Goal: Task Accomplishment & Management: Manage account settings

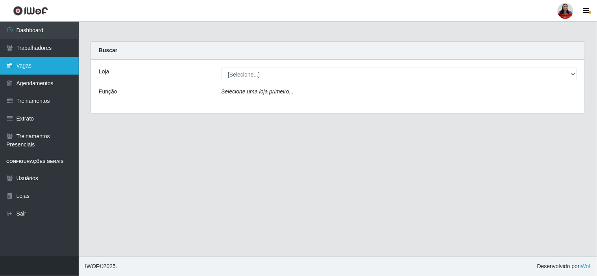
click at [48, 70] on link "Vagas" at bounding box center [39, 66] width 79 height 18
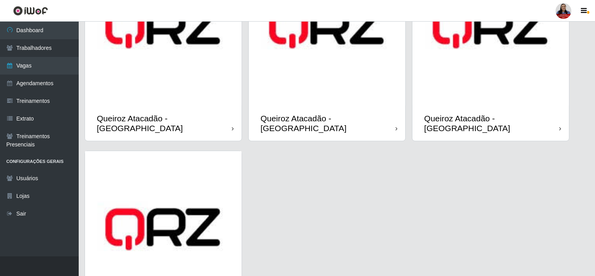
scroll to position [699, 0]
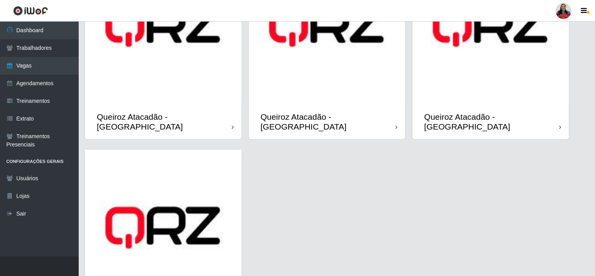
click at [303, 71] on img at bounding box center [327, 26] width 157 height 157
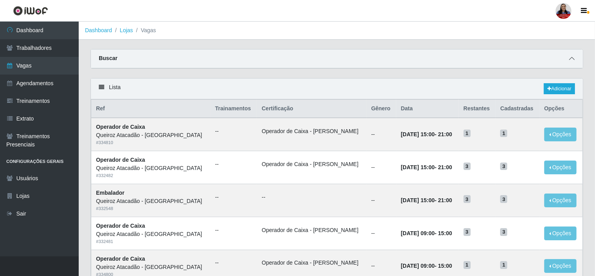
click at [569, 58] on span at bounding box center [571, 58] width 9 height 9
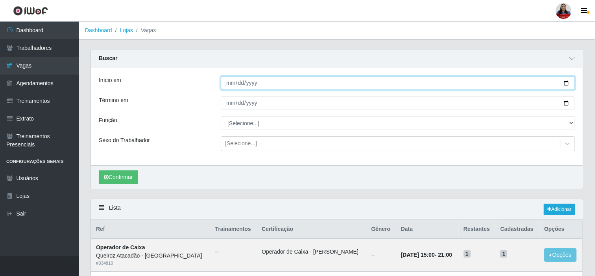
click at [569, 83] on input "Início em" at bounding box center [398, 83] width 354 height 14
type input "[DATE]"
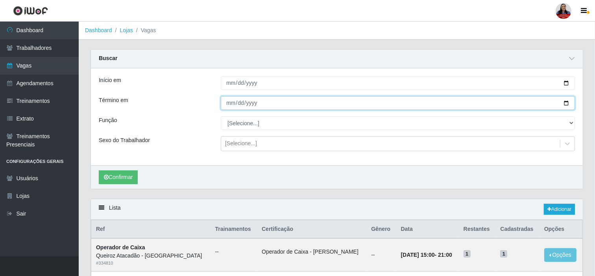
click at [568, 107] on input "Término em" at bounding box center [398, 103] width 354 height 14
type input "[DATE]"
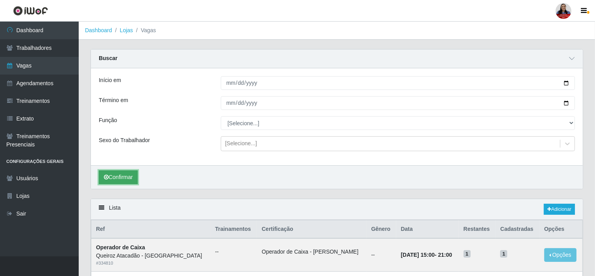
click at [121, 179] on button "Confirmar" at bounding box center [118, 178] width 39 height 14
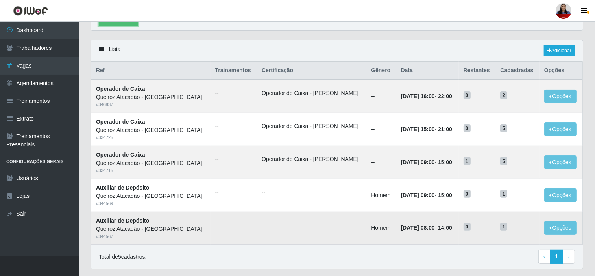
scroll to position [175, 0]
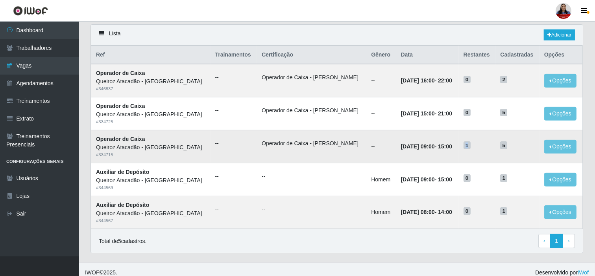
drag, startPoint x: 461, startPoint y: 144, endPoint x: 465, endPoint y: 147, distance: 5.5
click at [465, 147] on span "1" at bounding box center [466, 146] width 7 height 8
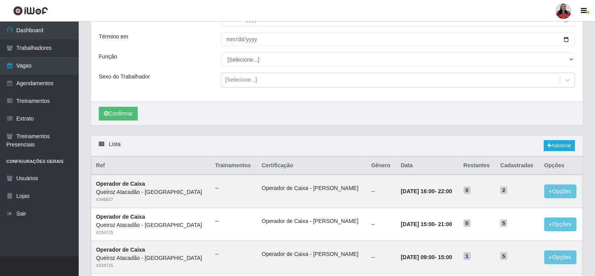
scroll to position [44, 0]
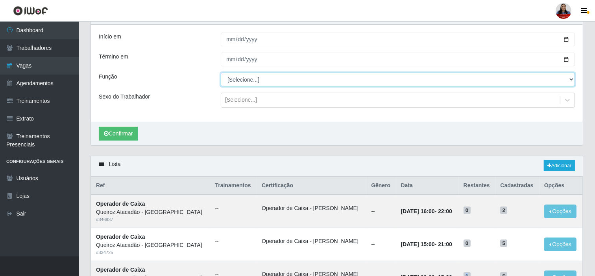
click at [277, 75] on select "[Selecione...] Auxiliar de Depósito Auxiliar de Depósito + Auxiliar de Depósito…" at bounding box center [398, 80] width 354 height 14
click at [221, 73] on select "[Selecione...] Auxiliar de Depósito Auxiliar de Depósito + Auxiliar de Depósito…" at bounding box center [398, 80] width 354 height 14
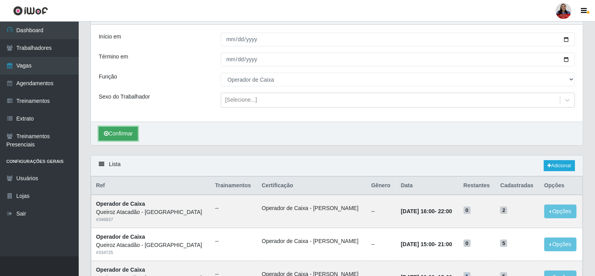
click at [125, 134] on button "Confirmar" at bounding box center [118, 134] width 39 height 14
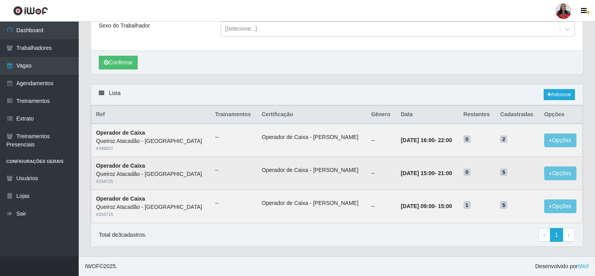
drag, startPoint x: 498, startPoint y: 206, endPoint x: 493, endPoint y: 180, distance: 26.8
click at [508, 206] on h5 "5" at bounding box center [517, 205] width 34 height 8
click at [501, 170] on h5 "5" at bounding box center [517, 172] width 34 height 8
click at [503, 174] on span "5" at bounding box center [503, 173] width 7 height 8
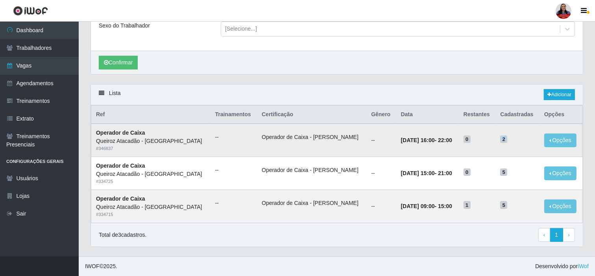
click at [503, 140] on span "2" at bounding box center [503, 140] width 7 height 8
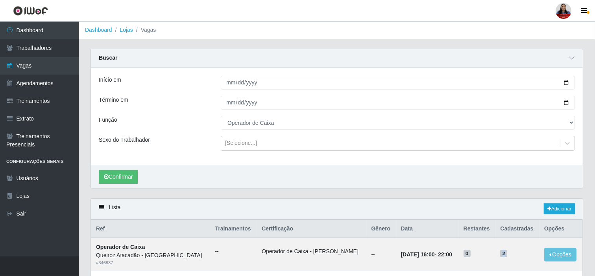
scroll to position [0, 0]
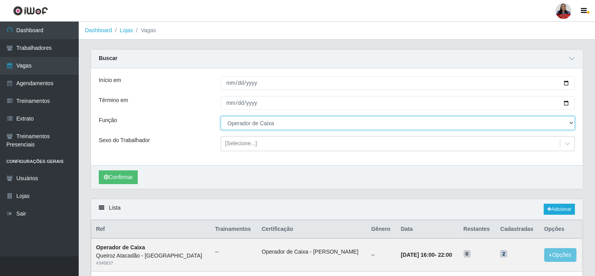
click at [314, 119] on select "[Selecione...] Auxiliar de Depósito Auxiliar de Depósito + Auxiliar de Depósito…" at bounding box center [398, 123] width 354 height 14
click at [221, 116] on select "[Selecione...] Auxiliar de Depósito Auxiliar de Depósito + Auxiliar de Depósito…" at bounding box center [398, 123] width 354 height 14
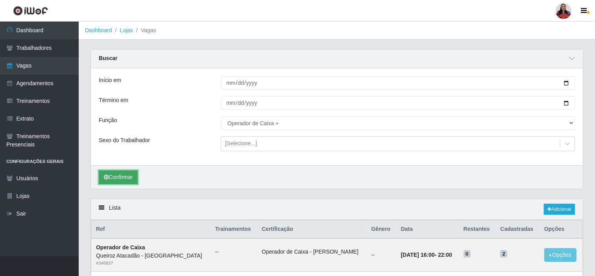
click at [130, 172] on button "Confirmar" at bounding box center [118, 178] width 39 height 14
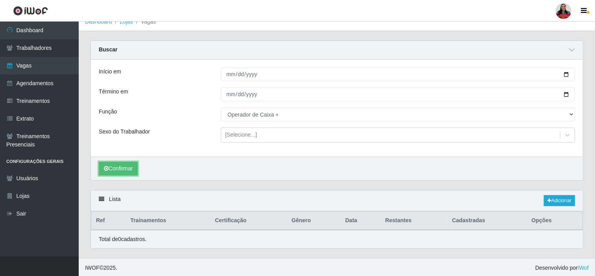
scroll to position [11, 0]
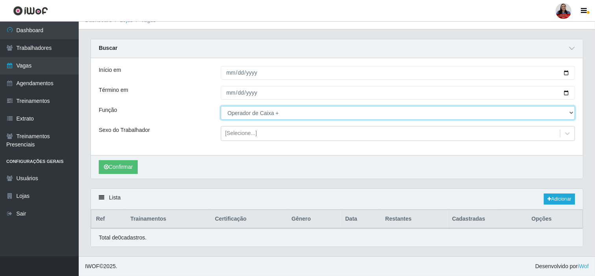
click at [264, 114] on select "[Selecione...] Auxiliar de Depósito Auxiliar de Depósito + Auxiliar de Depósito…" at bounding box center [398, 113] width 354 height 14
click at [221, 106] on select "[Selecione...] Auxiliar de Depósito Auxiliar de Depósito + Auxiliar de Depósito…" at bounding box center [398, 113] width 354 height 14
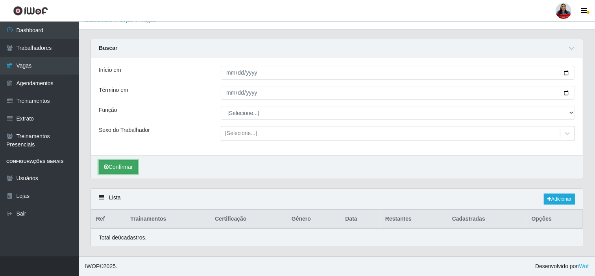
click at [129, 163] on button "Confirmar" at bounding box center [118, 167] width 39 height 14
drag, startPoint x: 135, startPoint y: 166, endPoint x: 138, endPoint y: 156, distance: 10.3
click at [135, 166] on button "Confirmar" at bounding box center [118, 167] width 39 height 14
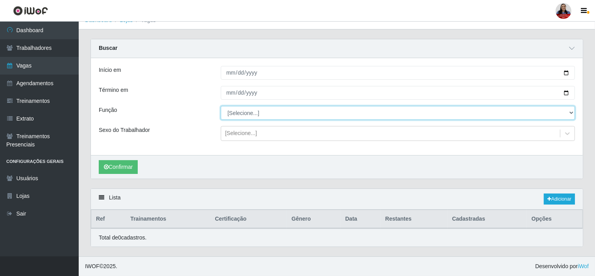
click at [257, 112] on select "[Selecione...] Auxiliar de Depósito Auxiliar de Depósito + Auxiliar de Depósito…" at bounding box center [398, 113] width 354 height 14
click at [221, 106] on select "[Selecione...] Auxiliar de Depósito Auxiliar de Depósito + Auxiliar de Depósito…" at bounding box center [398, 113] width 354 height 14
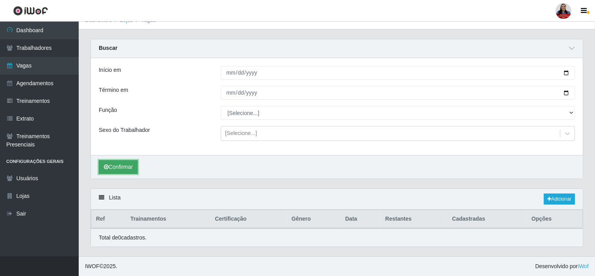
click at [123, 171] on button "Confirmar" at bounding box center [118, 167] width 39 height 14
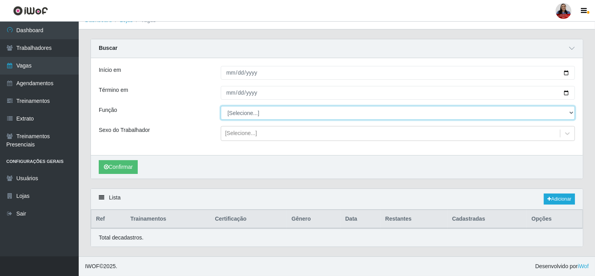
click at [254, 115] on select "[Selecione...] Auxiliar de Depósito Auxiliar de Depósito + Auxiliar de Depósito…" at bounding box center [398, 113] width 354 height 14
select select "22"
click at [221, 106] on select "[Selecione...] Auxiliar de Depósito Auxiliar de Depósito + Auxiliar de Depósito…" at bounding box center [398, 113] width 354 height 14
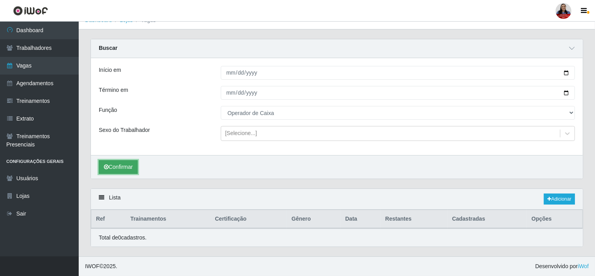
click at [113, 168] on button "Confirmar" at bounding box center [118, 167] width 39 height 14
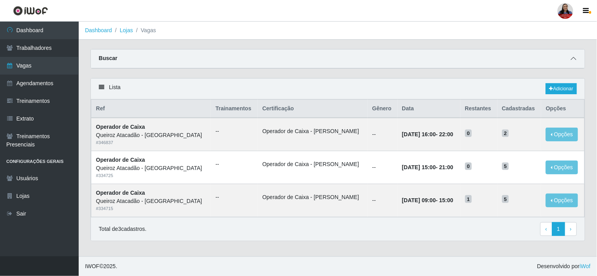
click at [572, 58] on icon at bounding box center [574, 59] width 6 height 6
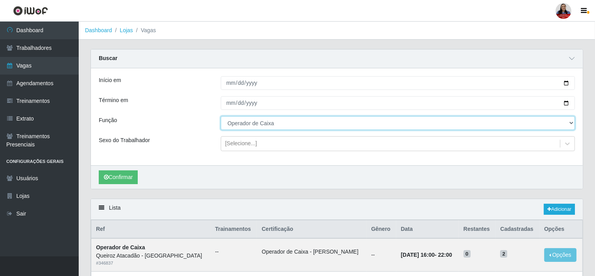
click at [257, 125] on select "[Selecione...] Auxiliar de Depósito Auxiliar de Depósito + Auxiliar de Depósito…" at bounding box center [398, 123] width 354 height 14
select select "[Selecione...]"
click at [221, 116] on select "[Selecione...] Auxiliar de Depósito Auxiliar de Depósito + Auxiliar de Depósito…" at bounding box center [398, 123] width 354 height 14
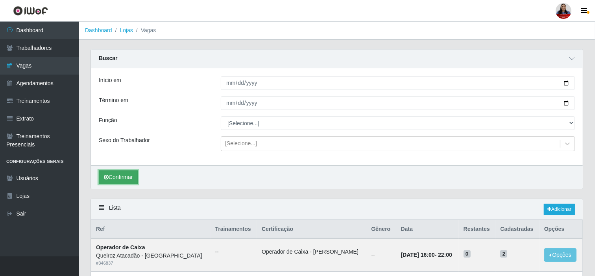
click at [128, 181] on button "Confirmar" at bounding box center [118, 178] width 39 height 14
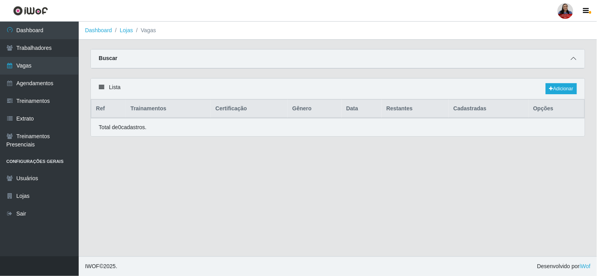
click at [576, 58] on span at bounding box center [573, 58] width 9 height 9
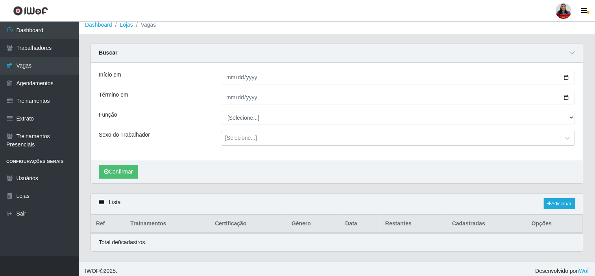
scroll to position [11, 0]
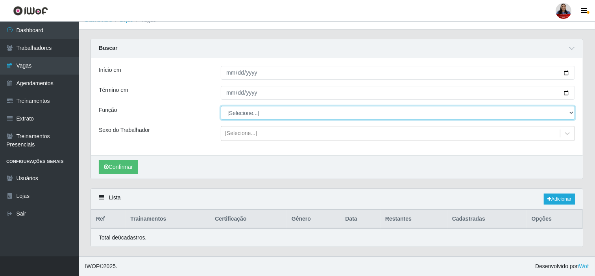
click at [238, 115] on select "[Selecione...] Auxiliar de Depósito Auxiliar de Depósito + Auxiliar de Depósito…" at bounding box center [398, 113] width 354 height 14
click at [221, 106] on select "[Selecione...] Auxiliar de Depósito Auxiliar de Depósito + Auxiliar de Depósito…" at bounding box center [398, 113] width 354 height 14
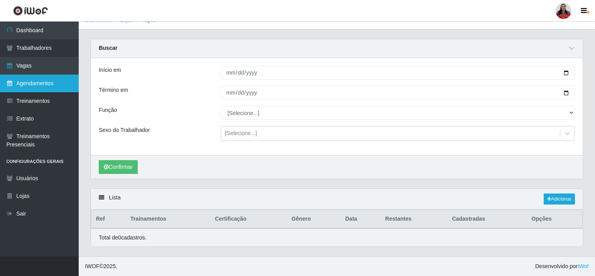
click at [47, 86] on link "Agendamentos" at bounding box center [39, 84] width 79 height 18
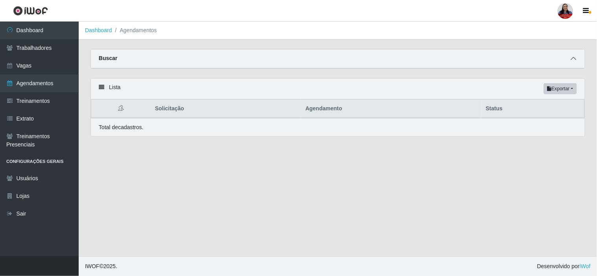
click at [572, 59] on icon at bounding box center [574, 59] width 6 height 6
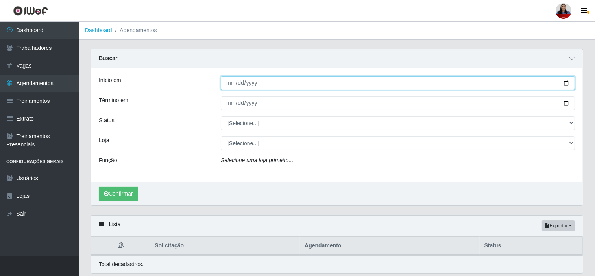
click at [561, 84] on input "Início em" at bounding box center [398, 83] width 354 height 14
drag, startPoint x: 567, startPoint y: 84, endPoint x: 555, endPoint y: 85, distance: 12.2
click at [567, 84] on input "Início em" at bounding box center [398, 83] width 354 height 14
type input "[DATE]"
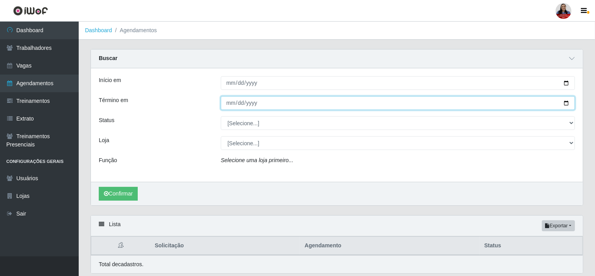
click at [568, 104] on input "Término em" at bounding box center [398, 103] width 354 height 14
type input "[DATE]"
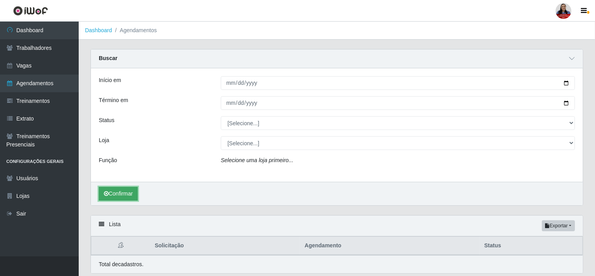
click at [131, 197] on button "Confirmar" at bounding box center [118, 194] width 39 height 14
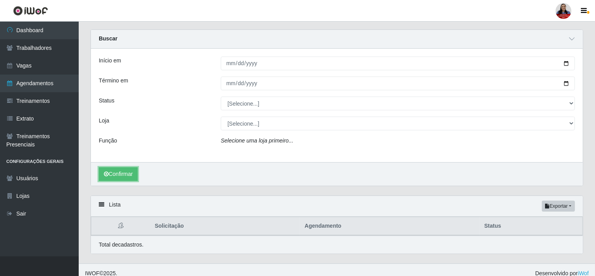
scroll to position [27, 0]
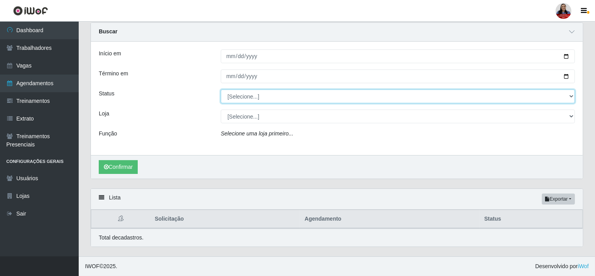
click at [292, 100] on select "[Selecione...] AGENDADO AGUARDANDO LIBERAR EM ANDAMENTO EM REVISÃO FINALIZADO C…" at bounding box center [398, 97] width 354 height 14
select select "AGENDADO"
click at [221, 90] on select "[Selecione...] AGENDADO AGUARDANDO LIBERAR EM ANDAMENTO EM REVISÃO FINALIZADO C…" at bounding box center [398, 97] width 354 height 14
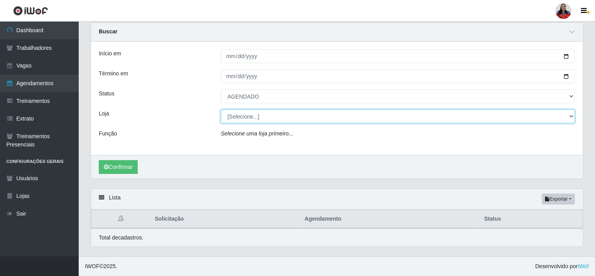
click at [249, 122] on select "[Selecione...] Hiper Queiroz - Alto da Conceição Hiper Queiroz - Boa Vista Hipe…" at bounding box center [398, 117] width 354 height 14
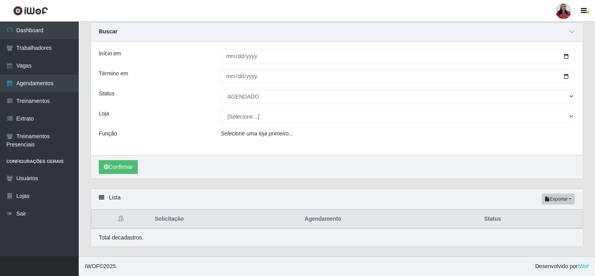
click at [174, 127] on div "Início em 2025-09-22 Término em 2025-09-22 Status [Selecione...] AGENDADO AGUAR…" at bounding box center [337, 99] width 492 height 114
click at [39, 67] on link "Vagas" at bounding box center [39, 66] width 79 height 18
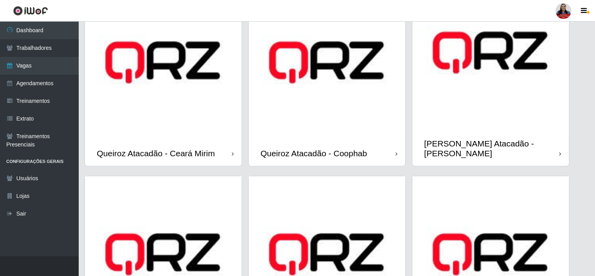
scroll to position [481, 0]
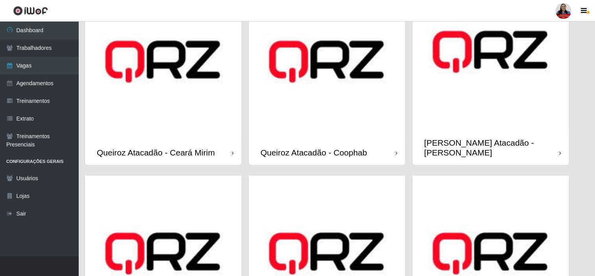
click at [345, 115] on img at bounding box center [327, 61] width 157 height 157
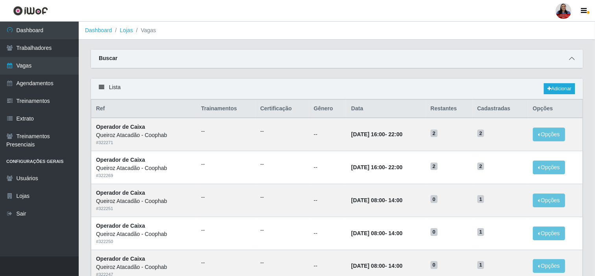
click at [571, 61] on icon at bounding box center [572, 59] width 6 height 6
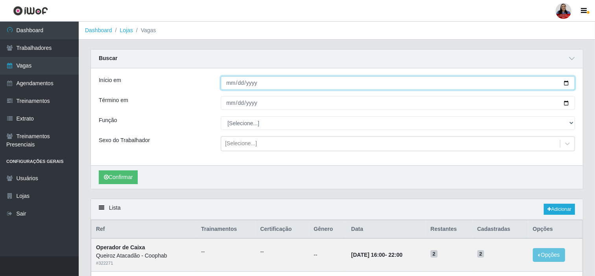
click at [567, 86] on input "Início em" at bounding box center [398, 83] width 354 height 14
type input "[DATE]"
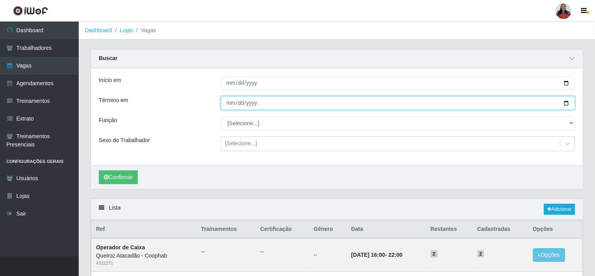
click at [566, 103] on input "Término em" at bounding box center [398, 103] width 354 height 14
type input "[DATE]"
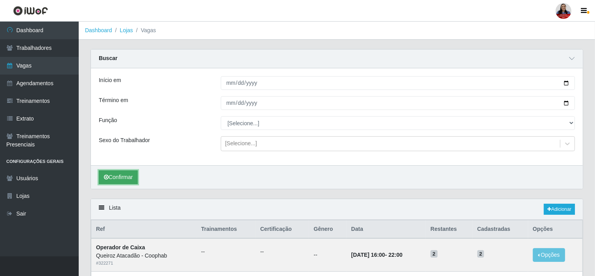
click at [131, 177] on button "Confirmar" at bounding box center [118, 178] width 39 height 14
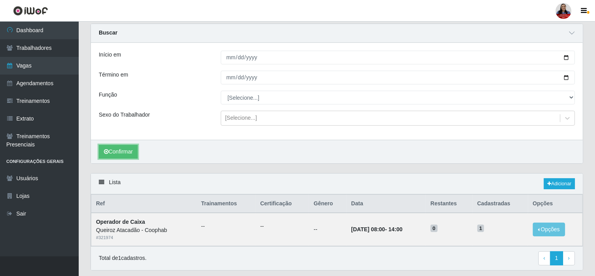
scroll to position [49, 0]
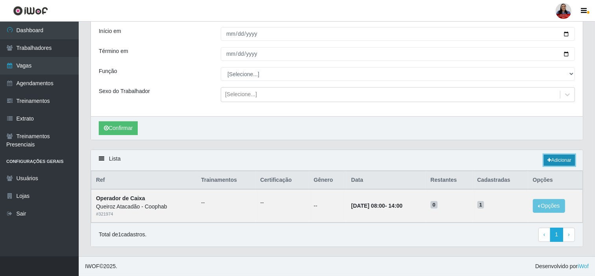
click at [560, 160] on link "Adicionar" at bounding box center [559, 160] width 31 height 11
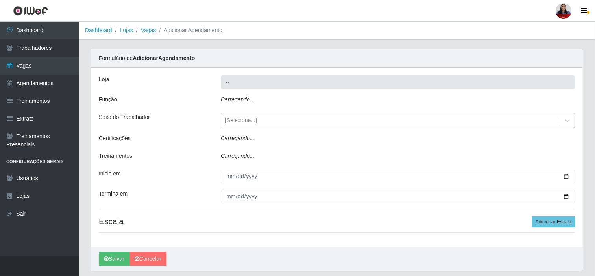
type input "Queiroz Atacadão - Coophab"
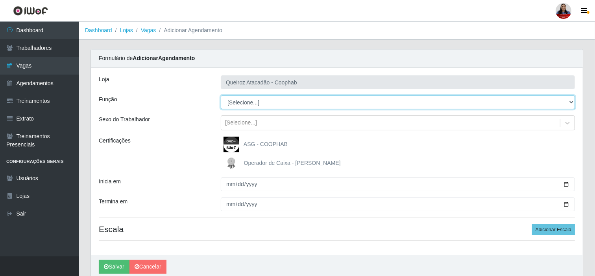
click at [272, 105] on select "[Selecione...] ASG ASG + ASG ++ Embalador Embalador + Embalador ++ Operador de …" at bounding box center [398, 103] width 354 height 14
select select "22"
click at [221, 96] on select "[Selecione...] ASG ASG + ASG ++ Embalador Embalador + Embalador ++ Operador de …" at bounding box center [398, 103] width 354 height 14
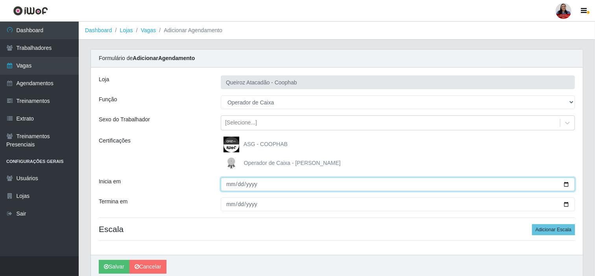
click at [562, 183] on input "Inicia em" at bounding box center [398, 185] width 354 height 14
type input "[DATE]"
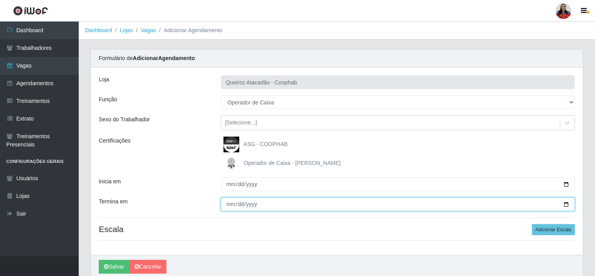
drag, startPoint x: 566, startPoint y: 203, endPoint x: 523, endPoint y: 207, distance: 43.1
click at [565, 203] on input "Termina em" at bounding box center [398, 205] width 354 height 14
type input "[DATE]"
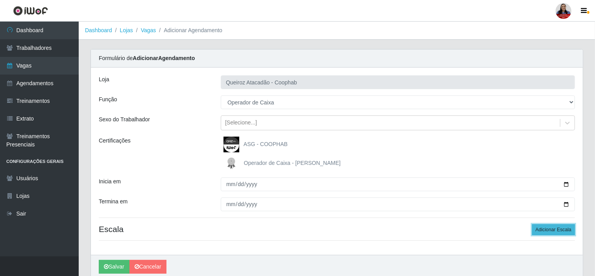
click at [559, 230] on button "Adicionar Escala" at bounding box center [553, 230] width 43 height 11
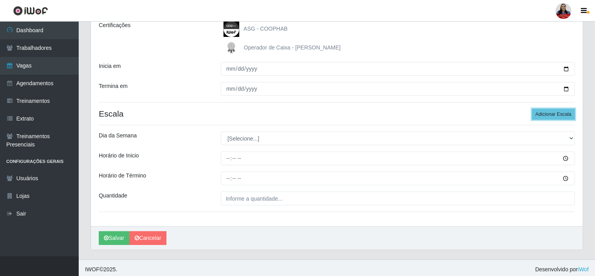
scroll to position [119, 0]
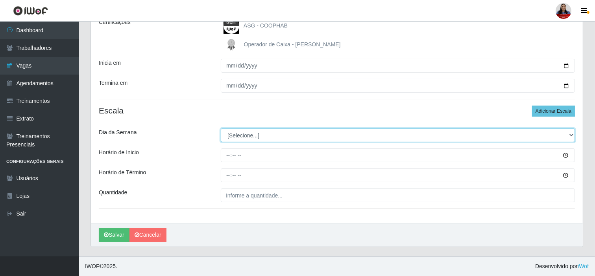
click at [293, 138] on select "[Selecione...] Segunda Terça Quarta Quinta Sexta Sábado Domingo" at bounding box center [398, 136] width 354 height 14
select select "1"
click at [221, 129] on select "[Selecione...] Segunda Terça Quarta Quinta Sexta Sábado Domingo" at bounding box center [398, 136] width 354 height 14
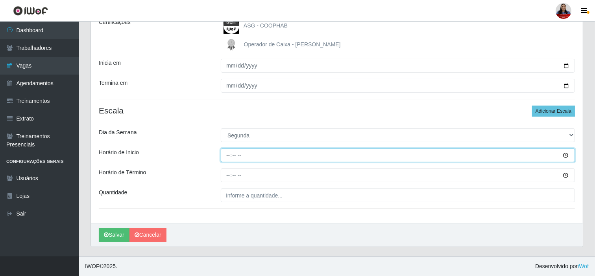
click at [226, 155] on input "Horário de Inicio" at bounding box center [398, 156] width 354 height 14
type input "16:00"
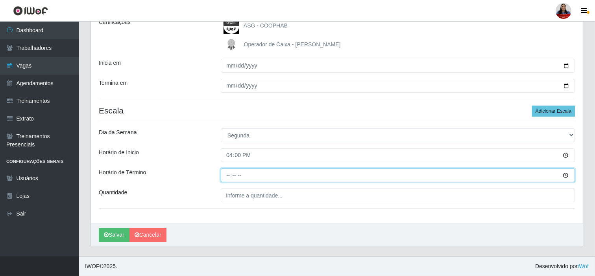
type input "22:00"
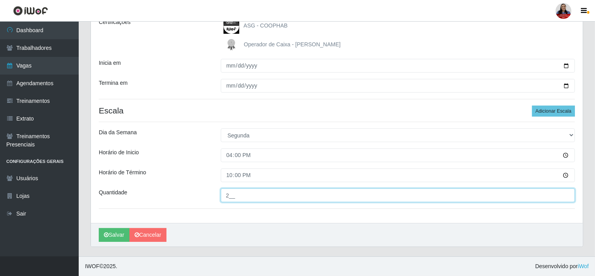
type input "2__"
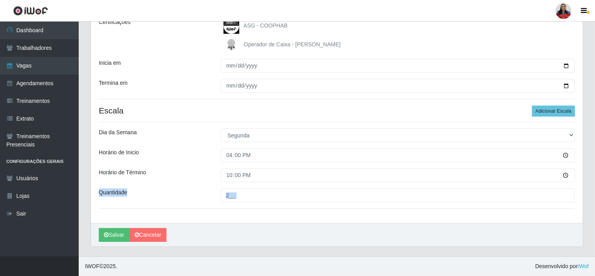
click at [101, 223] on div "Loja Queiroz Atacadão - Coophab Função [Selecione...] ASG ASG + ASG ++ Embalado…" at bounding box center [337, 98] width 492 height 298
click at [110, 231] on button "Salvar" at bounding box center [114, 235] width 31 height 14
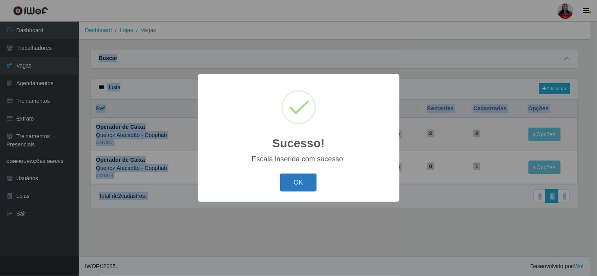
click at [298, 183] on button "OK" at bounding box center [298, 183] width 37 height 18
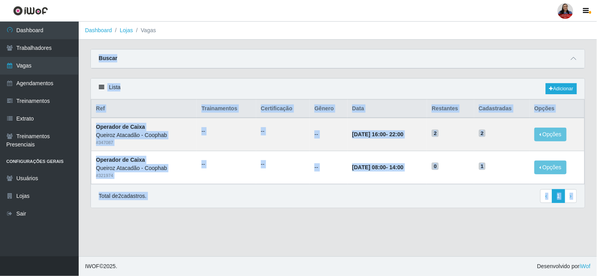
click at [247, 201] on div "Total de 2 cadastros. ‹ Previous 1 › Next" at bounding box center [338, 197] width 478 height 14
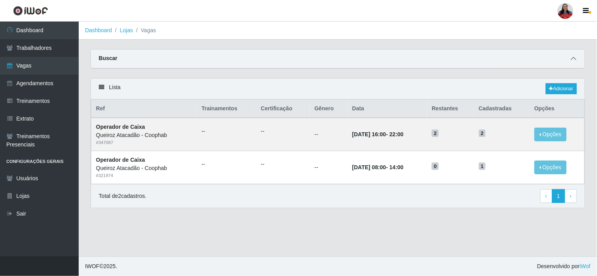
click at [575, 62] on span at bounding box center [573, 58] width 9 height 9
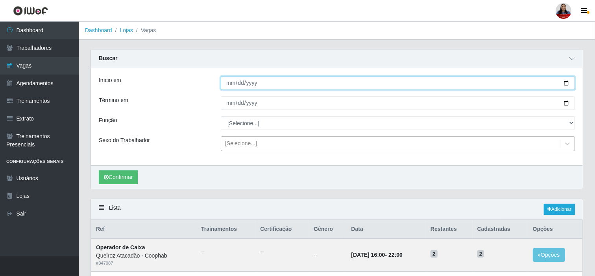
drag, startPoint x: 567, startPoint y: 85, endPoint x: 355, endPoint y: 136, distance: 217.7
click at [566, 85] on input "[DATE]" at bounding box center [398, 83] width 354 height 14
type input "2025-09-23"
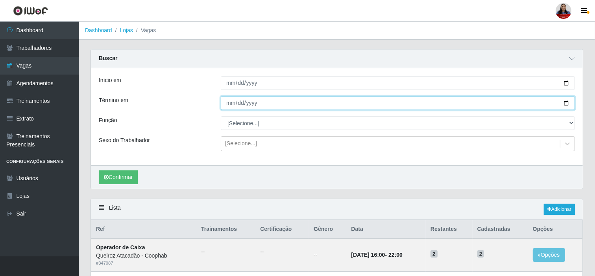
click at [562, 103] on input "[DATE]" at bounding box center [398, 103] width 354 height 14
click at [568, 104] on input "[DATE]" at bounding box center [398, 103] width 354 height 14
type input "2025-09-23"
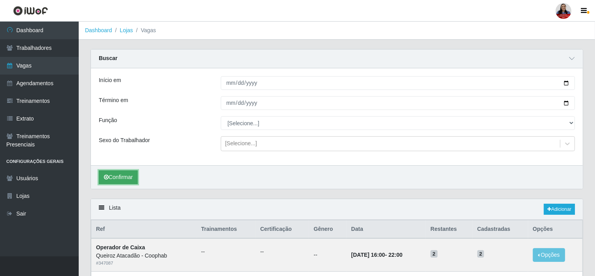
click at [131, 174] on button "Confirmar" at bounding box center [118, 178] width 39 height 14
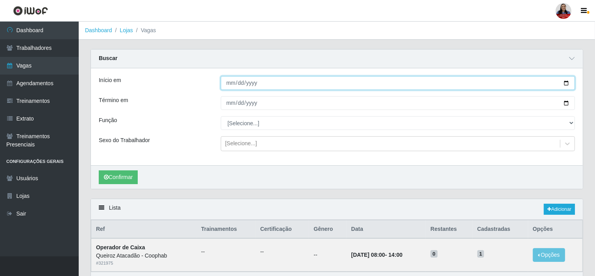
click at [568, 84] on input "2025-09-23" at bounding box center [398, 83] width 354 height 14
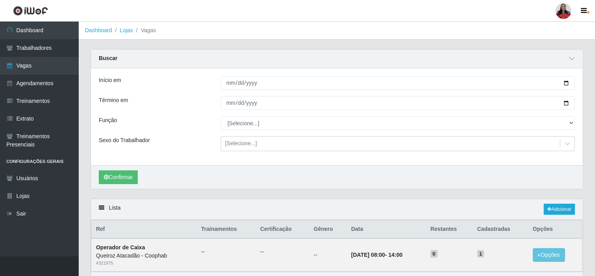
click at [201, 154] on div "Início em 2025-09-23 Término em 2025-09-23 Função [Selecione...] ASG ASG + ASG …" at bounding box center [337, 116] width 492 height 97
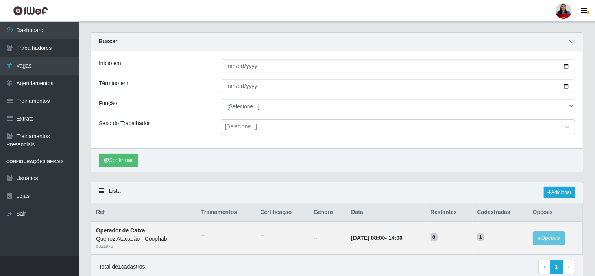
scroll to position [44, 0]
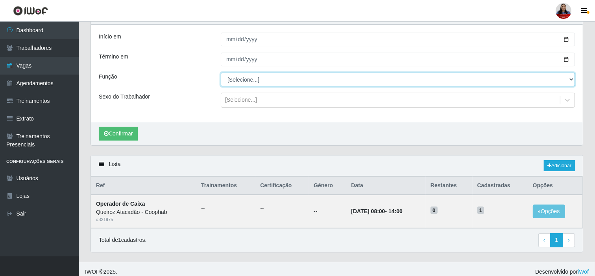
click at [238, 82] on select "[Selecione...] ASG ASG + ASG ++ Embalador Embalador + Embalador ++ Operador de …" at bounding box center [398, 80] width 354 height 14
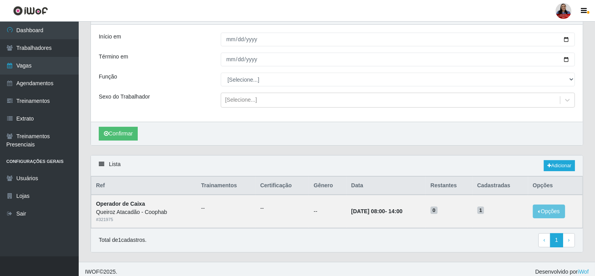
click at [199, 93] on div "Início em 2025-09-23 Término em 2025-09-23 Função [Selecione...] ASG ASG + ASG …" at bounding box center [337, 73] width 492 height 97
click at [551, 168] on link "Adicionar" at bounding box center [559, 165] width 31 height 11
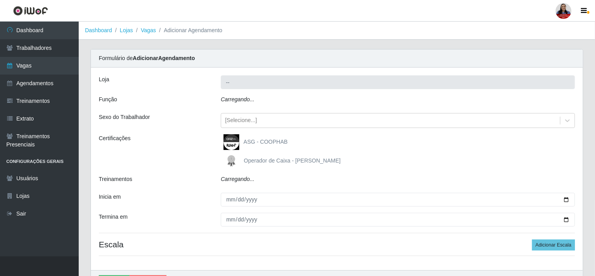
type input "Queiroz Atacadão - Coophab"
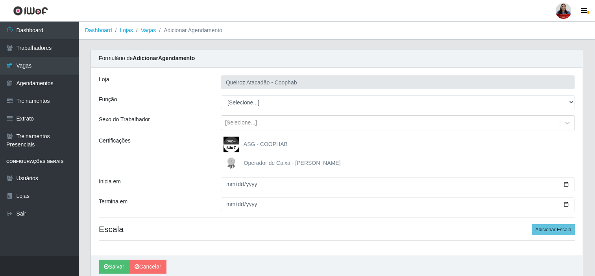
click at [274, 91] on div "Loja Queiroz Atacadão - Coophab Função [Selecione...] ASG ASG + ASG ++ Embalado…" at bounding box center [337, 162] width 492 height 188
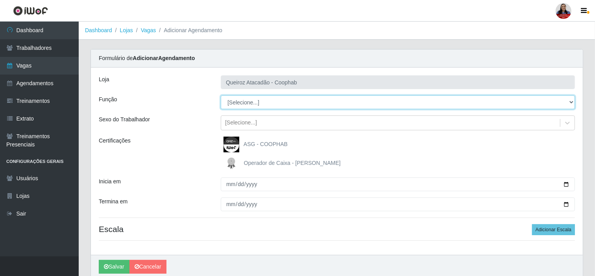
click at [277, 100] on select "[Selecione...] ASG ASG + ASG ++ Embalador Embalador + Embalador ++ Operador de …" at bounding box center [398, 103] width 354 height 14
select select "22"
click at [221, 96] on select "[Selecione...] ASG ASG + ASG ++ Embalador Embalador + Embalador ++ Operador de …" at bounding box center [398, 103] width 354 height 14
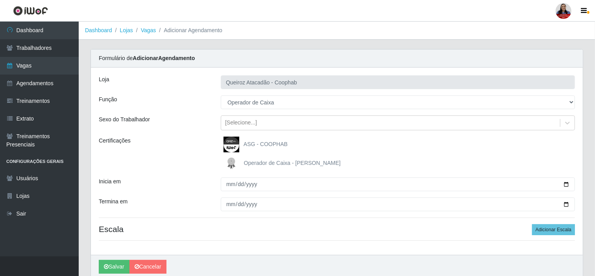
click at [197, 151] on div "Certificações" at bounding box center [154, 154] width 122 height 35
click at [202, 134] on div "Loja Queiroz Atacadão - Coophab Função [Selecione...] ASG ASG + ASG ++ Embalado…" at bounding box center [337, 162] width 492 height 188
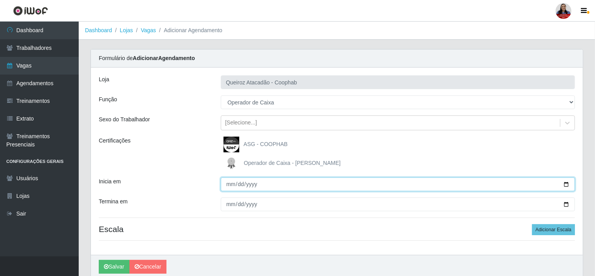
click at [560, 183] on input "Inicia em" at bounding box center [398, 185] width 354 height 14
click at [563, 185] on input "Inicia em" at bounding box center [398, 185] width 354 height 14
type input "2025-09-23"
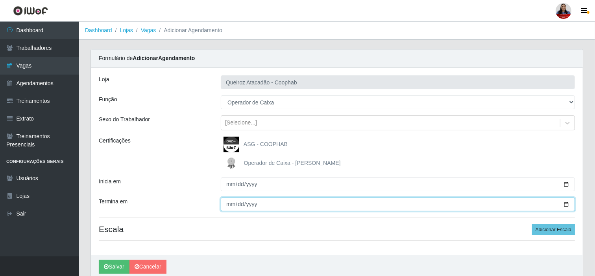
click at [568, 207] on input "Termina em" at bounding box center [398, 205] width 354 height 14
type input "2025-09-23"
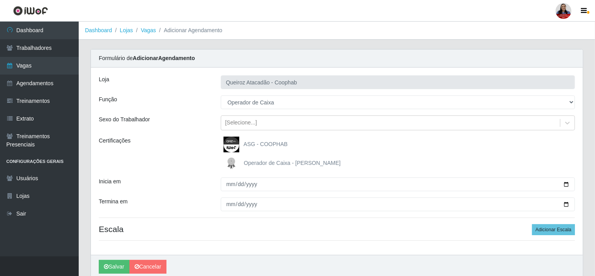
click at [510, 174] on div "Loja Queiroz Atacadão - Coophab Função [Selecione...] ASG ASG + ASG ++ Embalado…" at bounding box center [337, 162] width 492 height 188
click at [540, 226] on button "Adicionar Escala" at bounding box center [553, 230] width 43 height 11
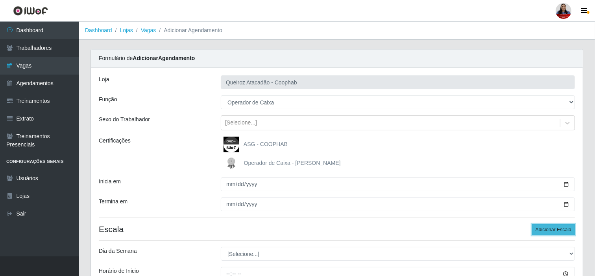
click at [538, 226] on button "Adicionar Escala" at bounding box center [553, 230] width 43 height 11
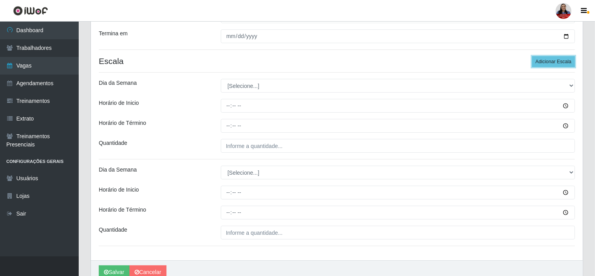
scroll to position [175, 0]
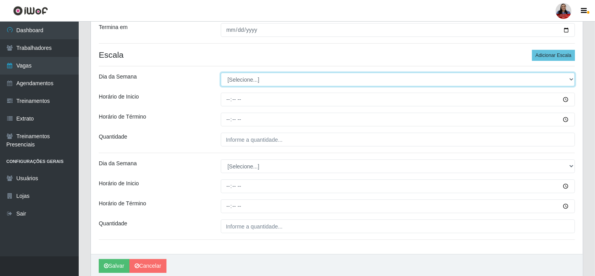
click at [276, 83] on select "[Selecione...] Segunda Terça Quarta Quinta Sexta Sábado Domingo" at bounding box center [398, 80] width 354 height 14
select select "2"
click at [221, 73] on select "[Selecione...] Segunda Terça Quarta Quinta Sexta Sábado Domingo" at bounding box center [398, 80] width 354 height 14
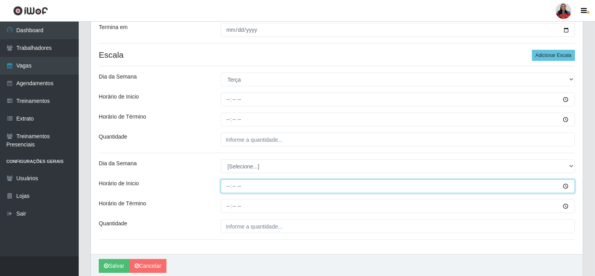
click at [243, 190] on input "Horário de Inicio" at bounding box center [398, 187] width 354 height 14
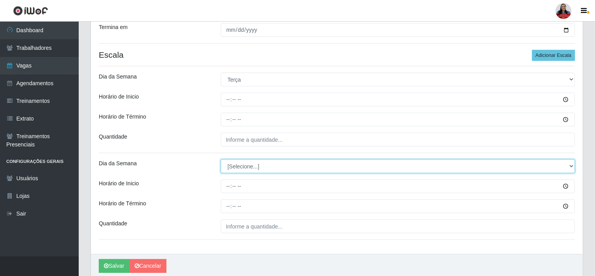
click at [249, 167] on select "[Selecione...] Segunda Terça Quarta Quinta Sexta Sábado Domingo" at bounding box center [398, 167] width 354 height 14
select select "2"
click at [221, 160] on select "[Selecione...] Segunda Terça Quarta Quinta Sexta Sábado Domingo" at bounding box center [398, 167] width 354 height 14
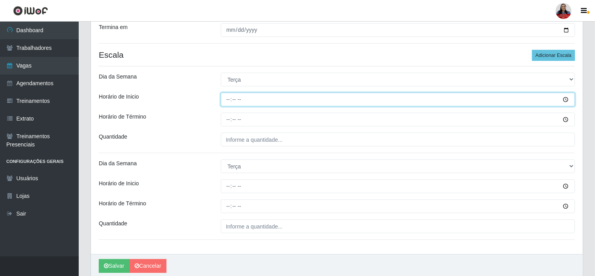
click at [223, 98] on input "Horário de Inicio" at bounding box center [398, 100] width 354 height 14
type input "11:00"
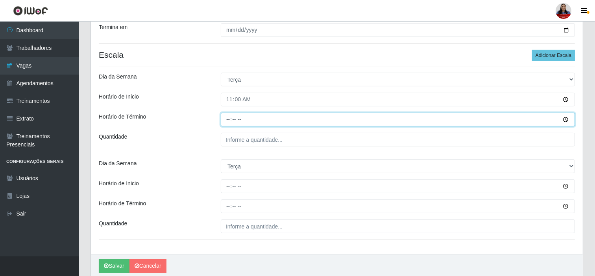
type input "17:00"
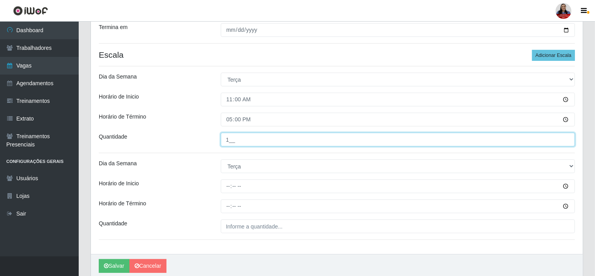
type input "1__"
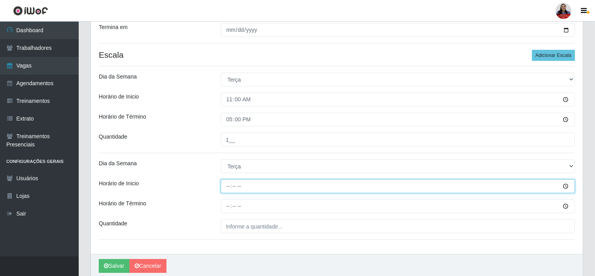
type input "16:00"
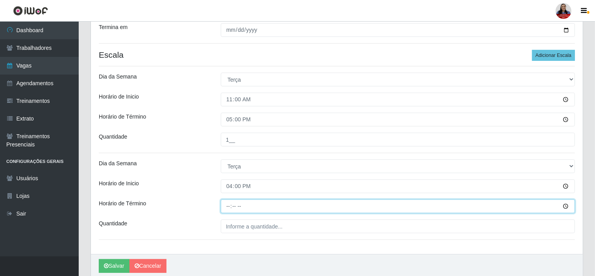
type input "22:00"
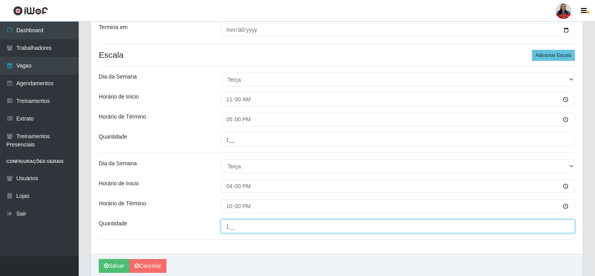
type input "1__"
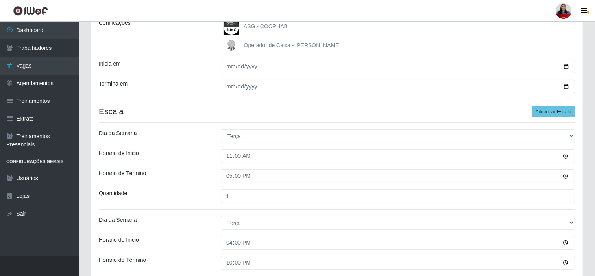
scroll to position [206, 0]
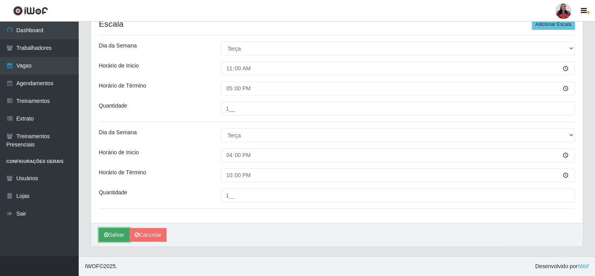
click at [103, 240] on button "Salvar" at bounding box center [114, 235] width 31 height 14
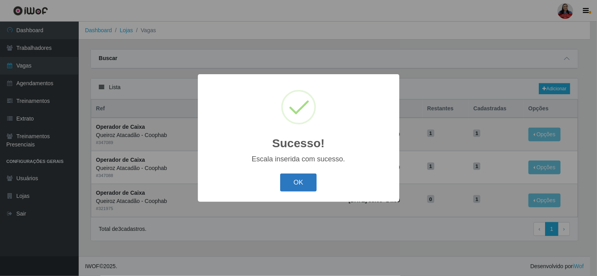
click at [296, 187] on button "OK" at bounding box center [298, 183] width 37 height 18
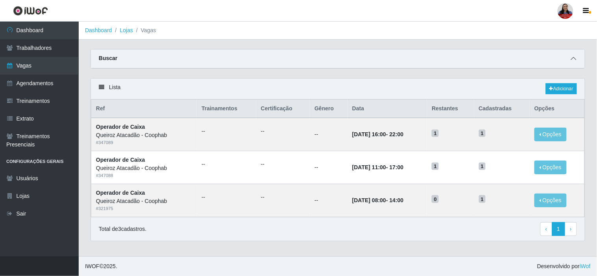
click at [571, 57] on icon at bounding box center [574, 59] width 6 height 6
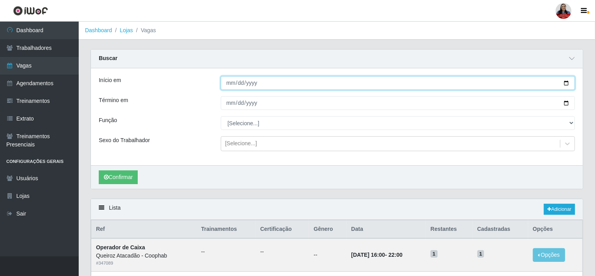
click at [564, 85] on input "2025-09-23" at bounding box center [398, 83] width 354 height 14
type input "2025-09-24"
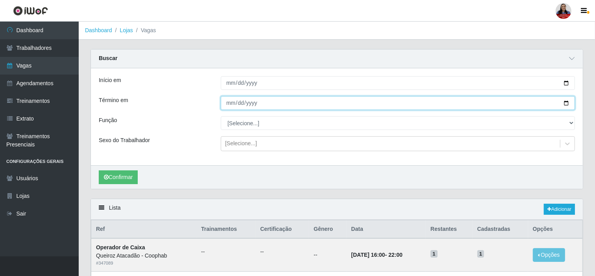
click at [567, 105] on input "2025-09-23" at bounding box center [398, 103] width 354 height 14
type input "2025-09-24"
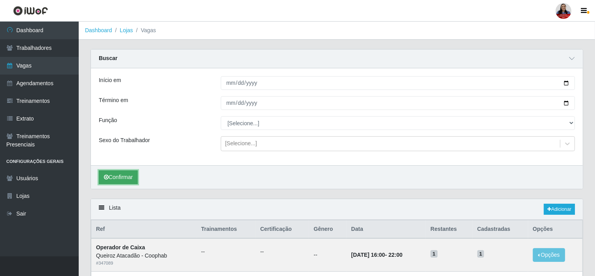
click at [114, 176] on button "Confirmar" at bounding box center [118, 178] width 39 height 14
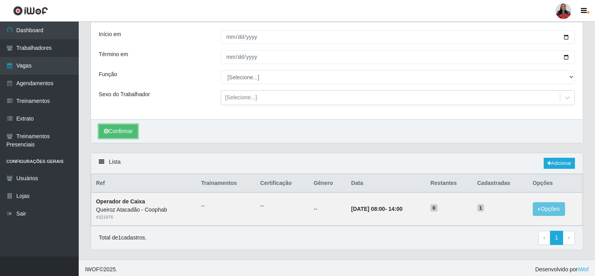
scroll to position [49, 0]
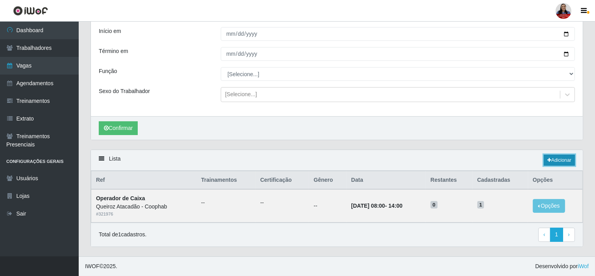
click at [555, 162] on link "Adicionar" at bounding box center [559, 160] width 31 height 11
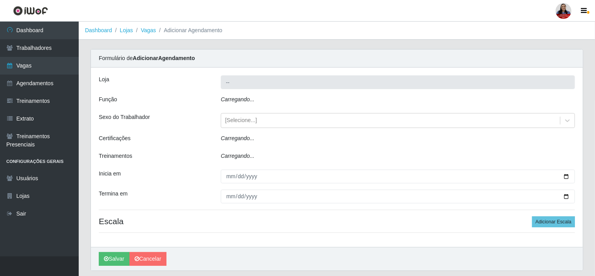
type input "Queiroz Atacadão - Coophab"
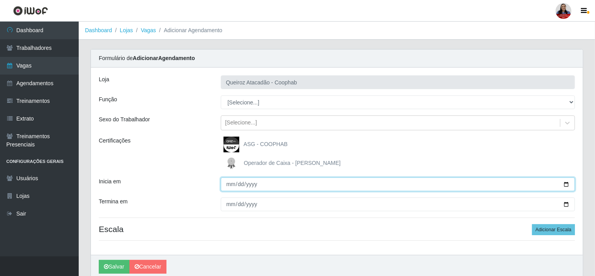
click at [565, 182] on input "Inicia em" at bounding box center [398, 185] width 354 height 14
type input "2025-09-24"
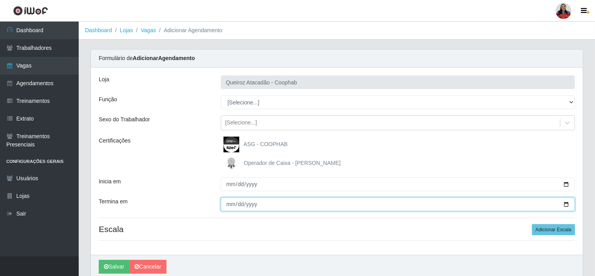
click at [564, 204] on input "Termina em" at bounding box center [398, 205] width 354 height 14
type input "2025-09-24"
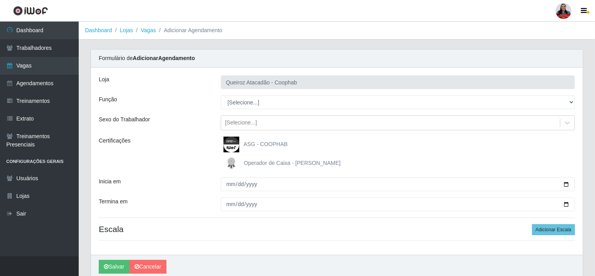
click at [421, 162] on div "Operador de Caixa - Queiroz Atacadão" at bounding box center [398, 164] width 354 height 16
click at [553, 232] on button "Adicionar Escala" at bounding box center [553, 230] width 43 height 11
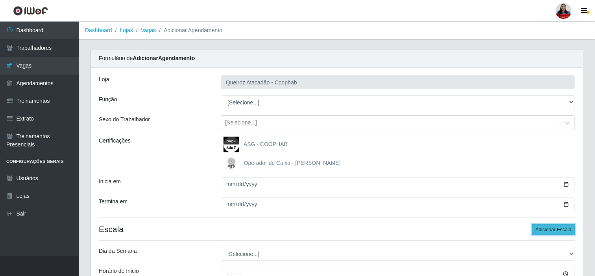
click at [553, 232] on button "Adicionar Escala" at bounding box center [553, 230] width 43 height 11
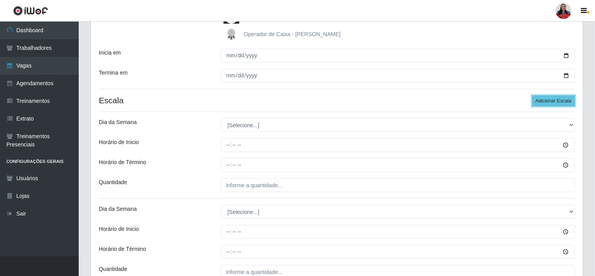
scroll to position [175, 0]
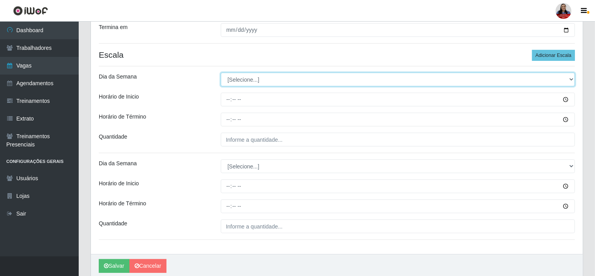
click at [254, 77] on select "[Selecione...] Segunda Terça Quarta Quinta Sexta Sábado Domingo" at bounding box center [398, 80] width 354 height 14
select select "3"
click at [221, 73] on select "[Selecione...] Segunda Terça Quarta Quinta Sexta Sábado Domingo" at bounding box center [398, 80] width 354 height 14
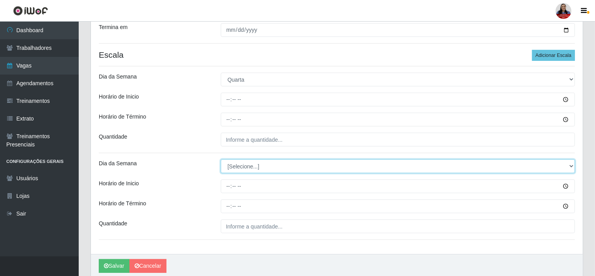
click at [245, 172] on select "[Selecione...] Segunda Terça Quarta Quinta Sexta Sábado Domingo" at bounding box center [398, 167] width 354 height 14
select select "3"
click at [221, 160] on select "[Selecione...] Segunda Terça Quarta Quinta Sexta Sábado Domingo" at bounding box center [398, 167] width 354 height 14
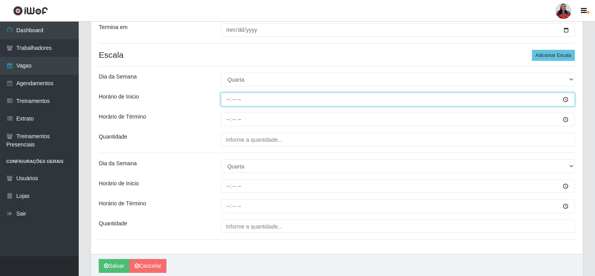
click at [227, 103] on input "Horário de Inicio" at bounding box center [398, 100] width 354 height 14
type input "11:00"
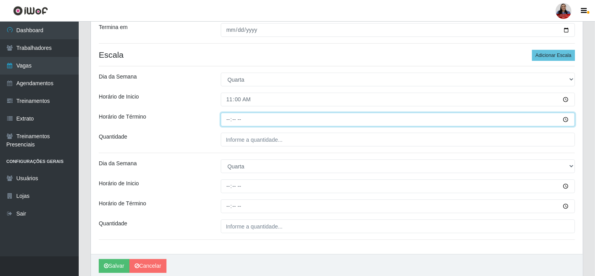
type input "17:00"
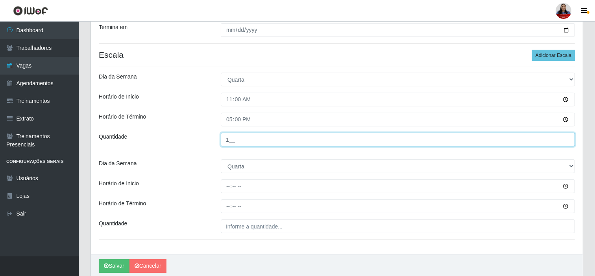
type input "1__"
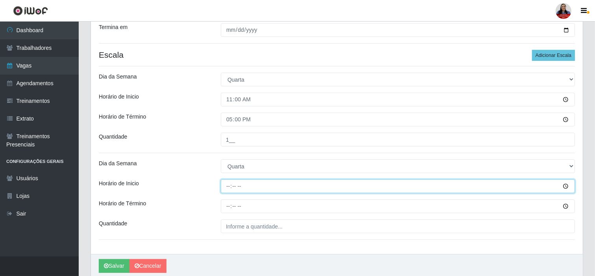
type input "16:00"
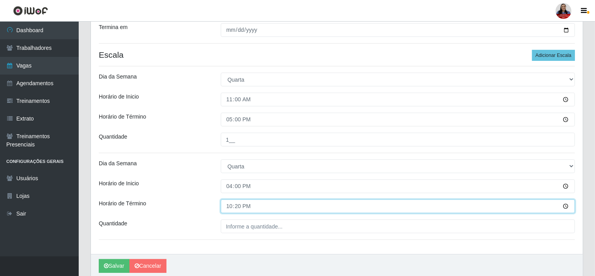
type input "22:00"
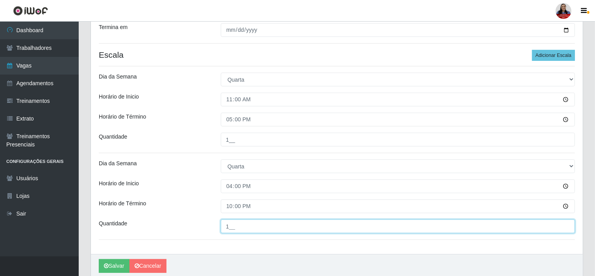
type input "1__"
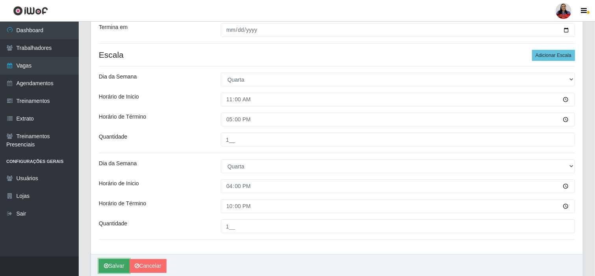
click at [116, 269] on button "Salvar" at bounding box center [114, 267] width 31 height 14
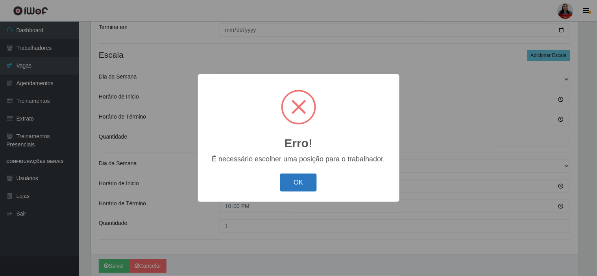
click at [307, 181] on button "OK" at bounding box center [298, 183] width 37 height 18
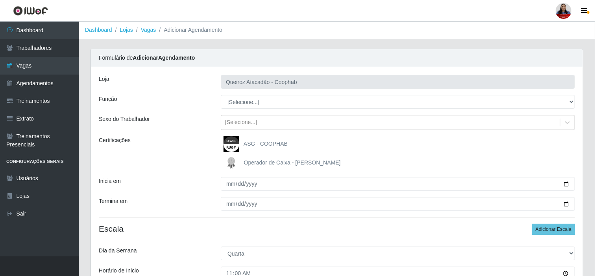
scroll to position [0, 0]
click at [295, 121] on div "[Selecione...]" at bounding box center [390, 123] width 339 height 13
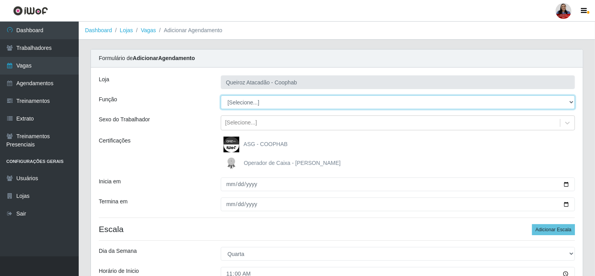
click at [298, 102] on select "[Selecione...] ASG ASG + ASG ++ Embalador Embalador + Embalador ++ Operador de …" at bounding box center [398, 103] width 354 height 14
select select "22"
click at [221, 96] on select "[Selecione...] ASG ASG + ASG ++ Embalador Embalador + Embalador ++ Operador de …" at bounding box center [398, 103] width 354 height 14
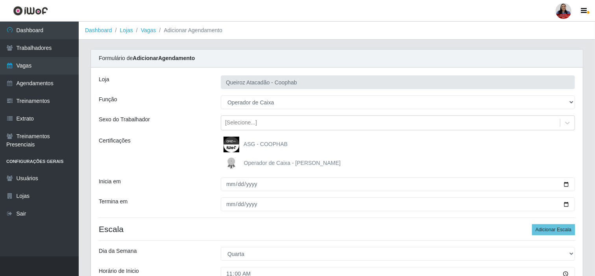
click at [179, 161] on div "Certificações" at bounding box center [154, 154] width 122 height 35
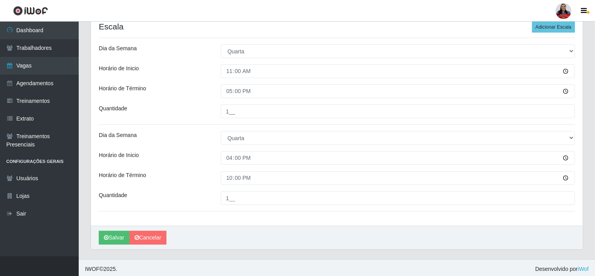
scroll to position [206, 0]
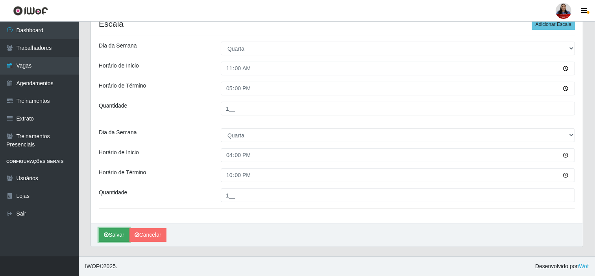
click at [109, 236] on button "Salvar" at bounding box center [114, 235] width 31 height 14
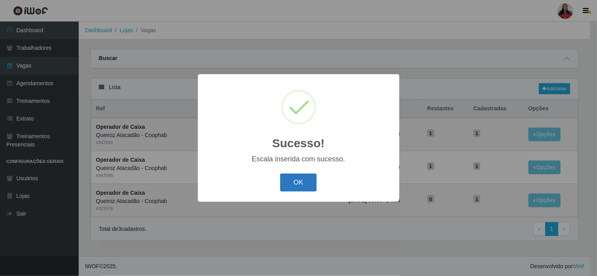
click at [293, 178] on button "OK" at bounding box center [298, 183] width 37 height 18
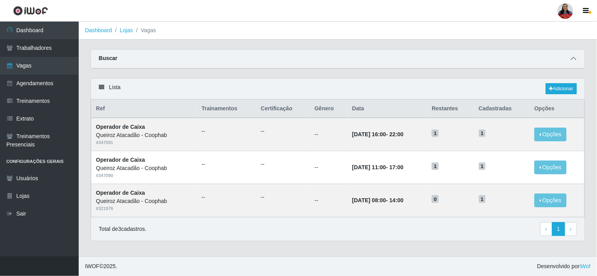
click at [573, 59] on icon at bounding box center [574, 59] width 6 height 6
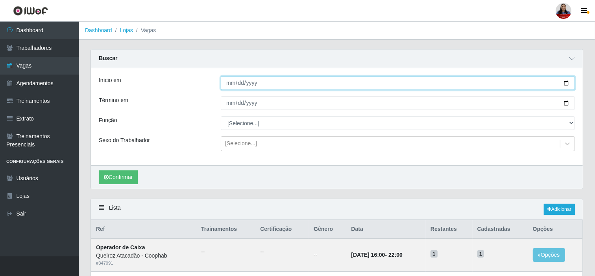
click at [569, 80] on input "2025-09-24" at bounding box center [398, 83] width 354 height 14
click at [567, 84] on input "2025-09-24" at bounding box center [398, 83] width 354 height 14
click at [566, 84] on input "2025-09-24" at bounding box center [398, 83] width 354 height 14
type input "[DATE]"
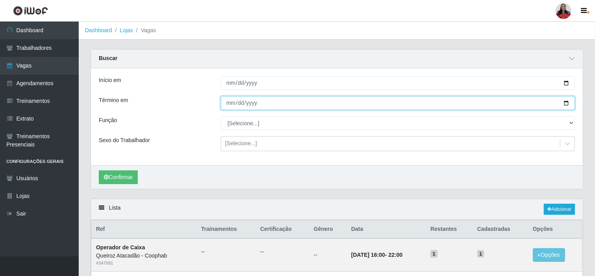
click at [564, 107] on input "2025-09-24" at bounding box center [398, 103] width 354 height 14
click at [565, 101] on input "2025-09-24" at bounding box center [398, 103] width 354 height 14
type input "[DATE]"
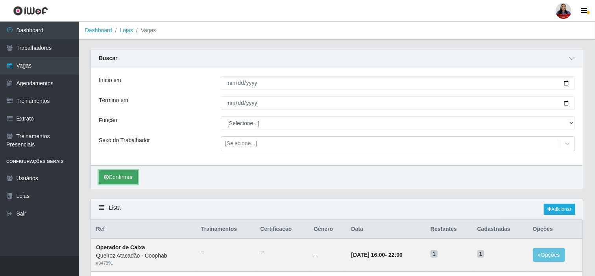
click at [114, 179] on button "Confirmar" at bounding box center [118, 178] width 39 height 14
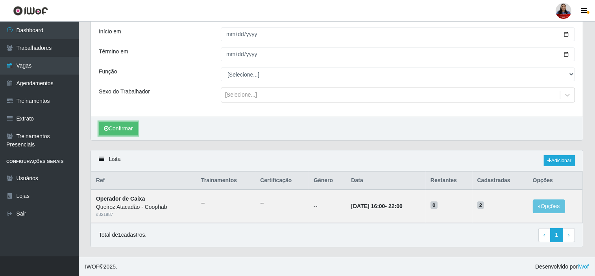
scroll to position [49, 0]
click at [559, 162] on link "Adicionar" at bounding box center [559, 160] width 31 height 11
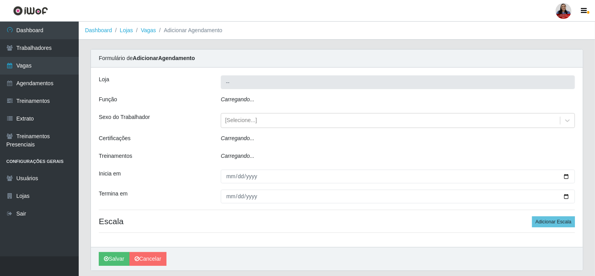
type input "Queiroz Atacadão - Coophab"
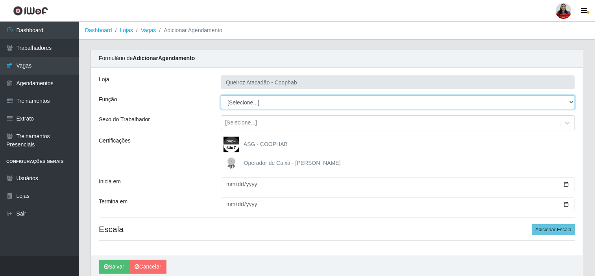
click at [315, 101] on select "[Selecione...] ASG ASG + ASG ++ Embalador Embalador + Embalador ++ Operador de …" at bounding box center [398, 103] width 354 height 14
click at [221, 96] on select "[Selecione...] ASG ASG + ASG ++ Embalador Embalador + Embalador ++ Operador de …" at bounding box center [398, 103] width 354 height 14
click at [280, 106] on select "[Selecione...] ASG ASG + ASG ++ Embalador Embalador + Embalador ++ Operador de …" at bounding box center [398, 103] width 354 height 14
select select "22"
click at [221, 96] on select "[Selecione...] ASG ASG + ASG ++ Embalador Embalador + Embalador ++ Operador de …" at bounding box center [398, 103] width 354 height 14
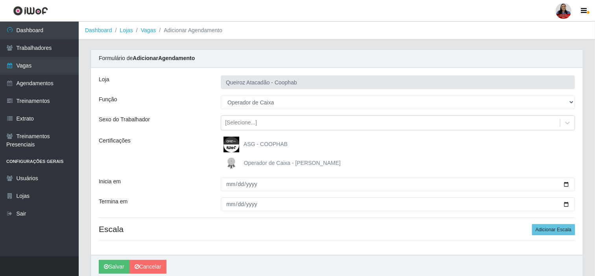
click at [193, 158] on div "Certificações" at bounding box center [154, 154] width 122 height 35
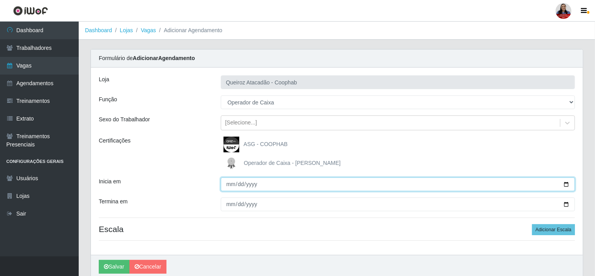
click at [566, 182] on input "Inicia em" at bounding box center [398, 185] width 354 height 14
type input "[DATE]"
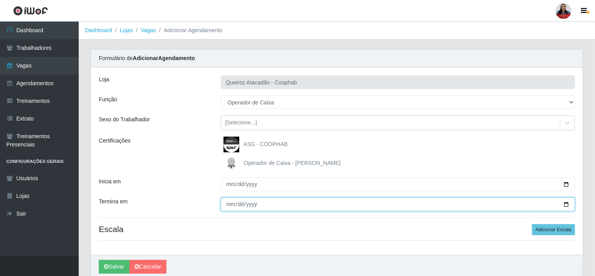
click at [564, 201] on input "Termina em" at bounding box center [398, 205] width 354 height 14
click at [567, 203] on input "Termina em" at bounding box center [398, 205] width 354 height 14
type input "[DATE]"
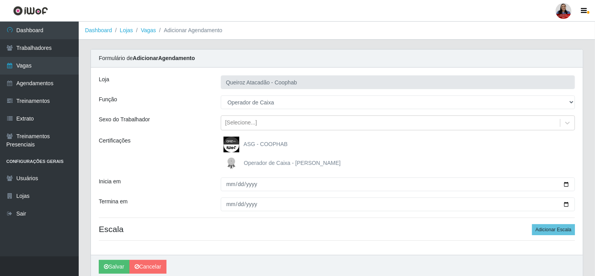
click at [364, 151] on div "ASG - COOPHAB" at bounding box center [398, 145] width 354 height 16
click at [564, 227] on button "Adicionar Escala" at bounding box center [553, 230] width 43 height 11
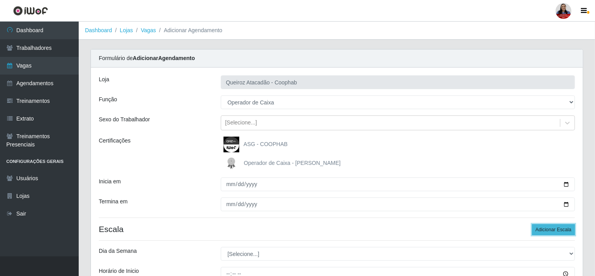
click at [564, 227] on button "Adicionar Escala" at bounding box center [553, 230] width 43 height 11
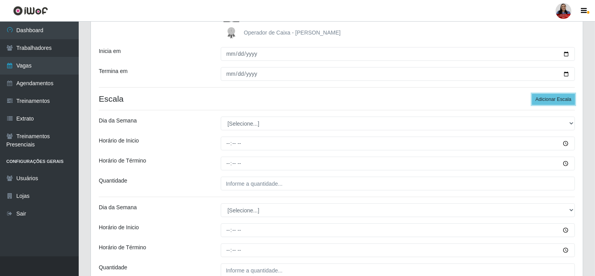
scroll to position [175, 0]
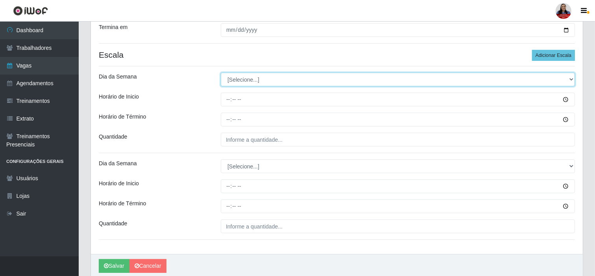
drag, startPoint x: 285, startPoint y: 79, endPoint x: 285, endPoint y: 85, distance: 6.3
click at [285, 83] on select "[Selecione...] Segunda Terça Quarta Quinta Sexta Sábado Domingo" at bounding box center [398, 80] width 354 height 14
click at [221, 73] on select "[Selecione...] Segunda Terça Quarta Quinta Sexta Sábado Domingo" at bounding box center [398, 80] width 354 height 14
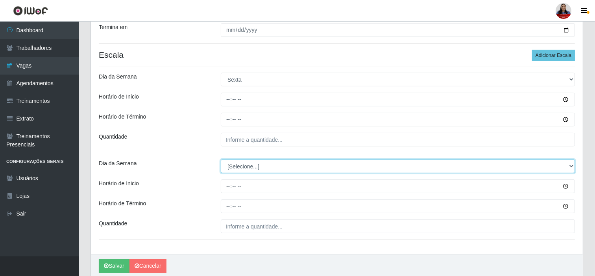
click at [242, 167] on select "[Selecione...] Segunda Terça Quarta Quinta Sexta Sábado Domingo" at bounding box center [398, 167] width 354 height 14
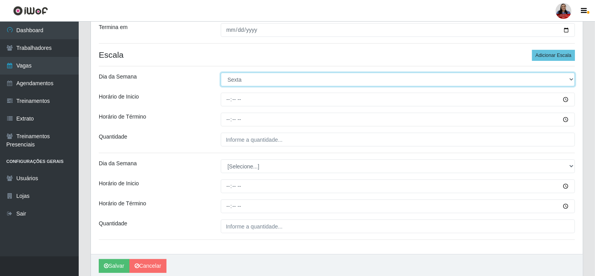
click at [258, 76] on select "[Selecione...] Segunda Terça Quarta Quinta Sexta Sábado Domingo" at bounding box center [398, 80] width 354 height 14
select select "4"
click at [221, 73] on select "[Selecione...] Segunda Terça Quarta Quinta Sexta Sábado Domingo" at bounding box center [398, 80] width 354 height 14
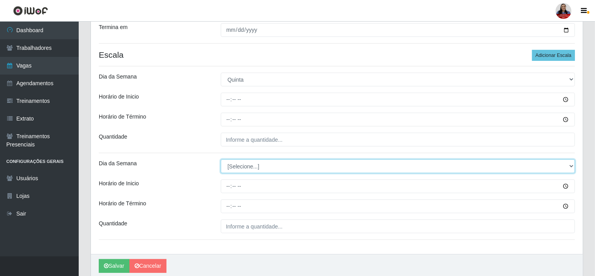
click at [244, 167] on select "[Selecione...] Segunda Terça Quarta Quinta Sexta Sábado Domingo" at bounding box center [398, 167] width 354 height 14
select select "4"
click at [221, 160] on select "[Selecione...] Segunda Terça Quarta Quinta Sexta Sábado Domingo" at bounding box center [398, 167] width 354 height 14
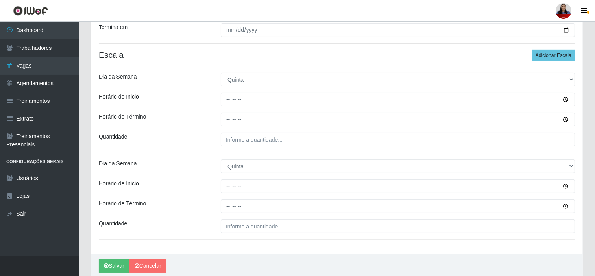
click at [179, 141] on div "Quantidade" at bounding box center [154, 140] width 122 height 14
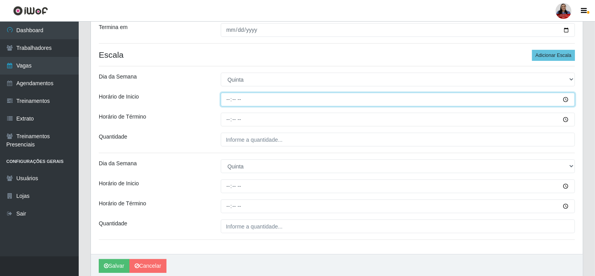
click at [229, 101] on input "Horário de Inicio" at bounding box center [398, 100] width 354 height 14
type input "11:00"
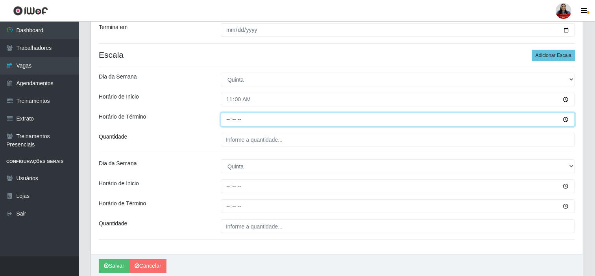
type input "17:00"
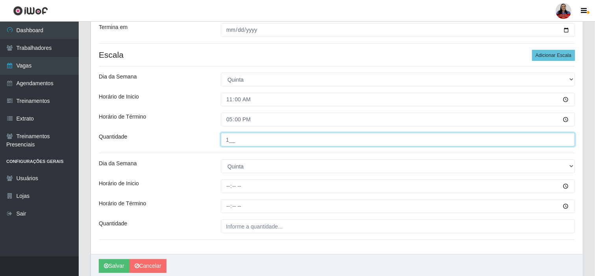
type input "1__"
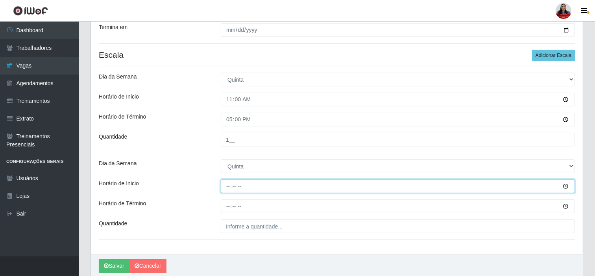
type input "16:00"
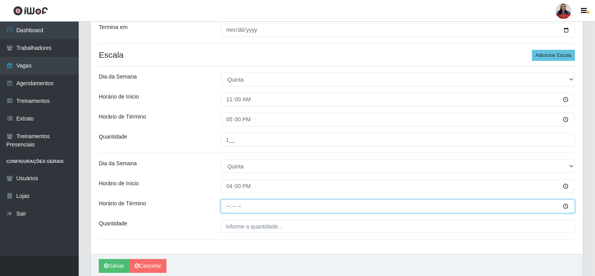
type input "22:00"
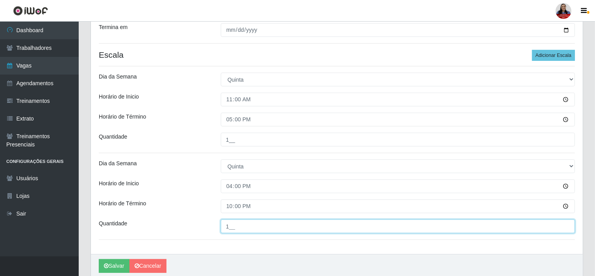
type input "1__"
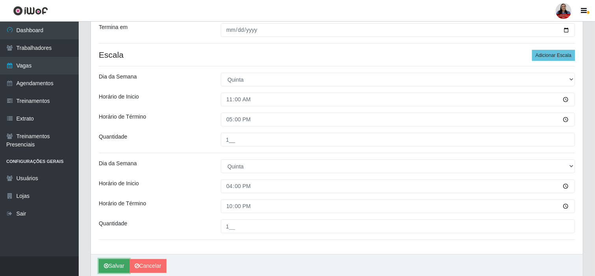
click at [105, 267] on icon "submit" at bounding box center [106, 266] width 5 height 6
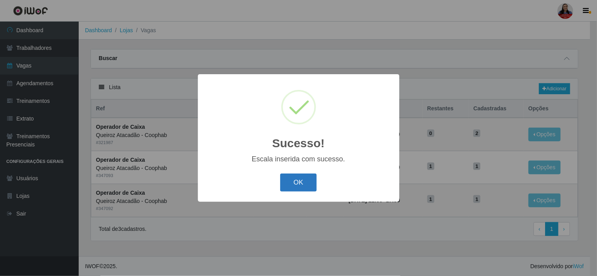
click at [306, 182] on button "OK" at bounding box center [298, 183] width 37 height 18
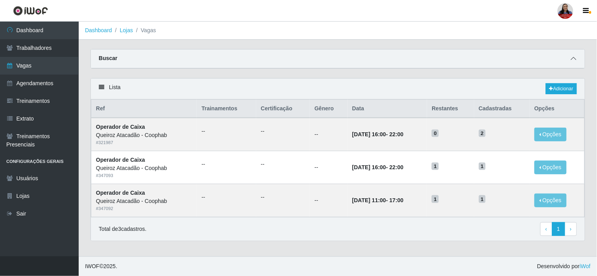
click at [575, 56] on icon at bounding box center [574, 59] width 6 height 6
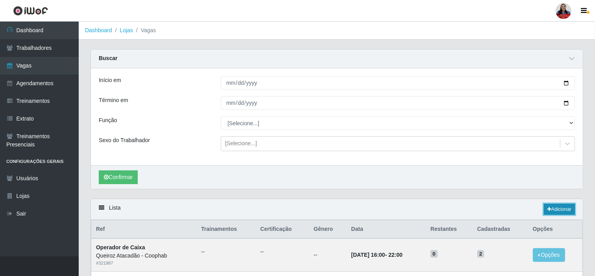
click at [560, 205] on link "Adicionar" at bounding box center [559, 209] width 31 height 11
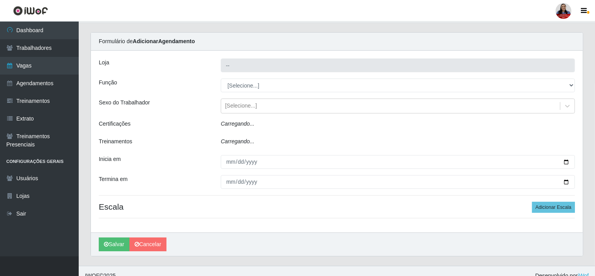
type input "Queiroz Atacadão - Coophab"
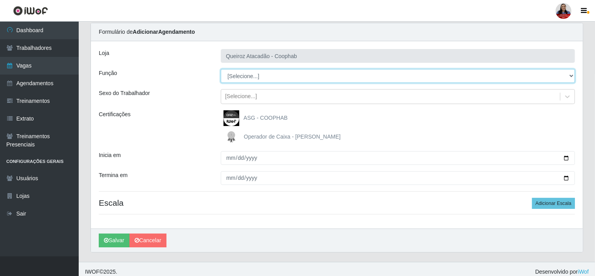
click at [262, 80] on select "[Selecione...] ASG ASG + ASG ++ Embalador Embalador + Embalador ++ Operador de …" at bounding box center [398, 76] width 354 height 14
select select "22"
click at [221, 69] on select "[Selecione...] ASG ASG + ASG ++ Embalador Embalador + Embalador ++ Operador de …" at bounding box center [398, 76] width 354 height 14
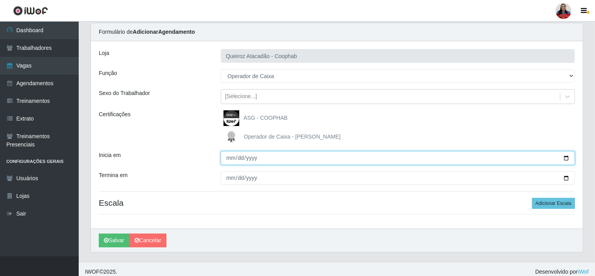
click at [569, 159] on input "Inicia em" at bounding box center [398, 158] width 354 height 14
type input "[DATE]"
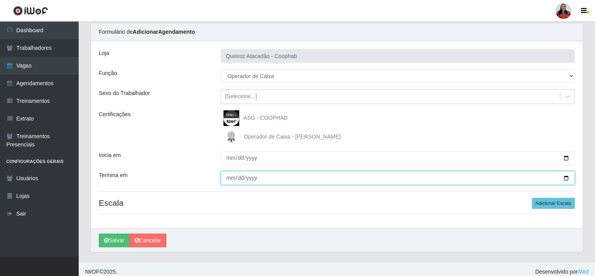
click at [564, 177] on input "Termina em" at bounding box center [398, 178] width 354 height 14
type input "[DATE]"
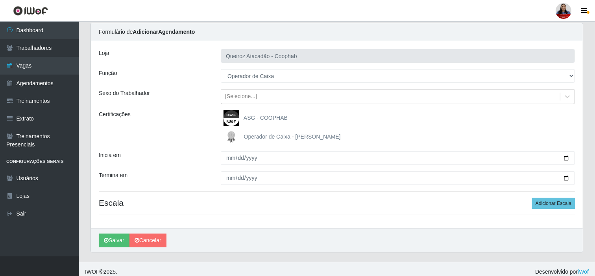
click at [201, 161] on div "Inicia em" at bounding box center [154, 158] width 122 height 14
click at [542, 199] on button "Adicionar Escala" at bounding box center [553, 203] width 43 height 11
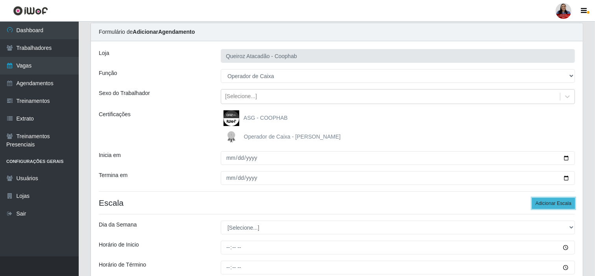
click at [541, 199] on button "Adicionar Escala" at bounding box center [553, 203] width 43 height 11
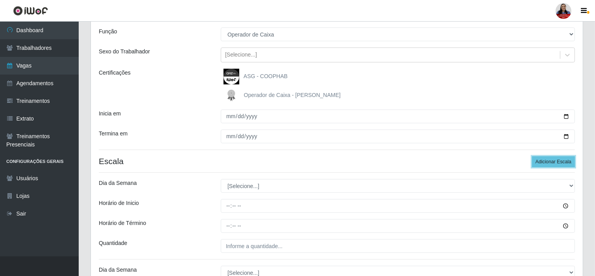
scroll to position [158, 0]
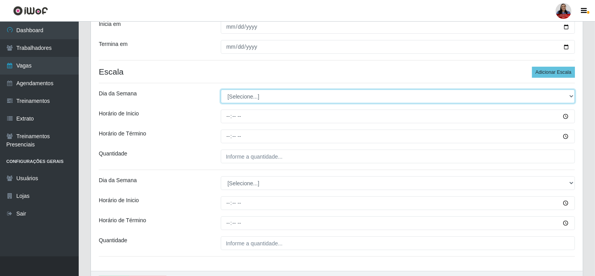
click at [284, 103] on select "[Selecione...] Segunda Terça Quarta Quinta Sexta Sábado Domingo" at bounding box center [398, 97] width 354 height 14
click at [221, 90] on select "[Selecione...] Segunda Terça Quarta Quinta Sexta Sábado Domingo" at bounding box center [398, 97] width 354 height 14
click at [277, 95] on select "[Selecione...] Segunda Terça Quarta Quinta Sexta Sábado Domingo" at bounding box center [398, 97] width 354 height 14
select select "5"
click at [221, 90] on select "[Selecione...] Segunda Terça Quarta Quinta Sexta Sábado Domingo" at bounding box center [398, 97] width 354 height 14
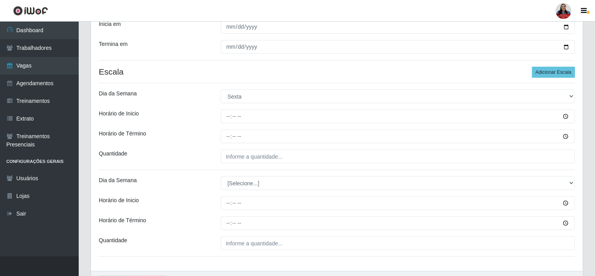
click at [203, 132] on div "Horário de Término" at bounding box center [154, 137] width 122 height 14
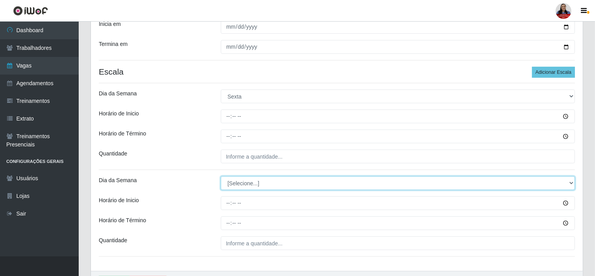
click at [241, 183] on select "[Selecione...] Segunda Terça Quarta Quinta Sexta Sábado Domingo" at bounding box center [398, 184] width 354 height 14
select select "5"
click at [221, 177] on select "[Selecione...] Segunda Terça Quarta Quinta Sexta Sábado Domingo" at bounding box center [398, 184] width 354 height 14
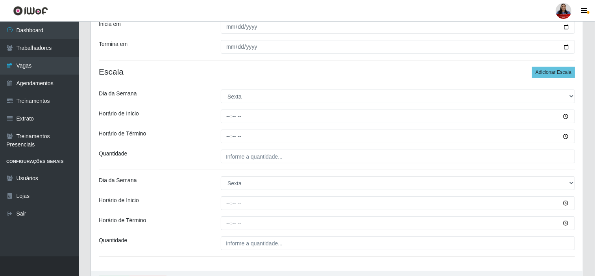
click at [190, 155] on div "Quantidade" at bounding box center [154, 157] width 122 height 14
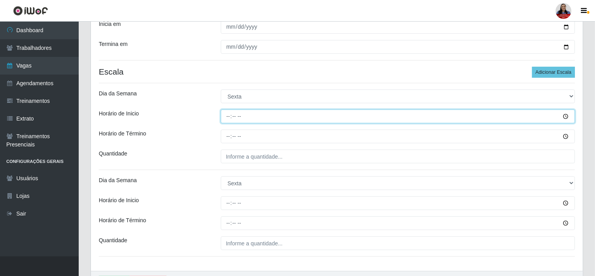
click at [229, 118] on input "Horário de Inicio" at bounding box center [398, 117] width 354 height 14
type input "11:00"
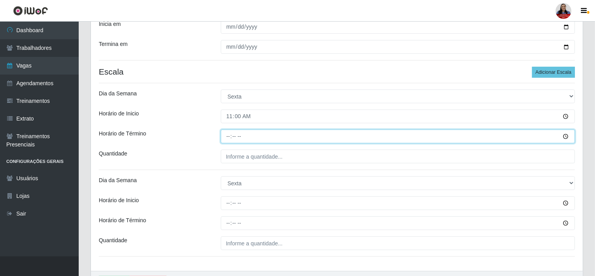
type input "17:00"
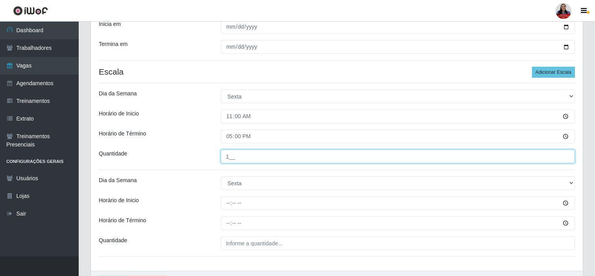
click at [230, 159] on input "1__" at bounding box center [398, 157] width 354 height 14
type input "2__"
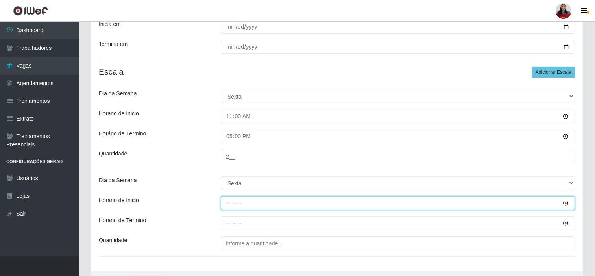
type input "16:00"
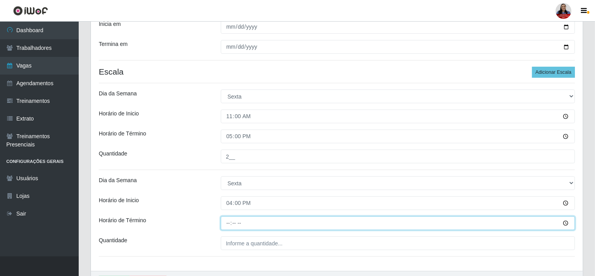
type input "22:00"
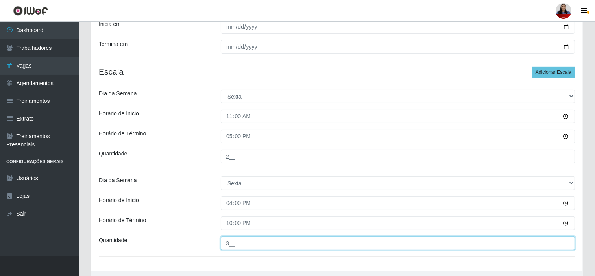
type input "3__"
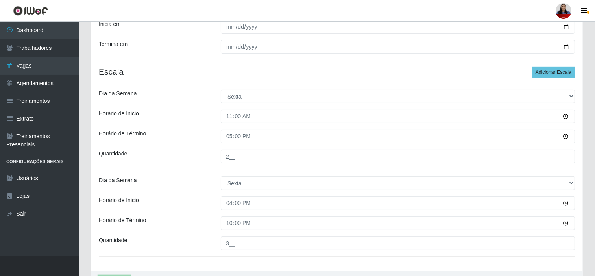
scroll to position [206, 0]
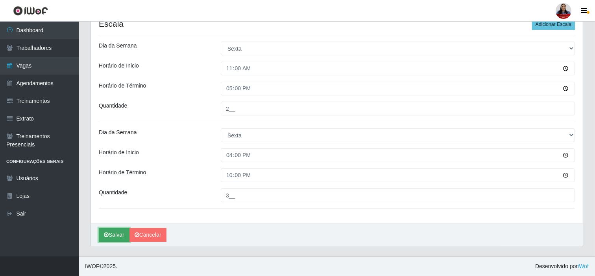
click at [120, 237] on button "Salvar" at bounding box center [114, 235] width 31 height 14
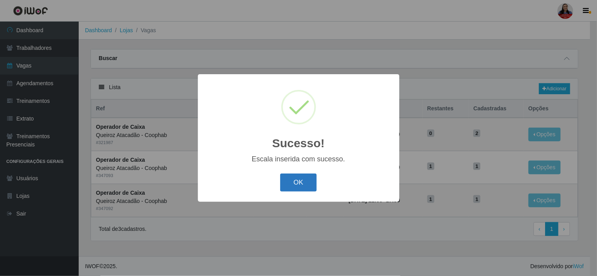
click at [299, 178] on button "OK" at bounding box center [298, 183] width 37 height 18
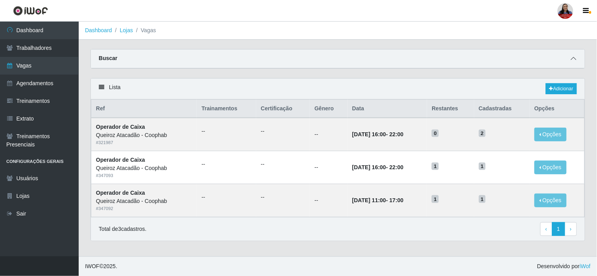
click at [575, 55] on span at bounding box center [573, 58] width 9 height 9
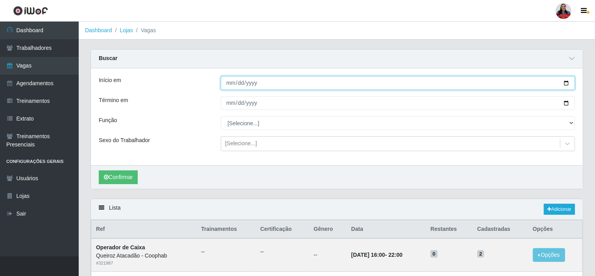
click at [561, 83] on input "[DATE]" at bounding box center [398, 83] width 354 height 14
click at [567, 85] on input "[DATE]" at bounding box center [398, 83] width 354 height 14
type input "[DATE]"
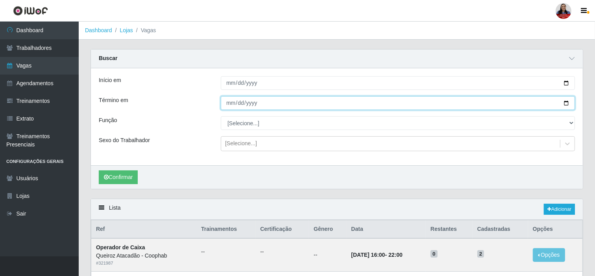
click at [565, 103] on input "[DATE]" at bounding box center [398, 103] width 354 height 14
type input "[DATE]"
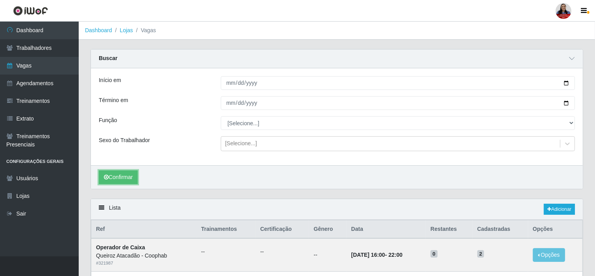
drag, startPoint x: 121, startPoint y: 180, endPoint x: 140, endPoint y: 173, distance: 20.2
click at [121, 180] on button "Confirmar" at bounding box center [118, 178] width 39 height 14
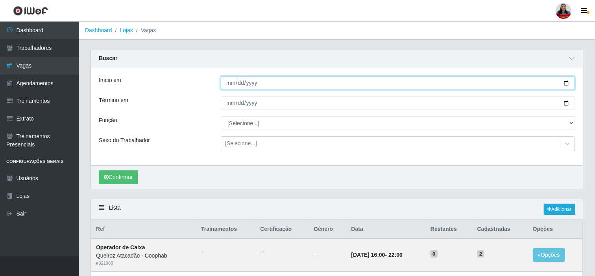
click at [564, 80] on input "[DATE]" at bounding box center [398, 83] width 354 height 14
type input "[DATE]"
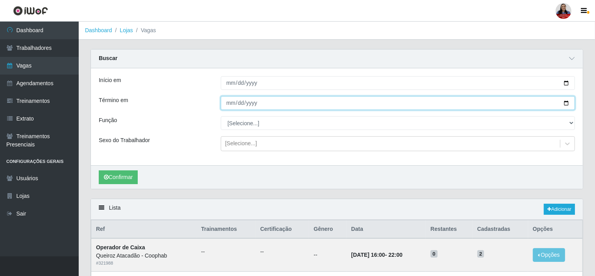
click at [569, 103] on input "[DATE]" at bounding box center [398, 103] width 354 height 14
type input "[DATE]"
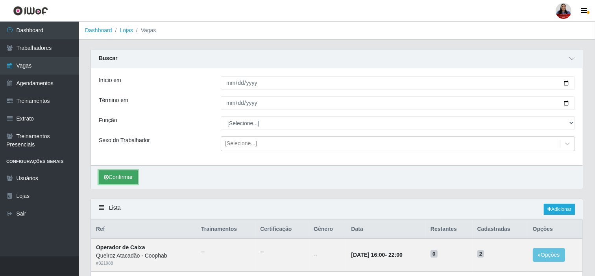
click at [105, 179] on icon "submit" at bounding box center [106, 178] width 5 height 6
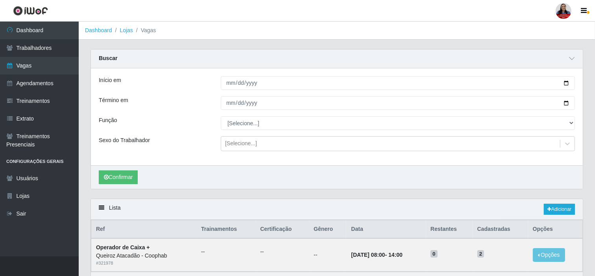
click at [365, 193] on div "Carregando... Buscar Início em 2025-09-28 Término em 2025-09-28 Função [Selecio…" at bounding box center [337, 124] width 504 height 150
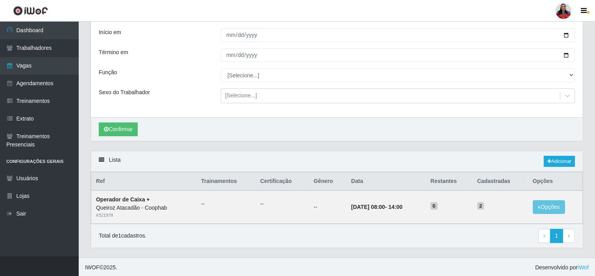
scroll to position [49, 0]
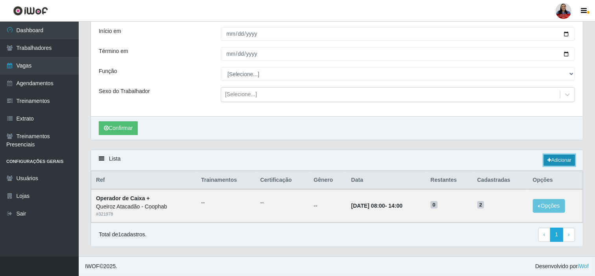
click at [552, 155] on link "Adicionar" at bounding box center [559, 160] width 31 height 11
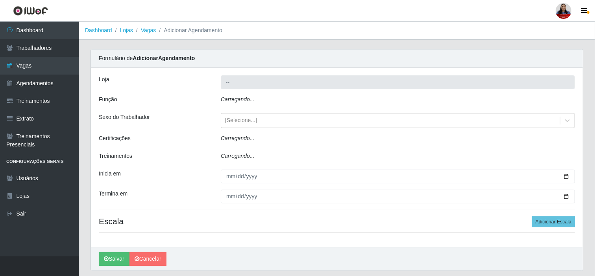
type input "Queiroz Atacadão - Coophab"
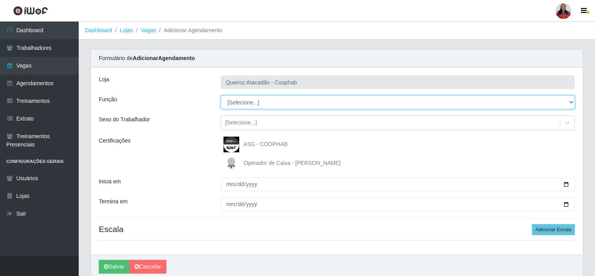
click at [359, 106] on select "[Selecione...] ASG ASG + ASG ++ Embalador Embalador + Embalador ++ Operador de …" at bounding box center [398, 103] width 354 height 14
select select "72"
click at [221, 96] on select "[Selecione...] ASG ASG + ASG ++ Embalador Embalador + Embalador ++ Operador de …" at bounding box center [398, 103] width 354 height 14
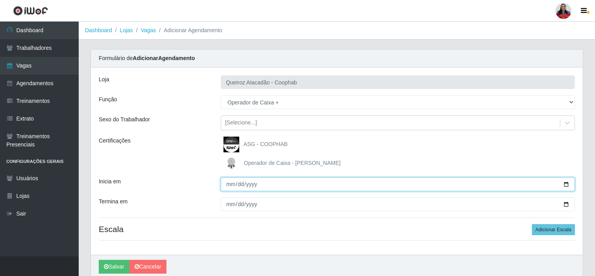
click at [565, 185] on input "Inicia em" at bounding box center [398, 185] width 354 height 14
type input "2025-09-28"
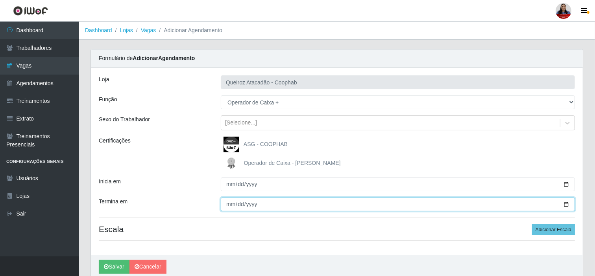
click at [565, 205] on input "Termina em" at bounding box center [398, 205] width 354 height 14
type input "2025-09-28"
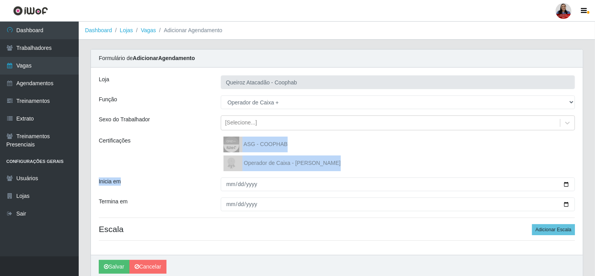
click at [189, 172] on div "Loja Queiroz Atacadão - Coophab Função [Selecione...] ASG ASG + ASG ++ Embalado…" at bounding box center [337, 162] width 492 height 188
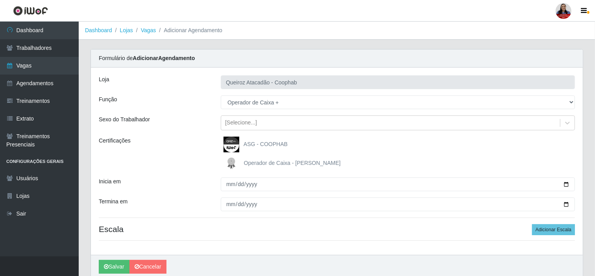
click at [213, 208] on div "Termina em" at bounding box center [154, 205] width 122 height 14
click at [556, 236] on button "Adicionar Escala" at bounding box center [553, 230] width 43 height 11
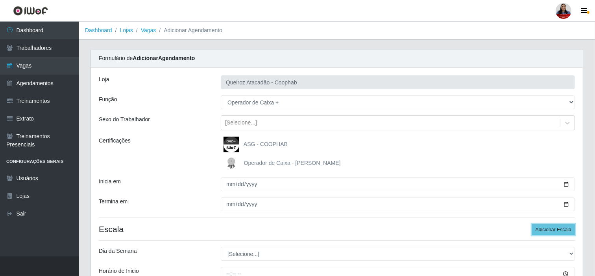
drag, startPoint x: 556, startPoint y: 235, endPoint x: 549, endPoint y: 237, distance: 6.9
click at [556, 236] on button "Adicionar Escala" at bounding box center [553, 230] width 43 height 11
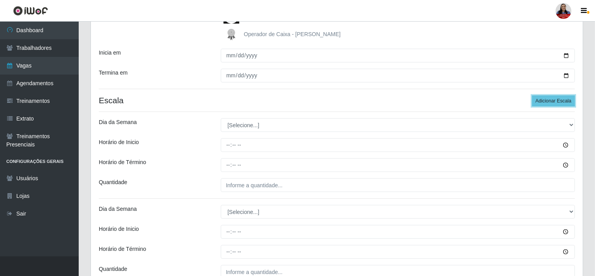
scroll to position [175, 0]
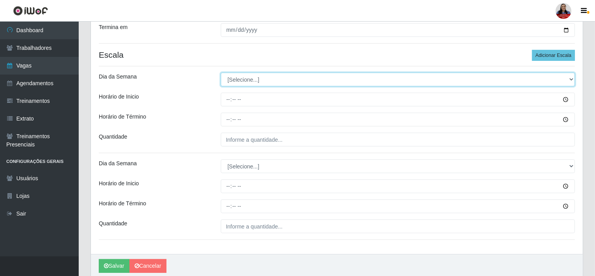
click at [275, 83] on select "[Selecione...] Segunda Terça Quarta Quinta Sexta Sábado Domingo" at bounding box center [398, 80] width 354 height 14
select select "0"
click at [221, 73] on select "[Selecione...] Segunda Terça Quarta Quinta Sexta Sábado Domingo" at bounding box center [398, 80] width 354 height 14
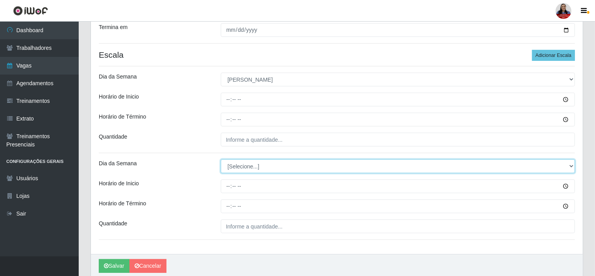
click at [262, 170] on select "[Selecione...] Segunda Terça Quarta Quinta Sexta Sábado Domingo" at bounding box center [398, 167] width 354 height 14
select select "0"
click at [221, 160] on select "[Selecione...] Segunda Terça Quarta Quinta Sexta Sábado Domingo" at bounding box center [398, 167] width 354 height 14
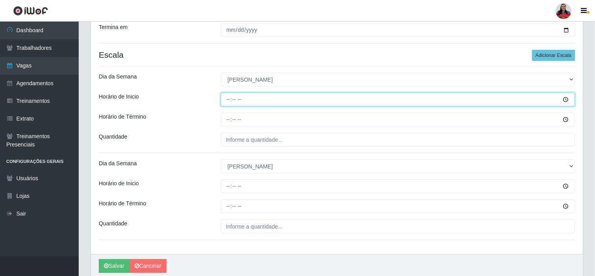
click at [225, 99] on input "Horário de Inicio" at bounding box center [398, 100] width 354 height 14
type input "08:00"
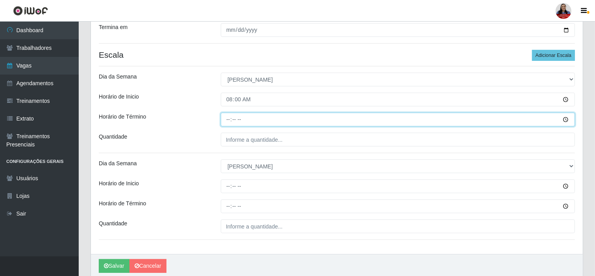
type input "14:00"
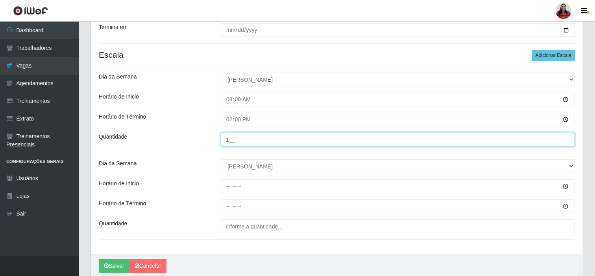
type input "1__"
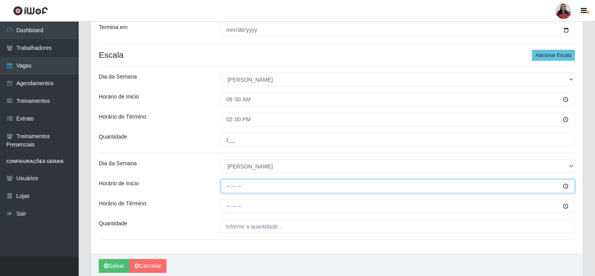
type input "14:00"
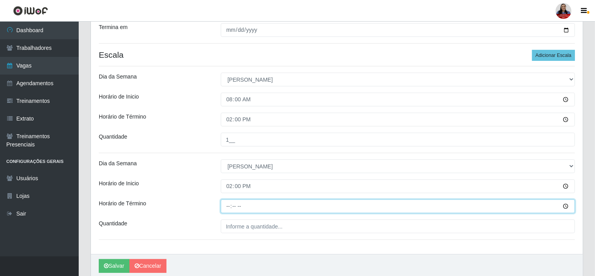
type input "20:00"
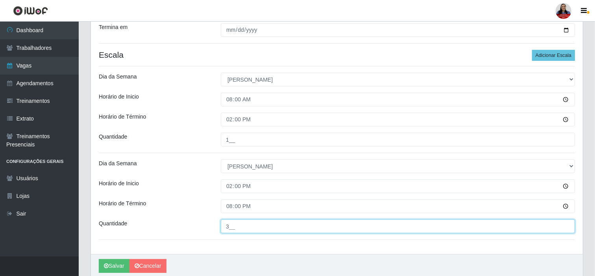
type input "3__"
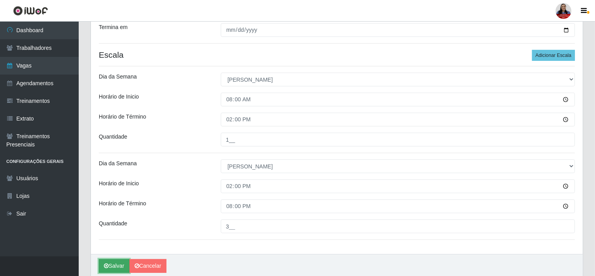
click at [120, 266] on button "Salvar" at bounding box center [114, 267] width 31 height 14
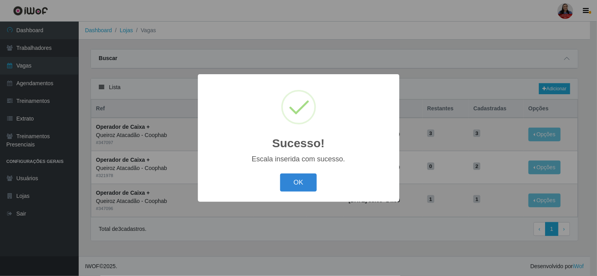
drag, startPoint x: 305, startPoint y: 175, endPoint x: 337, endPoint y: 170, distance: 32.4
click at [306, 175] on button "OK" at bounding box center [298, 183] width 37 height 18
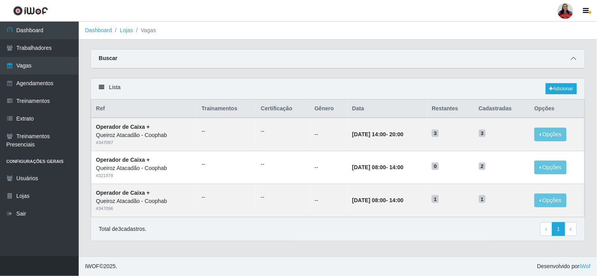
click at [577, 59] on span at bounding box center [573, 58] width 9 height 9
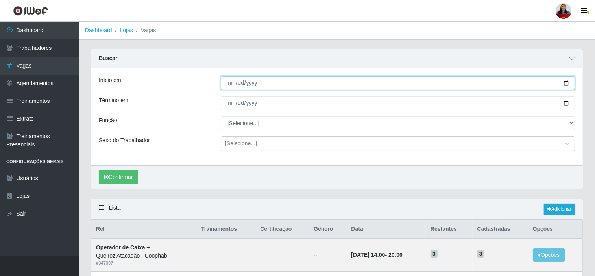
drag, startPoint x: 566, startPoint y: 84, endPoint x: 554, endPoint y: 88, distance: 13.3
click at [566, 83] on input "2025-09-28" at bounding box center [398, 83] width 354 height 14
type input "2025-09-22"
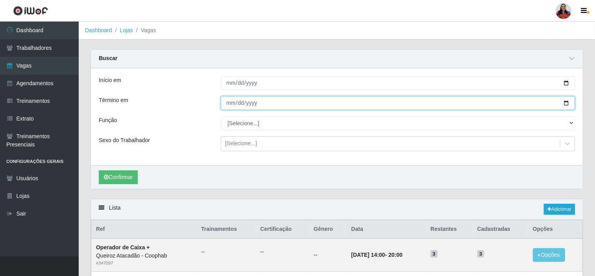
click at [568, 105] on input "2025-09-28" at bounding box center [398, 103] width 354 height 14
click at [567, 103] on input "2025-09-28" at bounding box center [398, 103] width 354 height 14
type input "2025-09-22"
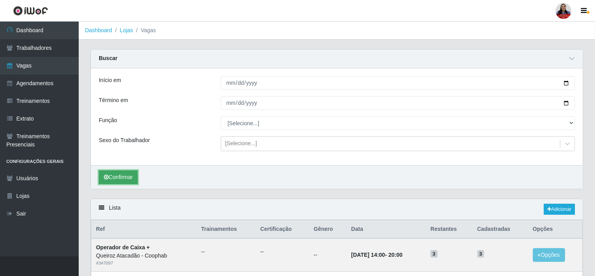
click at [121, 184] on button "Confirmar" at bounding box center [118, 178] width 39 height 14
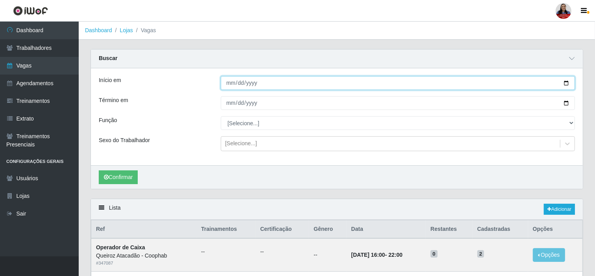
click at [563, 81] on input "2025-09-22" at bounding box center [398, 83] width 354 height 14
type input "2025-09-23"
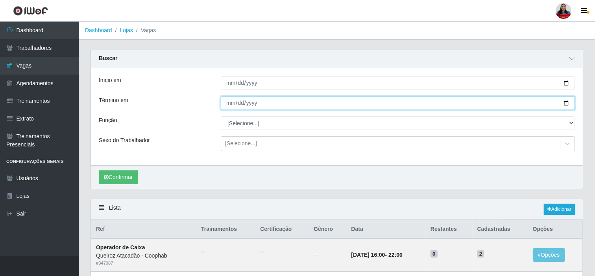
drag, startPoint x: 566, startPoint y: 105, endPoint x: 559, endPoint y: 105, distance: 6.3
click at [565, 105] on input "2025-09-22" at bounding box center [398, 103] width 354 height 14
type input "2025-09-23"
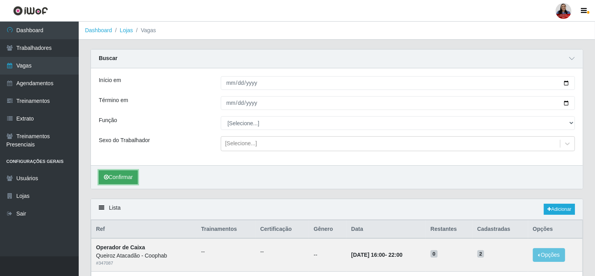
click at [121, 173] on button "Confirmar" at bounding box center [118, 178] width 39 height 14
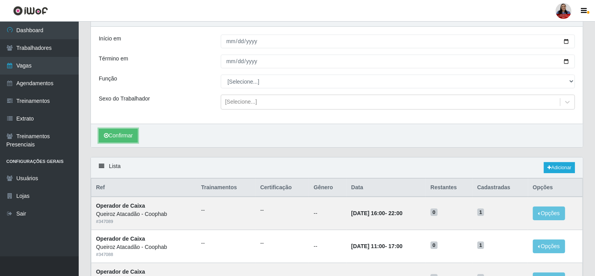
scroll to position [28, 0]
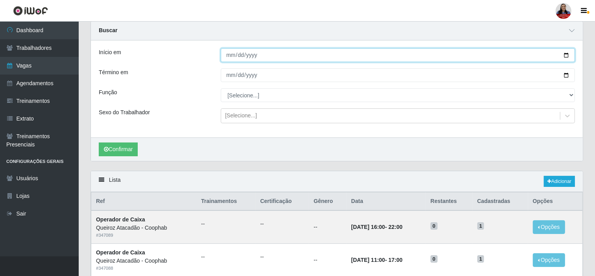
click at [565, 54] on input "2025-09-23" at bounding box center [398, 55] width 354 height 14
type input "2025-09-24"
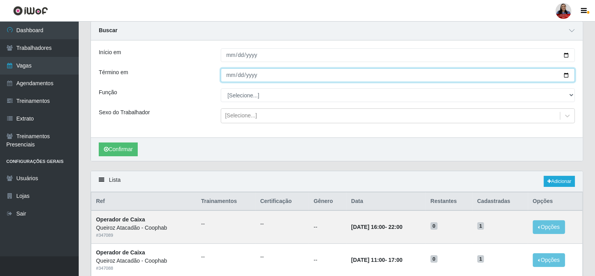
click at [568, 73] on input "2025-09-23" at bounding box center [398, 75] width 354 height 14
click at [564, 76] on input "2025-09-25" at bounding box center [398, 75] width 354 height 14
type input "2025-09-24"
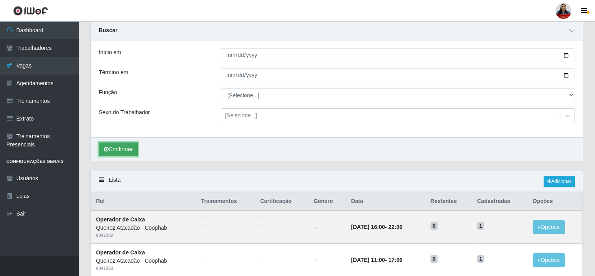
click at [133, 146] on button "Confirmar" at bounding box center [118, 150] width 39 height 14
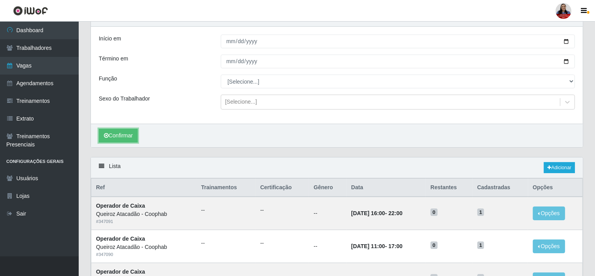
scroll to position [28, 0]
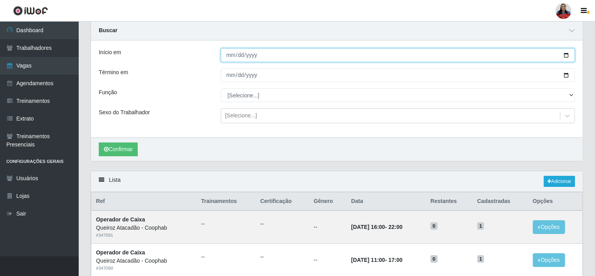
click at [566, 55] on input "2025-09-24" at bounding box center [398, 55] width 354 height 14
click at [565, 54] on input "2025-09-24" at bounding box center [398, 55] width 354 height 14
type input "2025-09-25"
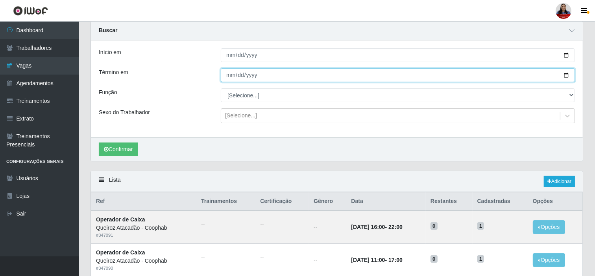
drag, startPoint x: 566, startPoint y: 75, endPoint x: 385, endPoint y: 107, distance: 182.9
click at [565, 75] on input "2025-09-24" at bounding box center [398, 75] width 354 height 14
type input "2025-09-25"
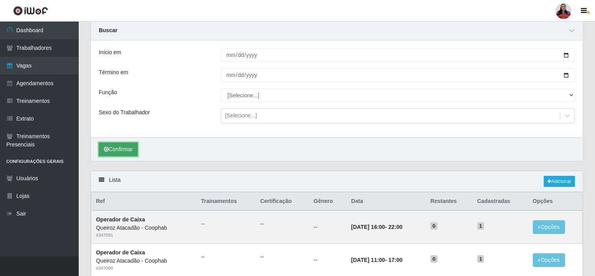
click at [121, 156] on button "Confirmar" at bounding box center [118, 150] width 39 height 14
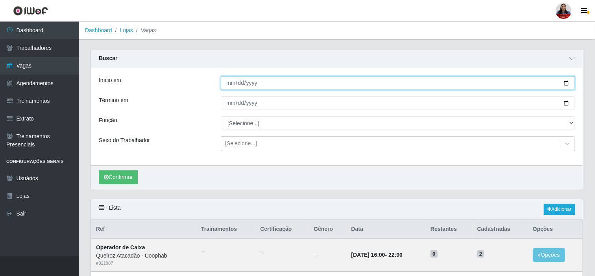
click at [566, 83] on input "2025-09-25" at bounding box center [398, 83] width 354 height 14
type input "2025-09-26"
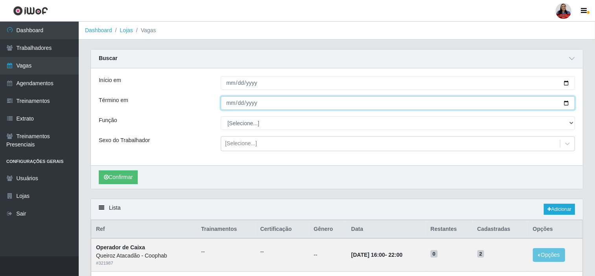
click at [566, 104] on input "2025-09-25" at bounding box center [398, 103] width 354 height 14
type input "2025-09-26"
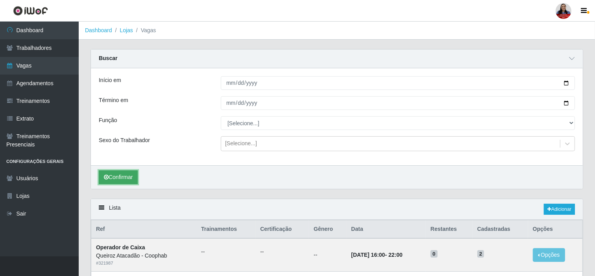
click at [116, 177] on button "Confirmar" at bounding box center [118, 178] width 39 height 14
click at [111, 177] on button "Confirmar" at bounding box center [118, 178] width 39 height 14
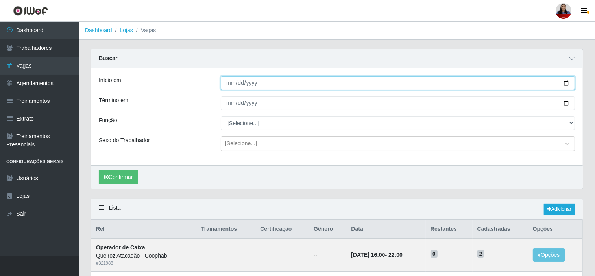
click at [566, 85] on input "2025-09-26" at bounding box center [398, 83] width 354 height 14
type input "2025-09-28"
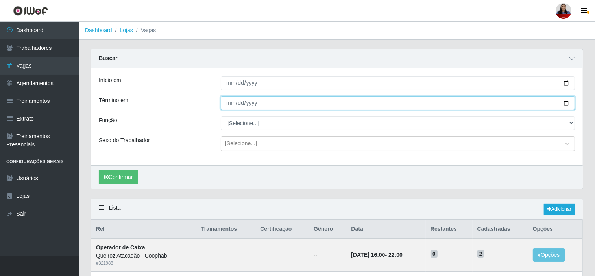
click at [564, 101] on input "2025-09-26" at bounding box center [398, 103] width 354 height 14
type input "2025-09-28"
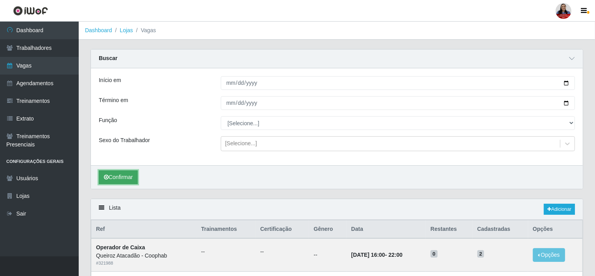
click at [130, 181] on button "Confirmar" at bounding box center [118, 178] width 39 height 14
click at [121, 28] on link "Lojas" at bounding box center [126, 30] width 13 height 6
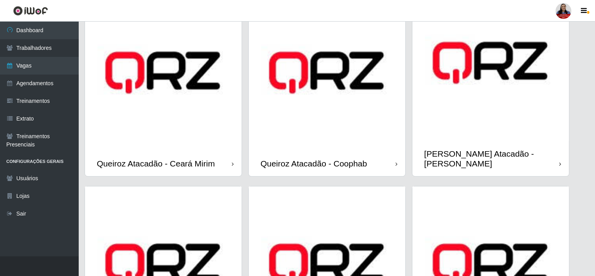
scroll to position [481, 0]
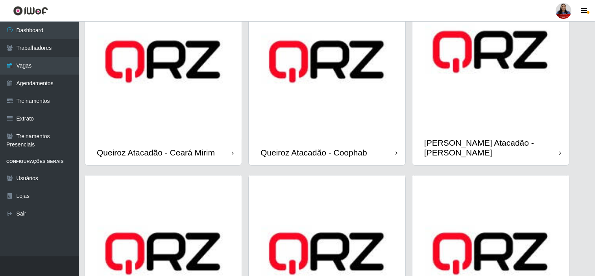
click at [194, 140] on div "Queiroz Atacadão - Ceará Mirim" at bounding box center [163, 153] width 157 height 26
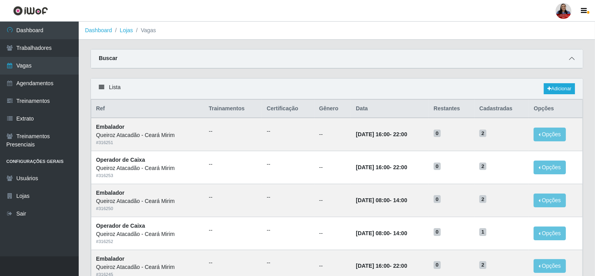
click at [573, 60] on icon at bounding box center [572, 59] width 6 height 6
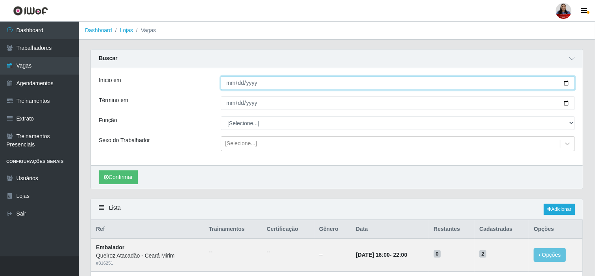
click at [564, 83] on input "Início em" at bounding box center [398, 83] width 354 height 14
type input "[DATE]"
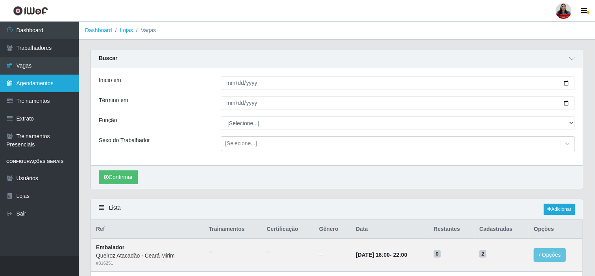
drag, startPoint x: 25, startPoint y: 85, endPoint x: 64, endPoint y: 84, distance: 38.5
click at [25, 84] on link "Agendamentos" at bounding box center [39, 84] width 79 height 18
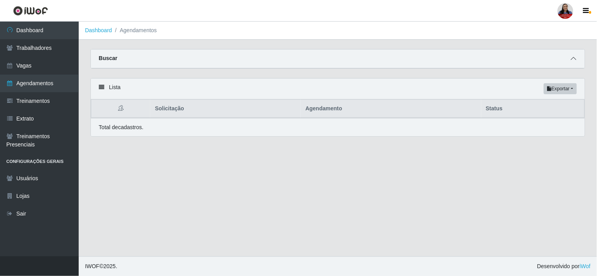
click at [573, 57] on icon at bounding box center [574, 59] width 6 height 6
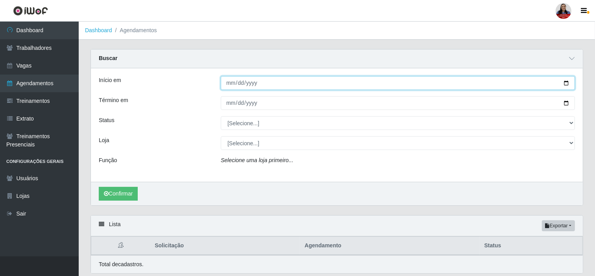
click at [566, 81] on input "Início em" at bounding box center [398, 83] width 354 height 14
type input "[DATE]"
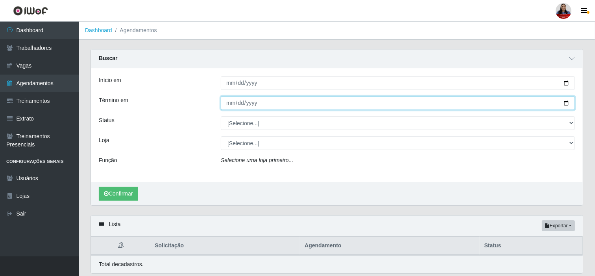
click at [566, 103] on input "Término em" at bounding box center [398, 103] width 354 height 14
type input "[DATE]"
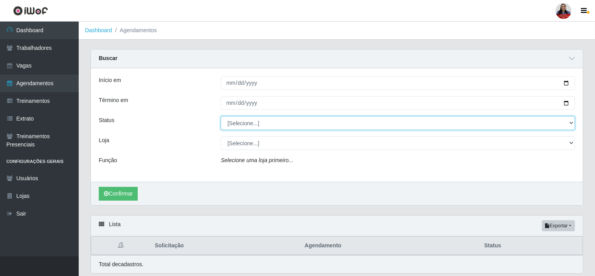
click at [241, 125] on select "[Selecione...] AGENDADO AGUARDANDO LIBERAR EM ANDAMENTO EM REVISÃO FINALIZADO C…" at bounding box center [398, 123] width 354 height 14
select select "AGENDADO"
click at [221, 116] on select "[Selecione...] AGENDADO AGUARDANDO LIBERAR EM ANDAMENTO EM REVISÃO FINALIZADO C…" at bounding box center [398, 123] width 354 height 14
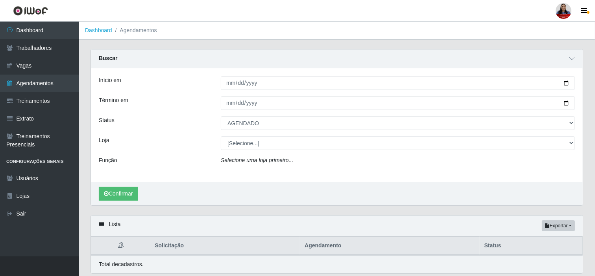
click at [186, 136] on div "Loja" at bounding box center [154, 143] width 122 height 14
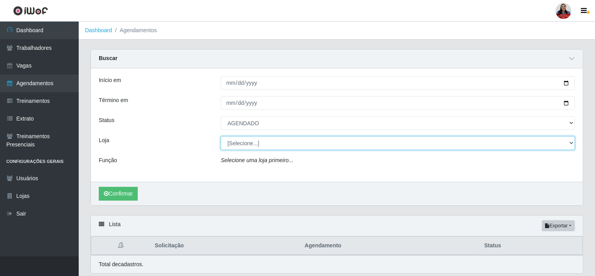
click at [238, 147] on select "[Selecione...] Hiper [GEOGRAPHIC_DATA] - [GEOGRAPHIC_DATA] Hiper Queiroz - Boa …" at bounding box center [398, 143] width 354 height 14
select select "465"
click at [221, 136] on select "[Selecione...] Hiper [GEOGRAPHIC_DATA] - [GEOGRAPHIC_DATA] Hiper Queiroz - Boa …" at bounding box center [398, 143] width 354 height 14
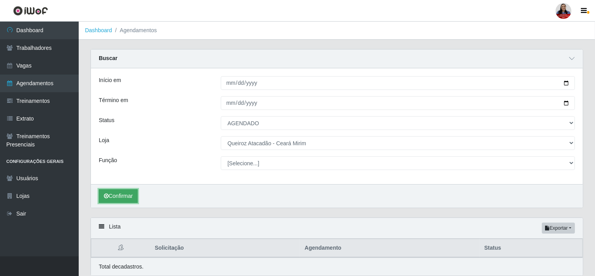
click at [125, 200] on button "Confirmar" at bounding box center [118, 197] width 39 height 14
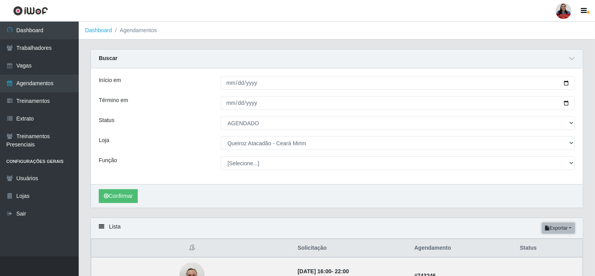
click at [552, 225] on button "Exportar" at bounding box center [558, 228] width 33 height 11
click at [535, 241] on button "PDF" at bounding box center [544, 243] width 62 height 17
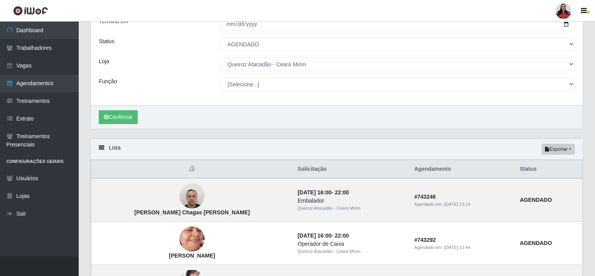
scroll to position [87, 0]
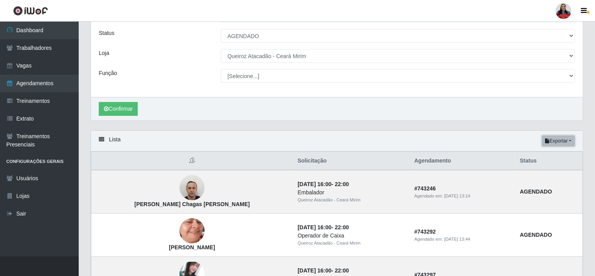
click at [558, 140] on button "Exportar" at bounding box center [558, 141] width 33 height 11
click at [549, 153] on button "PDF" at bounding box center [544, 156] width 62 height 17
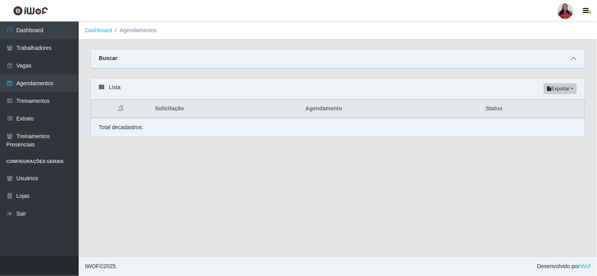
click at [573, 56] on icon at bounding box center [574, 59] width 6 height 6
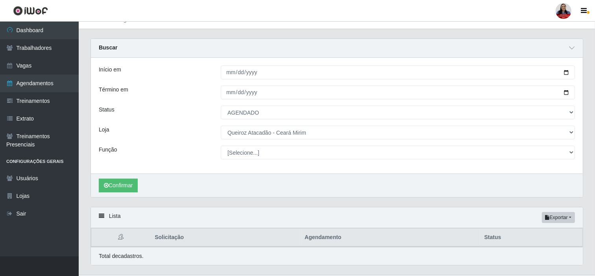
scroll to position [29, 0]
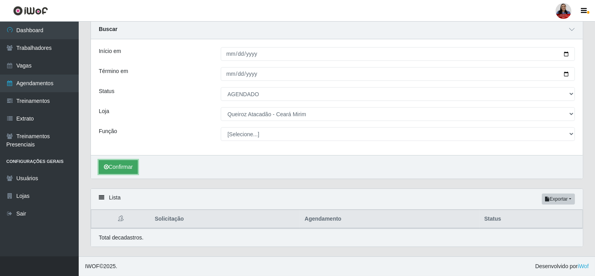
click at [125, 166] on button "Confirmar" at bounding box center [118, 167] width 39 height 14
click at [135, 164] on button "Confirmar" at bounding box center [118, 167] width 39 height 14
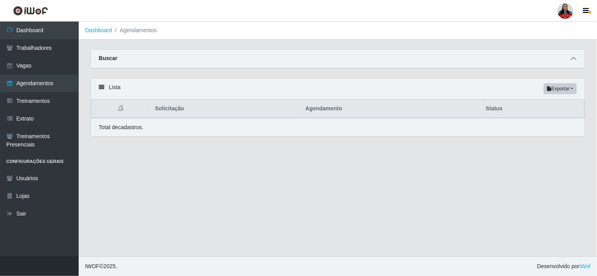
click at [571, 58] on icon at bounding box center [574, 59] width 6 height 6
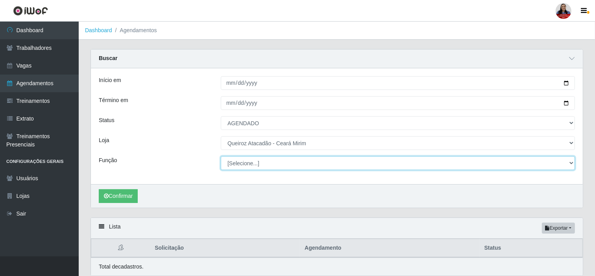
click at [266, 166] on select "[Selecione...] Embalador Embalador + Embalador ++ Operador de Caixa Operador de…" at bounding box center [398, 164] width 354 height 14
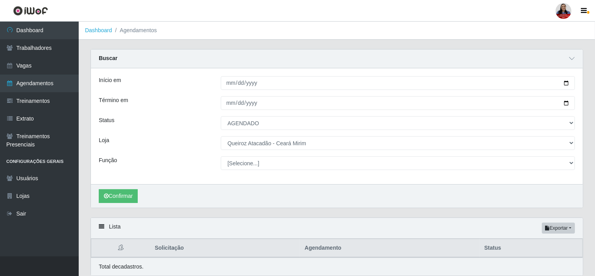
click at [188, 158] on div "Função" at bounding box center [154, 164] width 122 height 14
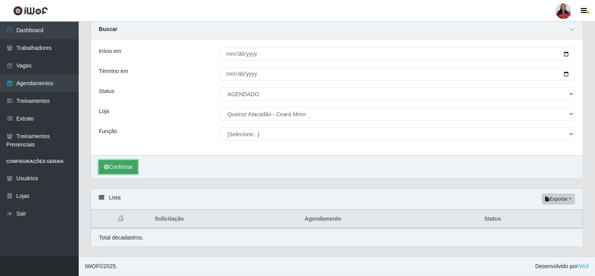
click at [130, 164] on button "Confirmar" at bounding box center [118, 167] width 39 height 14
click at [111, 168] on button "Confirmar" at bounding box center [118, 167] width 39 height 14
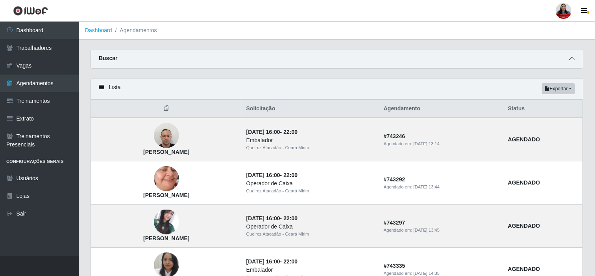
click at [569, 58] on icon at bounding box center [572, 59] width 6 height 6
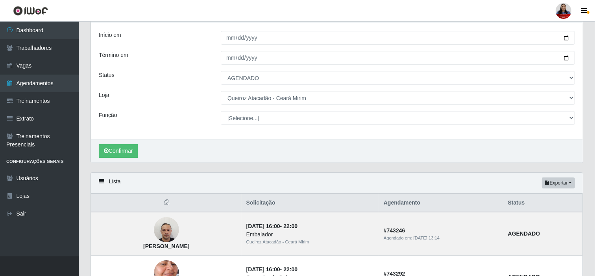
scroll to position [131, 0]
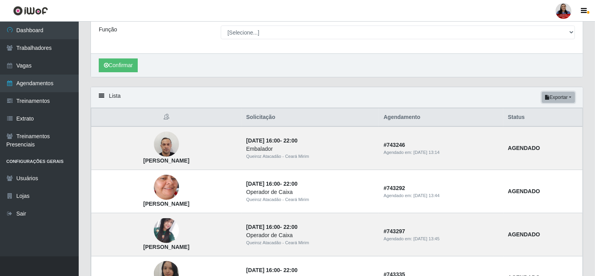
click at [564, 94] on button "Exportar" at bounding box center [558, 97] width 33 height 11
click at [555, 112] on button "PDF" at bounding box center [544, 112] width 62 height 17
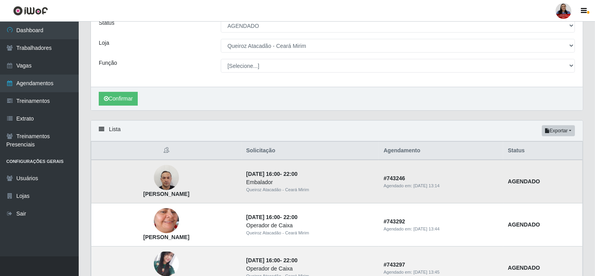
scroll to position [0, 0]
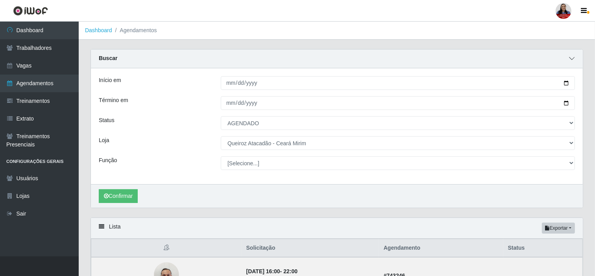
click at [571, 57] on icon at bounding box center [572, 59] width 6 height 6
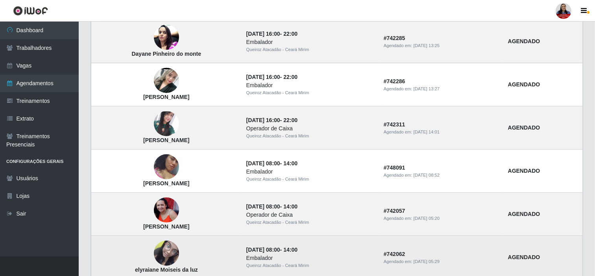
scroll to position [545, 0]
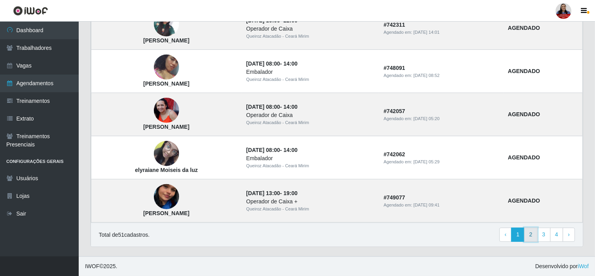
click at [530, 236] on link "2" at bounding box center [530, 235] width 13 height 14
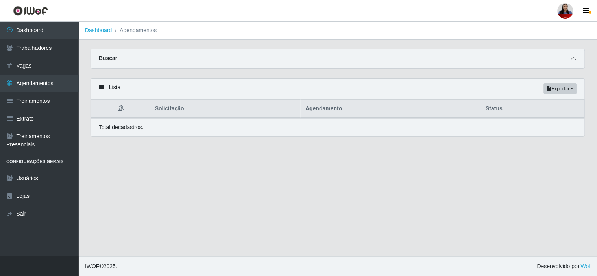
click at [573, 58] on icon at bounding box center [574, 59] width 6 height 6
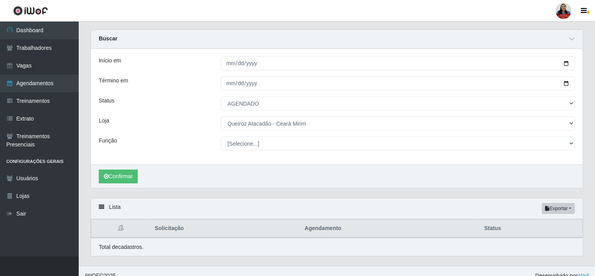
scroll to position [29, 0]
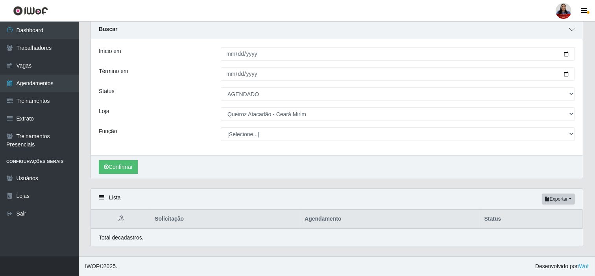
click at [574, 28] on span at bounding box center [571, 29] width 9 height 9
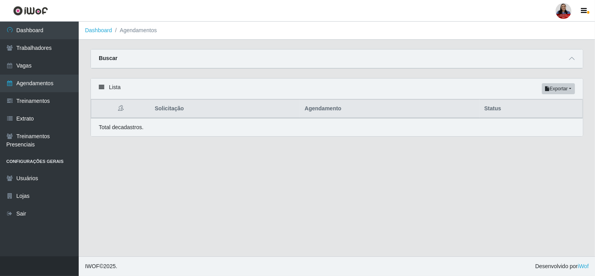
scroll to position [0, 0]
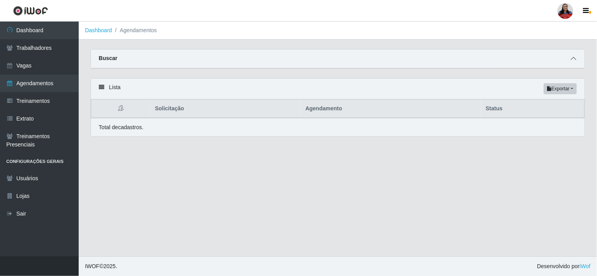
click at [573, 57] on icon at bounding box center [574, 59] width 6 height 6
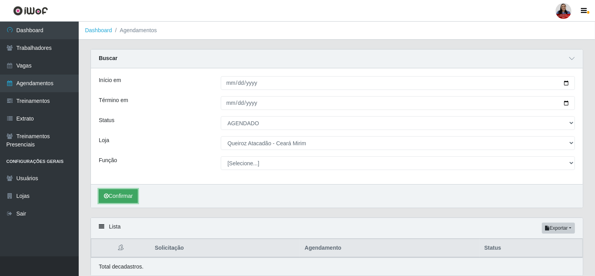
click at [125, 198] on button "Confirmar" at bounding box center [118, 197] width 39 height 14
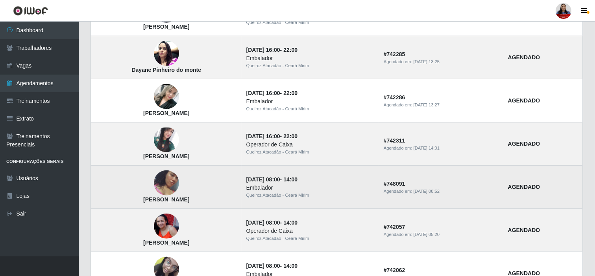
scroll to position [685, 0]
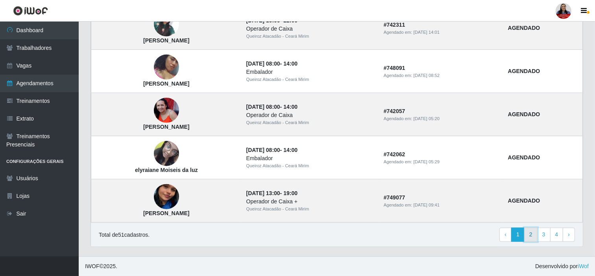
click at [529, 232] on link "2" at bounding box center [530, 235] width 13 height 14
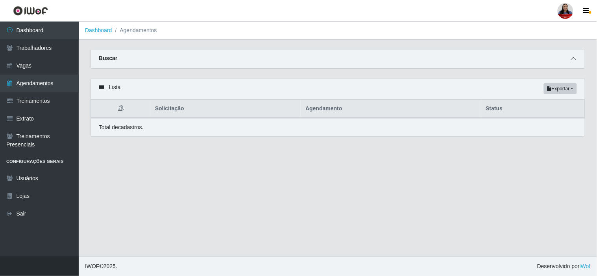
click at [571, 60] on icon at bounding box center [574, 59] width 6 height 6
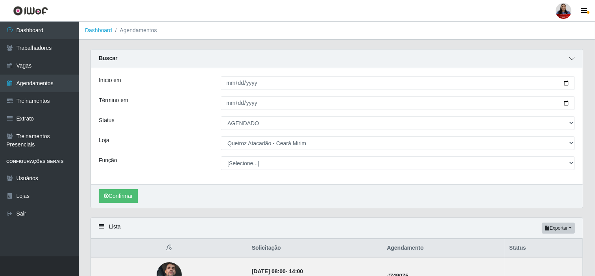
click at [570, 56] on icon at bounding box center [572, 59] width 6 height 6
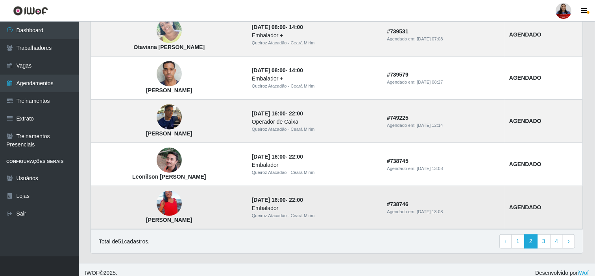
scroll to position [545, 0]
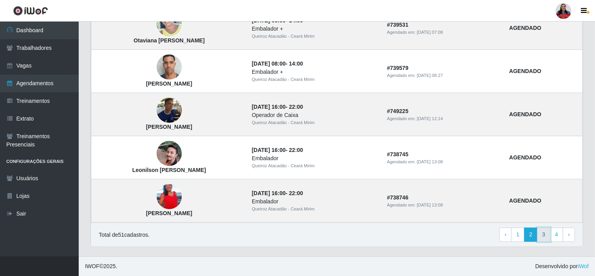
click at [543, 239] on link "3" at bounding box center [543, 235] width 13 height 14
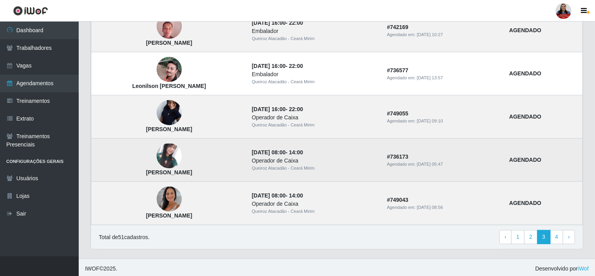
scroll to position [545, 0]
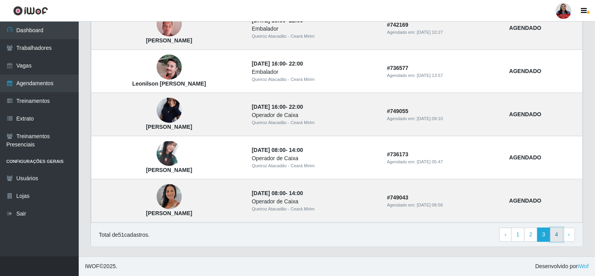
click at [556, 237] on link "4" at bounding box center [556, 235] width 13 height 14
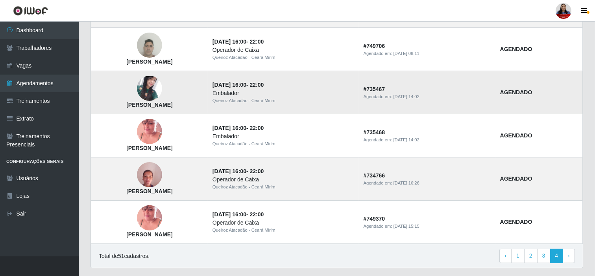
scroll to position [155, 0]
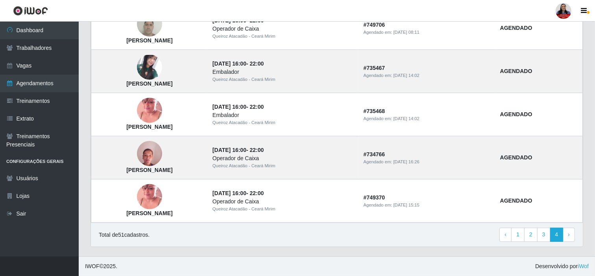
click at [270, 241] on div "Total de 51 cadastros. ‹ Previous 1 2 3 4 › Next" at bounding box center [337, 235] width 476 height 14
click at [249, 270] on footer "IWOF © 2025 . Desenvolvido por iWof" at bounding box center [337, 267] width 516 height 20
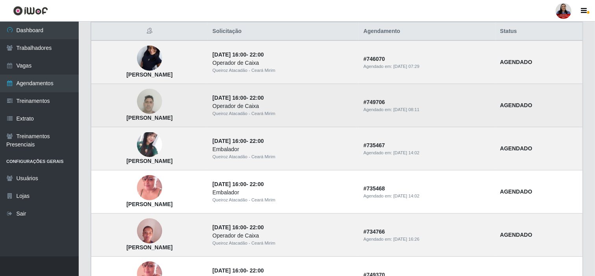
scroll to position [0, 0]
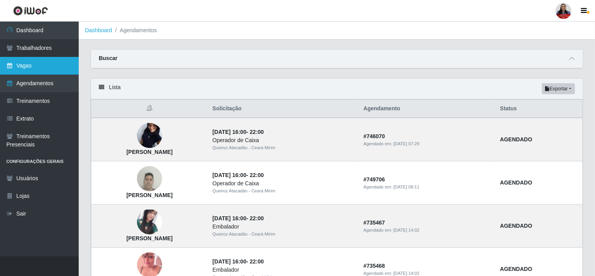
click at [25, 64] on link "Vagas" at bounding box center [39, 66] width 79 height 18
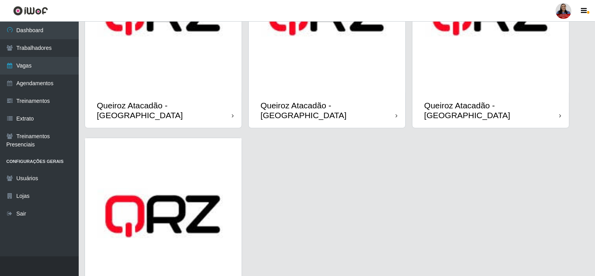
scroll to position [774, 0]
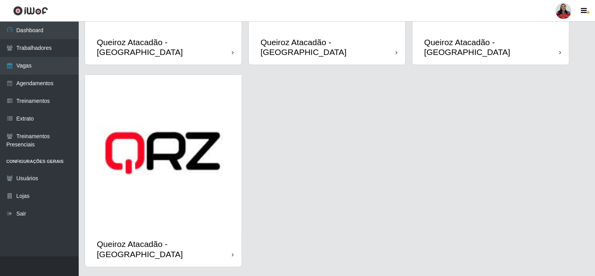
click at [182, 196] on img at bounding box center [163, 153] width 157 height 157
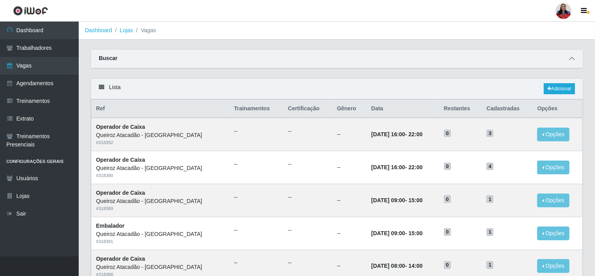
click at [571, 61] on icon at bounding box center [572, 59] width 6 height 6
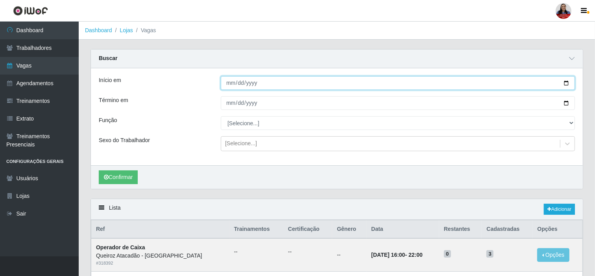
click at [565, 82] on input "Início em" at bounding box center [398, 83] width 354 height 14
type input "2025-09-22"
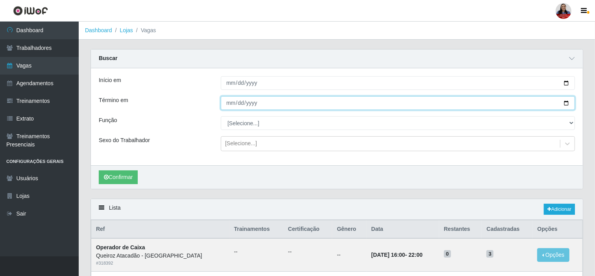
click at [563, 103] on input "Término em" at bounding box center [398, 103] width 354 height 14
type input "[DATE]"
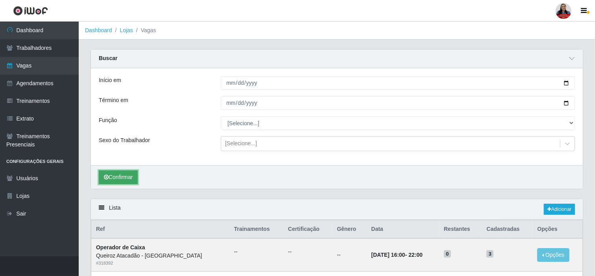
click at [117, 177] on button "Confirmar" at bounding box center [118, 178] width 39 height 14
click at [553, 212] on link "Adicionar" at bounding box center [559, 209] width 31 height 11
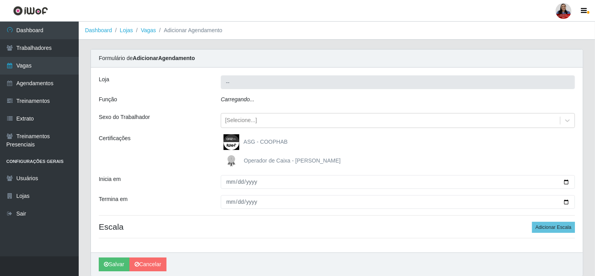
type input "Queiroz Atacadão - [GEOGRAPHIC_DATA]"
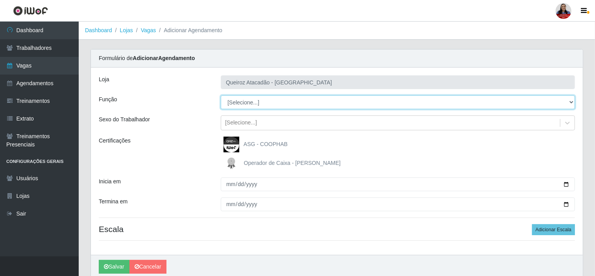
click at [300, 104] on select "[Selecione...] Balconista de Açougue Balconista de Açougue + Balconista de Açou…" at bounding box center [398, 103] width 354 height 14
click at [221, 96] on select "[Selecione...] Balconista de Açougue Balconista de Açougue + Balconista de Açou…" at bounding box center [398, 103] width 354 height 14
click at [293, 105] on select "[Selecione...] Balconista de Açougue Balconista de Açougue + Balconista de Açou…" at bounding box center [398, 103] width 354 height 14
select select "124"
click at [221, 96] on select "[Selecione...] Balconista de Açougue Balconista de Açougue + Balconista de Açou…" at bounding box center [398, 103] width 354 height 14
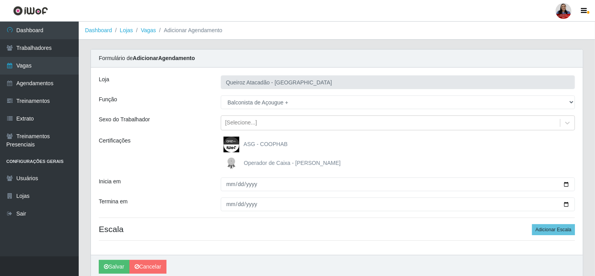
click at [211, 144] on div "Certificações" at bounding box center [154, 154] width 122 height 35
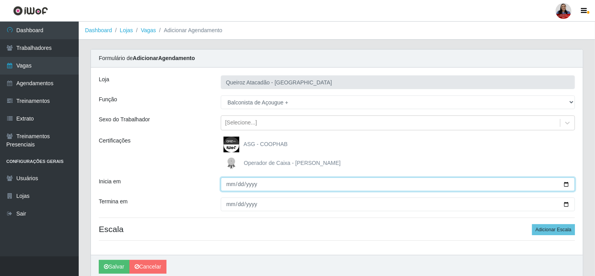
click at [566, 187] on input "Inicia em" at bounding box center [398, 185] width 354 height 14
type input "2025-09-27"
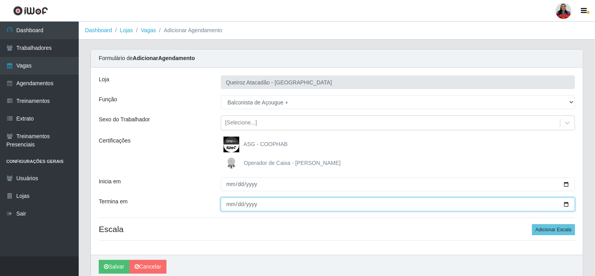
click at [564, 203] on input "Termina em" at bounding box center [398, 205] width 354 height 14
type input "2025-09-27"
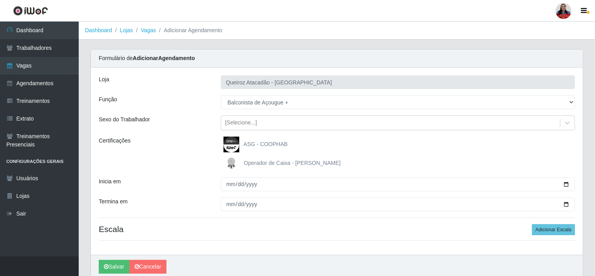
click at [174, 158] on div "Certificações" at bounding box center [154, 154] width 122 height 35
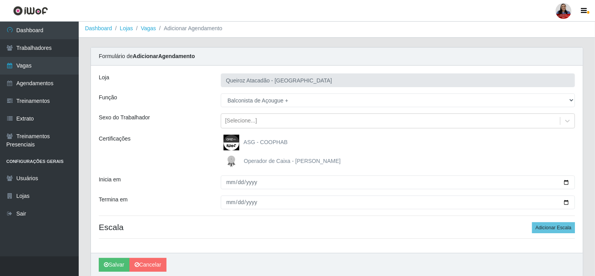
scroll to position [32, 0]
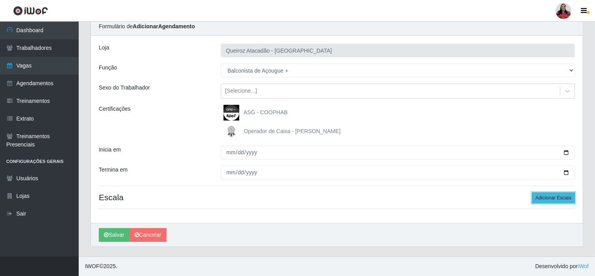
click at [558, 199] on button "Adicionar Escala" at bounding box center [553, 198] width 43 height 11
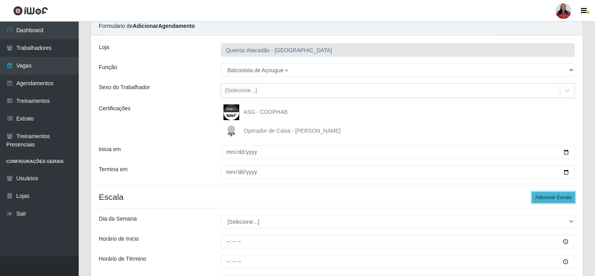
click at [558, 199] on button "Adicionar Escala" at bounding box center [553, 197] width 43 height 11
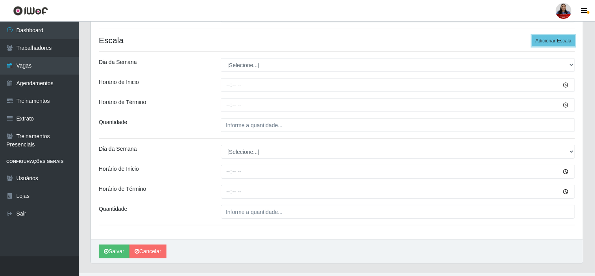
scroll to position [206, 0]
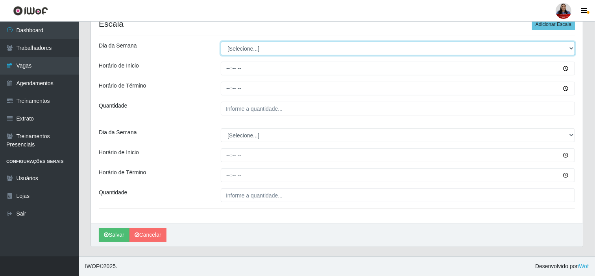
click at [261, 48] on select "[Selecione...] Segunda Terça Quarta Quinta Sexta Sábado Domingo" at bounding box center [398, 49] width 354 height 14
select select "6"
click at [221, 42] on select "[Selecione...] Segunda Terça Quarta Quinta Sexta Sábado Domingo" at bounding box center [398, 49] width 354 height 14
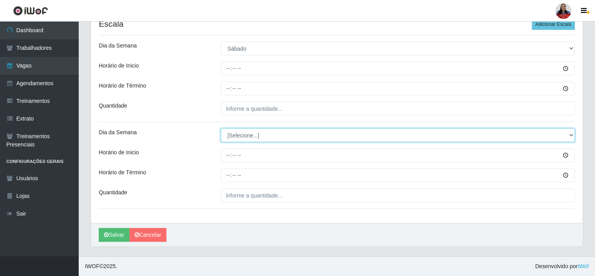
click at [245, 135] on select "[Selecione...] Segunda Terça Quarta Quinta Sexta Sábado Domingo" at bounding box center [398, 136] width 354 height 14
select select "6"
click at [221, 129] on select "[Selecione...] Segunda Terça Quarta Quinta Sexta Sábado Domingo" at bounding box center [398, 136] width 354 height 14
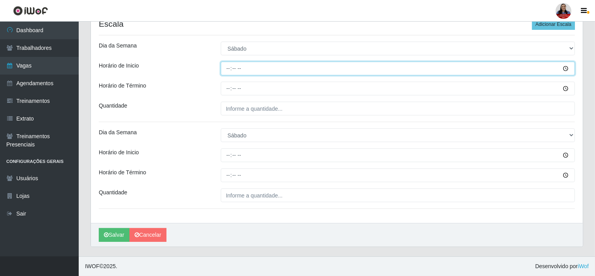
click at [227, 70] on input "Horário de Inicio" at bounding box center [398, 69] width 354 height 14
type input "08:00"
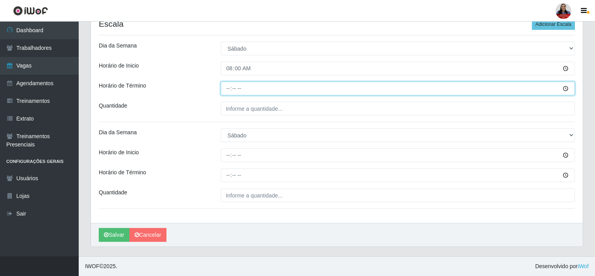
type input "14:00"
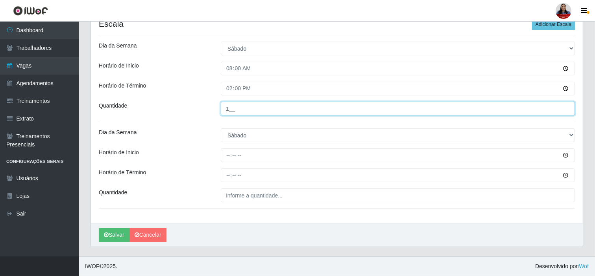
type input "1__"
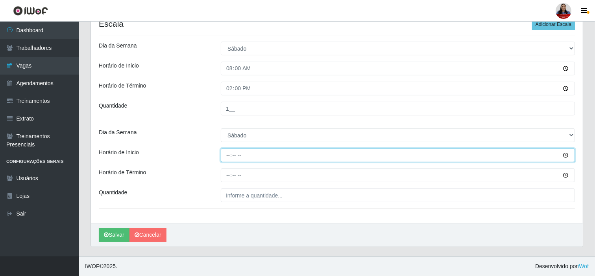
type input "15:00"
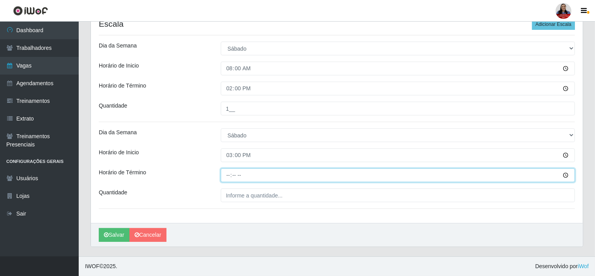
type input "21:00"
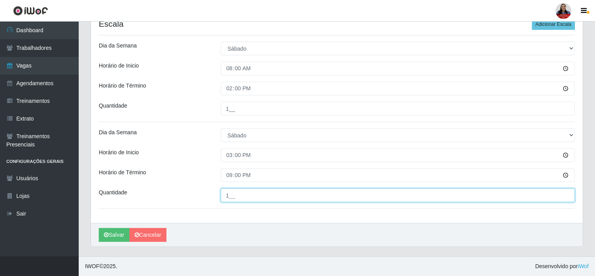
type input "1__"
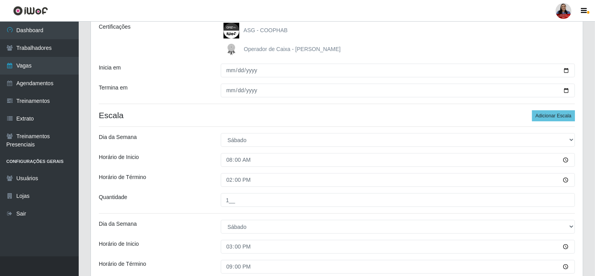
scroll to position [31, 0]
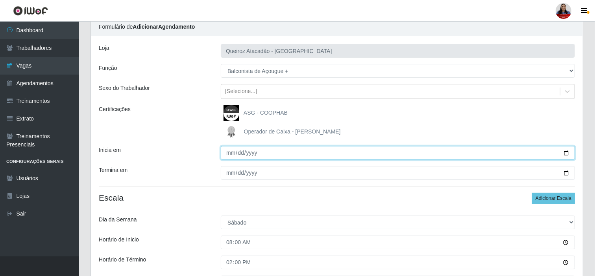
click at [564, 152] on input "2025-09-27" at bounding box center [398, 153] width 354 height 14
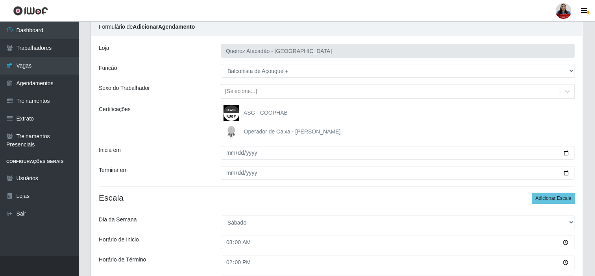
click at [529, 141] on div "Loja Queiroz Atacadão - São Gonçalo do Amarante Função [Selecione...] Balconist…" at bounding box center [337, 216] width 492 height 361
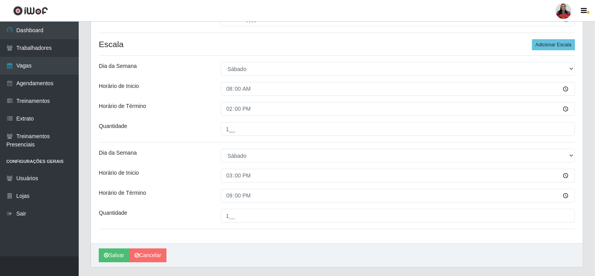
scroll to position [206, 0]
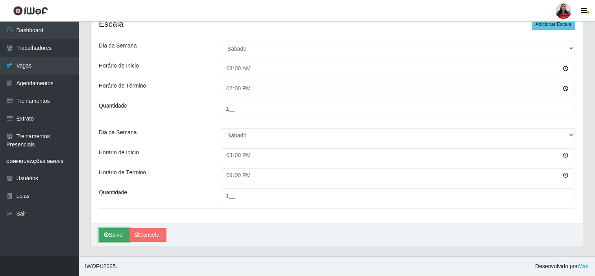
click at [120, 229] on button "Salvar" at bounding box center [114, 235] width 31 height 14
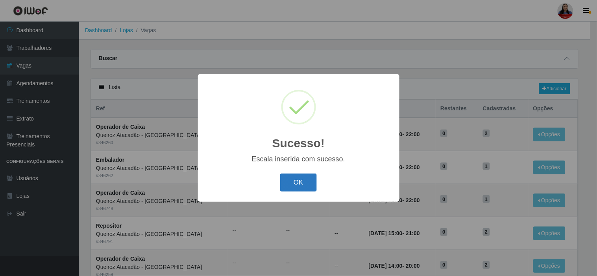
click at [290, 186] on button "OK" at bounding box center [298, 183] width 37 height 18
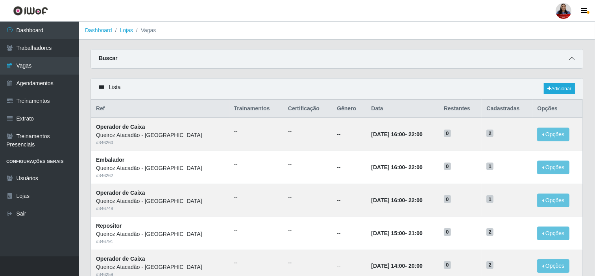
click at [573, 57] on icon at bounding box center [572, 59] width 6 height 6
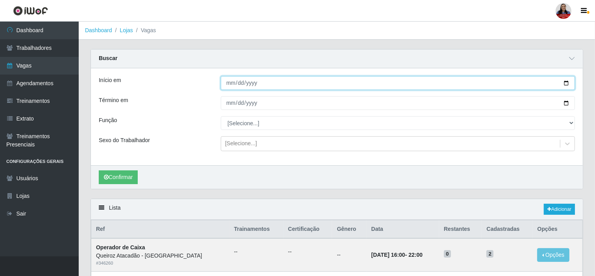
click at [567, 85] on input "[DATE]" at bounding box center [398, 83] width 354 height 14
type input "2025-09-27"
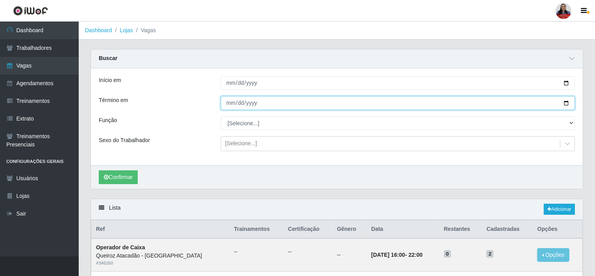
click at [567, 107] on input "[DATE]" at bounding box center [398, 103] width 354 height 14
type input "2025-09-27"
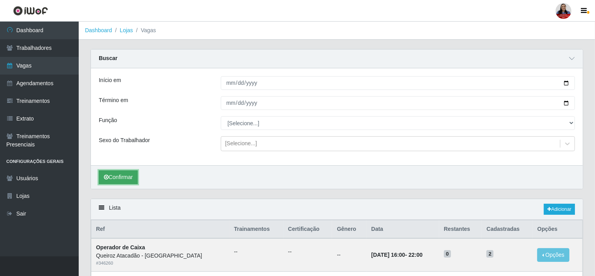
click at [125, 182] on button "Confirmar" at bounding box center [118, 178] width 39 height 14
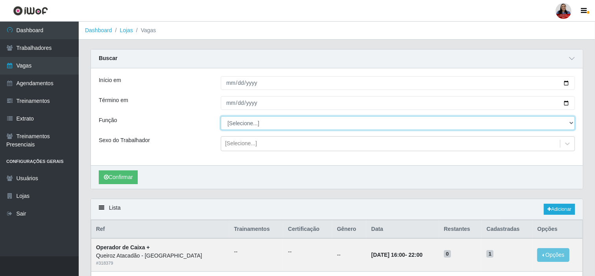
click at [269, 122] on select "[Selecione...] Balconista de Açougue Balconista de Açougue + Balconista de Açou…" at bounding box center [398, 123] width 354 height 14
select select "124"
click at [221, 116] on select "[Selecione...] Balconista de Açougue Balconista de Açougue + Balconista de Açou…" at bounding box center [398, 123] width 354 height 14
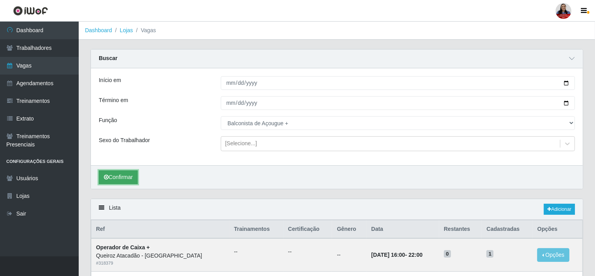
drag, startPoint x: 129, startPoint y: 178, endPoint x: 127, endPoint y: 171, distance: 6.5
click at [128, 177] on button "Confirmar" at bounding box center [118, 178] width 39 height 14
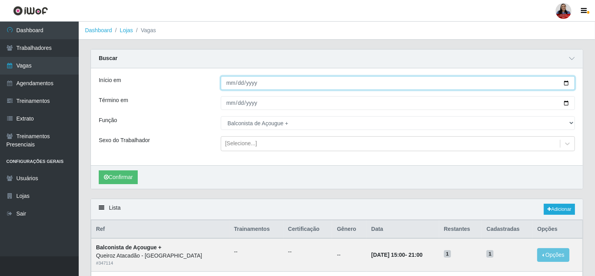
click at [566, 81] on input "2025-09-27" at bounding box center [398, 83] width 354 height 14
type input "2025-09-28"
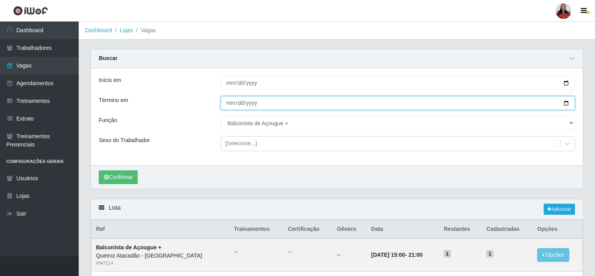
click at [565, 106] on input "2025-09-27" at bounding box center [398, 103] width 354 height 14
type input "2025-09-28"
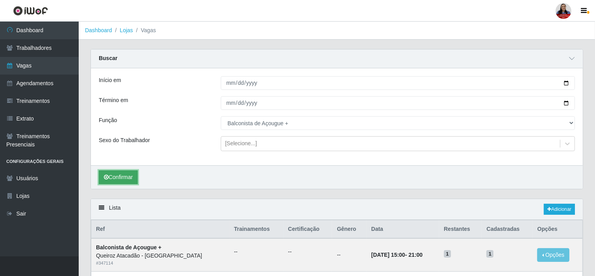
click at [127, 178] on button "Confirmar" at bounding box center [118, 178] width 39 height 14
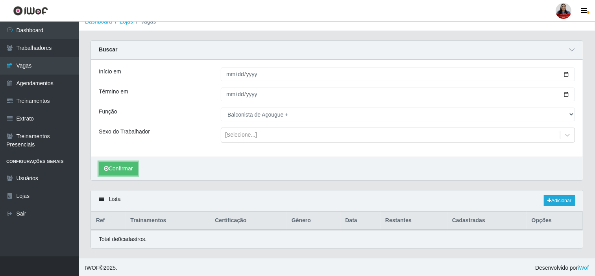
scroll to position [11, 0]
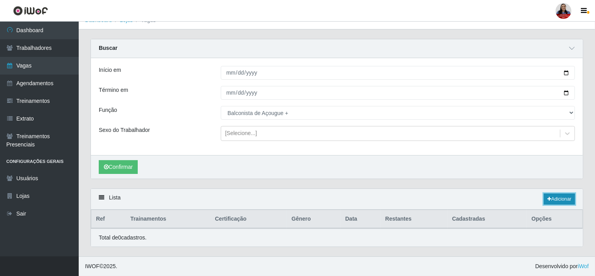
click at [562, 197] on link "Adicionar" at bounding box center [559, 199] width 31 height 11
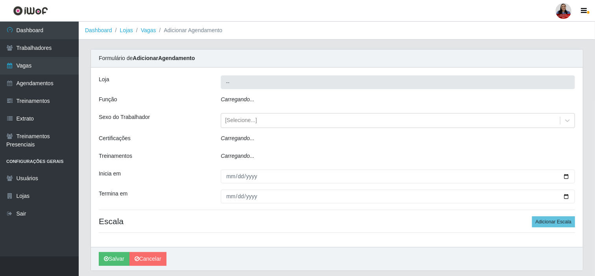
type input "Queiroz Atacadão - [GEOGRAPHIC_DATA]"
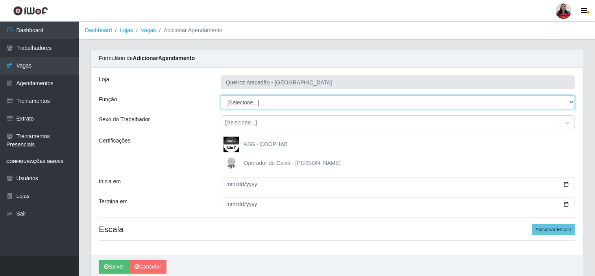
click at [466, 108] on select "[Selecione...] Balconista de Açougue Balconista de Açougue + Balconista de Açou…" at bounding box center [398, 103] width 354 height 14
select select "124"
click at [221, 96] on select "[Selecione...] Balconista de Açougue Balconista de Açougue + Balconista de Açou…" at bounding box center [398, 103] width 354 height 14
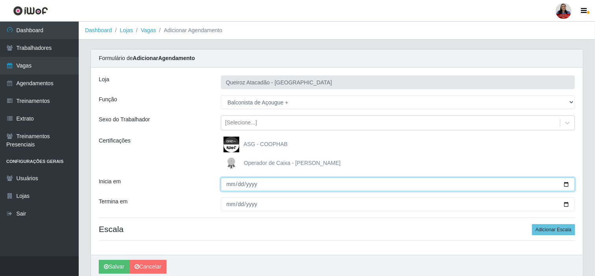
click at [563, 183] on input "Inicia em" at bounding box center [398, 185] width 354 height 14
type input "2025-09-28"
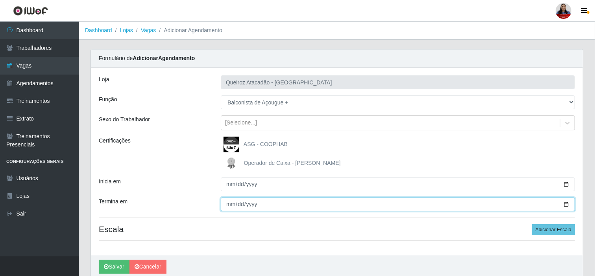
click at [565, 203] on input "Termina em" at bounding box center [398, 205] width 354 height 14
type input "[DATE]"
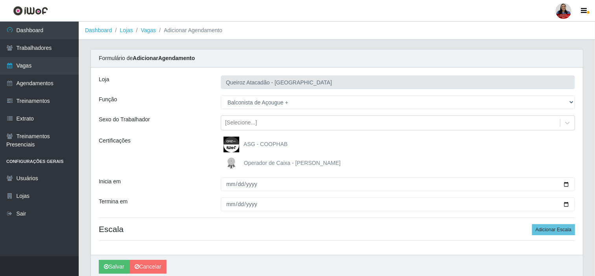
click at [193, 186] on div "Inicia em" at bounding box center [154, 185] width 122 height 14
click at [544, 231] on button "Adicionar Escala" at bounding box center [553, 230] width 43 height 11
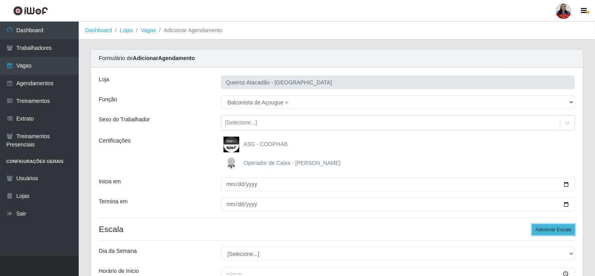
click at [544, 231] on button "Adicionar Escala" at bounding box center [553, 230] width 43 height 11
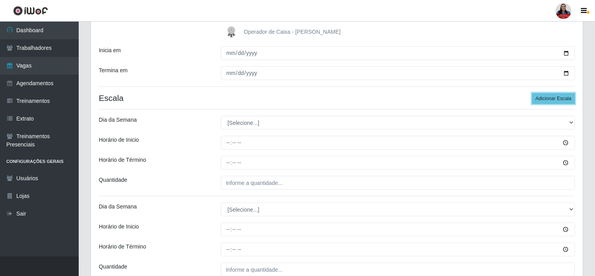
scroll to position [175, 0]
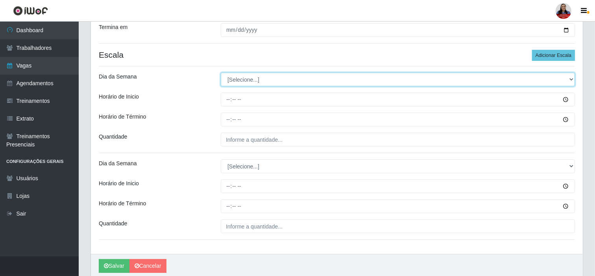
click at [278, 80] on select "[Selecione...] Segunda Terça Quarta Quinta Sexta Sábado Domingo" at bounding box center [398, 80] width 354 height 14
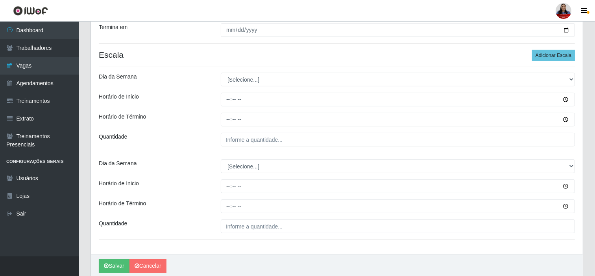
click at [279, 175] on div "Loja Queiroz Atacadão - São Gonçalo do Amarante Função [Selecione...] Balconist…" at bounding box center [337, 73] width 492 height 361
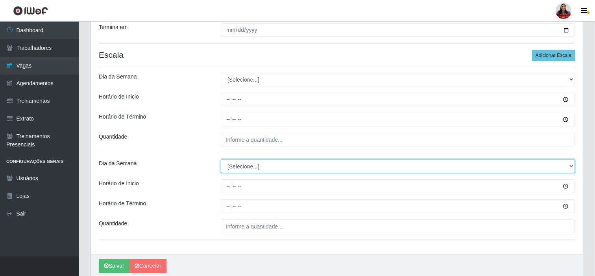
click at [265, 162] on select "[Selecione...] Segunda Terça Quarta Quinta Sexta Sábado Domingo" at bounding box center [398, 167] width 354 height 14
select select "0"
click at [221, 160] on select "[Selecione...] Segunda Terça Quarta Quinta Sexta Sábado Domingo" at bounding box center [398, 167] width 354 height 14
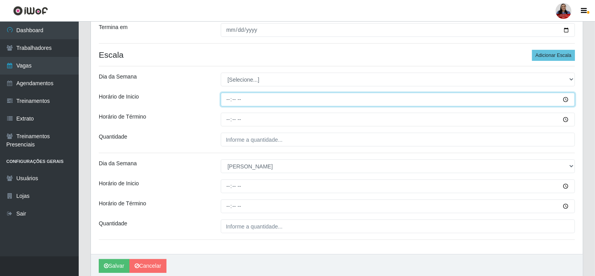
click at [227, 102] on input "Horário de Inicio" at bounding box center [398, 100] width 354 height 14
type input "08:00"
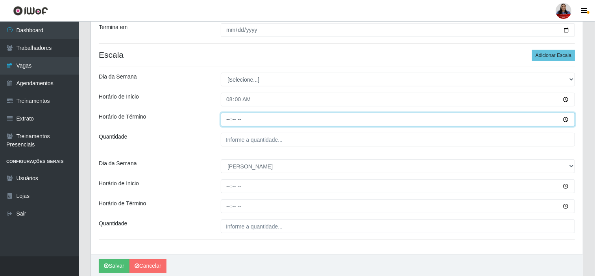
type input "14:00"
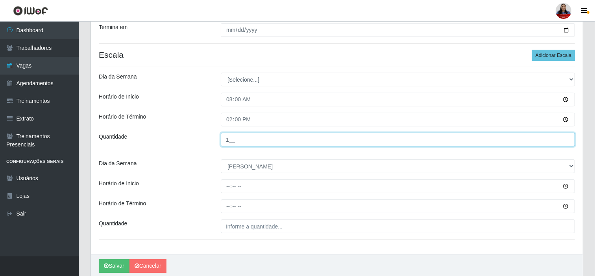
type input "1__"
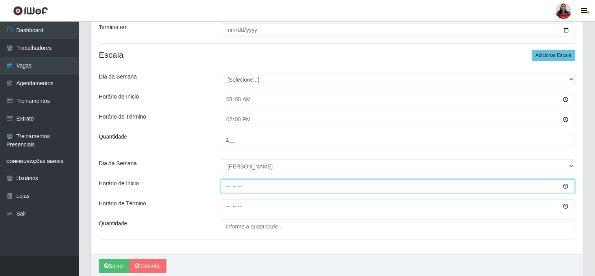
type input "14:00"
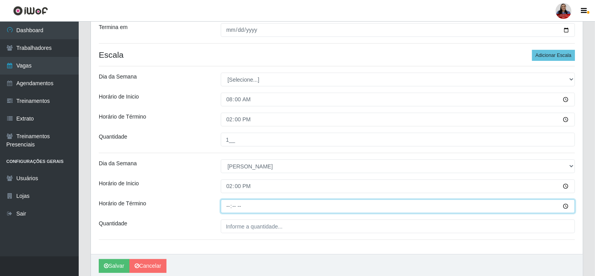
type input "20:00"
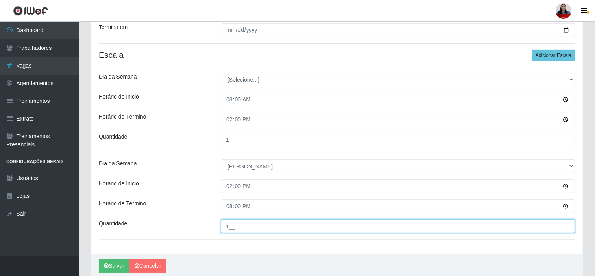
type input "1__"
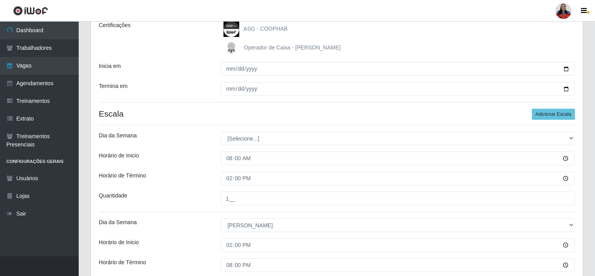
scroll to position [131, 0]
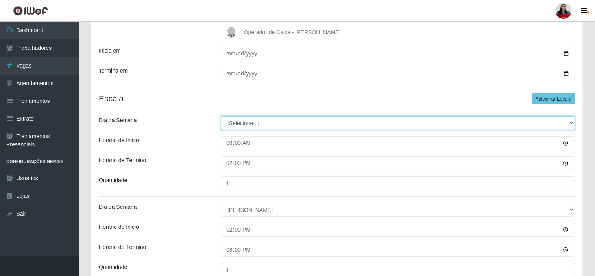
click at [260, 125] on select "[Selecione...] Segunda Terça Quarta Quinta Sexta Sábado Domingo" at bounding box center [398, 123] width 354 height 14
select select "0"
click at [221, 116] on select "[Selecione...] Segunda Terça Quarta Quinta Sexta Sábado Domingo" at bounding box center [398, 123] width 354 height 14
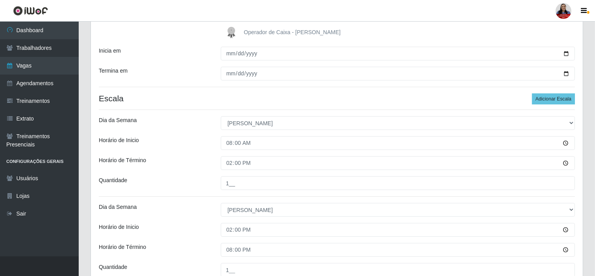
click at [187, 147] on div "Horário de Inicio" at bounding box center [154, 143] width 122 height 14
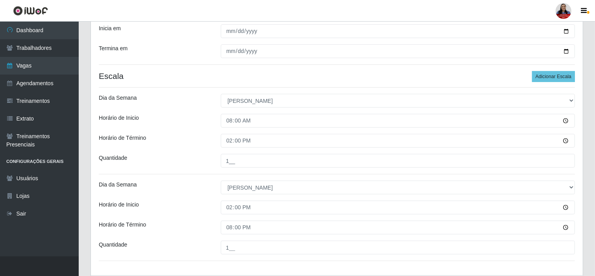
scroll to position [206, 0]
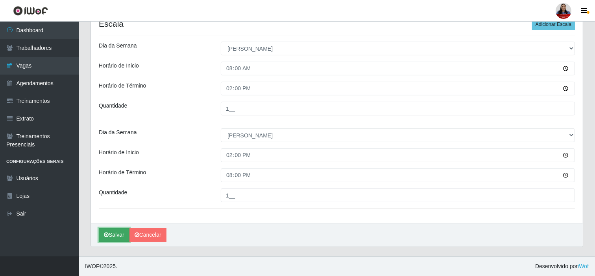
click at [106, 237] on icon "submit" at bounding box center [106, 235] width 5 height 6
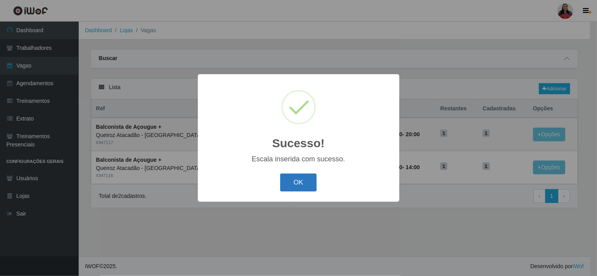
click at [304, 182] on button "OK" at bounding box center [298, 183] width 37 height 18
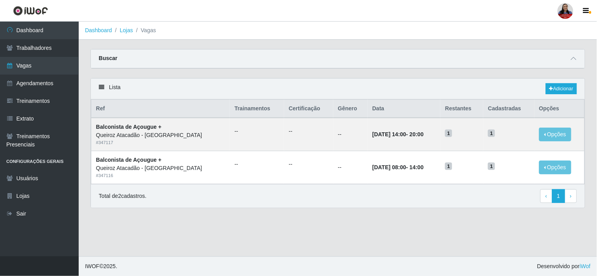
click at [568, 52] on div "Buscar" at bounding box center [338, 59] width 494 height 19
drag, startPoint x: 573, startPoint y: 58, endPoint x: 541, endPoint y: 79, distance: 38.6
click at [572, 57] on icon at bounding box center [574, 59] width 6 height 6
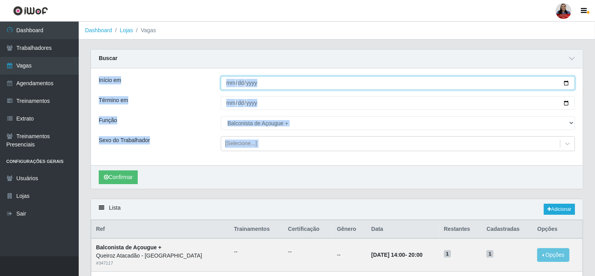
drag, startPoint x: 564, startPoint y: 84, endPoint x: 406, endPoint y: 129, distance: 164.3
click at [564, 84] on input "2025-09-28" at bounding box center [398, 83] width 354 height 14
type input "2025-09-29"
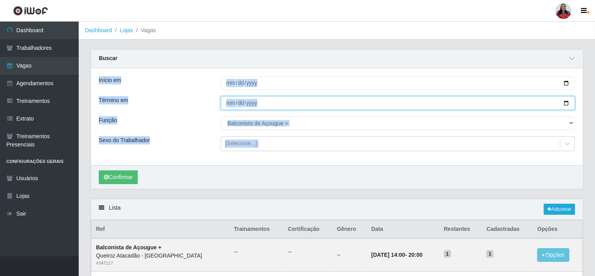
click at [566, 104] on input "2025-09-28" at bounding box center [398, 103] width 354 height 14
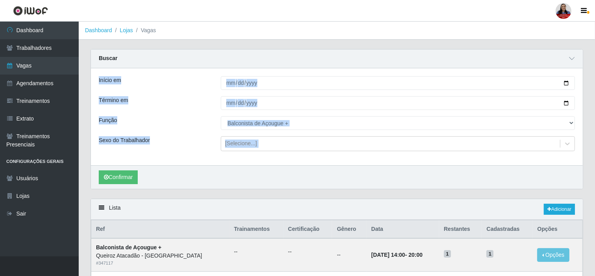
click at [155, 113] on div "Início em 2025-09-29 Término em 2025-09-28 Função [Selecione...] Balconista de …" at bounding box center [337, 116] width 492 height 97
click at [201, 108] on div "Término em" at bounding box center [154, 103] width 122 height 14
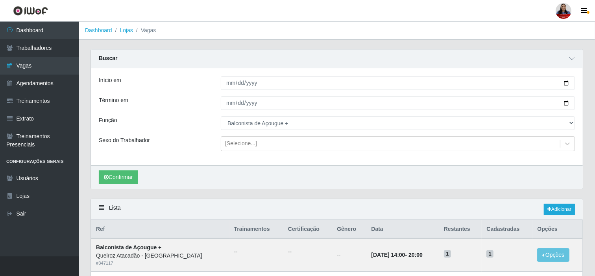
click at [199, 107] on div "Término em" at bounding box center [154, 103] width 122 height 14
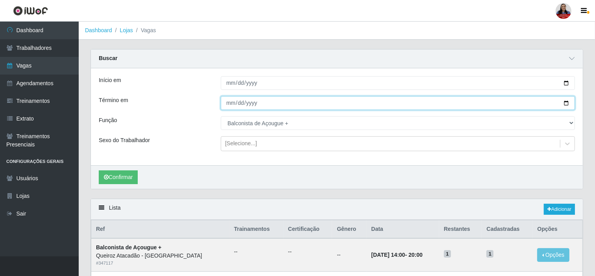
click at [567, 102] on input "2025-09-28" at bounding box center [398, 103] width 354 height 14
type input "2025-09-29"
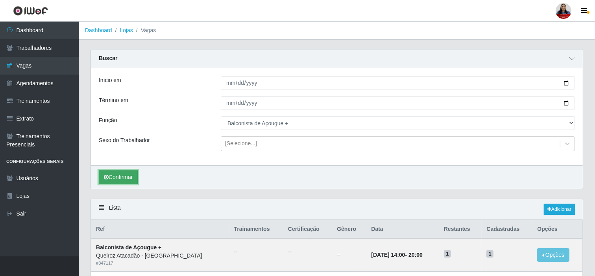
click at [134, 182] on button "Confirmar" at bounding box center [118, 178] width 39 height 14
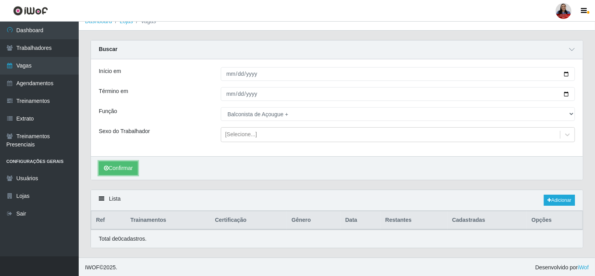
scroll to position [11, 0]
click at [569, 202] on link "Adicionar" at bounding box center [559, 199] width 31 height 11
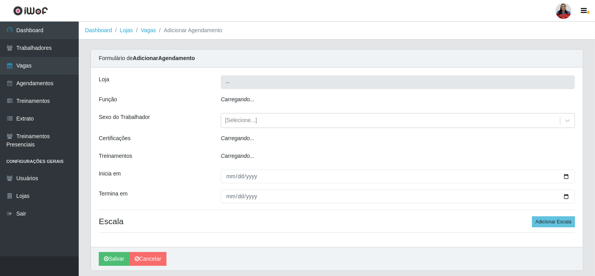
type input "Queiroz Atacadão - [GEOGRAPHIC_DATA]"
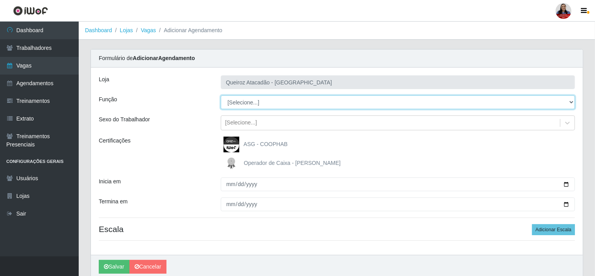
click at [284, 103] on select "[Selecione...] Balconista de Açougue Balconista de Açougue + Balconista de Açou…" at bounding box center [398, 103] width 354 height 14
select select "123"
click at [221, 96] on select "[Selecione...] Balconista de Açougue Balconista de Açougue + Balconista de Açou…" at bounding box center [398, 103] width 354 height 14
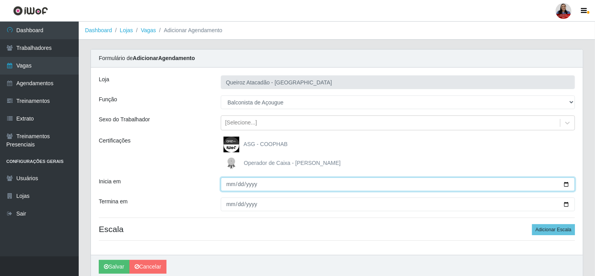
click at [564, 182] on input "Inicia em" at bounding box center [398, 185] width 354 height 14
type input "2025-09-29"
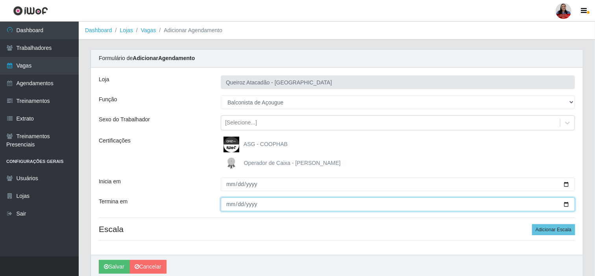
click at [571, 202] on input "Termina em" at bounding box center [398, 205] width 354 height 14
click at [569, 202] on input "Termina em" at bounding box center [398, 205] width 354 height 14
click at [564, 205] on input "Termina em" at bounding box center [398, 205] width 354 height 14
type input "2025-09-29"
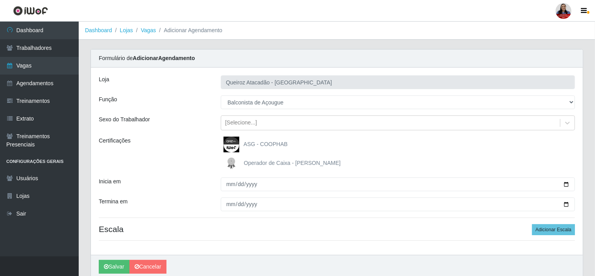
click at [183, 195] on div "Loja Queiroz Atacadão - São Gonçalo do Amarante Função [Selecione...] Balconist…" at bounding box center [337, 162] width 492 height 188
click at [540, 230] on button "Adicionar Escala" at bounding box center [553, 230] width 43 height 11
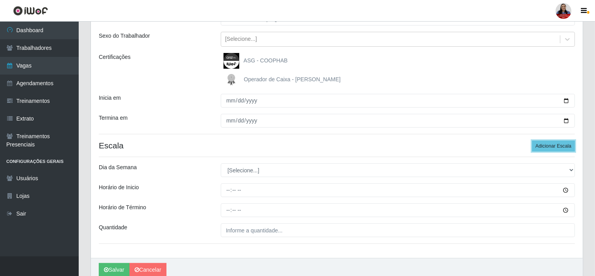
scroll to position [87, 0]
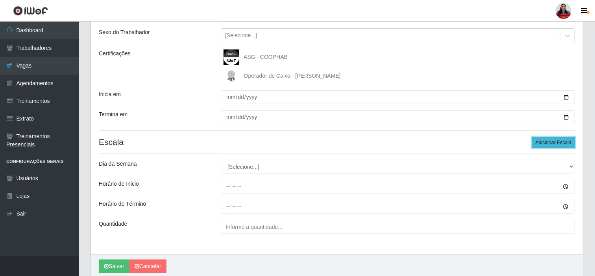
click at [545, 143] on button "Adicionar Escala" at bounding box center [553, 142] width 43 height 11
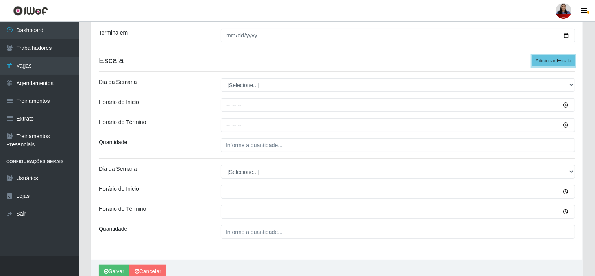
scroll to position [175, 0]
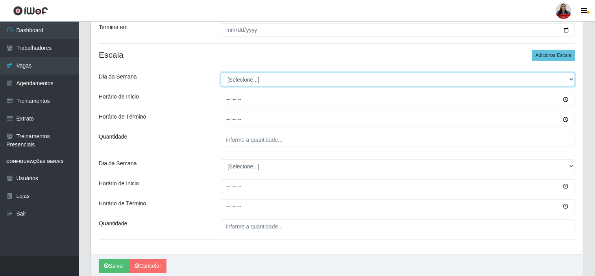
click at [254, 81] on select "[Selecione...] Segunda Terça Quarta Quinta Sexta Sábado Domingo" at bounding box center [398, 80] width 354 height 14
select select "1"
click at [221, 73] on select "[Selecione...] Segunda Terça Quarta Quinta Sexta Sábado Domingo" at bounding box center [398, 80] width 354 height 14
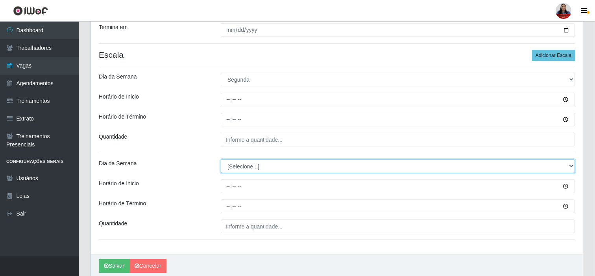
click at [246, 168] on select "[Selecione...] Segunda Terça Quarta Quinta Sexta Sábado Domingo" at bounding box center [398, 167] width 354 height 14
select select "1"
click at [221, 160] on select "[Selecione...] Segunda Terça Quarta Quinta Sexta Sábado Domingo" at bounding box center [398, 167] width 354 height 14
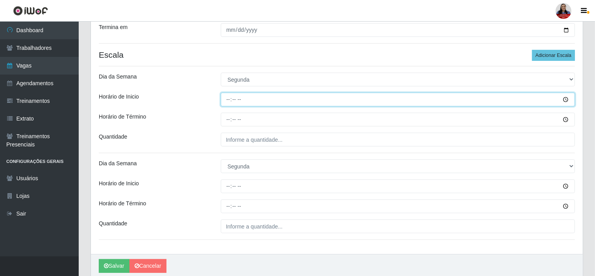
click at [227, 100] on input "Horário de Inicio" at bounding box center [398, 100] width 354 height 14
type input "08:00"
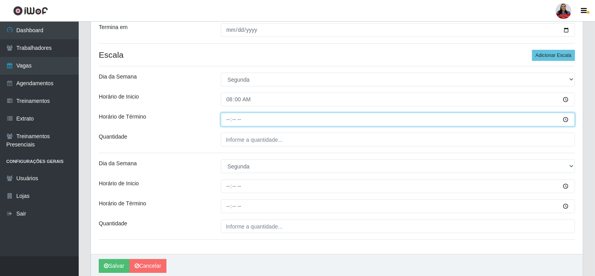
type input "14:00"
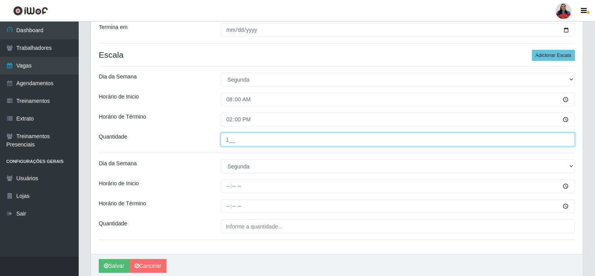
type input "1__"
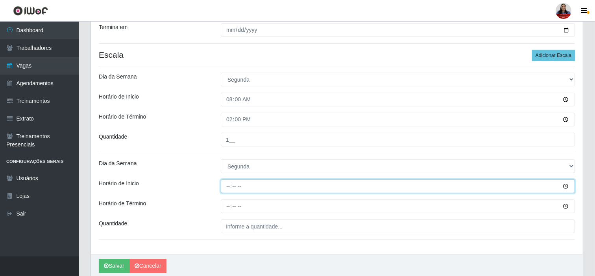
type input "15:00"
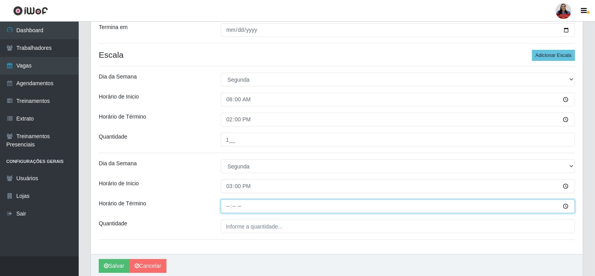
type input "21:00"
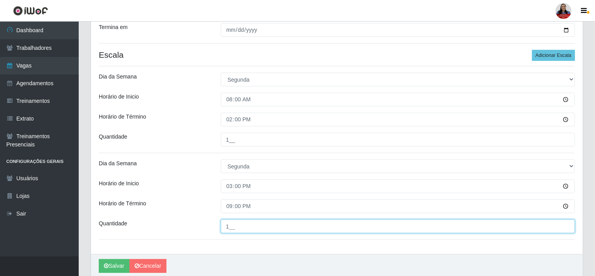
type input "1__"
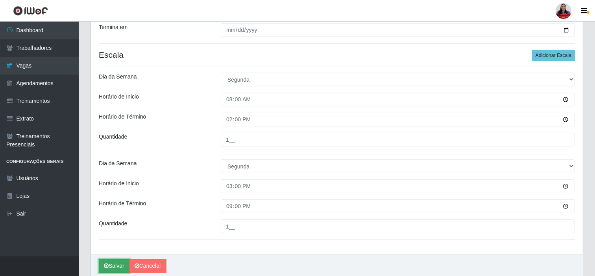
click at [117, 264] on button "Salvar" at bounding box center [114, 267] width 31 height 14
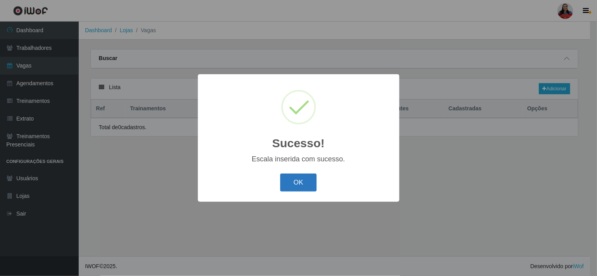
click at [302, 191] on button "OK" at bounding box center [298, 183] width 37 height 18
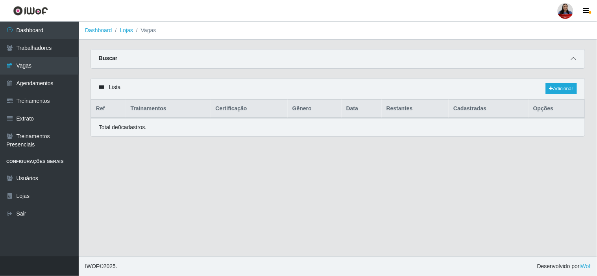
click at [574, 57] on icon at bounding box center [574, 59] width 6 height 6
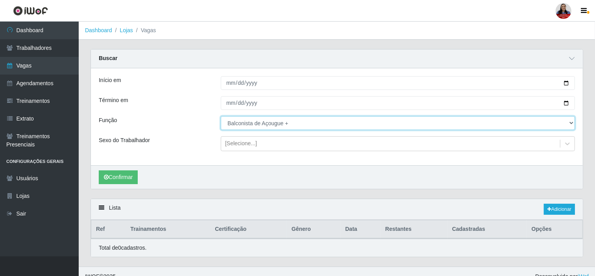
click at [252, 126] on select "[Selecione...] Balconista de Açougue Balconista de Açougue + Balconista de Açou…" at bounding box center [398, 123] width 354 height 14
select select "123"
click at [221, 116] on select "[Selecione...] Balconista de Açougue Balconista de Açougue + Balconista de Açou…" at bounding box center [398, 123] width 354 height 14
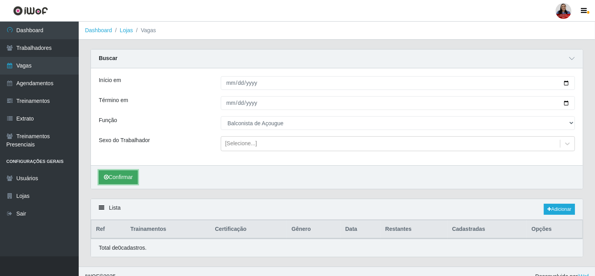
click at [127, 171] on button "Confirmar" at bounding box center [118, 178] width 39 height 14
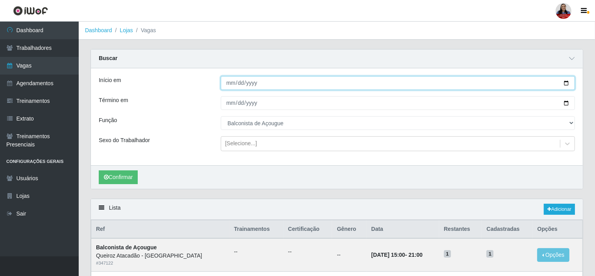
click at [566, 85] on input "2025-09-29" at bounding box center [398, 83] width 354 height 14
type input "[DATE]"
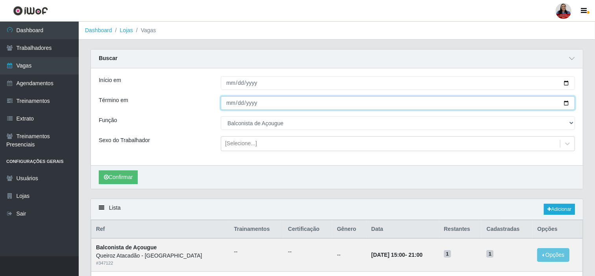
drag, startPoint x: 568, startPoint y: 103, endPoint x: 545, endPoint y: 114, distance: 25.3
click at [568, 104] on input "2025-09-29" at bounding box center [398, 103] width 354 height 14
type input "[DATE]"
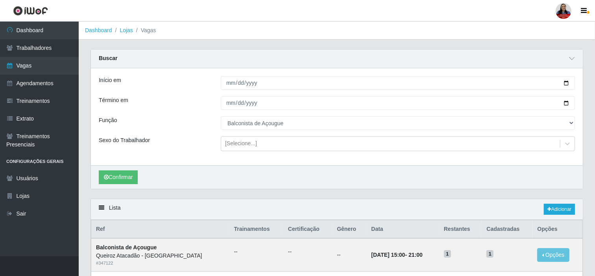
click at [135, 186] on div "Confirmar" at bounding box center [337, 178] width 492 height 24
click at [133, 179] on button "Confirmar" at bounding box center [118, 178] width 39 height 14
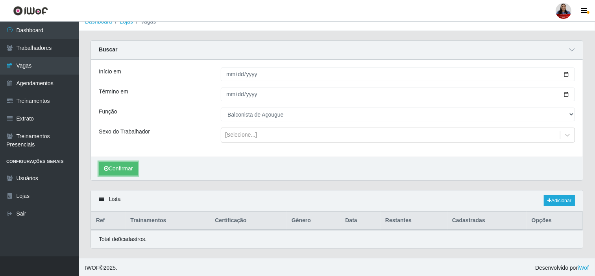
scroll to position [11, 0]
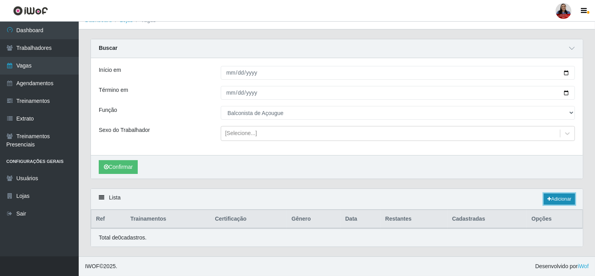
click at [568, 198] on link "Adicionar" at bounding box center [559, 199] width 31 height 11
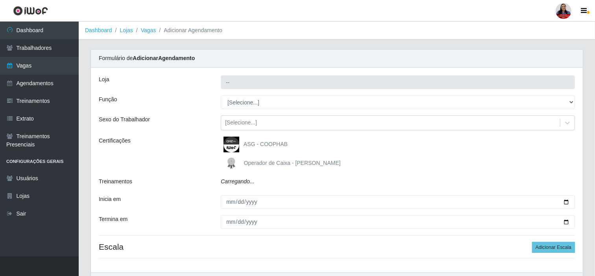
type input "Queiroz Atacadão - [GEOGRAPHIC_DATA]"
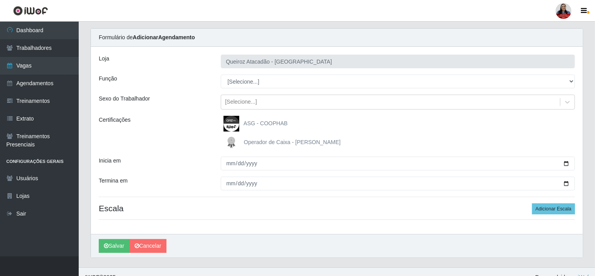
scroll to position [32, 0]
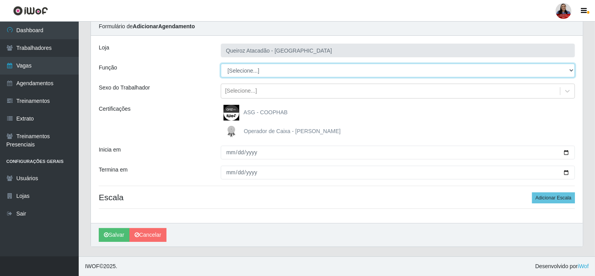
click at [251, 76] on select "[Selecione...] Balconista de Açougue Balconista de Açougue + Balconista de Açou…" at bounding box center [398, 71] width 354 height 14
select select "123"
click at [221, 64] on select "[Selecione...] Balconista de Açougue Balconista de Açougue + Balconista de Açou…" at bounding box center [398, 71] width 354 height 14
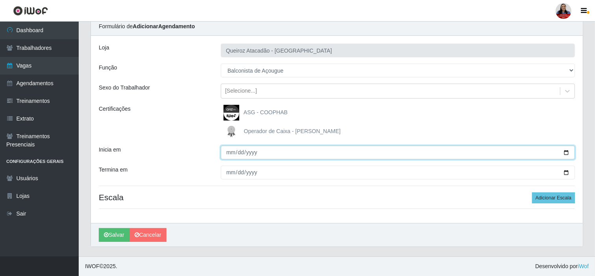
click at [566, 154] on input "Inicia em" at bounding box center [398, 153] width 354 height 14
click at [567, 151] on input "2025-10-07" at bounding box center [398, 153] width 354 height 14
type input "[DATE]"
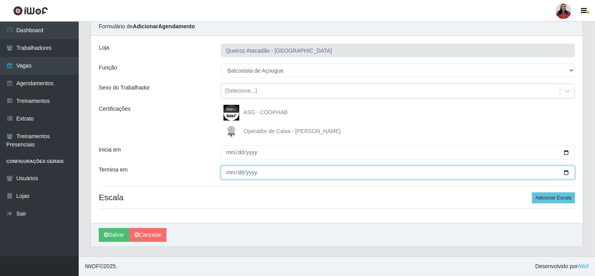
click at [566, 171] on input "Termina em" at bounding box center [398, 173] width 354 height 14
type input "[DATE]"
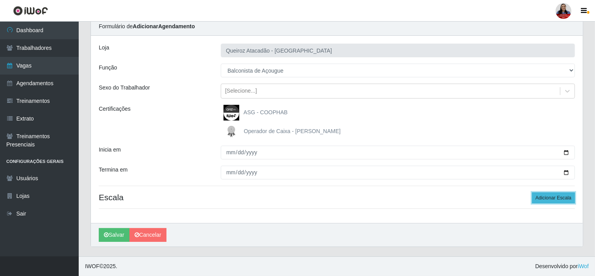
click at [542, 193] on button "Adicionar Escala" at bounding box center [553, 198] width 43 height 11
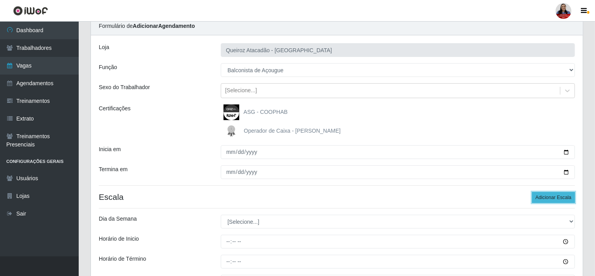
click at [542, 193] on button "Adicionar Escala" at bounding box center [553, 197] width 43 height 11
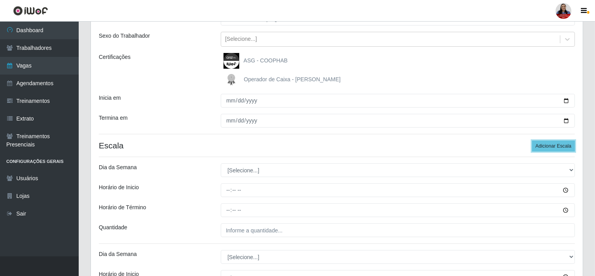
scroll to position [163, 0]
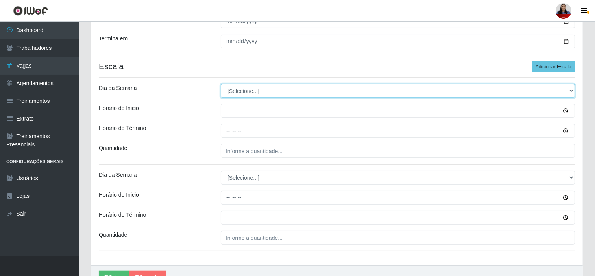
click at [294, 90] on select "[Selecione...] Segunda Terça Quarta Quinta Sexta Sábado Domingo" at bounding box center [398, 91] width 354 height 14
select select "2"
click at [221, 84] on select "[Selecione...] Segunda Terça Quarta Quinta Sexta Sábado Domingo" at bounding box center [398, 91] width 354 height 14
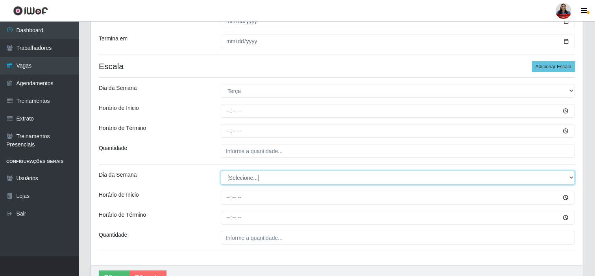
click at [258, 178] on select "[Selecione...] Segunda Terça Quarta Quinta Sexta Sábado Domingo" at bounding box center [398, 178] width 354 height 14
select select "2"
click at [221, 171] on select "[Selecione...] Segunda Terça Quarta Quinta Sexta Sábado Domingo" at bounding box center [398, 178] width 354 height 14
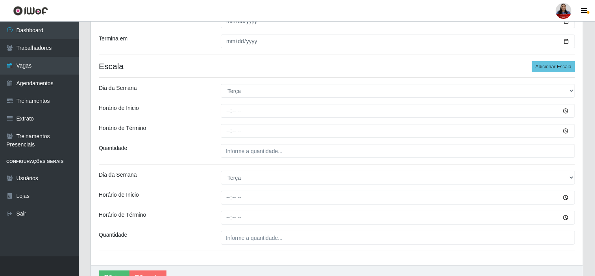
click at [208, 128] on div "Horário de Término" at bounding box center [154, 131] width 122 height 14
click at [188, 126] on div "Horário de Término" at bounding box center [154, 131] width 122 height 14
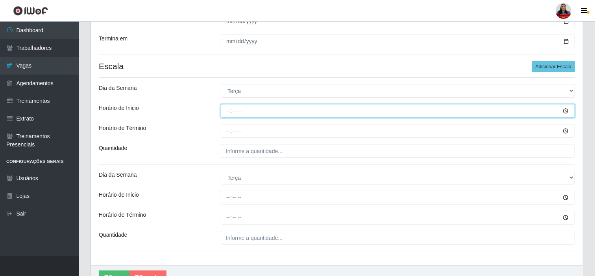
click at [226, 109] on input "Horário de Inicio" at bounding box center [398, 111] width 354 height 14
type input "08:00"
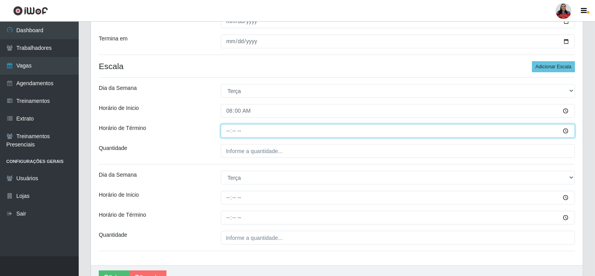
type input "14:00"
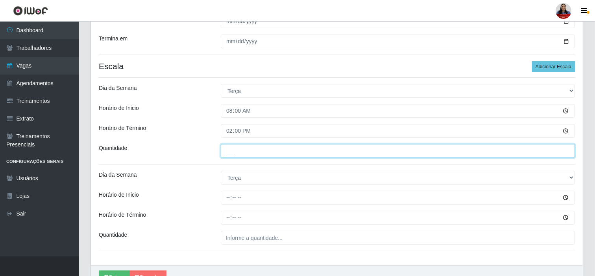
click at [223, 148] on input "___" at bounding box center [398, 151] width 354 height 14
type input "1__"
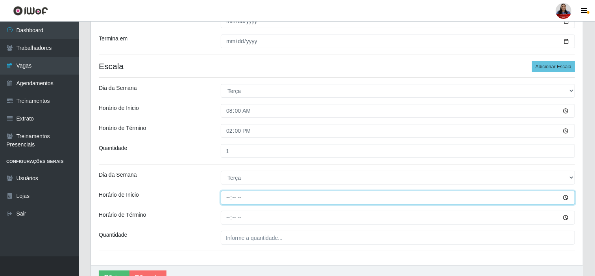
type input "15:00"
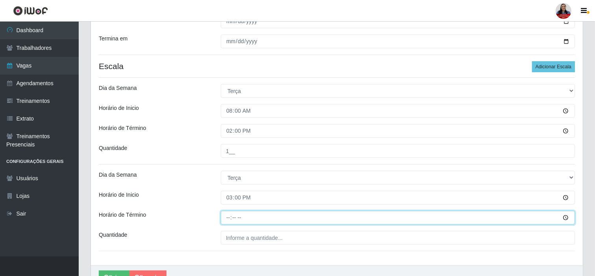
type input "21:00"
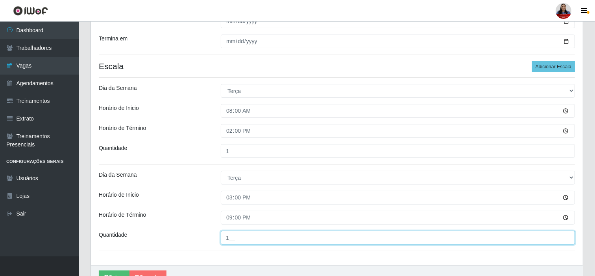
type input "1__"
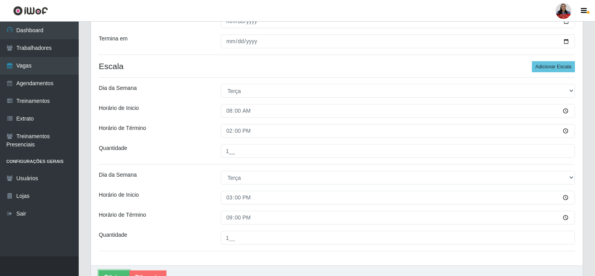
scroll to position [171, 0]
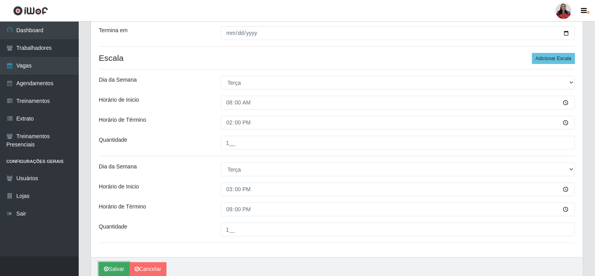
click at [109, 269] on button "Salvar" at bounding box center [114, 270] width 31 height 14
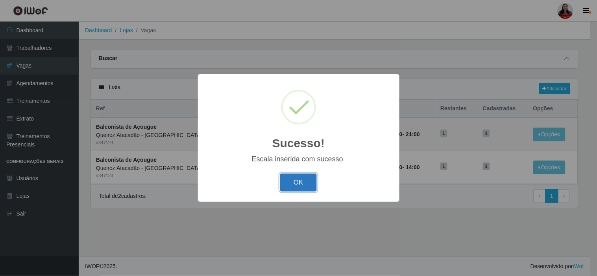
click at [296, 180] on button "OK" at bounding box center [298, 183] width 37 height 18
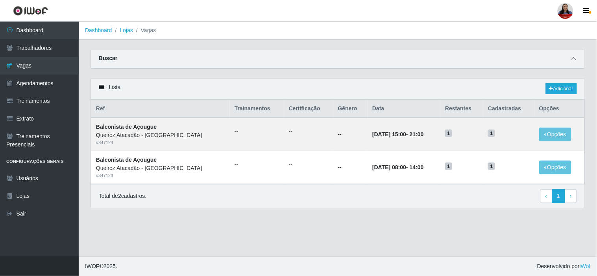
click at [573, 57] on icon at bounding box center [574, 59] width 6 height 6
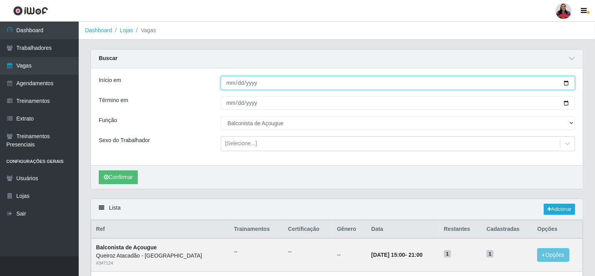
click at [568, 83] on input "[DATE]" at bounding box center [398, 83] width 354 height 14
type input "2025-09-25"
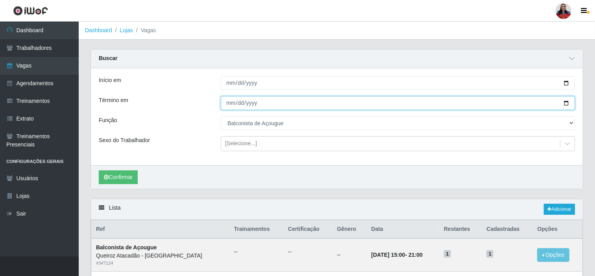
click at [566, 102] on input "[DATE]" at bounding box center [398, 103] width 354 height 14
click at [565, 105] on input "2025-10-02" at bounding box center [398, 103] width 354 height 14
type input "2025-09-25"
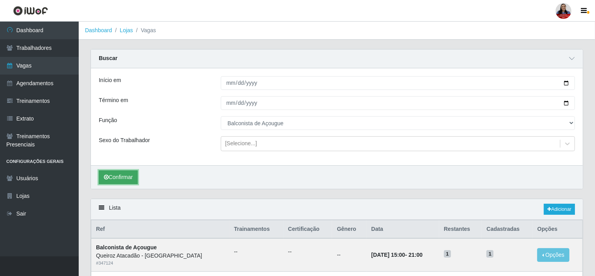
click at [127, 174] on button "Confirmar" at bounding box center [118, 178] width 39 height 14
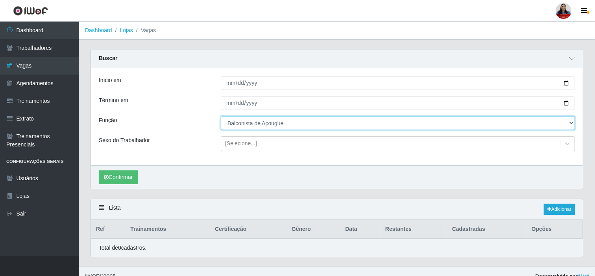
click at [235, 126] on select "[Selecione...] Balconista de Açougue Balconista de Açougue + Balconista de Açou…" at bounding box center [398, 123] width 354 height 14
select select "159"
click at [221, 116] on select "[Selecione...] Balconista de Açougue Balconista de Açougue + Balconista de Açou…" at bounding box center [398, 123] width 354 height 14
click at [262, 125] on select "[Selecione...] Balconista de Açougue Balconista de Açougue + Balconista de Açou…" at bounding box center [398, 123] width 354 height 14
click at [221, 116] on select "[Selecione...] Balconista de Açougue Balconista de Açougue + Balconista de Açou…" at bounding box center [398, 123] width 354 height 14
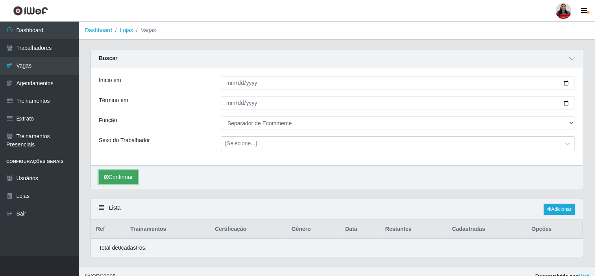
click at [112, 183] on button "Confirmar" at bounding box center [118, 178] width 39 height 14
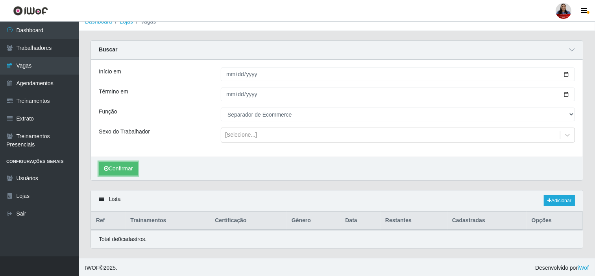
scroll to position [11, 0]
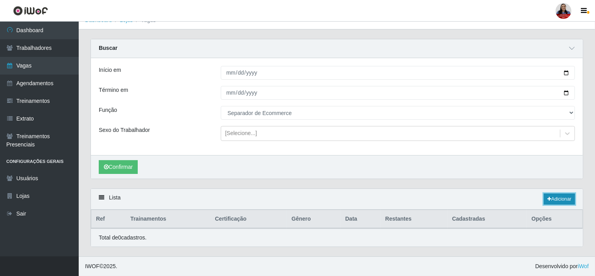
click at [558, 199] on link "Adicionar" at bounding box center [559, 199] width 31 height 11
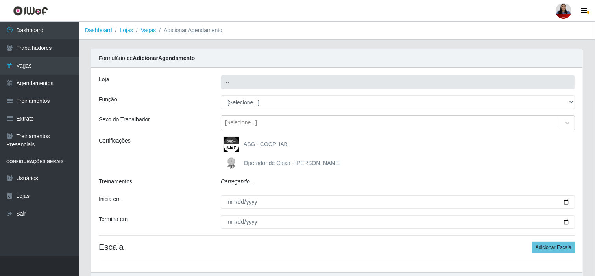
type input "Queiroz Atacadão - [GEOGRAPHIC_DATA]"
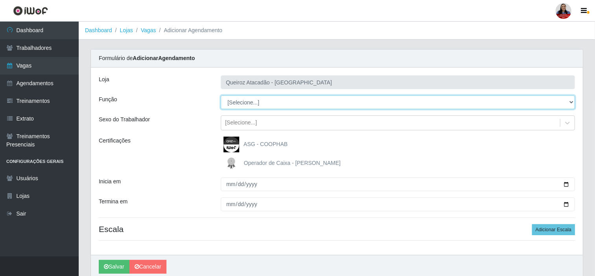
click at [246, 104] on select "[Selecione...] Balconista de Açougue Balconista de Açougue + Balconista de Açou…" at bounding box center [398, 103] width 354 height 14
select select "159"
click at [221, 96] on select "[Selecione...] Balconista de Açougue Balconista de Açougue + Balconista de Açou…" at bounding box center [398, 103] width 354 height 14
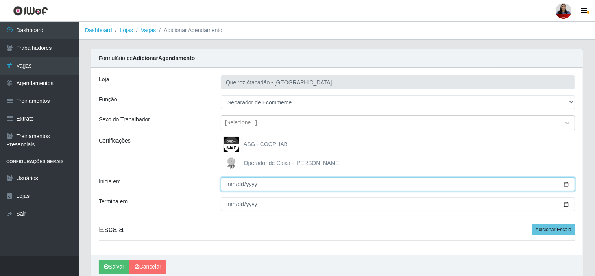
click at [565, 186] on input "Inicia em" at bounding box center [398, 185] width 354 height 14
type input "2025-09-25"
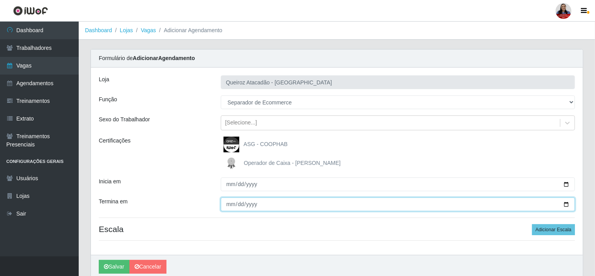
click at [569, 204] on input "Termina em" at bounding box center [398, 205] width 354 height 14
type input "2025-09-25"
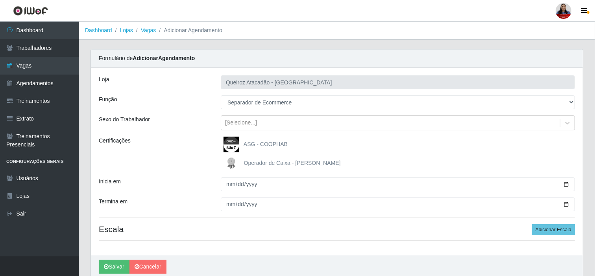
click at [186, 195] on div "Loja Queiroz Atacadão - São Gonçalo do Amarante Função [Selecione...] Balconist…" at bounding box center [337, 162] width 492 height 188
click at [536, 231] on button "Adicionar Escala" at bounding box center [553, 230] width 43 height 11
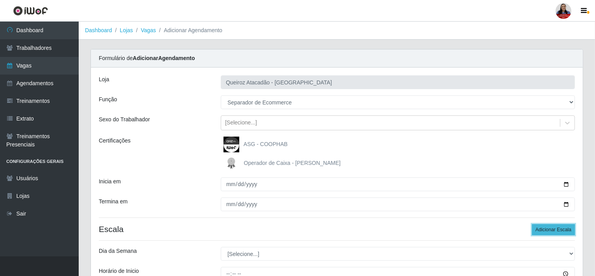
click at [536, 230] on button "Adicionar Escala" at bounding box center [553, 230] width 43 height 11
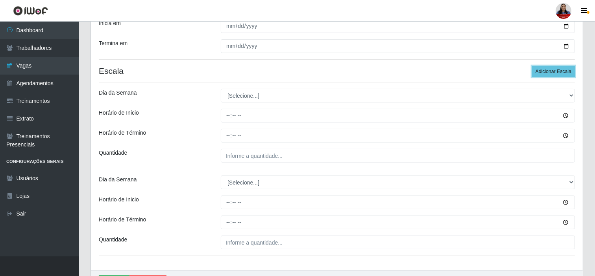
scroll to position [175, 0]
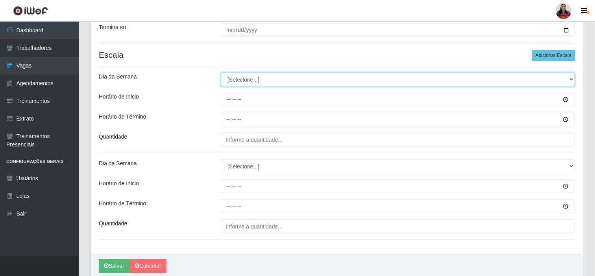
click at [286, 79] on select "[Selecione...] Segunda Terça Quarta Quinta Sexta Sábado Domingo" at bounding box center [398, 80] width 354 height 14
select select "4"
click at [221, 73] on select "[Selecione...] Segunda Terça Quarta Quinta Sexta Sábado Domingo" at bounding box center [398, 80] width 354 height 14
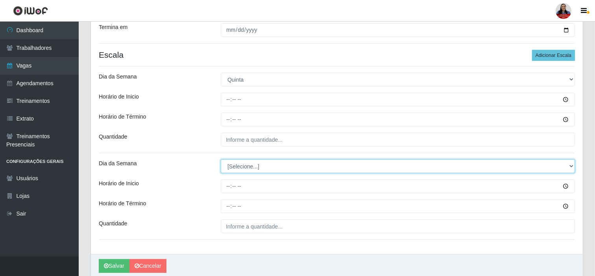
click at [254, 167] on select "[Selecione...] Segunda Terça Quarta Quinta Sexta Sábado Domingo" at bounding box center [398, 167] width 354 height 14
select select "4"
click at [221, 160] on select "[Selecione...] Segunda Terça Quarta Quinta Sexta Sábado Domingo" at bounding box center [398, 167] width 354 height 14
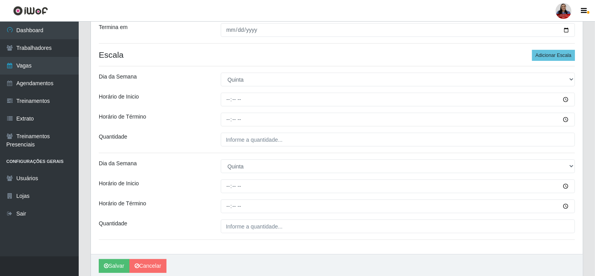
click at [209, 132] on div "Loja Queiroz Atacadão - São Gonçalo do Amarante Função [Selecione...] Balconist…" at bounding box center [337, 73] width 492 height 361
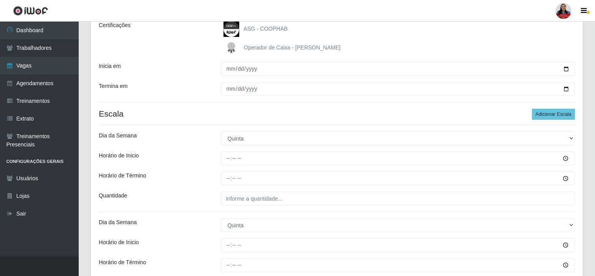
scroll to position [131, 0]
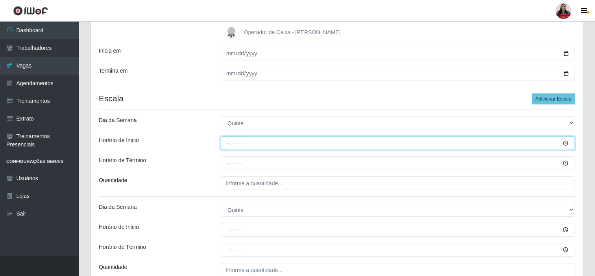
click at [230, 146] on input "Horário de Inicio" at bounding box center [398, 143] width 354 height 14
type input "07:00"
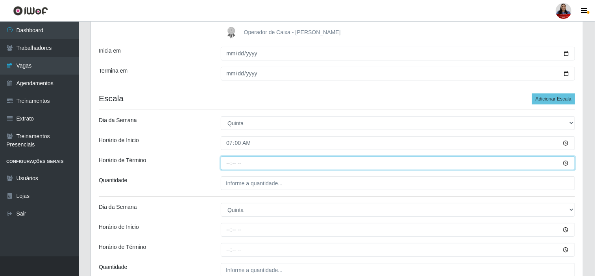
type input "13:00"
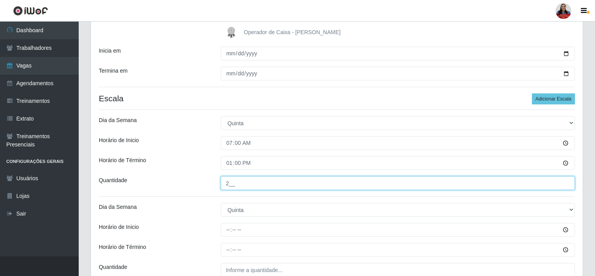
type input "2__"
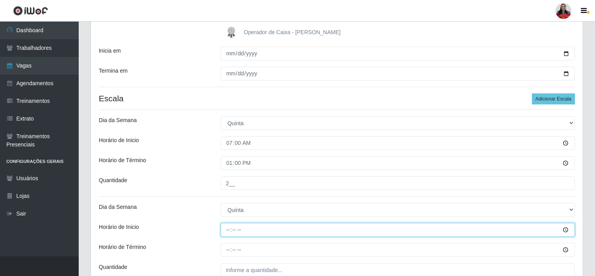
type input "14:00"
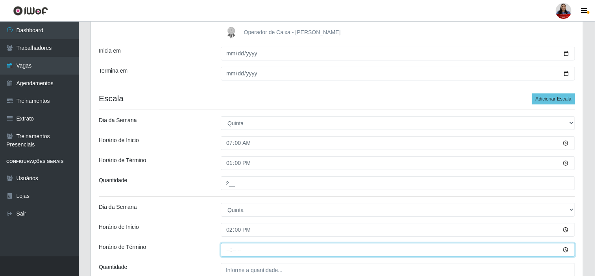
type input "20:00"
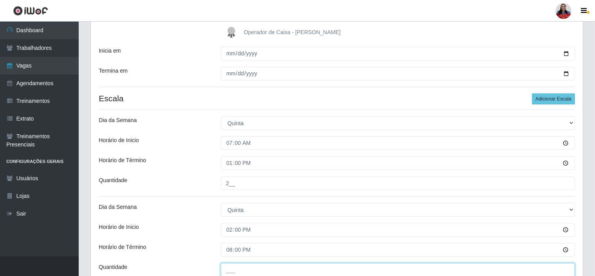
scroll to position [132, 0]
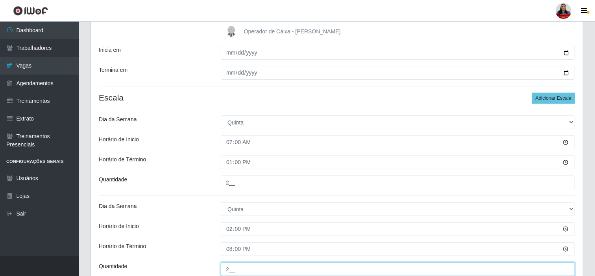
type input "2__"
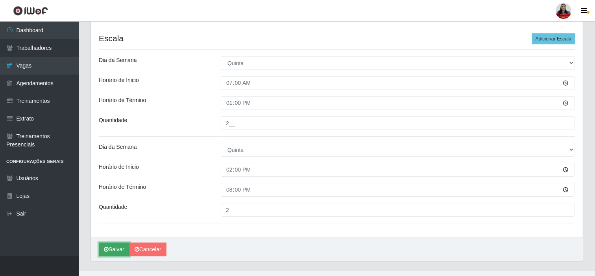
scroll to position [206, 0]
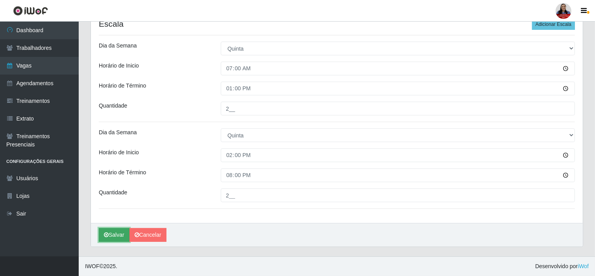
click at [103, 231] on button "Salvar" at bounding box center [114, 235] width 31 height 14
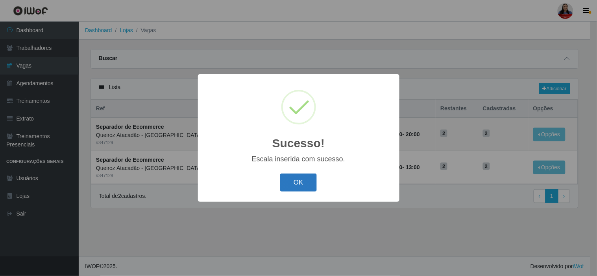
click at [288, 183] on button "OK" at bounding box center [298, 183] width 37 height 18
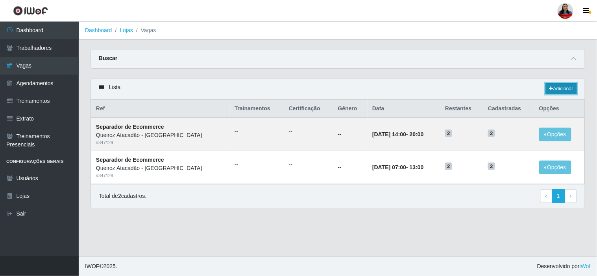
click at [561, 91] on link "Adicionar" at bounding box center [560, 88] width 31 height 11
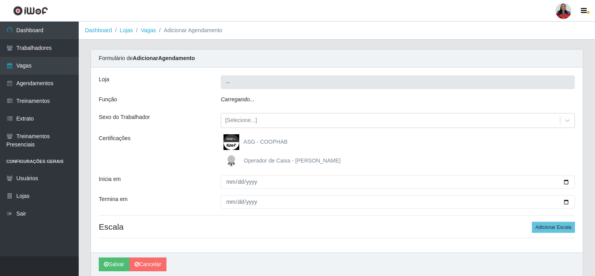
type input "Queiroz Atacadão - [GEOGRAPHIC_DATA]"
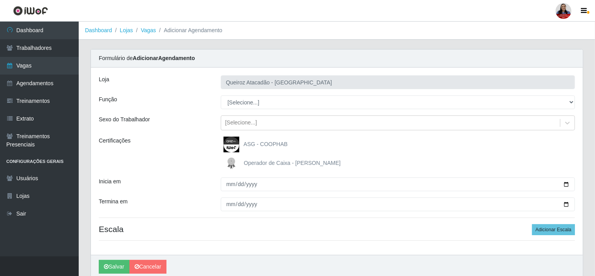
click at [264, 111] on div "Loja Queiroz Atacadão - São Gonçalo do Amarante Função [Selecione...] Balconist…" at bounding box center [337, 162] width 492 height 188
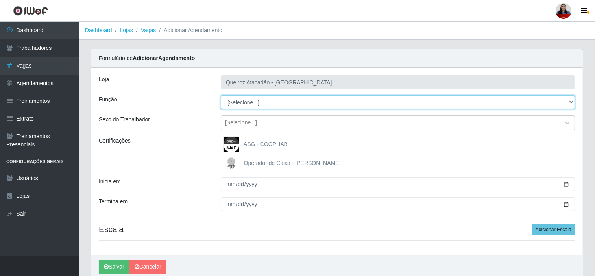
click at [265, 102] on select "[Selecione...] Balconista de Açougue Balconista de Açougue + Balconista de Açou…" at bounding box center [398, 103] width 354 height 14
select select "159"
click at [221, 96] on select "[Selecione...] Balconista de Açougue Balconista de Açougue + Balconista de Açou…" at bounding box center [398, 103] width 354 height 14
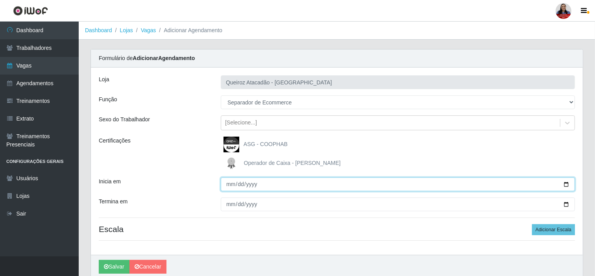
drag, startPoint x: 567, startPoint y: 185, endPoint x: 561, endPoint y: 186, distance: 6.0
click at [567, 186] on input "Inicia em" at bounding box center [398, 185] width 354 height 14
type input "2025-09-26"
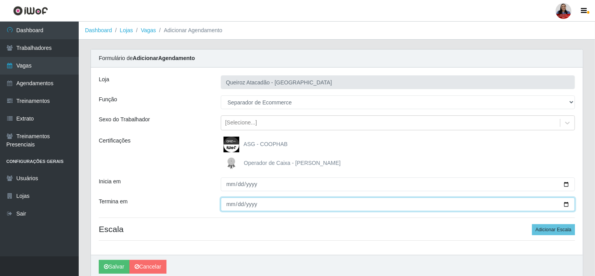
click at [564, 204] on input "Termina em" at bounding box center [398, 205] width 354 height 14
type input "2025-09-26"
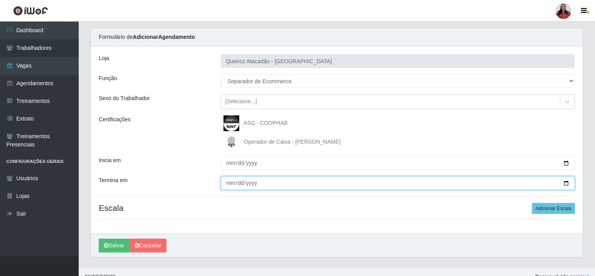
scroll to position [32, 0]
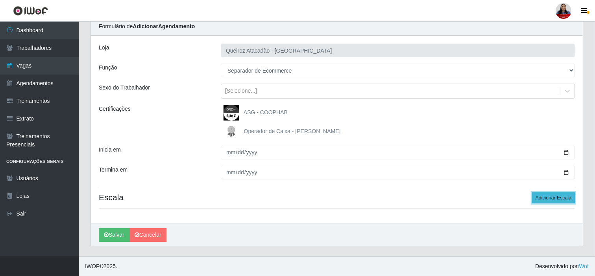
click at [551, 197] on button "Adicionar Escala" at bounding box center [553, 198] width 43 height 11
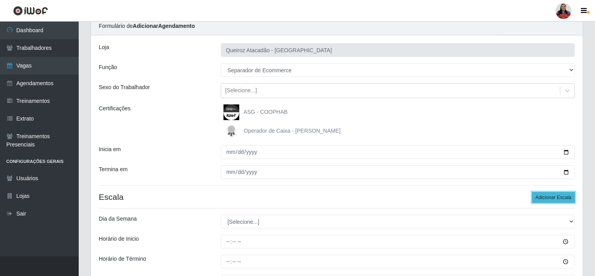
click at [551, 197] on button "Adicionar Escala" at bounding box center [553, 197] width 43 height 11
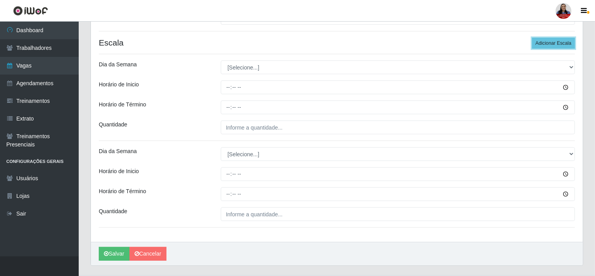
scroll to position [206, 0]
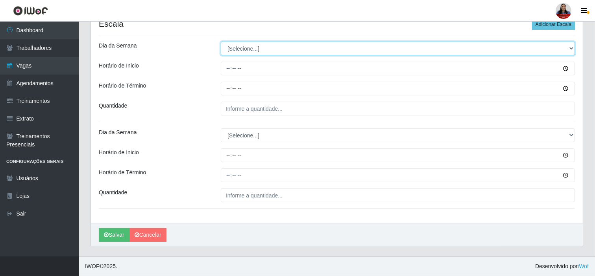
click at [281, 48] on select "[Selecione...] Segunda Terça Quarta Quinta Sexta Sábado Domingo" at bounding box center [398, 49] width 354 height 14
select select "5"
click at [221, 42] on select "[Selecione...] Segunda Terça Quarta Quinta Sexta Sábado Domingo" at bounding box center [398, 49] width 354 height 14
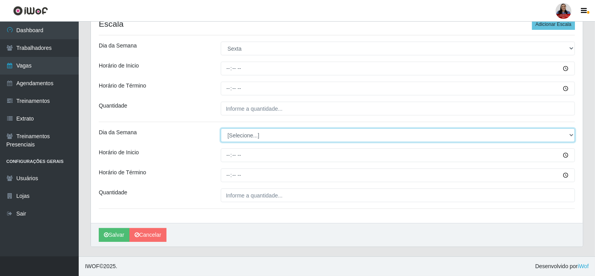
drag, startPoint x: 258, startPoint y: 137, endPoint x: 256, endPoint y: 142, distance: 5.0
click at [258, 137] on select "[Selecione...] Segunda Terça Quarta Quinta Sexta Sábado Domingo" at bounding box center [398, 136] width 354 height 14
select select "5"
click at [221, 129] on select "[Selecione...] Segunda Terça Quarta Quinta Sexta Sábado Domingo" at bounding box center [398, 136] width 354 height 14
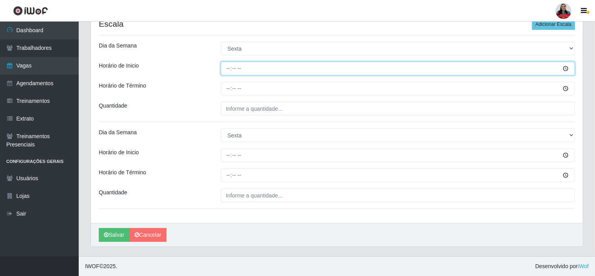
click at [227, 65] on input "Horário de Inicio" at bounding box center [398, 69] width 354 height 14
type input "07:00"
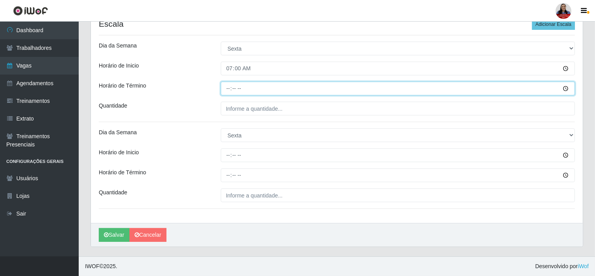
click at [230, 88] on input "Horário de Término" at bounding box center [398, 89] width 354 height 14
type input "13:00"
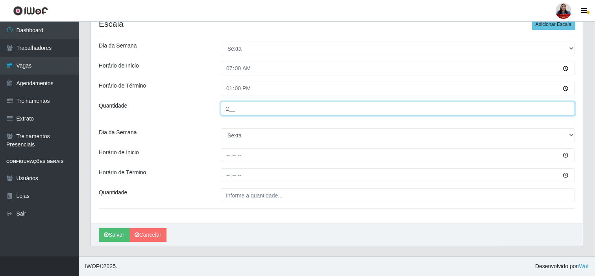
type input "2__"
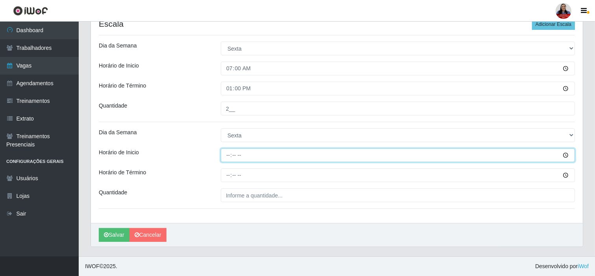
type input "14:00"
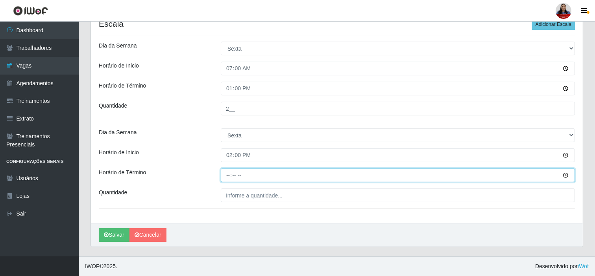
type input "20:00"
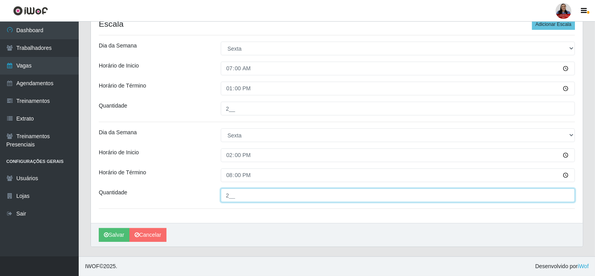
type input "2__"
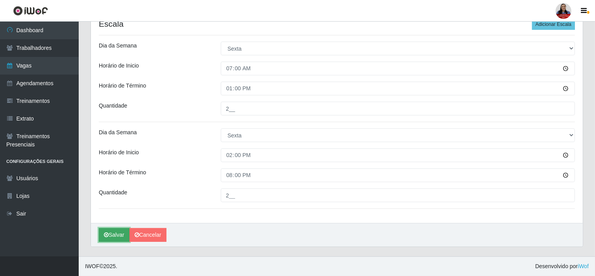
click at [118, 239] on button "Salvar" at bounding box center [114, 235] width 31 height 14
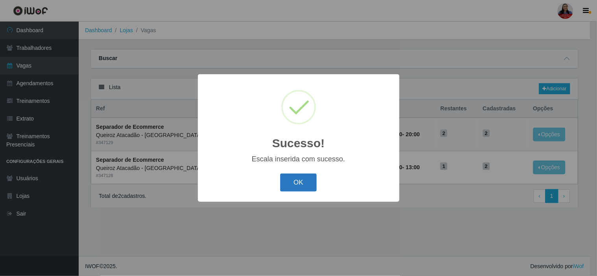
click at [303, 178] on button "OK" at bounding box center [298, 183] width 37 height 18
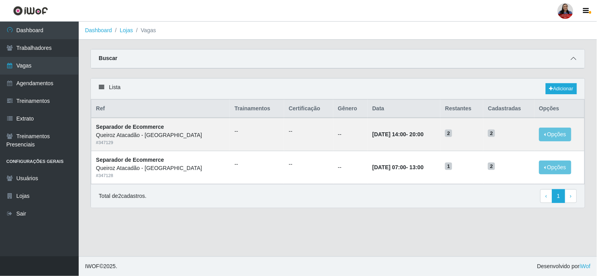
click at [575, 55] on span at bounding box center [573, 58] width 9 height 9
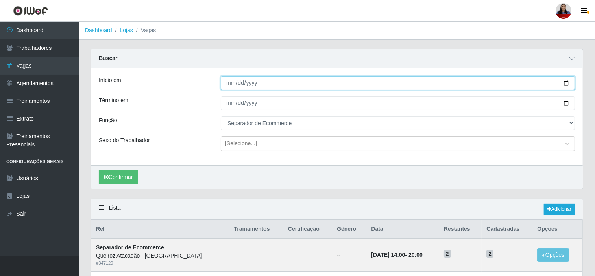
click at [565, 84] on input "2025-09-25" at bounding box center [398, 83] width 354 height 14
type input "2025-09-26"
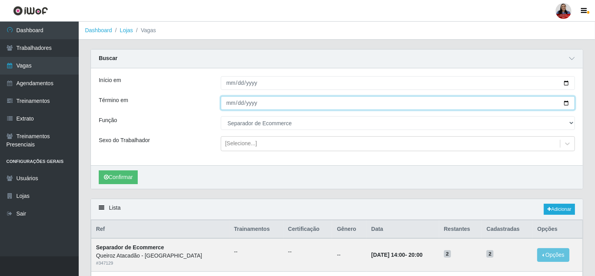
click at [565, 105] on input "2025-09-25" at bounding box center [398, 103] width 354 height 14
type input "2025-09-26"
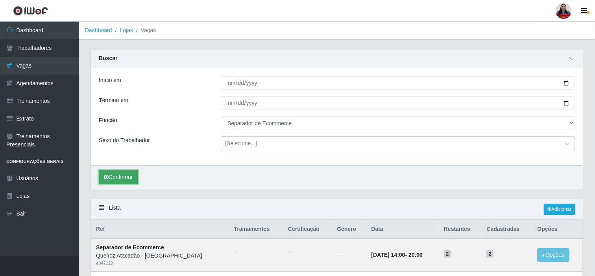
click at [131, 181] on button "Confirmar" at bounding box center [118, 178] width 39 height 14
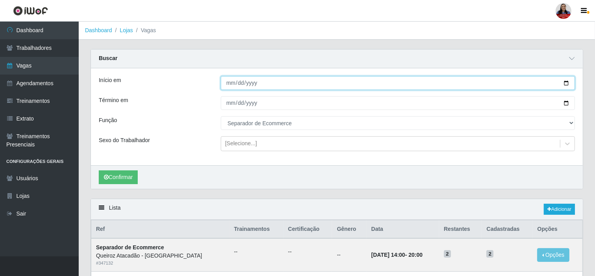
click at [566, 83] on input "2025-09-26" at bounding box center [398, 83] width 354 height 14
type input "2025-09-27"
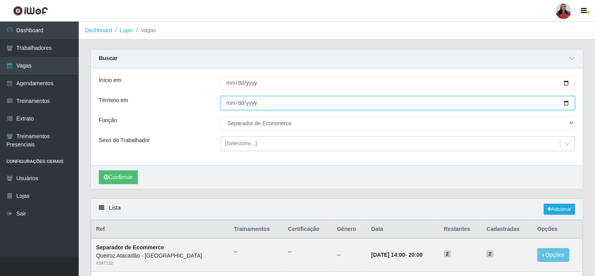
click at [566, 104] on input "2025-09-26" at bounding box center [398, 103] width 354 height 14
type input "2025-09-27"
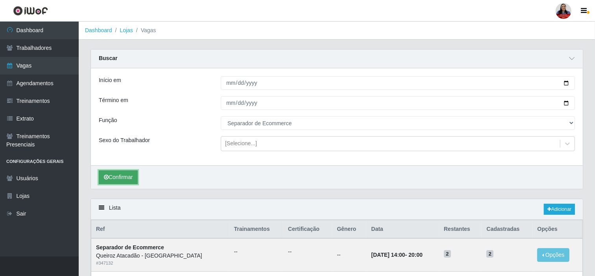
click at [131, 177] on button "Confirmar" at bounding box center [118, 178] width 39 height 14
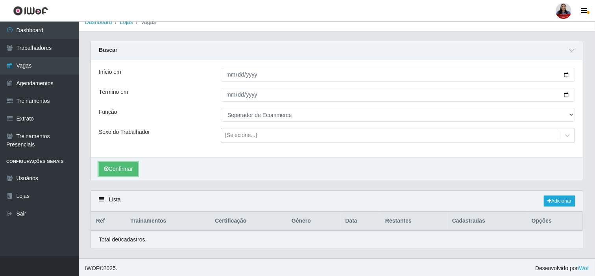
scroll to position [11, 0]
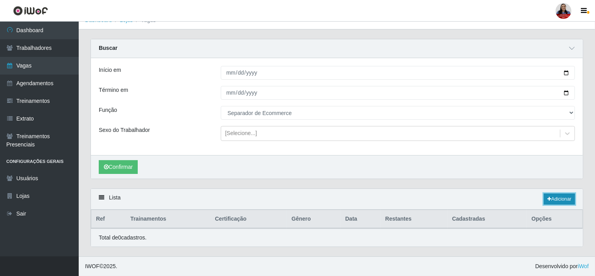
click at [564, 201] on link "Adicionar" at bounding box center [559, 199] width 31 height 11
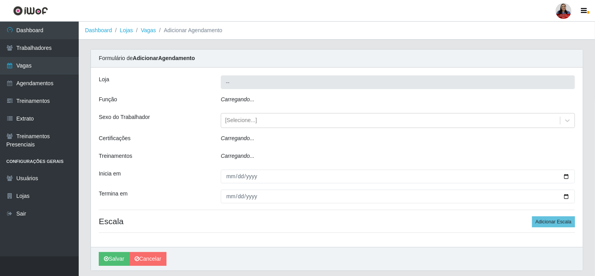
type input "Queiroz Atacadão - [GEOGRAPHIC_DATA]"
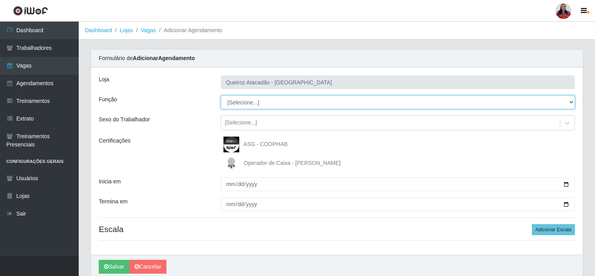
click at [269, 108] on select "[Selecione...] Balconista de Açougue Balconista de Açougue + Balconista de Açou…" at bounding box center [398, 103] width 354 height 14
select select "160"
click at [221, 96] on select "[Selecione...] Balconista de Açougue Balconista de Açougue + Balconista de Açou…" at bounding box center [398, 103] width 354 height 14
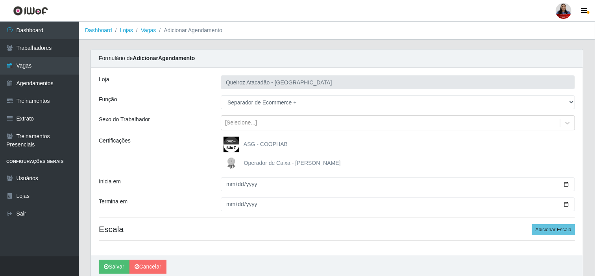
click at [197, 127] on div "Sexo do Trabalhador" at bounding box center [154, 123] width 122 height 15
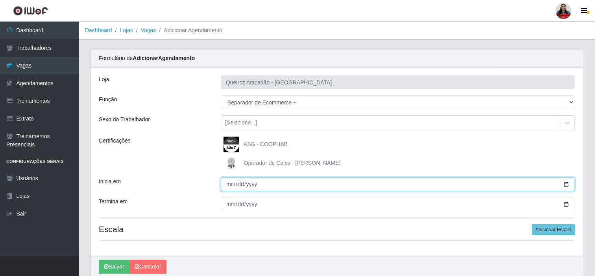
click at [566, 187] on input "Inicia em" at bounding box center [398, 185] width 354 height 14
type input "2025-09-27"
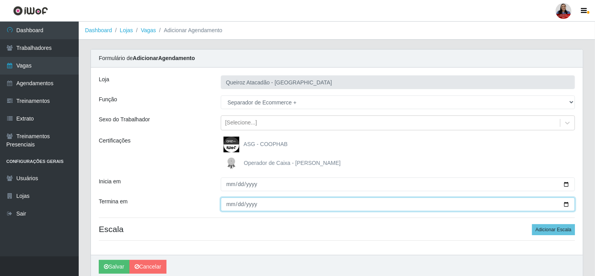
click at [566, 203] on input "Termina em" at bounding box center [398, 205] width 354 height 14
type input "2025-09-27"
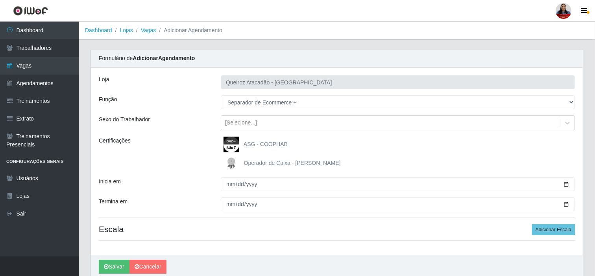
click at [199, 170] on div "Certificações" at bounding box center [154, 154] width 122 height 35
click at [557, 227] on button "Adicionar Escala" at bounding box center [553, 230] width 43 height 11
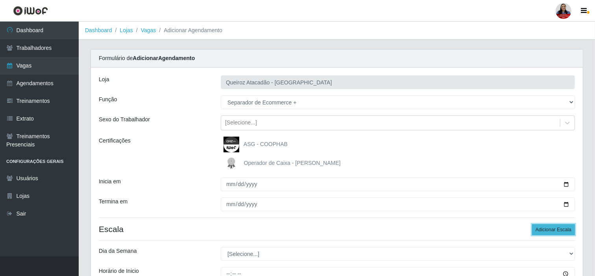
click at [557, 227] on button "Adicionar Escala" at bounding box center [553, 230] width 43 height 11
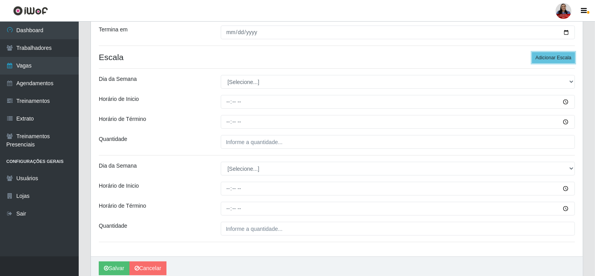
scroll to position [206, 0]
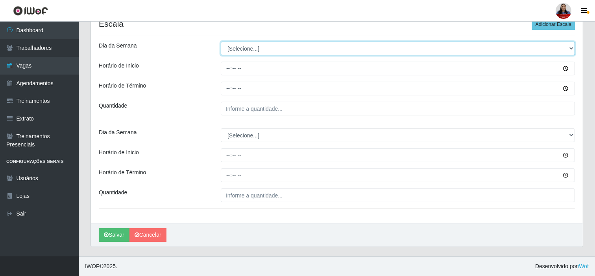
click at [267, 46] on select "[Selecione...] Segunda Terça Quarta Quinta Sexta Sábado Domingo" at bounding box center [398, 49] width 354 height 14
select select "6"
click at [221, 42] on select "[Selecione...] Segunda Terça Quarta Quinta Sexta Sábado Domingo" at bounding box center [398, 49] width 354 height 14
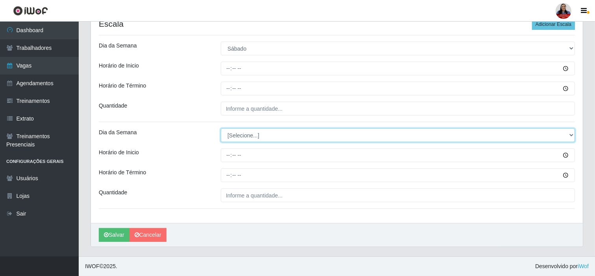
click at [258, 136] on select "[Selecione...] Segunda Terça Quarta Quinta Sexta Sábado Domingo" at bounding box center [398, 136] width 354 height 14
select select "6"
click at [221, 129] on select "[Selecione...] Segunda Terça Quarta Quinta Sexta Sábado Domingo" at bounding box center [398, 136] width 354 height 14
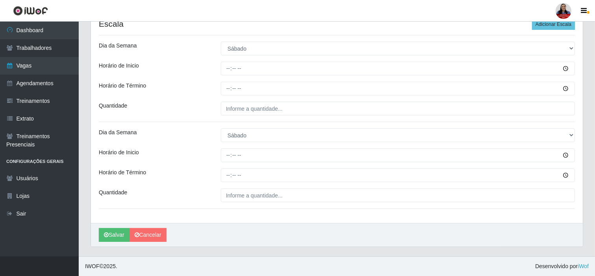
click at [198, 106] on div "Quantidade" at bounding box center [154, 109] width 122 height 14
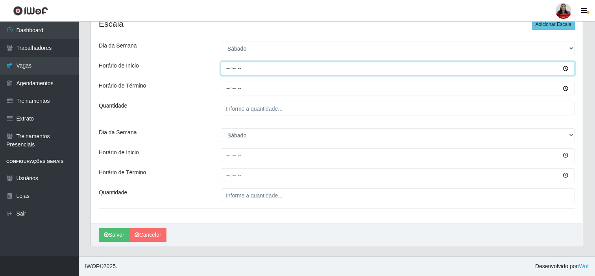
click at [225, 68] on input "Horário de Inicio" at bounding box center [398, 69] width 354 height 14
type input "07:00"
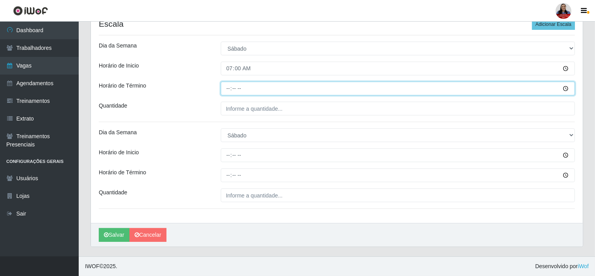
type input "13:00"
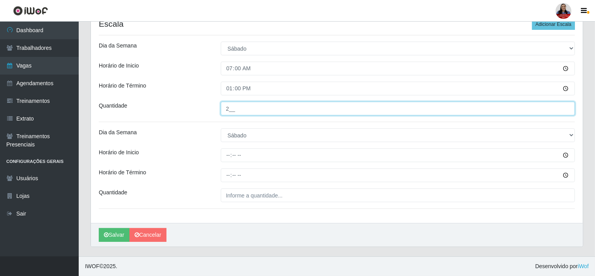
type input "2__"
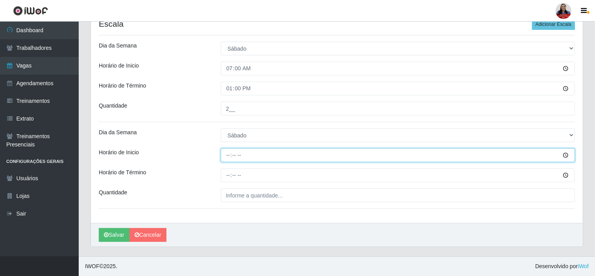
type input "14:00"
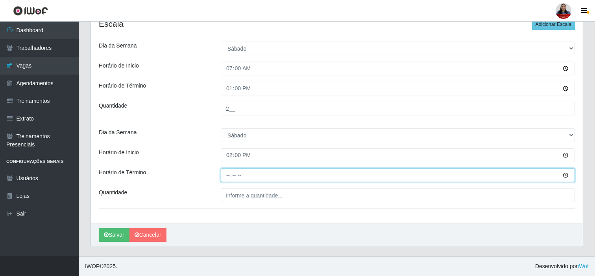
type input "20:00"
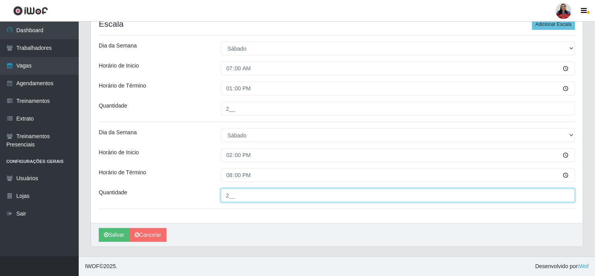
type input "2__"
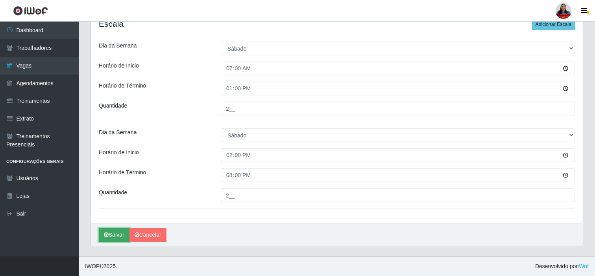
click at [123, 235] on button "Salvar" at bounding box center [114, 235] width 31 height 14
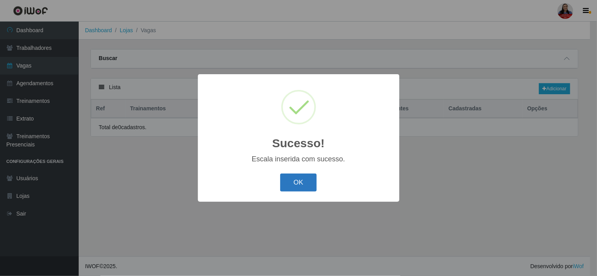
click at [291, 184] on button "OK" at bounding box center [298, 183] width 37 height 18
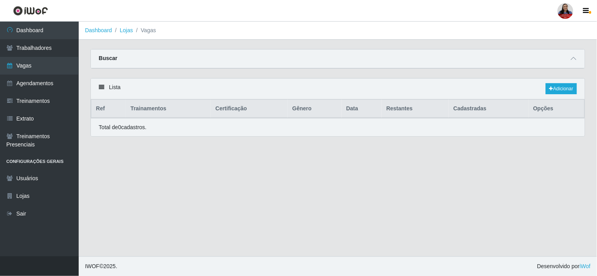
click at [576, 52] on div "Buscar" at bounding box center [338, 59] width 494 height 19
click at [572, 61] on icon at bounding box center [574, 59] width 6 height 6
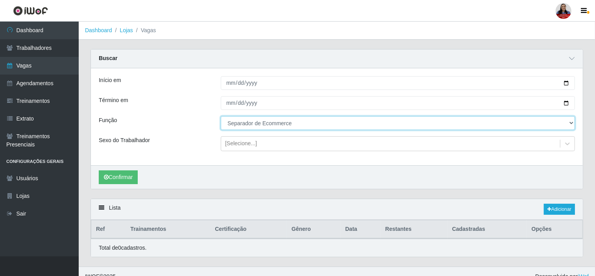
click at [249, 119] on select "[Selecione...] Balconista de Açougue Balconista de Açougue + Balconista de Açou…" at bounding box center [398, 123] width 354 height 14
select select "160"
click at [221, 116] on select "[Selecione...] Balconista de Açougue Balconista de Açougue + Balconista de Açou…" at bounding box center [398, 123] width 354 height 14
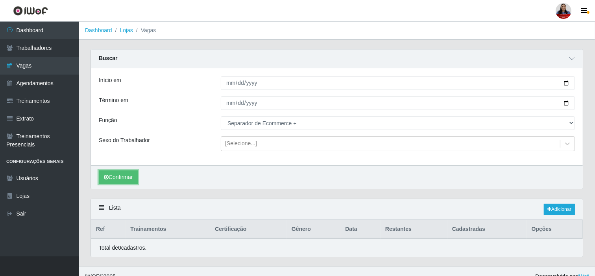
drag, startPoint x: 125, startPoint y: 178, endPoint x: 170, endPoint y: 180, distance: 44.9
click at [125, 178] on button "Confirmar" at bounding box center [118, 178] width 39 height 14
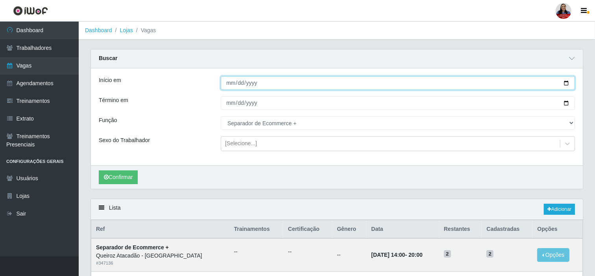
click at [566, 84] on input "2025-09-27" at bounding box center [398, 83] width 354 height 14
type input "2025-09-29"
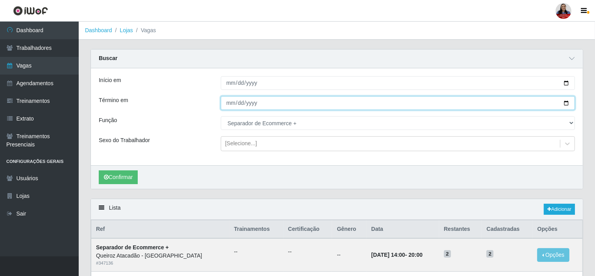
click at [567, 103] on input "2025-09-27" at bounding box center [398, 103] width 354 height 14
type input "2025-09-29"
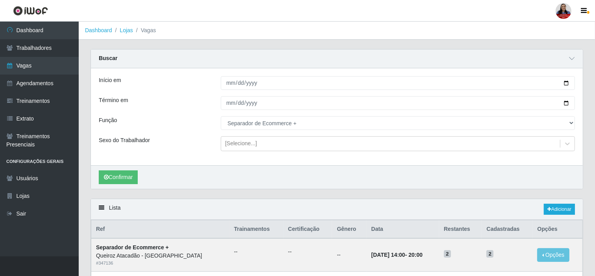
click at [177, 127] on div "Função" at bounding box center [154, 123] width 122 height 14
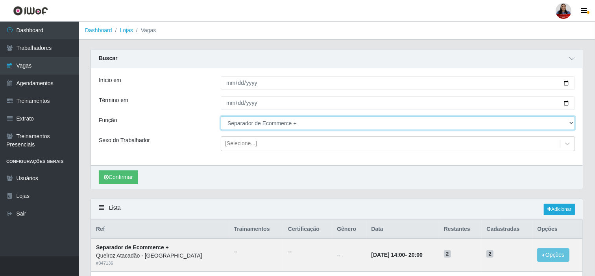
click at [276, 125] on select "[Selecione...] Balconista de Açougue Balconista de Açougue + Balconista de Açou…" at bounding box center [398, 123] width 354 height 14
select select "159"
click at [221, 116] on select "[Selecione...] Balconista de Açougue Balconista de Açougue + Balconista de Açou…" at bounding box center [398, 123] width 354 height 14
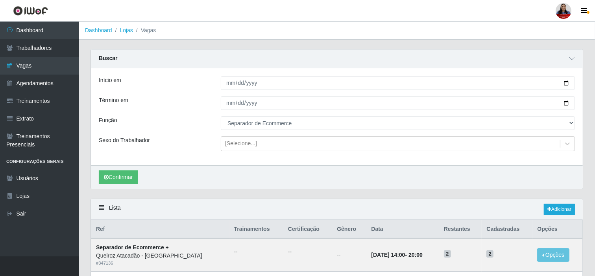
click at [185, 138] on div "Sexo do Trabalhador" at bounding box center [154, 143] width 122 height 15
click at [118, 184] on button "Confirmar" at bounding box center [118, 178] width 39 height 14
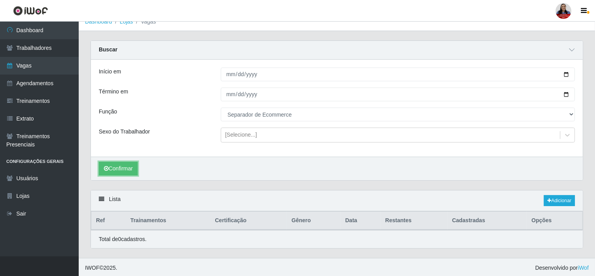
scroll to position [11, 0]
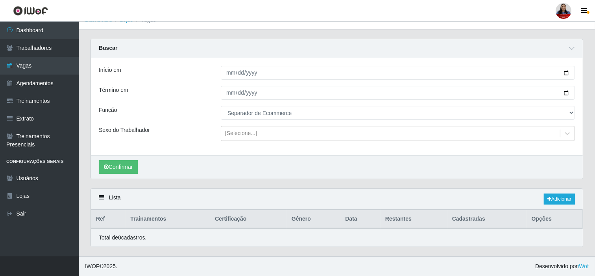
click at [553, 190] on div "Lista Adicionar" at bounding box center [337, 199] width 492 height 21
click at [559, 201] on link "Adicionar" at bounding box center [559, 199] width 31 height 11
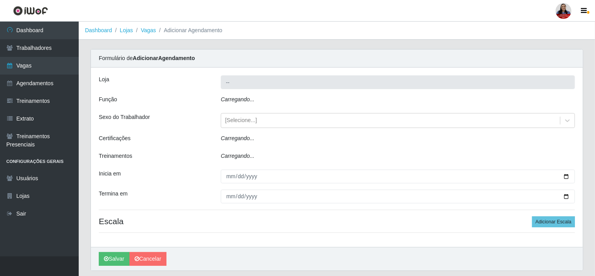
type input "Queiroz Atacadão - [GEOGRAPHIC_DATA]"
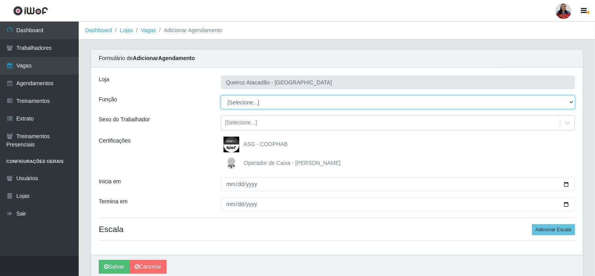
click at [249, 102] on select "[Selecione...] Balconista de Açougue Balconista de Açougue + Balconista de Açou…" at bounding box center [398, 103] width 354 height 14
select select "159"
click at [221, 96] on select "[Selecione...] Balconista de Açougue Balconista de Açougue + Balconista de Açou…" at bounding box center [398, 103] width 354 height 14
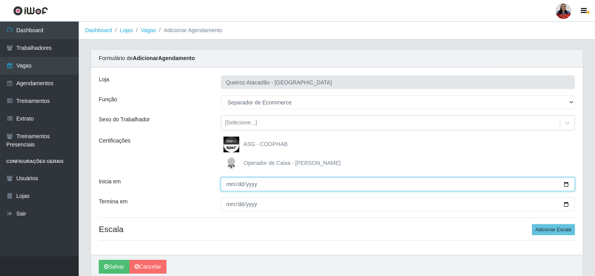
click at [566, 185] on input "Inicia em" at bounding box center [398, 185] width 354 height 14
type input "2025-09-29"
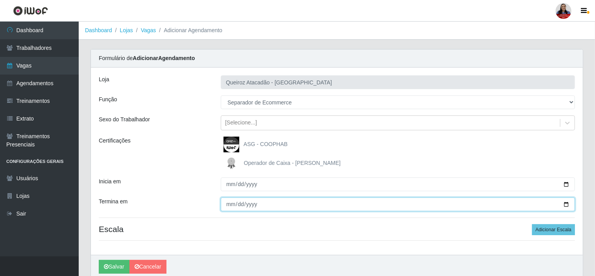
click at [566, 205] on input "Termina em" at bounding box center [398, 205] width 354 height 14
type input "2025-09-29"
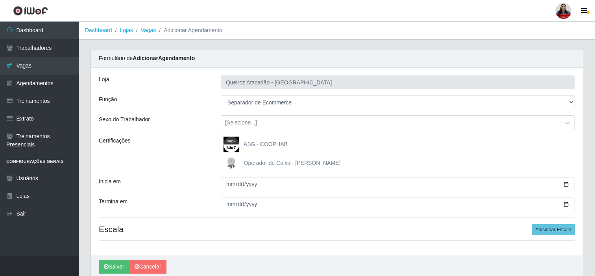
click at [166, 180] on div "Inicia em" at bounding box center [154, 185] width 122 height 14
click at [547, 227] on button "Adicionar Escala" at bounding box center [553, 230] width 43 height 11
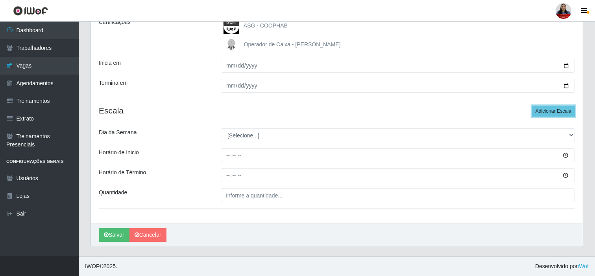
scroll to position [119, 0]
click at [540, 108] on button "Adicionar Escala" at bounding box center [553, 111] width 43 height 11
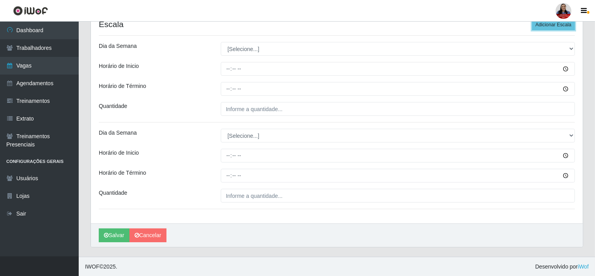
scroll to position [206, 0]
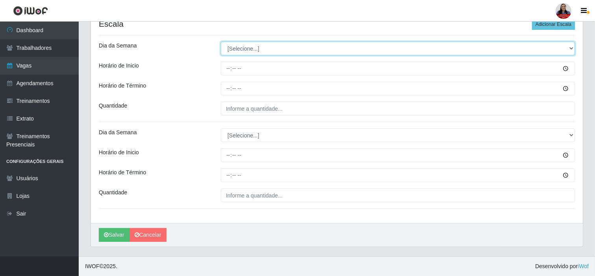
click at [308, 51] on select "[Selecione...] Segunda Terça Quarta Quinta Sexta Sábado Domingo" at bounding box center [398, 49] width 354 height 14
select select "1"
click at [221, 42] on select "[Selecione...] Segunda Terça Quarta Quinta Sexta Sábado Domingo" at bounding box center [398, 49] width 354 height 14
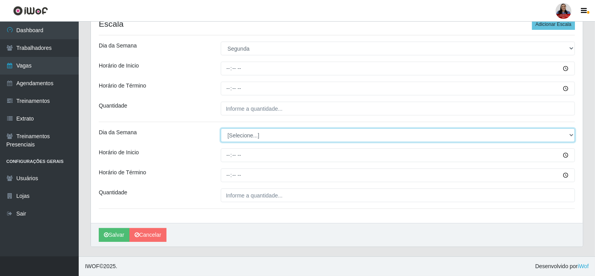
drag, startPoint x: 268, startPoint y: 132, endPoint x: 271, endPoint y: 138, distance: 6.7
click at [268, 132] on select "[Selecione...] Segunda Terça Quarta Quinta Sexta Sábado Domingo" at bounding box center [398, 136] width 354 height 14
select select "1"
click at [221, 129] on select "[Selecione...] Segunda Terça Quarta Quinta Sexta Sábado Domingo" at bounding box center [398, 136] width 354 height 14
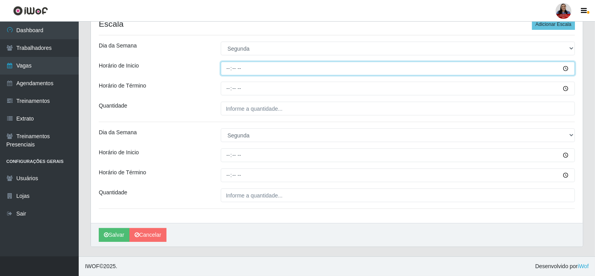
click at [225, 70] on input "Horário de Inicio" at bounding box center [398, 69] width 354 height 14
type input "07:00"
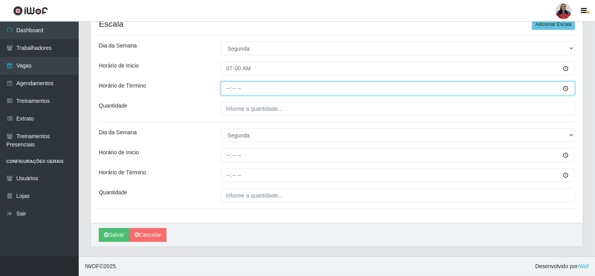
type input "13:00"
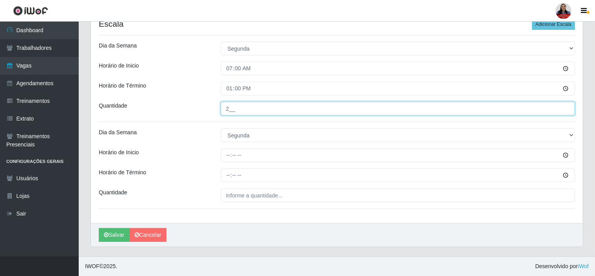
type input "2__"
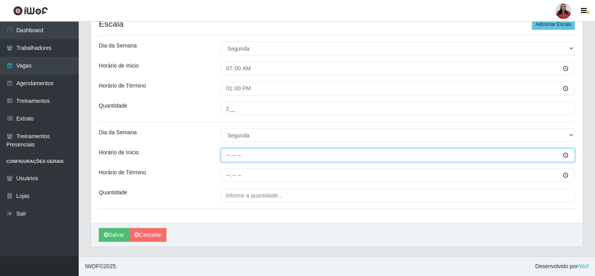
type input "14:00"
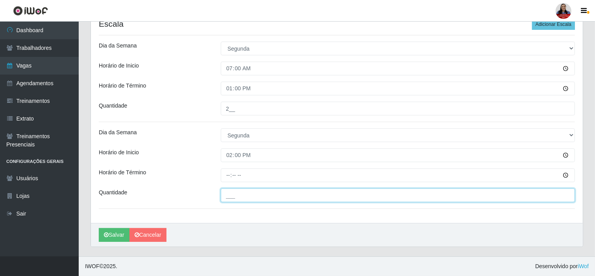
type input "___"
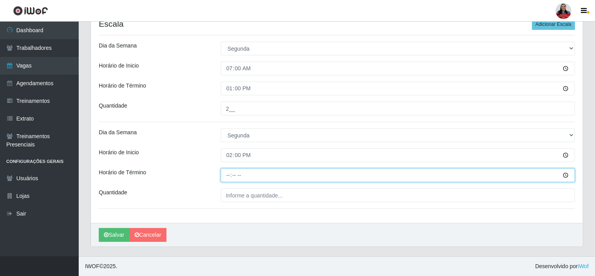
click at [237, 172] on input "Horário de Término" at bounding box center [398, 176] width 354 height 14
type input "20:00"
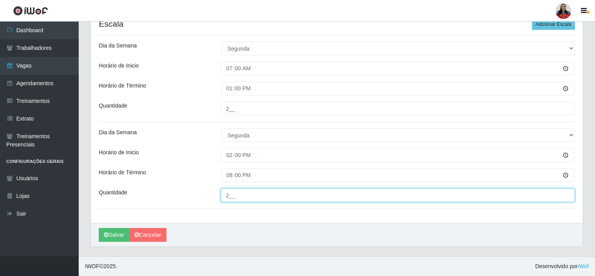
type input "2__"
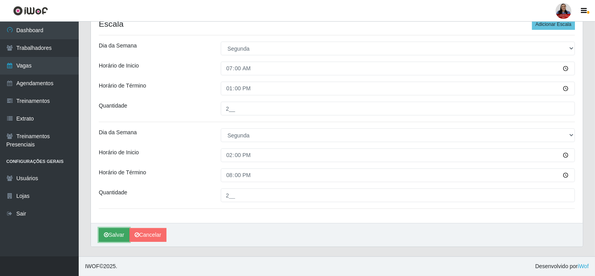
click at [113, 237] on button "Salvar" at bounding box center [114, 235] width 31 height 14
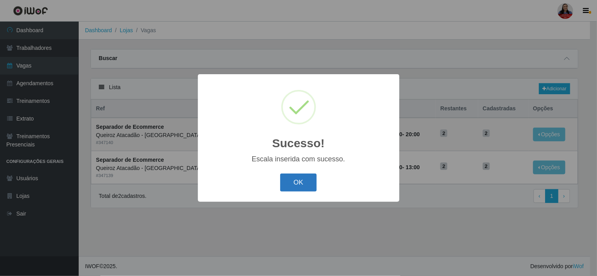
click at [306, 181] on button "OK" at bounding box center [298, 183] width 37 height 18
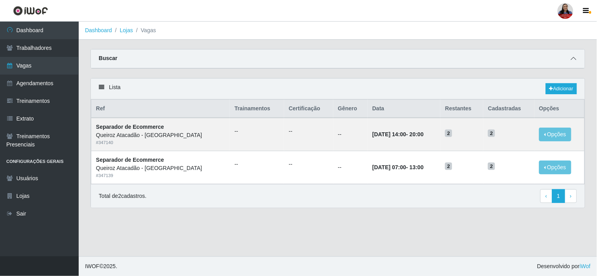
click at [575, 60] on icon at bounding box center [574, 59] width 6 height 6
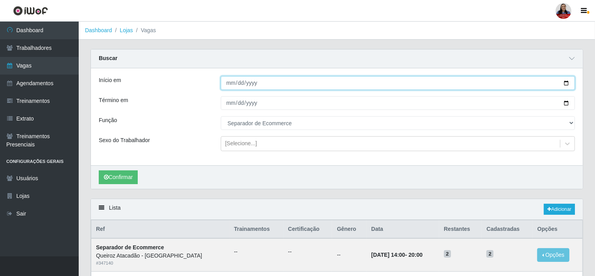
click at [564, 83] on input "2025-09-29" at bounding box center [398, 83] width 354 height 14
type input "[DATE]"
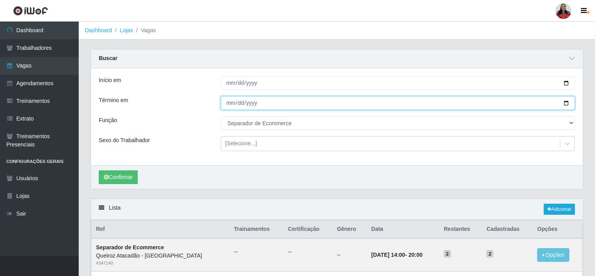
drag, startPoint x: 566, startPoint y: 104, endPoint x: 560, endPoint y: 108, distance: 8.0
click at [567, 104] on input "2025-09-29" at bounding box center [398, 103] width 354 height 14
type input "[DATE]"
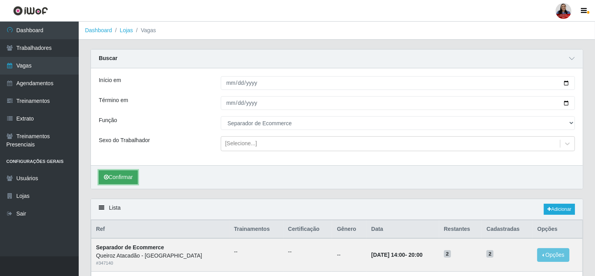
click at [119, 180] on button "Confirmar" at bounding box center [118, 178] width 39 height 14
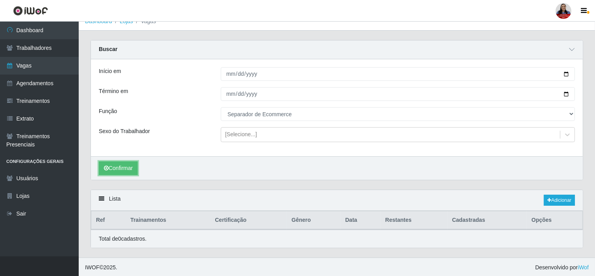
scroll to position [11, 0]
click at [563, 203] on link "Adicionar" at bounding box center [559, 199] width 31 height 11
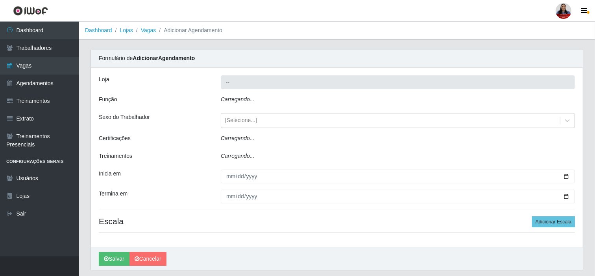
type input "Queiroz Atacadão - [GEOGRAPHIC_DATA]"
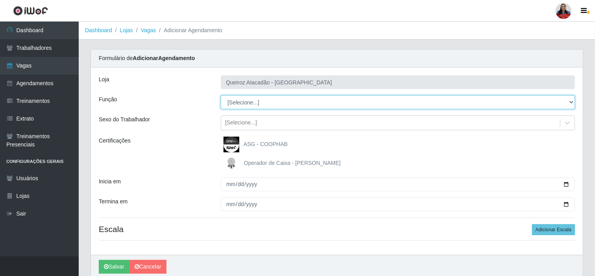
click at [298, 105] on select "[Selecione...] Balconista de Açougue Balconista de Açougue + Balconista de Açou…" at bounding box center [398, 103] width 354 height 14
select select "159"
click at [221, 96] on select "[Selecione...] Balconista de Açougue Balconista de Açougue + Balconista de Açou…" at bounding box center [398, 103] width 354 height 14
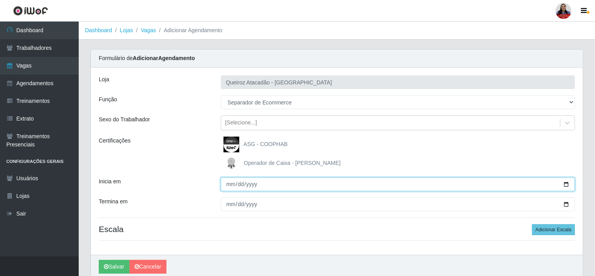
click at [567, 186] on input "Inicia em" at bounding box center [398, 185] width 354 height 14
type input "[DATE]"
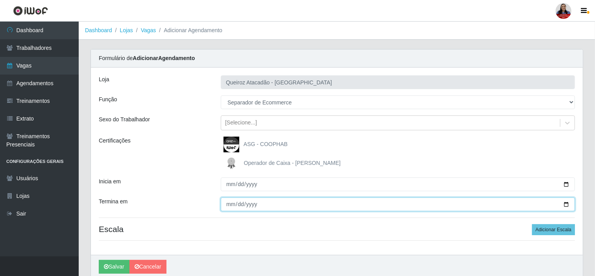
click at [567, 206] on input "Termina em" at bounding box center [398, 205] width 354 height 14
type input "[DATE]"
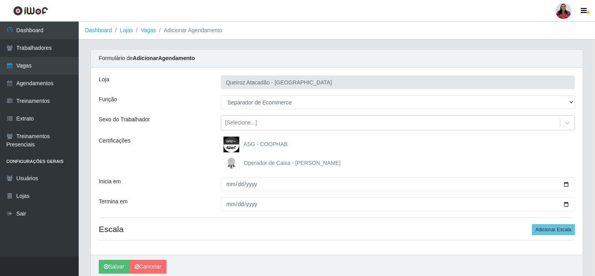
click at [197, 177] on div "Loja Queiroz Atacadão - São Gonçalo do Amarante Função [Selecione...] Balconist…" at bounding box center [337, 162] width 492 height 188
click at [555, 229] on button "Adicionar Escala" at bounding box center [553, 230] width 43 height 11
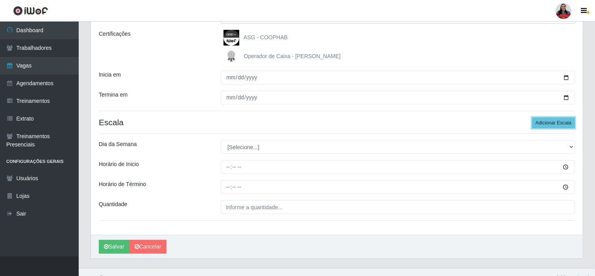
scroll to position [119, 0]
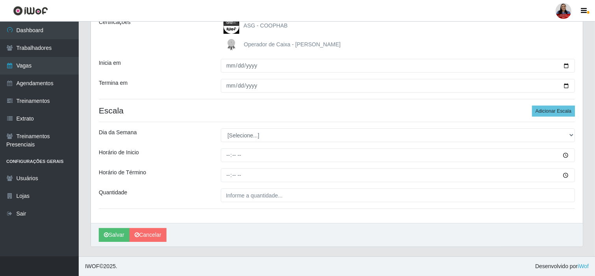
click at [560, 103] on div "Loja Queiroz Atacadão - São Gonçalo do Amarante Função [Selecione...] Balconist…" at bounding box center [337, 86] width 492 height 275
click at [560, 111] on button "Adicionar Escala" at bounding box center [553, 111] width 43 height 11
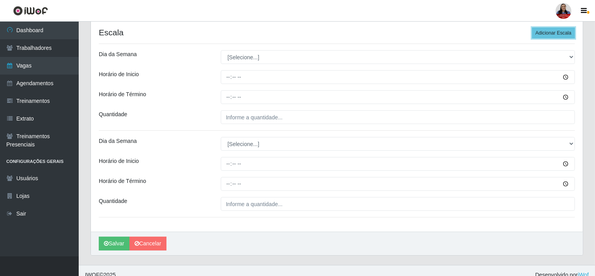
scroll to position [206, 0]
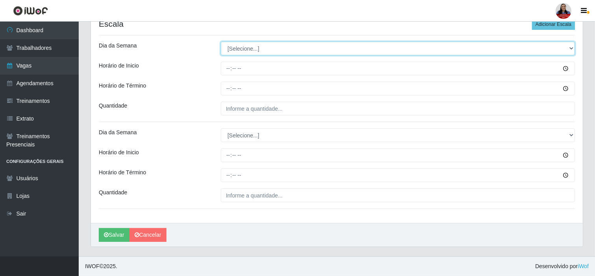
click at [274, 50] on select "[Selecione...] Segunda Terça Quarta Quinta Sexta Sábado Domingo" at bounding box center [398, 49] width 354 height 14
select select "2"
click at [221, 42] on select "[Selecione...] Segunda Terça Quarta Quinta Sexta Sábado Domingo" at bounding box center [398, 49] width 354 height 14
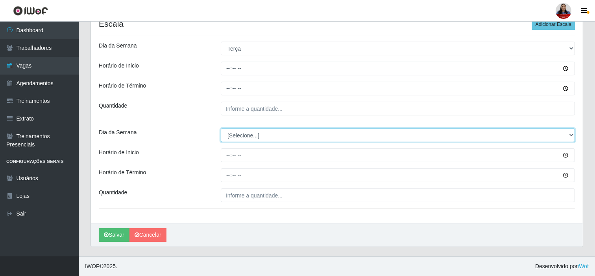
click at [238, 135] on select "[Selecione...] Segunda Terça Quarta Quinta Sexta Sábado Domingo" at bounding box center [398, 136] width 354 height 14
select select "2"
click at [221, 129] on select "[Selecione...] Segunda Terça Quarta Quinta Sexta Sábado Domingo" at bounding box center [398, 136] width 354 height 14
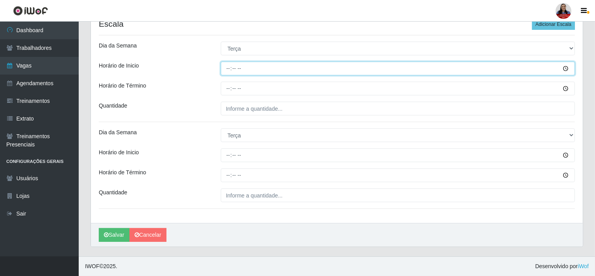
click at [228, 69] on input "Horário de Inicio" at bounding box center [398, 69] width 354 height 14
type input "07:00"
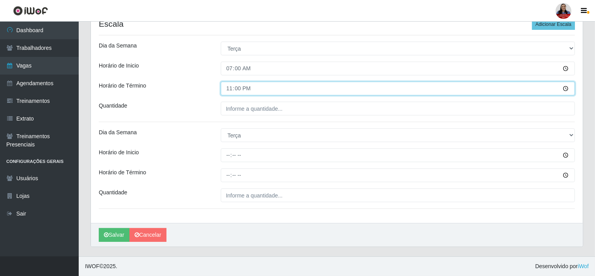
click at [230, 91] on input "23:00" at bounding box center [398, 89] width 354 height 14
type input "13:00"
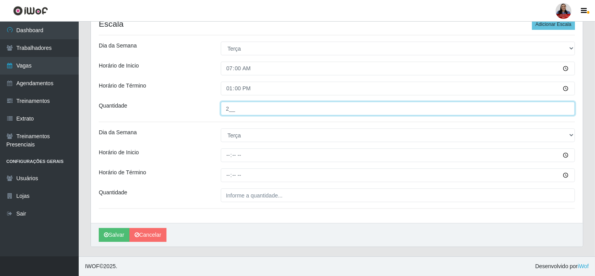
type input "2__"
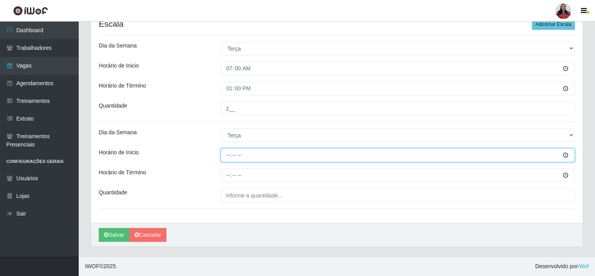
type input "14:00"
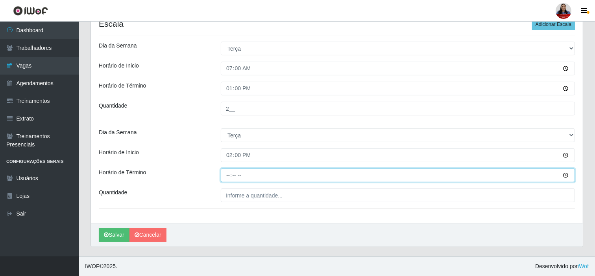
type input "20:00"
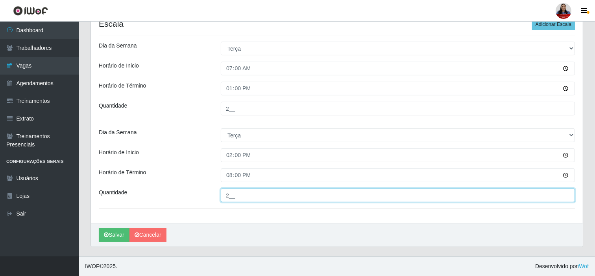
type input "2__"
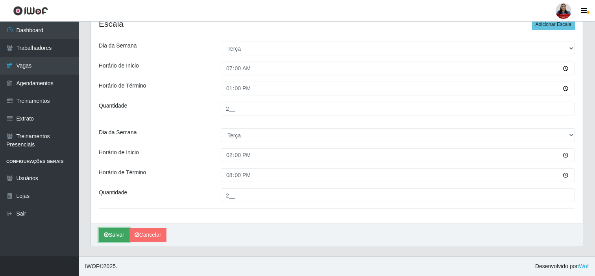
click at [104, 237] on icon "submit" at bounding box center [106, 235] width 5 height 6
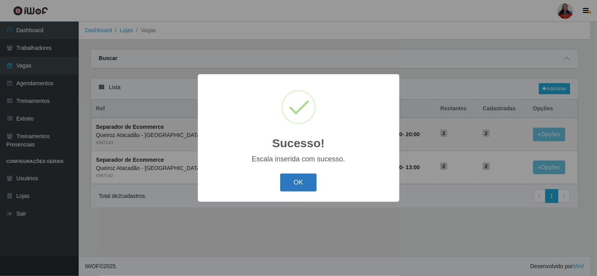
click at [294, 186] on button "OK" at bounding box center [298, 183] width 37 height 18
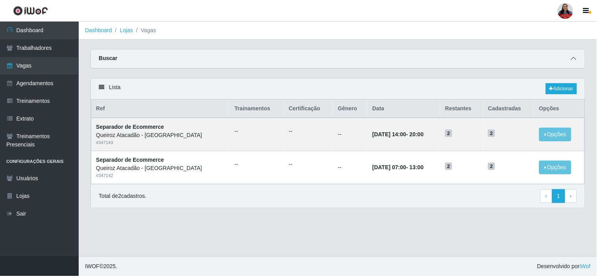
click at [576, 57] on span at bounding box center [573, 58] width 9 height 9
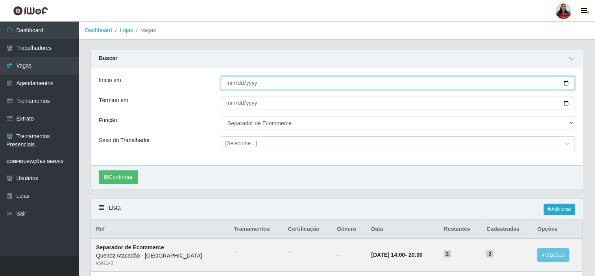
click at [565, 85] on input "[DATE]" at bounding box center [398, 83] width 354 height 14
type input "[DATE]"
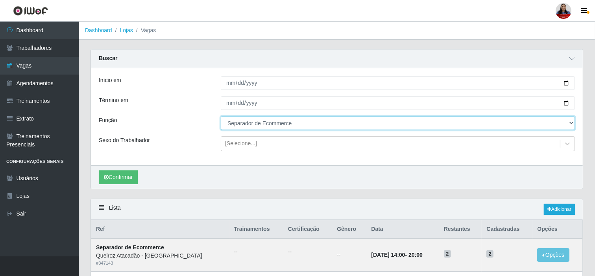
click at [270, 123] on select "[Selecione...] Balconista de Açougue Balconista de Açougue + Balconista de Açou…" at bounding box center [398, 123] width 354 height 14
click at [221, 116] on select "[Selecione...] Balconista de Açougue Balconista de Açougue + Balconista de Açou…" at bounding box center [398, 123] width 354 height 14
click at [284, 125] on select "[Selecione...] Balconista de Açougue Balconista de Açougue + Balconista de Açou…" at bounding box center [398, 123] width 354 height 14
select select "[Selecione...]"
click at [221, 116] on select "[Selecione...] Balconista de Açougue Balconista de Açougue + Balconista de Açou…" at bounding box center [398, 123] width 354 height 14
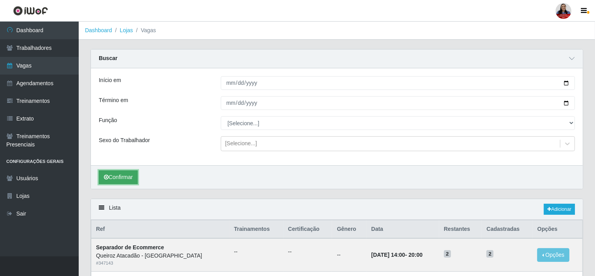
click at [133, 172] on button "Confirmar" at bounding box center [118, 178] width 39 height 14
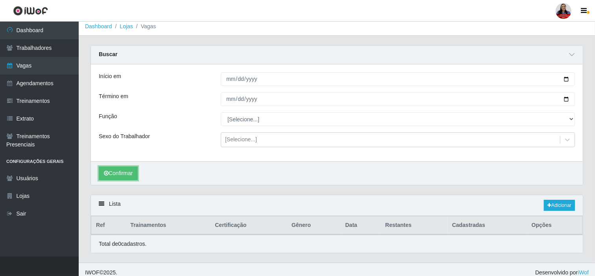
scroll to position [11, 0]
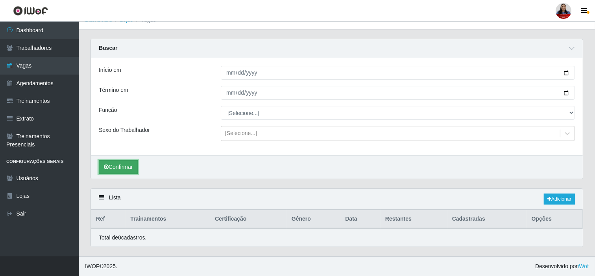
click at [119, 166] on button "Confirmar" at bounding box center [118, 167] width 39 height 14
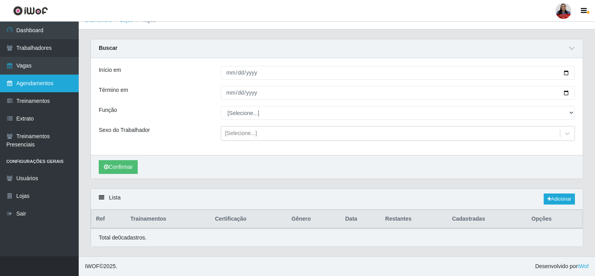
click at [50, 84] on link "Agendamentos" at bounding box center [39, 84] width 79 height 18
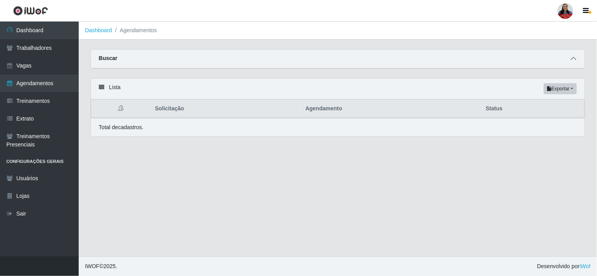
click at [575, 55] on span at bounding box center [573, 58] width 9 height 9
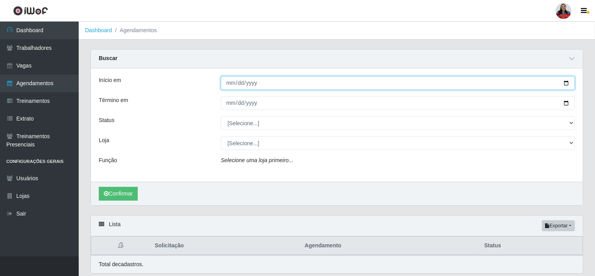
click at [563, 84] on input "Início em" at bounding box center [398, 83] width 354 height 14
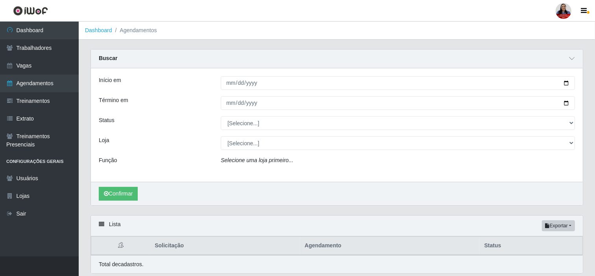
click at [199, 138] on div "Loja" at bounding box center [154, 143] width 122 height 14
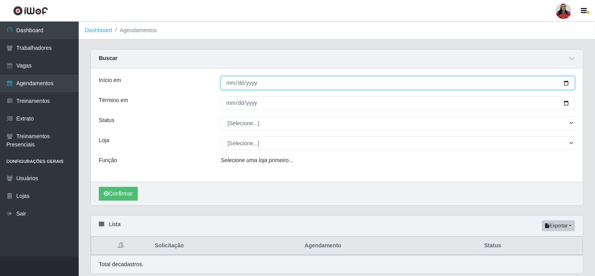
click at [565, 84] on input "Início em" at bounding box center [398, 83] width 354 height 14
type input "[DATE]"
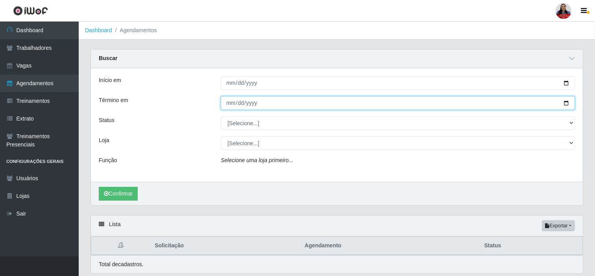
drag, startPoint x: 565, startPoint y: 105, endPoint x: 510, endPoint y: 120, distance: 57.1
click at [564, 104] on input "Término em" at bounding box center [398, 103] width 354 height 14
type input "[DATE]"
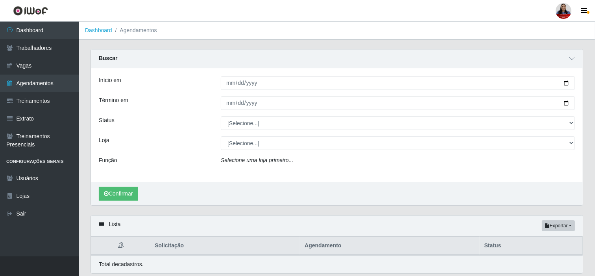
click at [198, 146] on div "Loja" at bounding box center [154, 143] width 122 height 14
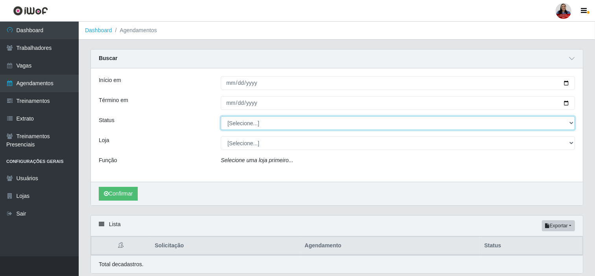
click at [242, 124] on select "[Selecione...] AGENDADO AGUARDANDO LIBERAR EM ANDAMENTO EM REVISÃO FINALIZADO C…" at bounding box center [398, 123] width 354 height 14
select select "AGENDADO"
click at [221, 116] on select "[Selecione...] AGENDADO AGUARDANDO LIBERAR EM ANDAMENTO EM REVISÃO FINALIZADO C…" at bounding box center [398, 123] width 354 height 14
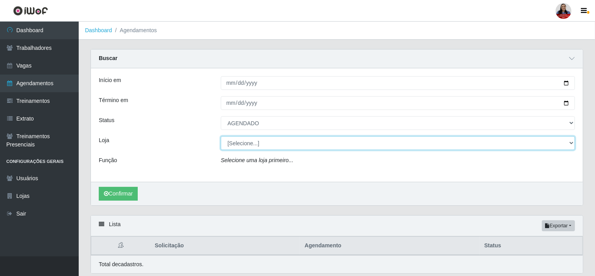
click at [243, 145] on select "[Selecione...] Hiper Queiroz - Alto da Conceição Hiper Queiroz - Boa Vista Hipe…" at bounding box center [398, 143] width 354 height 14
select select "464"
click at [221, 136] on select "[Selecione...] Hiper Queiroz - Alto da Conceição Hiper Queiroz - Boa Vista Hipe…" at bounding box center [398, 143] width 354 height 14
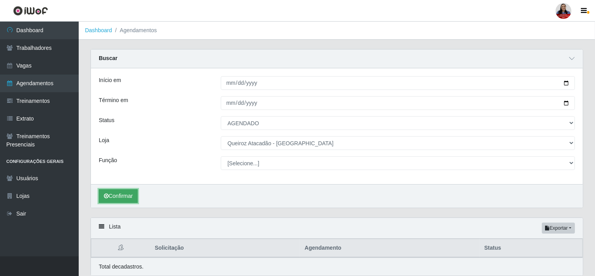
click at [128, 194] on button "Confirmar" at bounding box center [118, 197] width 39 height 14
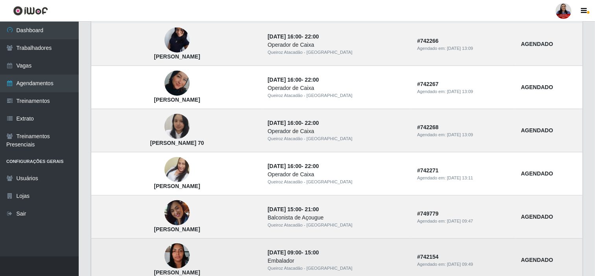
scroll to position [685, 0]
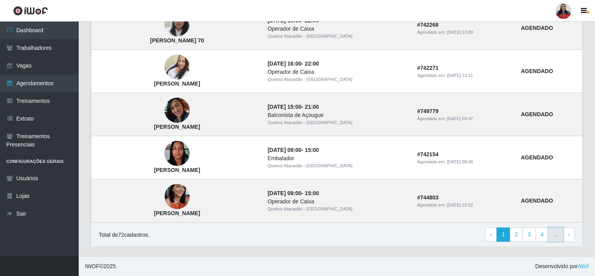
click at [557, 237] on link "..." at bounding box center [555, 235] width 15 height 14
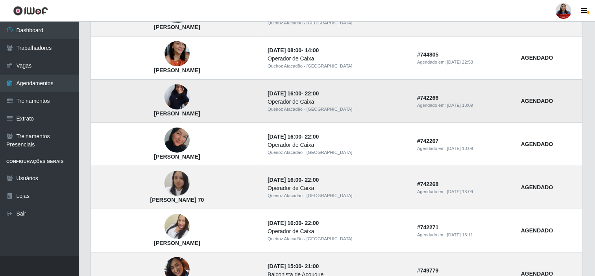
scroll to position [545, 0]
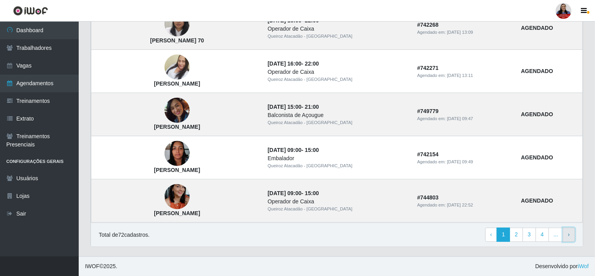
click at [572, 234] on link "› Next" at bounding box center [568, 235] width 12 height 14
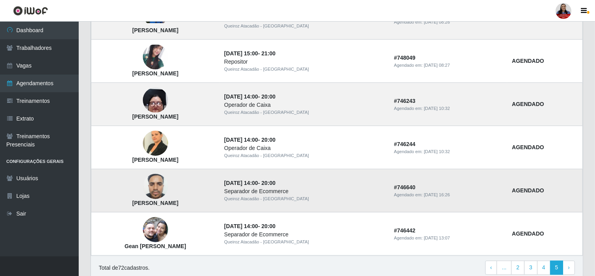
scroll to position [415, 0]
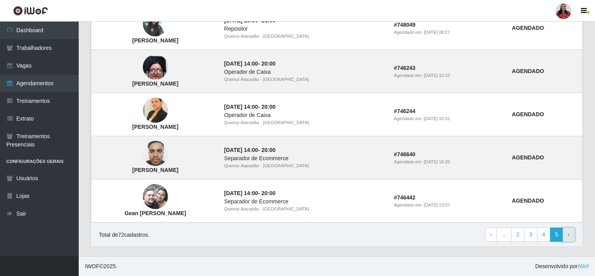
click at [571, 235] on link "› Next" at bounding box center [568, 235] width 12 height 14
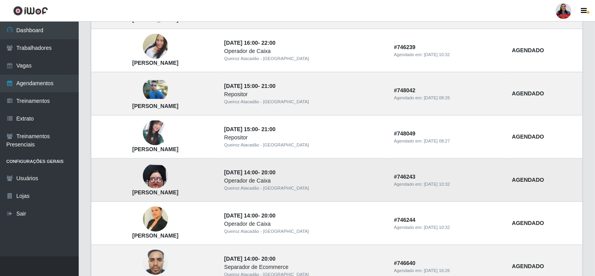
scroll to position [415, 0]
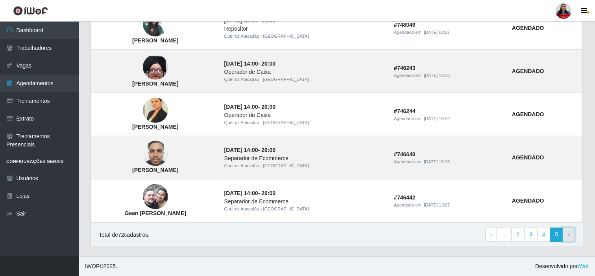
click at [566, 234] on link "› Next" at bounding box center [568, 235] width 12 height 14
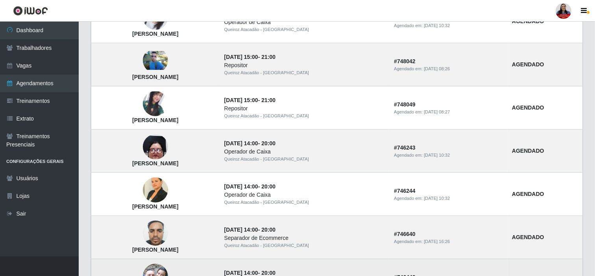
scroll to position [415, 0]
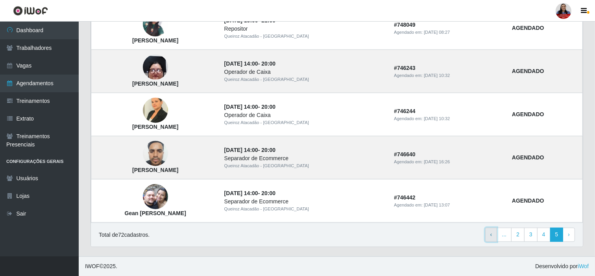
click at [490, 235] on link "‹ Previous" at bounding box center [491, 235] width 12 height 14
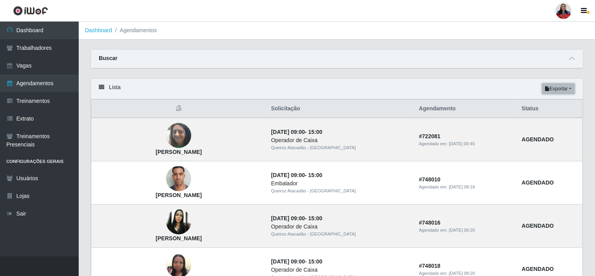
click at [563, 88] on button "Exportar" at bounding box center [558, 88] width 33 height 11
click at [540, 105] on button "PDF" at bounding box center [544, 104] width 62 height 17
click at [573, 56] on icon at bounding box center [572, 59] width 6 height 6
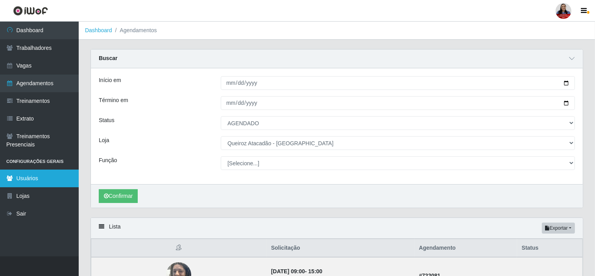
click at [42, 180] on link "Usuários" at bounding box center [39, 179] width 79 height 18
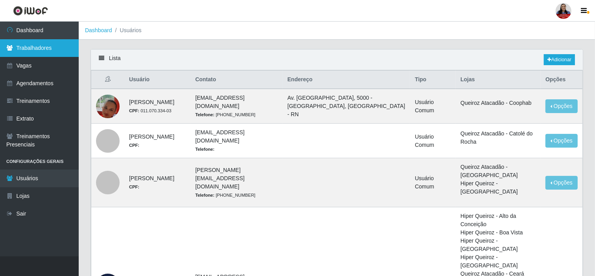
click at [31, 45] on link "Trabalhadores" at bounding box center [39, 48] width 79 height 18
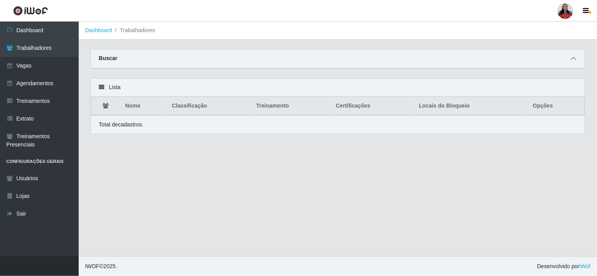
click at [571, 60] on icon at bounding box center [574, 59] width 6 height 6
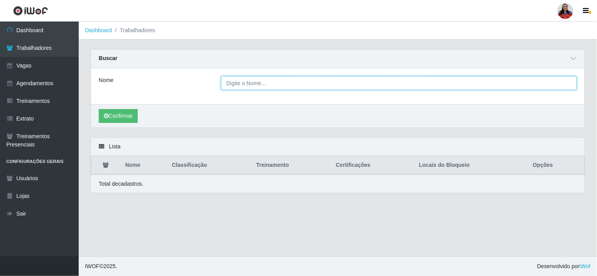
click at [245, 87] on input "Nome" at bounding box center [399, 83] width 356 height 14
paste input "KLENILSON PERES DA SILVA"
type input "KLENILSON PERES DA SILVA"
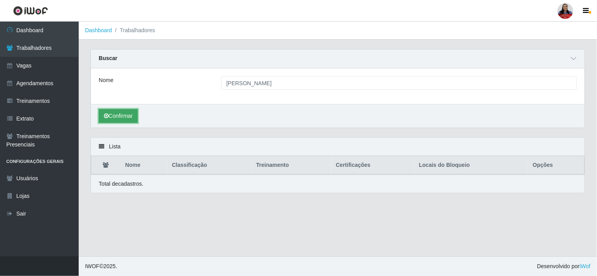
click at [120, 118] on button "Confirmar" at bounding box center [118, 116] width 39 height 14
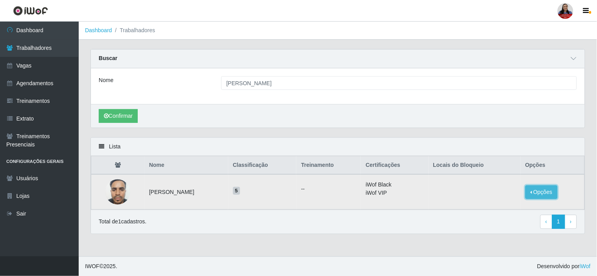
click at [545, 195] on button "Opções" at bounding box center [541, 193] width 32 height 14
click at [497, 185] on button "Bloquear - Empresa" at bounding box center [492, 183] width 63 height 17
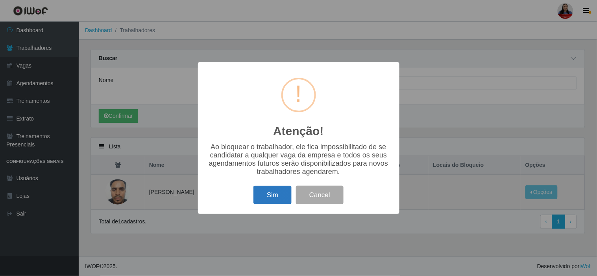
click at [270, 202] on button "Sim" at bounding box center [272, 195] width 38 height 18
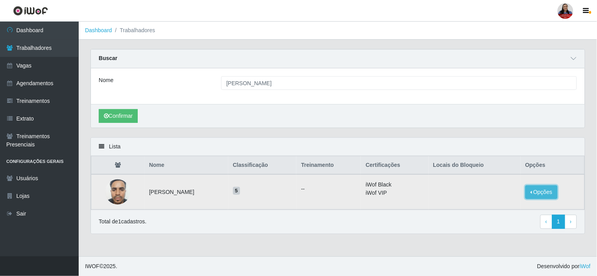
click at [541, 194] on button "Opções" at bounding box center [541, 193] width 32 height 14
click at [494, 203] on button "Bloquear - Loja" at bounding box center [492, 200] width 63 height 16
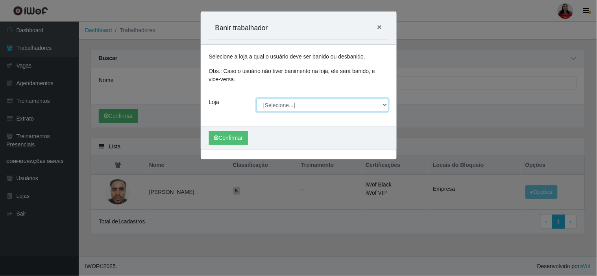
click at [288, 111] on select "[Selecione...] Hiper Queiroz - Alto da Conceição Hiper Queiroz - Boa Vista Hipe…" at bounding box center [322, 105] width 132 height 14
select select "464"
click at [256, 98] on select "[Selecione...] Hiper Queiroz - Alto da Conceição Hiper Queiroz - Boa Vista Hipe…" at bounding box center [322, 105] width 132 height 14
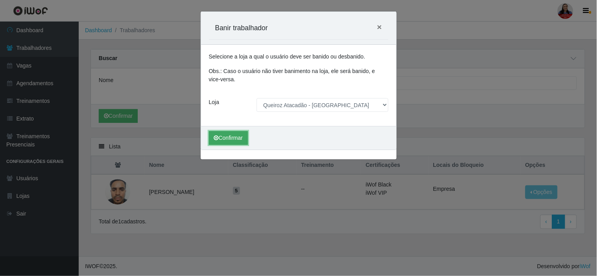
click at [236, 140] on button "Confirmar" at bounding box center [228, 138] width 39 height 14
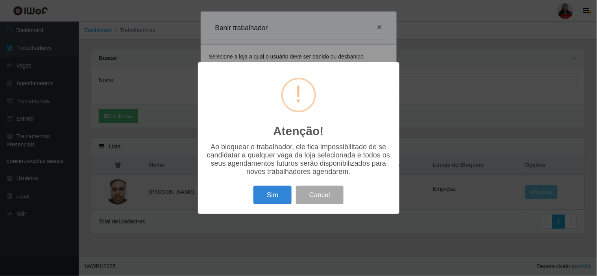
click at [276, 199] on button "Sim" at bounding box center [272, 195] width 38 height 18
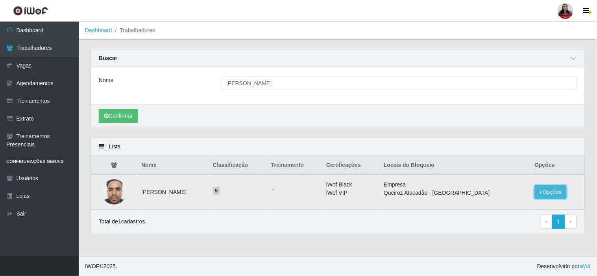
click at [556, 191] on button "Opções" at bounding box center [550, 193] width 32 height 14
click at [386, 208] on td "Empresa Queiroz Atacadão - São Gonçalo do Amarante" at bounding box center [454, 192] width 151 height 35
drag, startPoint x: 384, startPoint y: 186, endPoint x: 497, endPoint y: 194, distance: 113.1
click at [497, 194] on ul "Empresa Queiroz Atacadão - São Gonçalo do Amarante" at bounding box center [453, 189] width 141 height 17
click at [503, 193] on li "Queiroz Atacadão - [GEOGRAPHIC_DATA]" at bounding box center [453, 193] width 141 height 8
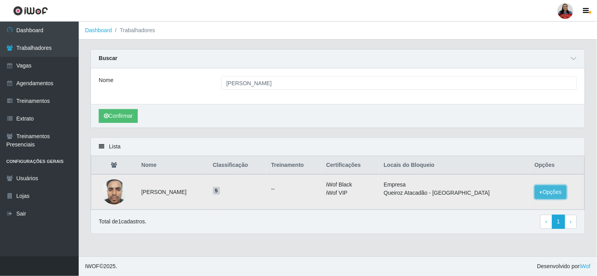
click at [550, 192] on button "Opções" at bounding box center [550, 193] width 32 height 14
click at [486, 135] on div "Carregando... Buscar Nome KLENILSON PERES DA SILVA Confirmar" at bounding box center [338, 93] width 506 height 88
click at [109, 190] on img at bounding box center [113, 191] width 25 height 33
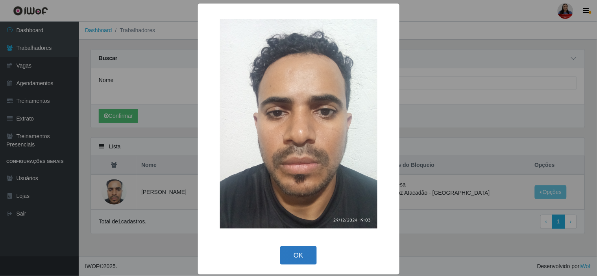
click at [306, 256] on button "OK" at bounding box center [298, 256] width 37 height 18
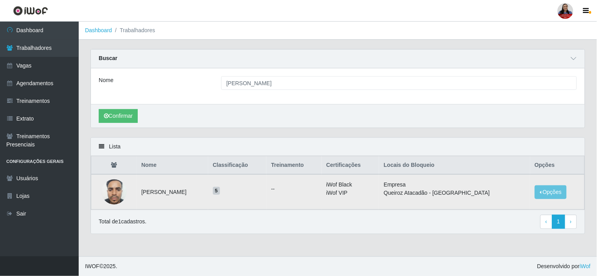
click at [108, 198] on img at bounding box center [113, 191] width 25 height 33
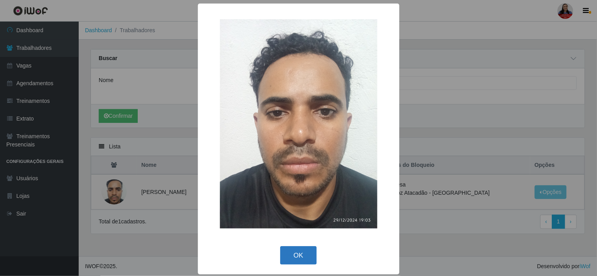
click at [293, 249] on button "OK" at bounding box center [298, 256] width 37 height 18
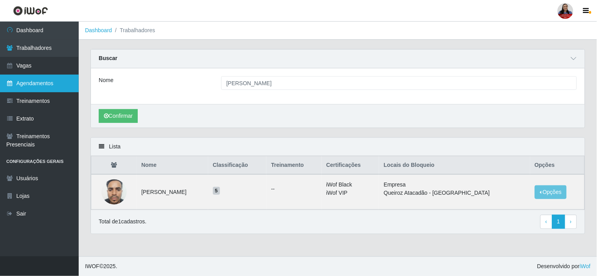
click at [32, 80] on link "Agendamentos" at bounding box center [39, 84] width 79 height 18
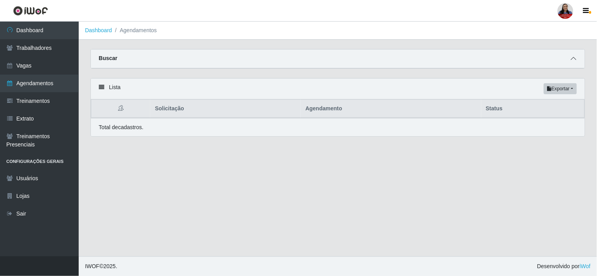
click at [572, 61] on icon at bounding box center [574, 59] width 6 height 6
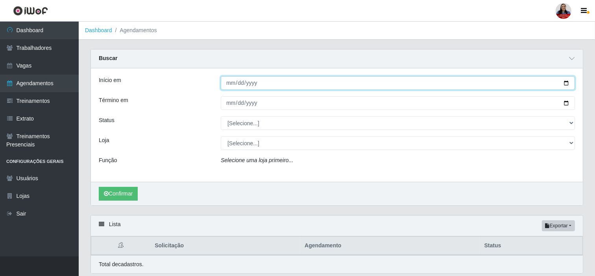
click at [566, 81] on input "Início em" at bounding box center [398, 83] width 354 height 14
type input "[DATE]"
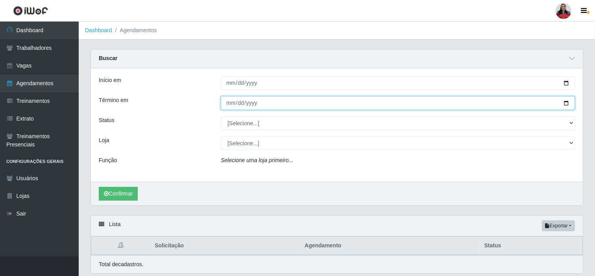
drag, startPoint x: 565, startPoint y: 104, endPoint x: 555, endPoint y: 106, distance: 10.8
click at [565, 104] on input "Término em" at bounding box center [398, 103] width 354 height 14
type input "[DATE]"
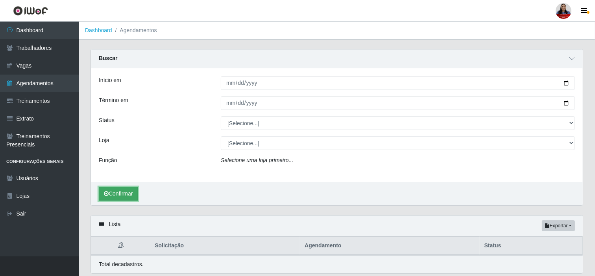
click at [134, 193] on button "Confirmar" at bounding box center [118, 194] width 39 height 14
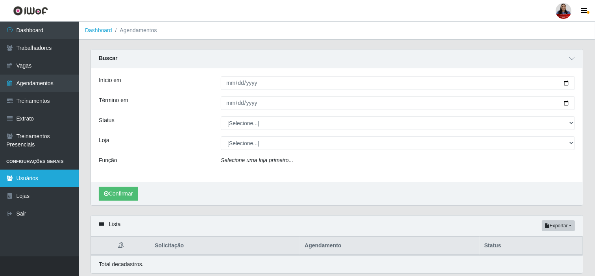
click at [26, 182] on link "Usuários" at bounding box center [39, 179] width 79 height 18
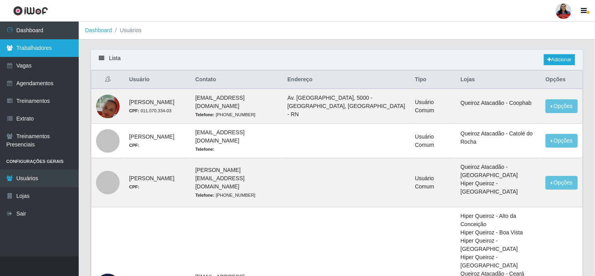
click at [46, 52] on link "Trabalhadores" at bounding box center [39, 48] width 79 height 18
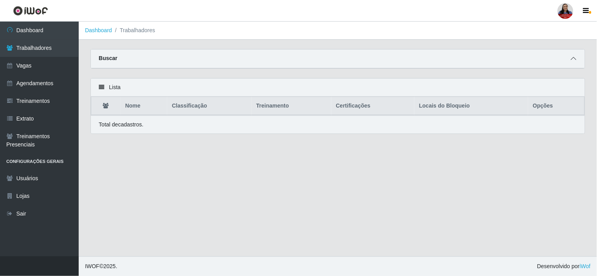
click at [572, 56] on icon at bounding box center [574, 59] width 6 height 6
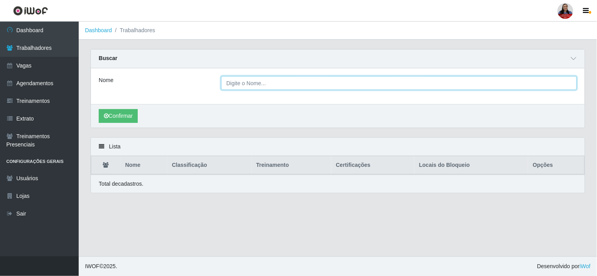
click at [245, 84] on input "Nome" at bounding box center [399, 83] width 356 height 14
paste input "FERNANDA SAMARA DE OLIVEIRA"
type input "FERNANDA SAMARA DE OLIVEIRA"
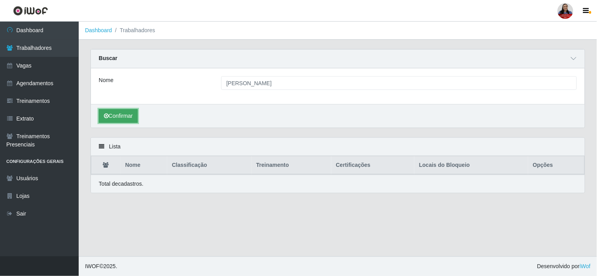
click at [121, 122] on button "Confirmar" at bounding box center [118, 116] width 39 height 14
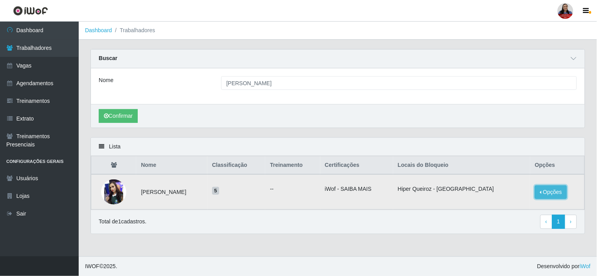
click at [546, 193] on button "Opções" at bounding box center [550, 193] width 32 height 14
click at [322, 210] on div "Total de 1 cadastros. ‹ Previous 1 › Next" at bounding box center [338, 222] width 494 height 24
click at [115, 195] on img at bounding box center [113, 192] width 25 height 25
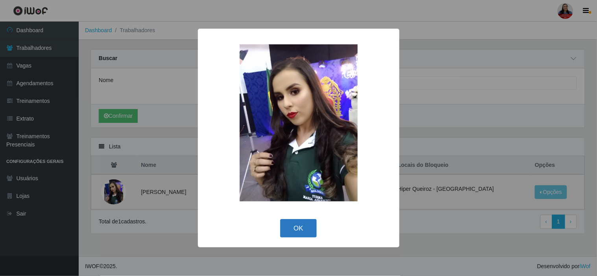
click at [297, 225] on button "OK" at bounding box center [298, 228] width 37 height 18
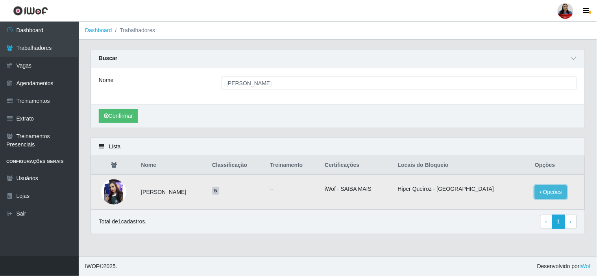
click at [544, 199] on button "Opções" at bounding box center [550, 193] width 32 height 14
click at [506, 198] on button "Desbloquear - Loja" at bounding box center [501, 200] width 63 height 16
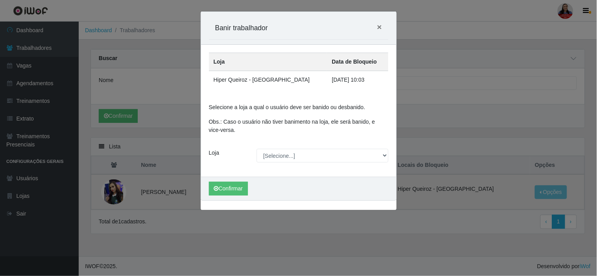
drag, startPoint x: 311, startPoint y: 83, endPoint x: 357, endPoint y: 80, distance: 45.3
click at [357, 80] on td "22/09/2025, 10:03" at bounding box center [357, 80] width 61 height 18
click at [277, 160] on select "[Selecione...] Hiper Queiroz - Alto da Conceição Hiper Queiroz - Boa Vista Hipe…" at bounding box center [322, 156] width 132 height 14
select select "513"
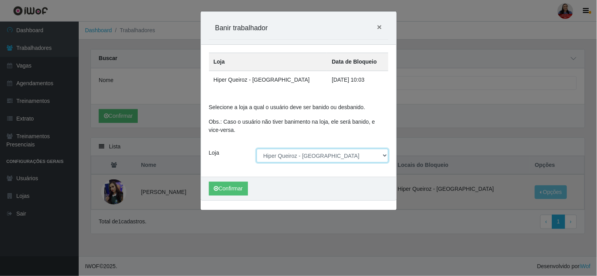
click at [256, 149] on select "[Selecione...] Hiper Queiroz - Alto da Conceição Hiper Queiroz - Boa Vista Hipe…" at bounding box center [322, 156] width 132 height 14
click at [313, 129] on p "Obs.: Caso o usuário não tiver banimento na loja, ele será banido, e vice-versa." at bounding box center [298, 126] width 179 height 17
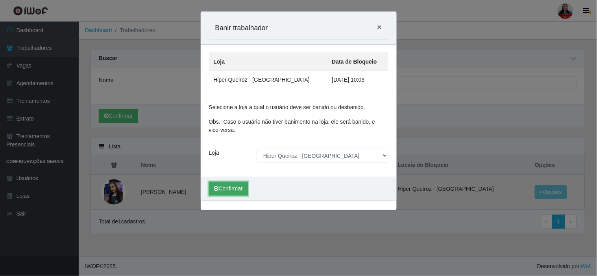
click at [240, 190] on button "Confirmar" at bounding box center [228, 189] width 39 height 14
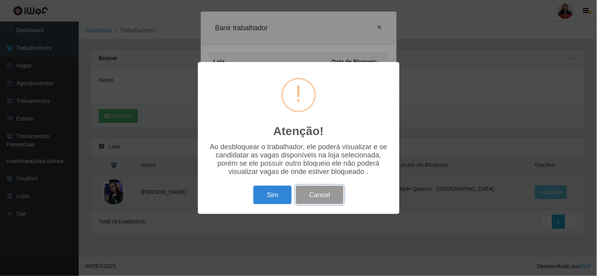
click at [336, 204] on button "Cancel" at bounding box center [320, 195] width 48 height 18
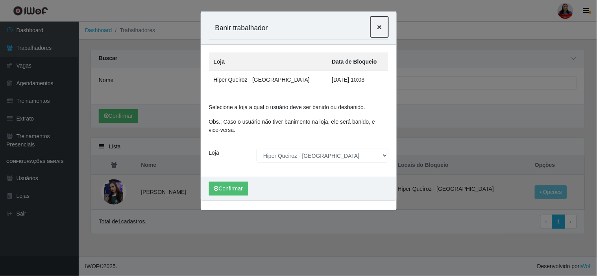
click at [379, 26] on span "×" at bounding box center [379, 26] width 5 height 9
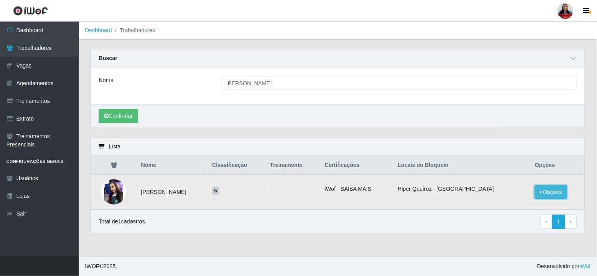
click at [540, 191] on button "Opções" at bounding box center [550, 193] width 32 height 14
click at [315, 186] on ul "--" at bounding box center [292, 189] width 45 height 8
click at [540, 195] on button "Opções" at bounding box center [550, 193] width 32 height 14
click at [546, 139] on div "Lista" at bounding box center [338, 147] width 494 height 18
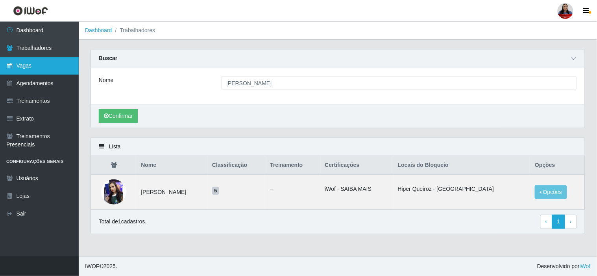
click at [24, 68] on link "Vagas" at bounding box center [39, 66] width 79 height 18
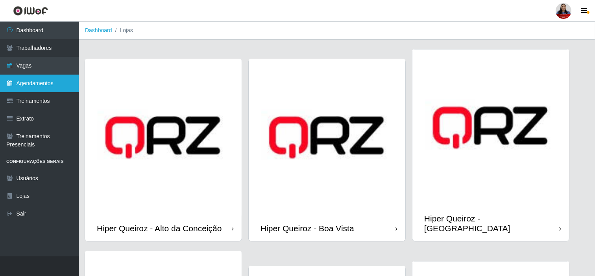
click at [29, 83] on link "Agendamentos" at bounding box center [39, 84] width 79 height 18
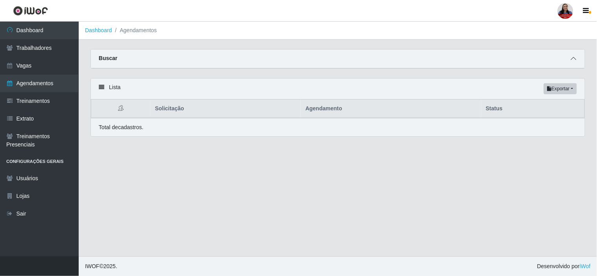
click at [572, 54] on span at bounding box center [573, 58] width 9 height 9
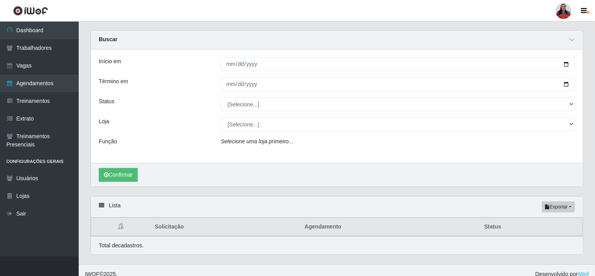
scroll to position [27, 0]
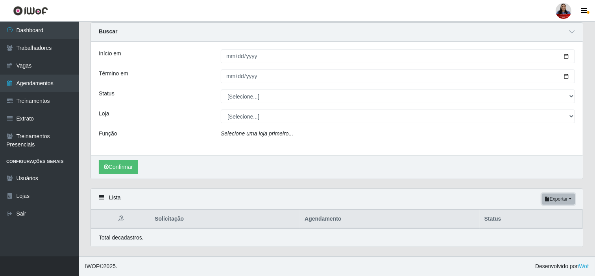
click at [553, 198] on button "Exportar" at bounding box center [558, 199] width 33 height 11
click at [371, 181] on div "Carregando... Buscar Início em Término em Status [Selecione...] AGENDADO AGUARD…" at bounding box center [337, 105] width 504 height 166
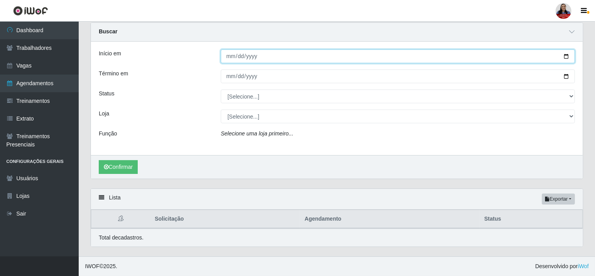
click at [568, 58] on input "Início em" at bounding box center [398, 57] width 354 height 14
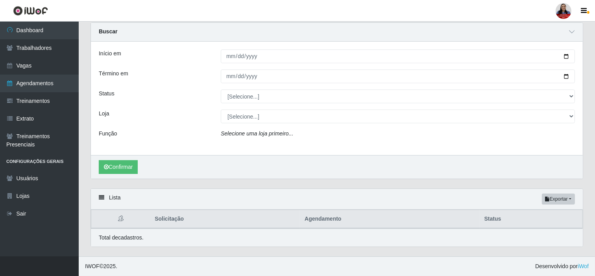
click at [206, 134] on div "Função" at bounding box center [154, 135] width 122 height 11
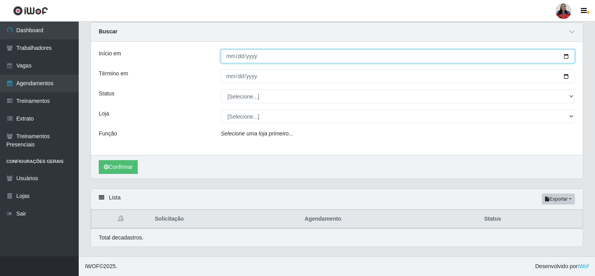
click at [565, 56] on input "Início em" at bounding box center [398, 57] width 354 height 14
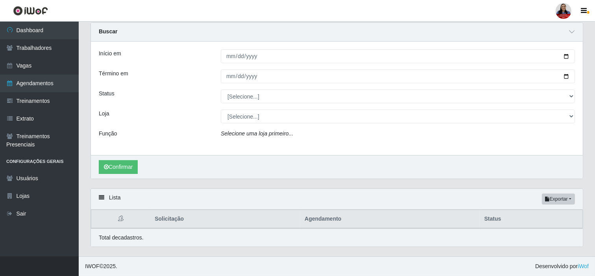
click at [209, 112] on div "Loja" at bounding box center [154, 117] width 122 height 14
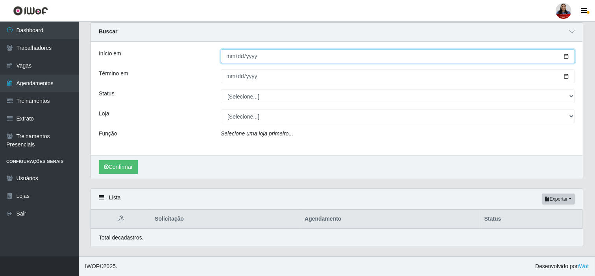
click at [565, 56] on input "Início em" at bounding box center [398, 57] width 354 height 14
type input "[DATE]"
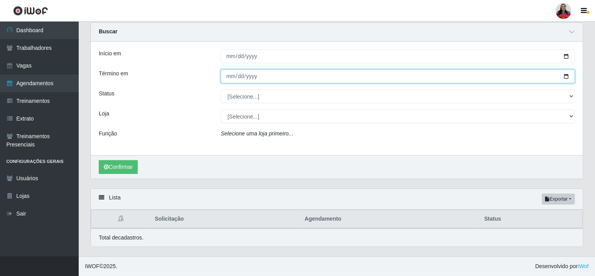
click at [567, 76] on input "Término em" at bounding box center [398, 77] width 354 height 14
type input "[DATE]"
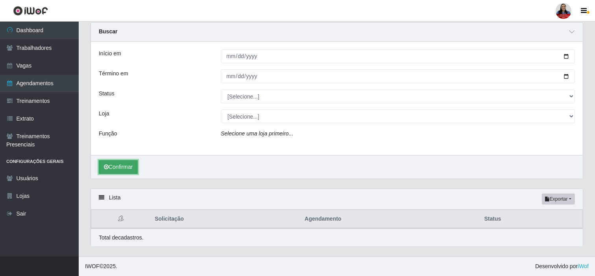
click at [115, 164] on button "Confirmar" at bounding box center [118, 167] width 39 height 14
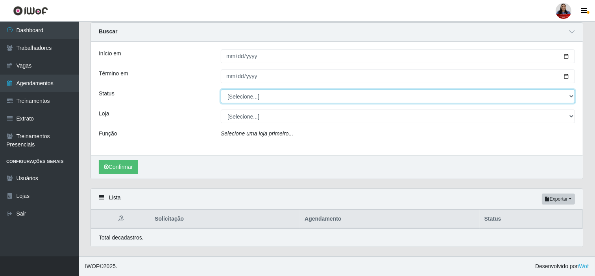
click at [243, 97] on select "[Selecione...] AGENDADO AGUARDANDO LIBERAR EM ANDAMENTO EM REVISÃO FINALIZADO C…" at bounding box center [398, 97] width 354 height 14
select select "AGENDADO"
click at [221, 90] on select "[Selecione...] AGENDADO AGUARDANDO LIBERAR EM ANDAMENTO EM REVISÃO FINALIZADO C…" at bounding box center [398, 97] width 354 height 14
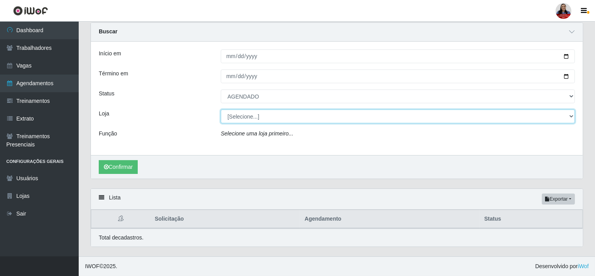
click at [241, 117] on select "[Selecione...] Hiper [GEOGRAPHIC_DATA] - [GEOGRAPHIC_DATA][PERSON_NAME] Hiper […" at bounding box center [398, 117] width 354 height 14
select select "464"
click at [221, 110] on select "[Selecione...] Hiper [GEOGRAPHIC_DATA] - [GEOGRAPHIC_DATA][PERSON_NAME] Hiper […" at bounding box center [398, 117] width 354 height 14
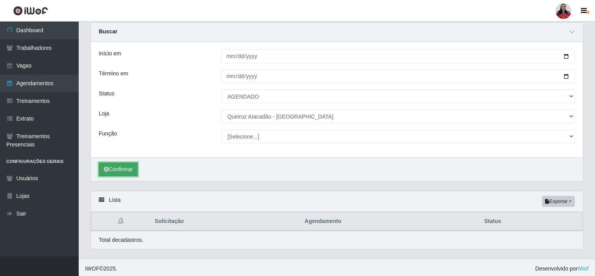
click at [134, 173] on button "Confirmar" at bounding box center [118, 170] width 39 height 14
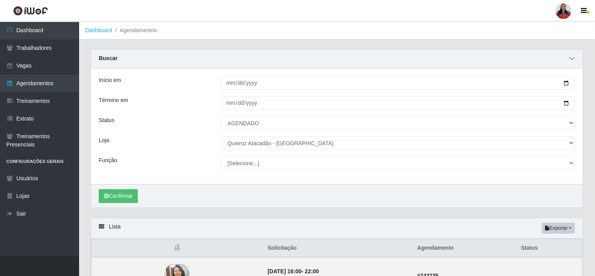
click at [571, 59] on icon at bounding box center [572, 59] width 6 height 6
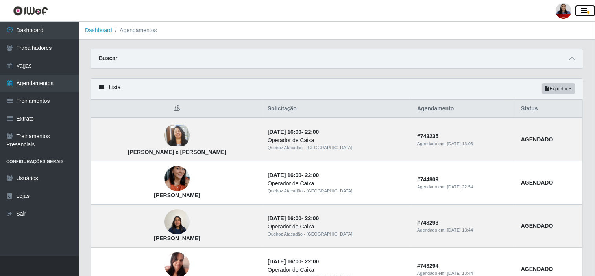
click at [583, 7] on icon "button" at bounding box center [584, 10] width 6 height 7
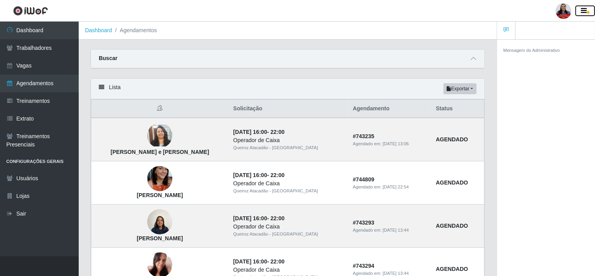
click at [581, 8] on icon "button" at bounding box center [584, 10] width 6 height 7
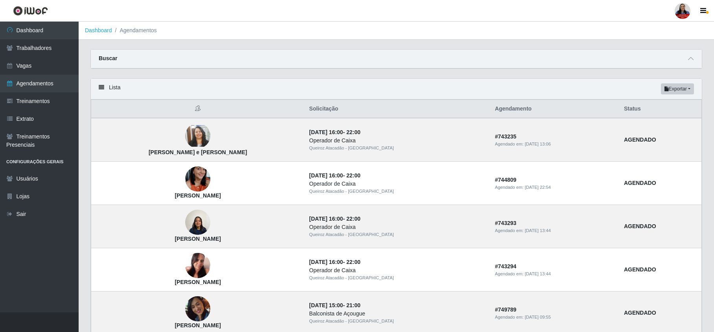
drag, startPoint x: 584, startPoint y: 0, endPoint x: 463, endPoint y: 77, distance: 143.9
click at [463, 77] on div "Carregando... Buscar Início em 2025-09-22 Término em 2025-09-30 Status [Selecio…" at bounding box center [397, 63] width 624 height 29
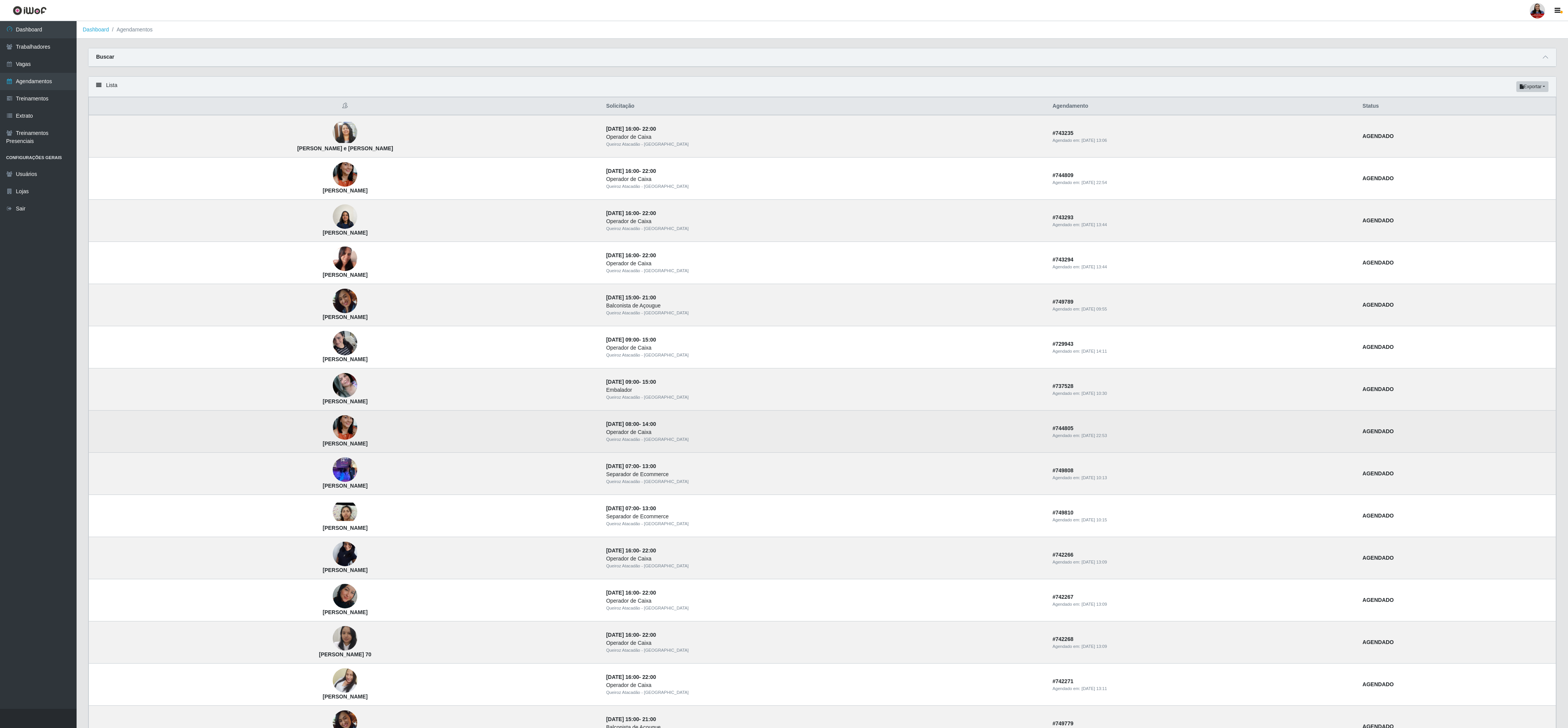
drag, startPoint x: 697, startPoint y: 0, endPoint x: 841, endPoint y: 439, distance: 462.0
click at [580, 269] on td "30/09/2025, 08:00 - 14:00 Operador de Caixa Queiroz Atacadão - São Gonçalo do A…" at bounding box center [825, 431] width 447 height 42
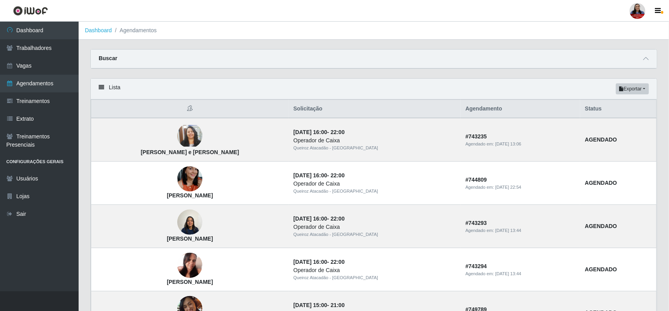
drag, startPoint x: 1609, startPoint y: 0, endPoint x: 410, endPoint y: 76, distance: 1201.9
click at [410, 76] on div "Carregando... Buscar Início em 2025-09-22 Término em 2025-09-30 Status [Selecio…" at bounding box center [374, 63] width 579 height 29
click at [596, 86] on button "Exportar" at bounding box center [632, 88] width 33 height 11
click at [596, 107] on button "PDF" at bounding box center [618, 104] width 62 height 17
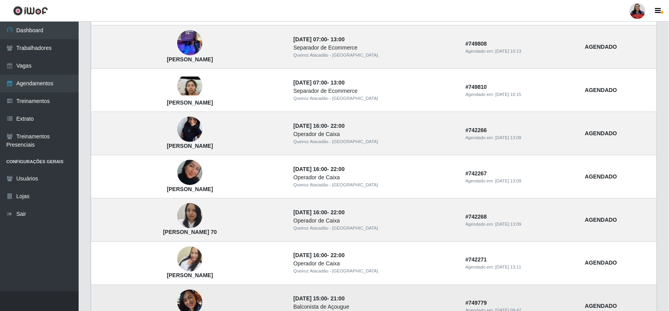
scroll to position [512, 0]
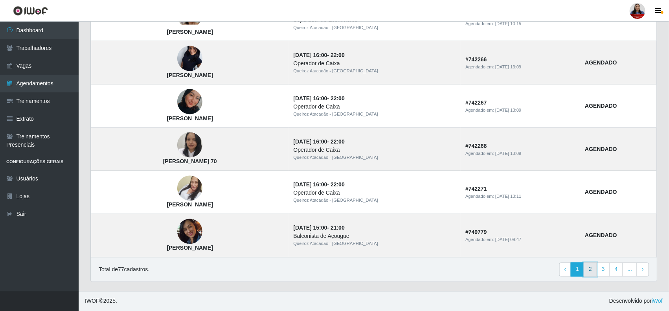
click at [593, 271] on link "2" at bounding box center [590, 270] width 13 height 14
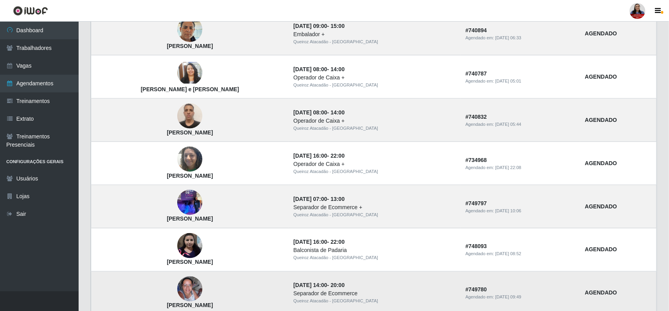
scroll to position [512, 0]
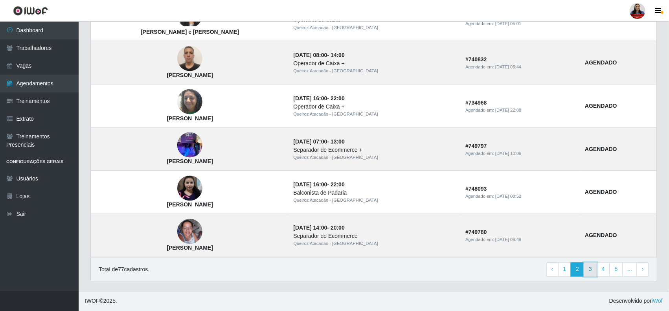
click at [591, 271] on link "3" at bounding box center [590, 270] width 13 height 14
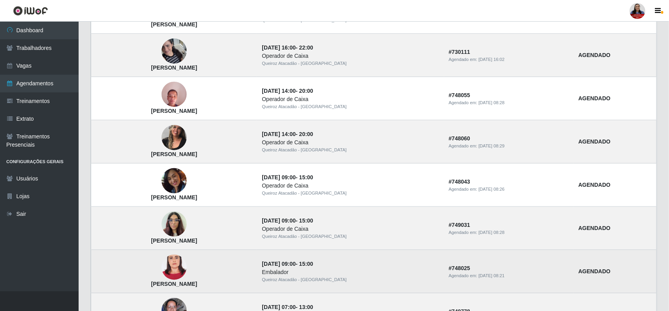
scroll to position [512, 0]
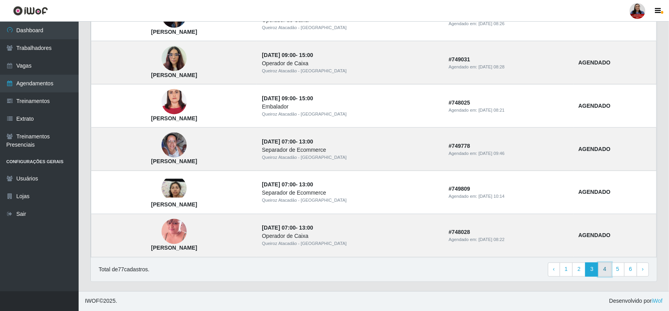
click at [604, 276] on link "4" at bounding box center [605, 270] width 13 height 14
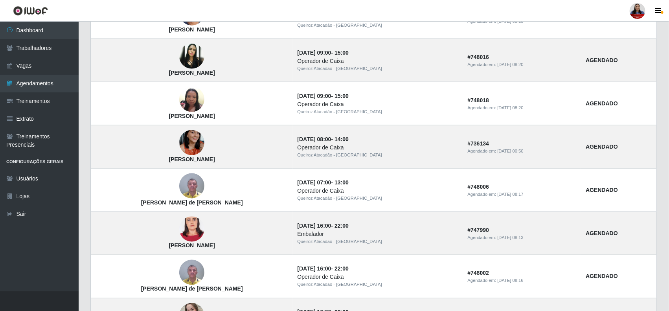
scroll to position [512, 0]
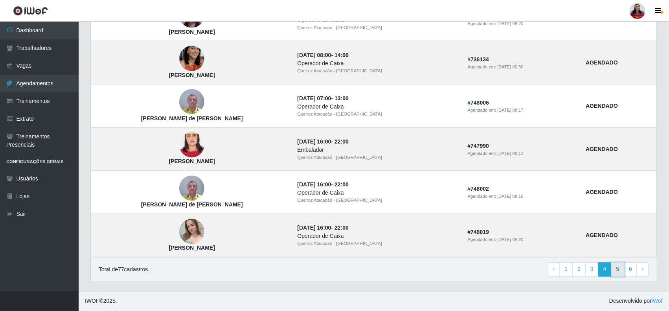
click at [617, 269] on link "5" at bounding box center [618, 270] width 13 height 14
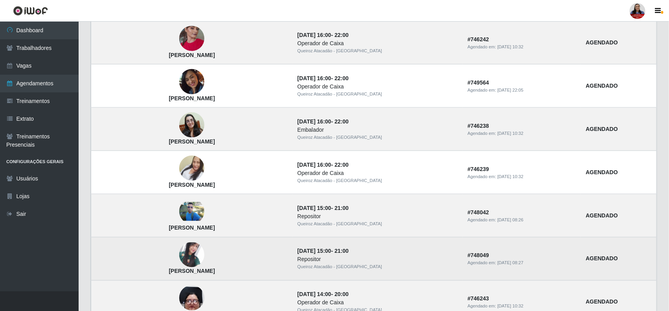
scroll to position [512, 0]
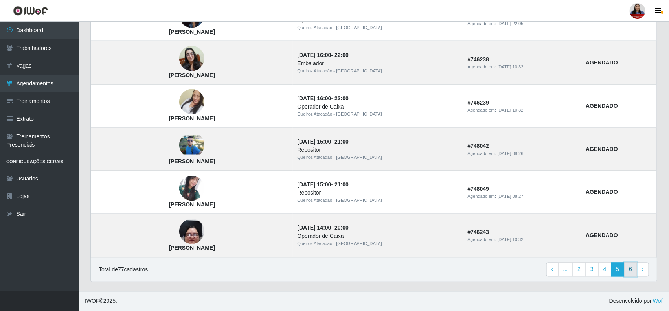
click at [634, 267] on link "6" at bounding box center [631, 270] width 13 height 14
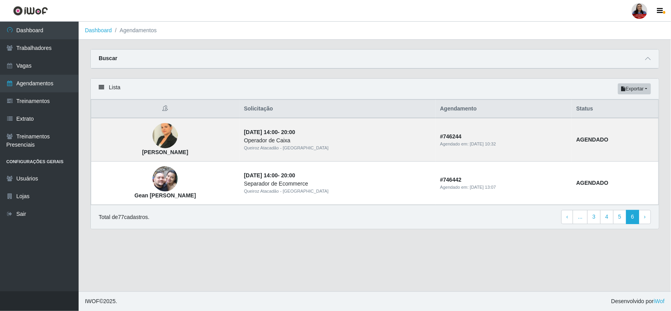
drag, startPoint x: 272, startPoint y: 291, endPoint x: 274, endPoint y: 288, distance: 4.0
click at [273, 292] on footer "IWOF © 2025 . Desenvolvido por iWof" at bounding box center [375, 301] width 593 height 20
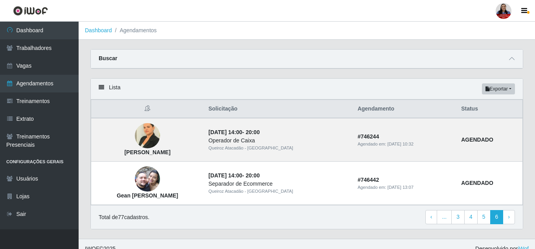
drag, startPoint x: 667, startPoint y: 0, endPoint x: 329, endPoint y: 78, distance: 347.1
click at [329, 78] on div "Carregando... Buscar Início em [DATE] Término em [DATE] Status [Selecione...] A…" at bounding box center [307, 63] width 445 height 29
click at [97, 27] on link "Dashboard" at bounding box center [98, 30] width 27 height 6
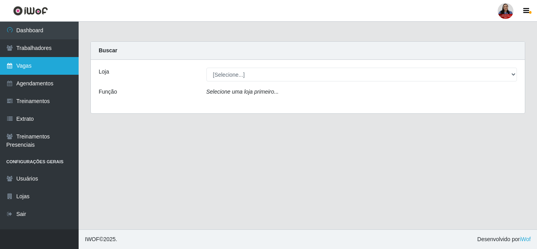
click at [50, 64] on link "Vagas" at bounding box center [39, 66] width 79 height 18
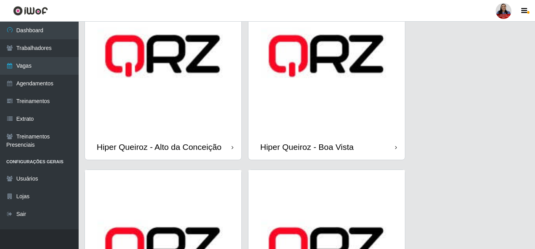
scroll to position [79, 0]
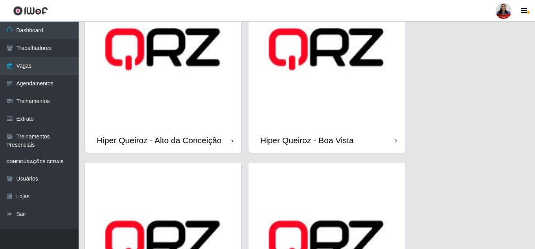
click at [179, 111] on img at bounding box center [163, 49] width 157 height 157
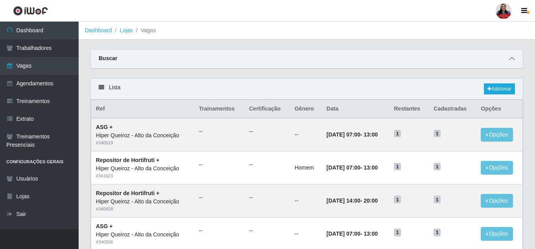
click at [511, 59] on icon at bounding box center [512, 59] width 6 height 6
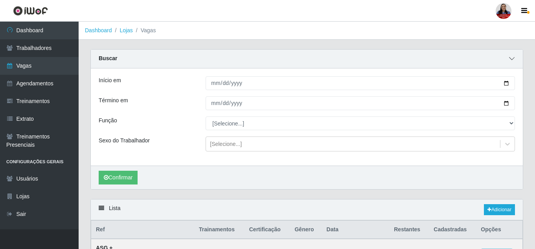
click at [513, 56] on span at bounding box center [511, 58] width 9 height 9
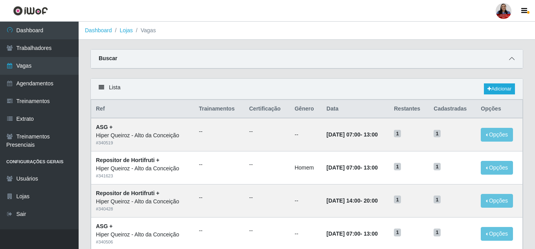
click at [513, 56] on span at bounding box center [511, 58] width 9 height 9
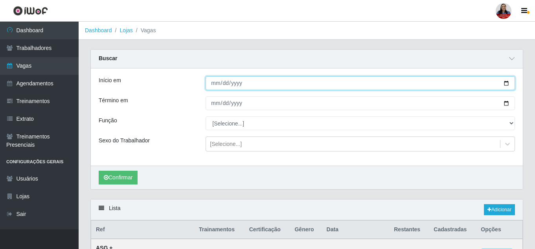
click at [507, 86] on input "Início em" at bounding box center [361, 83] width 310 height 14
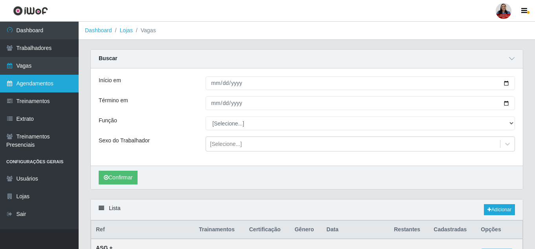
click at [57, 77] on link "Agendamentos" at bounding box center [39, 84] width 79 height 18
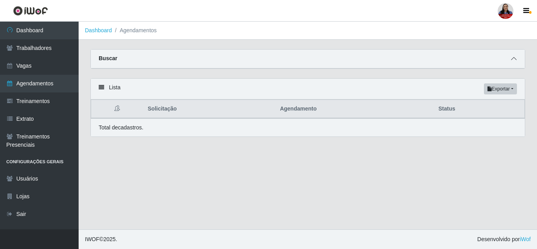
click at [514, 57] on icon at bounding box center [514, 59] width 6 height 6
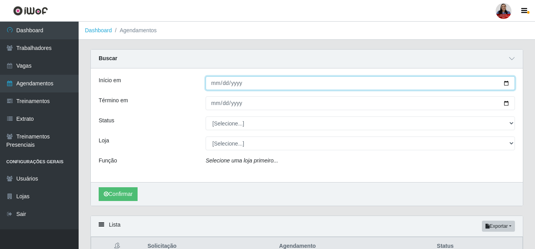
click at [508, 84] on input "Início em" at bounding box center [361, 83] width 310 height 14
type input "[DATE]"
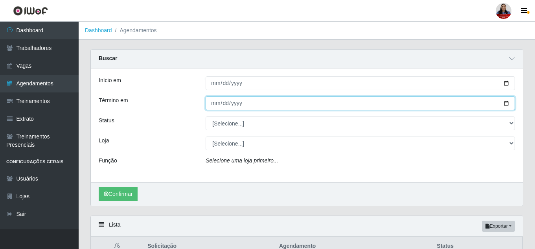
click at [508, 105] on input "Término em" at bounding box center [361, 103] width 310 height 14
type input "[DATE]"
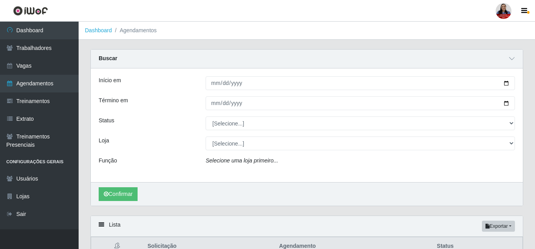
click at [176, 131] on div "Início em 2025-09-22 Término em 2025-09-30 Status [Selecione...] AGENDADO AGUAR…" at bounding box center [307, 125] width 432 height 114
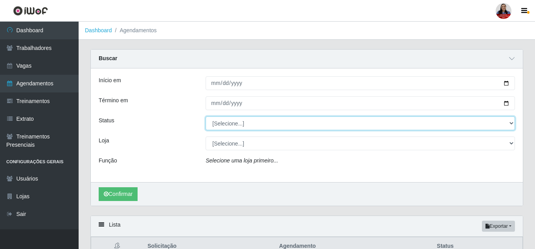
click at [231, 123] on select "[Selecione...] AGENDADO AGUARDANDO LIBERAR EM ANDAMENTO EM REVISÃO FINALIZADO C…" at bounding box center [361, 123] width 310 height 14
select select "AGENDADO"
click at [206, 117] on select "[Selecione...] AGENDADO AGUARDANDO LIBERAR EM ANDAMENTO EM REVISÃO FINALIZADO C…" at bounding box center [361, 123] width 310 height 14
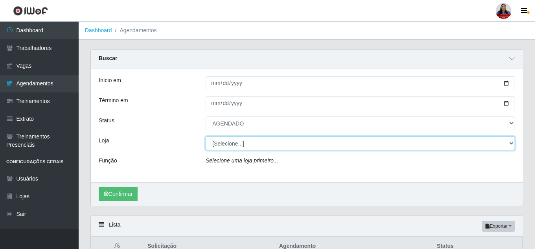
click at [226, 142] on select "[Selecione...] Hiper [GEOGRAPHIC_DATA] - [GEOGRAPHIC_DATA][PERSON_NAME] Hiper […" at bounding box center [361, 143] width 310 height 14
select select "515"
click at [206, 137] on select "[Selecione...] Hiper [GEOGRAPHIC_DATA] - [GEOGRAPHIC_DATA][PERSON_NAME] Hiper […" at bounding box center [361, 143] width 310 height 14
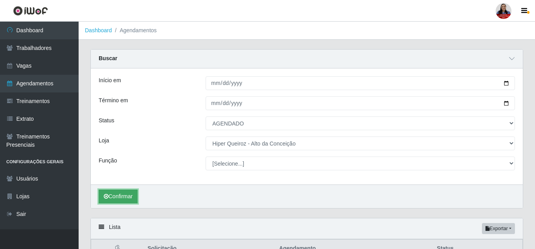
click at [134, 194] on button "Confirmar" at bounding box center [118, 197] width 39 height 14
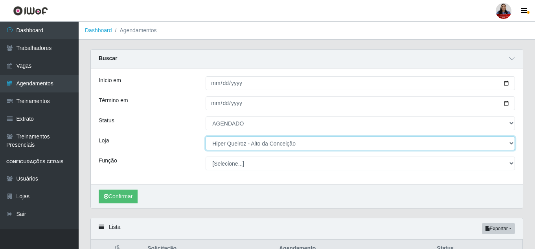
click at [247, 144] on select "[Selecione...] Hiper [GEOGRAPHIC_DATA] - [GEOGRAPHIC_DATA][PERSON_NAME] Hiper […" at bounding box center [361, 143] width 310 height 14
click at [247, 146] on select "[Selecione...] Hiper [GEOGRAPHIC_DATA] - [GEOGRAPHIC_DATA][PERSON_NAME] Hiper […" at bounding box center [361, 143] width 310 height 14
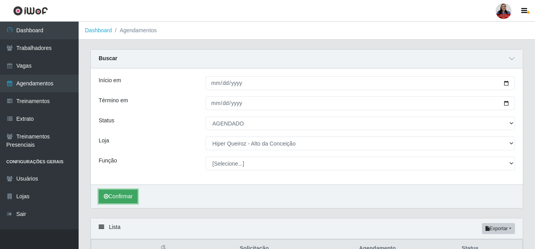
click at [120, 198] on button "Confirmar" at bounding box center [118, 197] width 39 height 14
click at [512, 57] on icon at bounding box center [512, 59] width 6 height 6
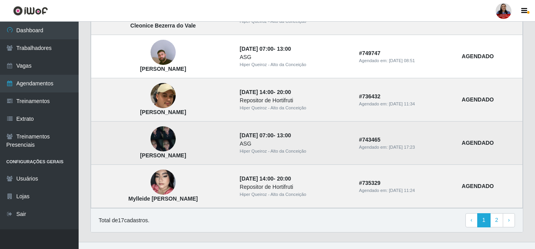
scroll to position [572, 0]
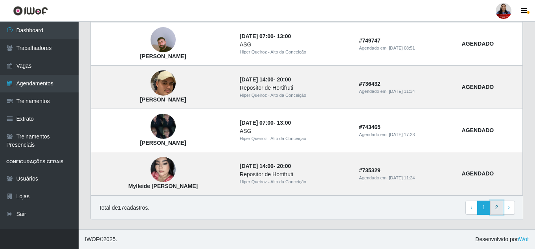
click at [497, 212] on link "2" at bounding box center [496, 208] width 13 height 14
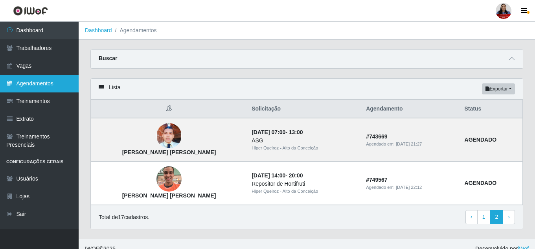
click at [35, 83] on link "Agendamentos" at bounding box center [39, 84] width 79 height 18
click at [33, 88] on link "Agendamentos" at bounding box center [39, 84] width 79 height 18
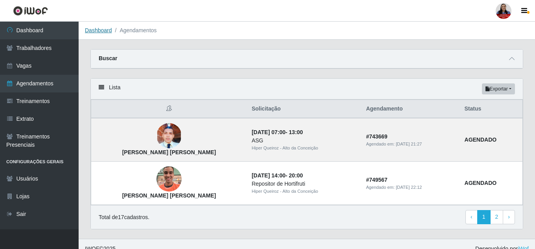
click at [96, 28] on link "Dashboard" at bounding box center [98, 30] width 27 height 6
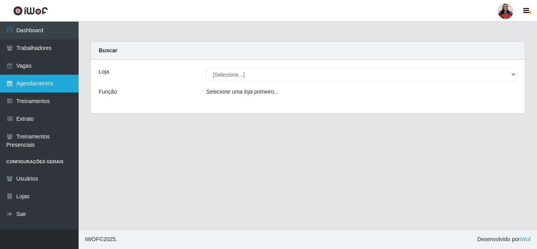
click at [56, 81] on link "Agendamentos" at bounding box center [39, 84] width 79 height 18
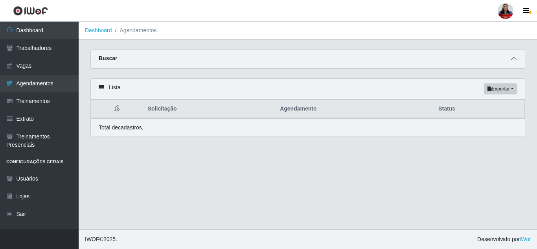
click at [515, 58] on icon at bounding box center [514, 59] width 6 height 6
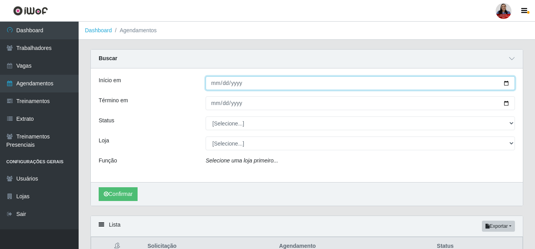
click at [506, 83] on input "Início em" at bounding box center [361, 83] width 310 height 14
type input "[DATE]"
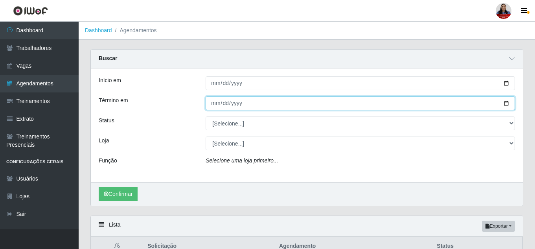
click at [506, 105] on input "Término em" at bounding box center [361, 103] width 310 height 14
type input "[DATE]"
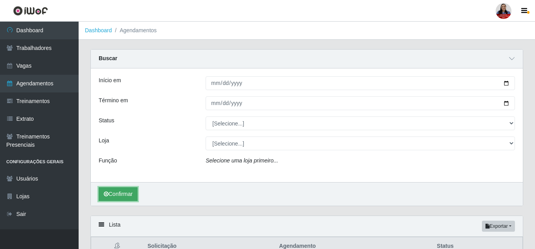
click at [113, 193] on button "Confirmar" at bounding box center [118, 194] width 39 height 14
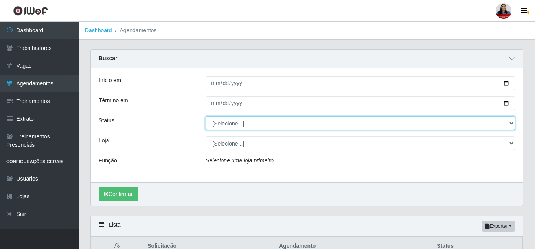
click at [266, 123] on select "[Selecione...] AGENDADO AGUARDANDO LIBERAR EM ANDAMENTO EM REVISÃO FINALIZADO C…" at bounding box center [361, 123] width 310 height 14
select select "AGENDADO"
click at [206, 117] on select "[Selecione...] AGENDADO AGUARDANDO LIBERAR EM ANDAMENTO EM REVISÃO FINALIZADO C…" at bounding box center [361, 123] width 310 height 14
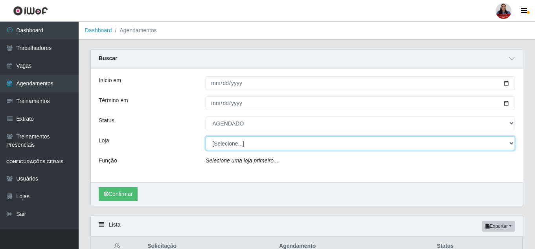
click at [230, 145] on select "[Selecione...] Hiper [GEOGRAPHIC_DATA] - [GEOGRAPHIC_DATA] Hiper Queiroz - Boa …" at bounding box center [361, 143] width 310 height 14
select select "514"
click at [206, 137] on select "[Selecione...] Hiper [GEOGRAPHIC_DATA] - [GEOGRAPHIC_DATA] Hiper Queiroz - Boa …" at bounding box center [361, 143] width 310 height 14
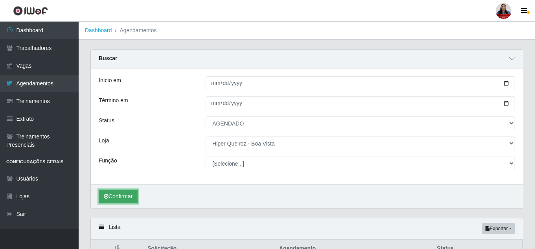
click at [122, 199] on button "Confirmar" at bounding box center [118, 197] width 39 height 14
click at [512, 59] on icon at bounding box center [512, 59] width 6 height 6
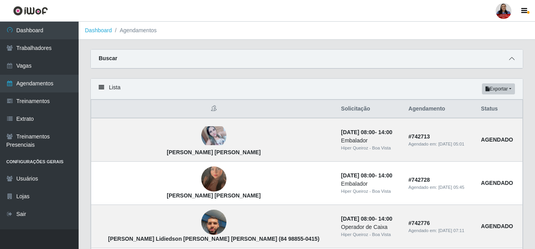
click at [512, 58] on icon at bounding box center [512, 59] width 6 height 6
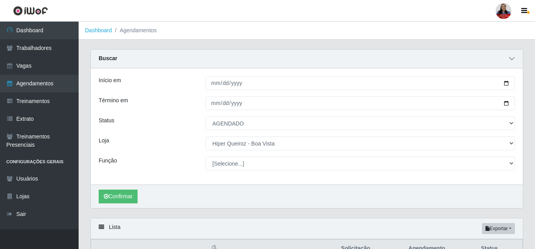
click at [514, 57] on span at bounding box center [511, 58] width 9 height 9
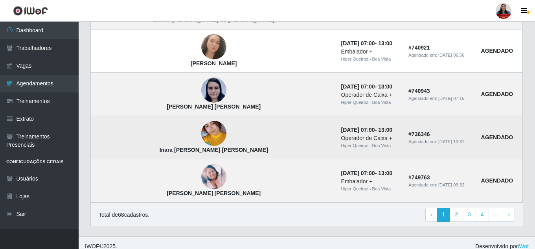
scroll to position [572, 0]
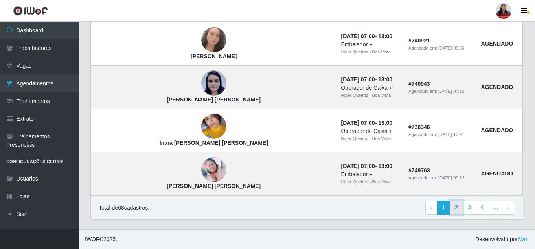
click at [458, 213] on link "2" at bounding box center [456, 208] width 13 height 14
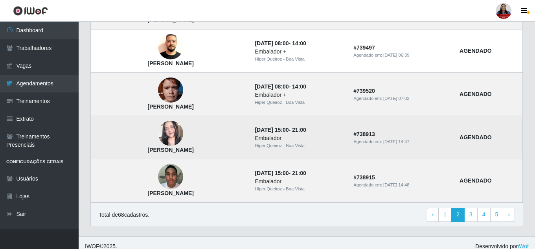
scroll to position [572, 0]
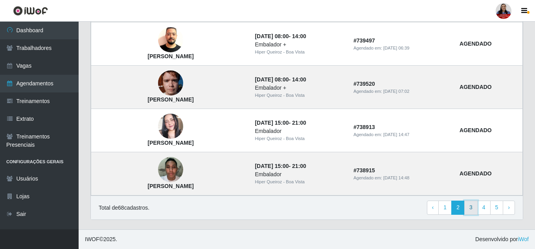
click at [467, 208] on link "3" at bounding box center [470, 208] width 13 height 14
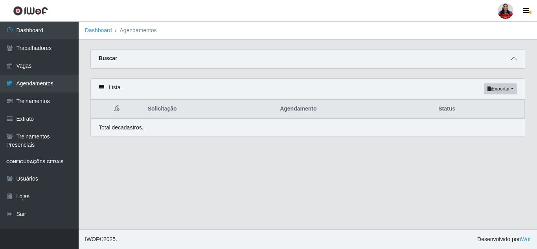
click at [515, 59] on icon at bounding box center [514, 59] width 6 height 6
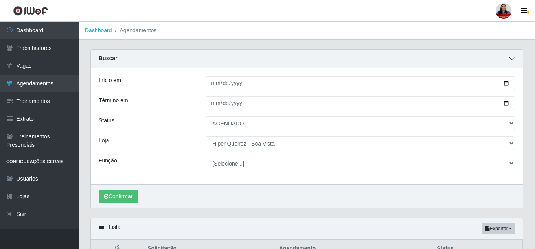
click at [515, 59] on span at bounding box center [511, 58] width 9 height 9
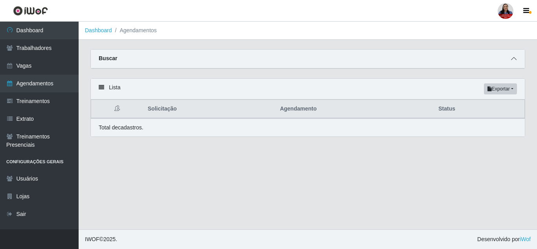
click at [510, 58] on span at bounding box center [513, 58] width 9 height 9
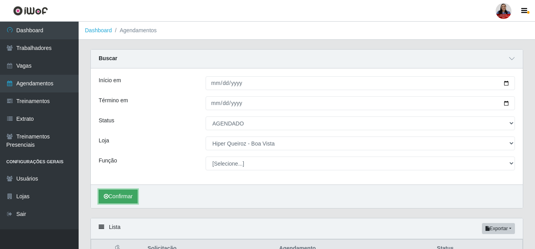
click at [125, 193] on button "Confirmar" at bounding box center [118, 197] width 39 height 14
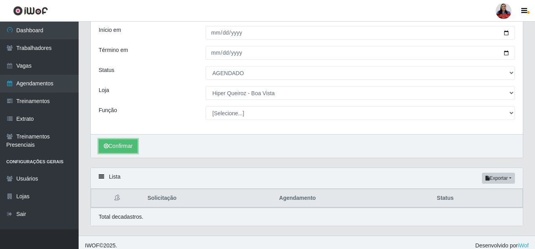
scroll to position [57, 0]
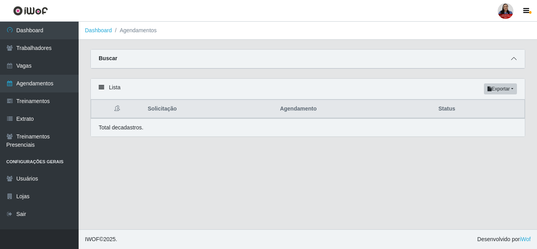
click at [518, 61] on span at bounding box center [513, 58] width 9 height 9
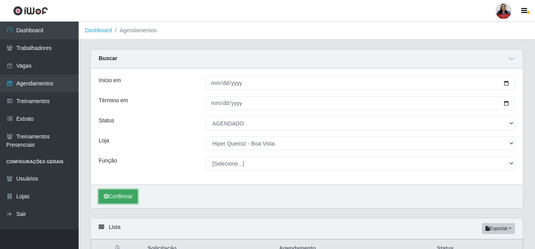
click at [122, 198] on button "Confirmar" at bounding box center [118, 197] width 39 height 14
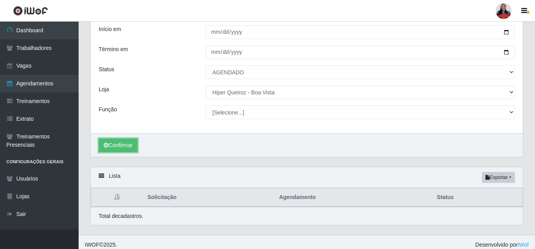
scroll to position [57, 0]
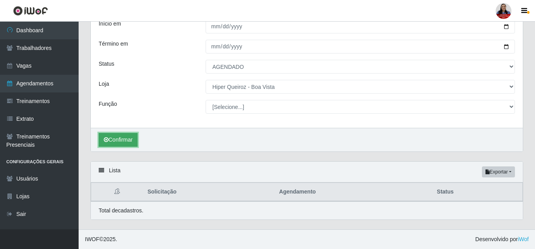
click at [130, 140] on button "Confirmar" at bounding box center [118, 140] width 39 height 14
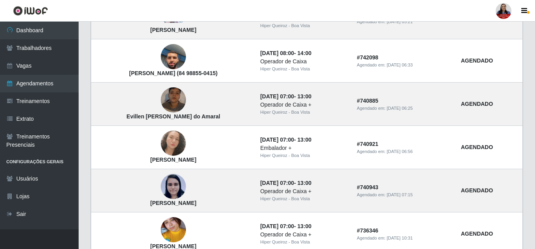
scroll to position [712, 0]
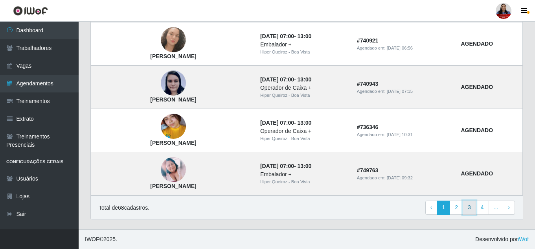
click at [471, 210] on link "3" at bounding box center [469, 208] width 13 height 14
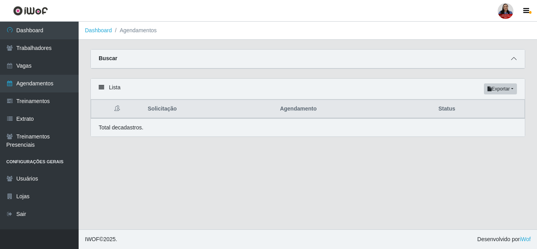
click at [516, 60] on icon at bounding box center [514, 59] width 6 height 6
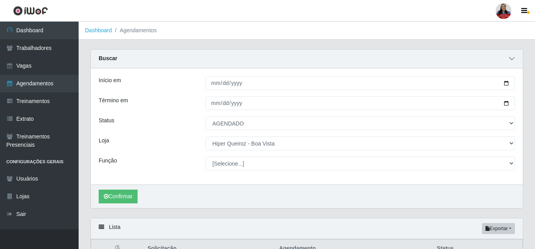
click at [513, 61] on icon at bounding box center [512, 59] width 6 height 6
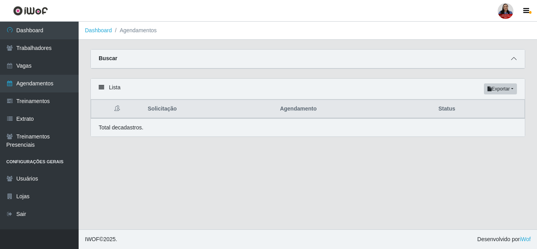
click at [513, 57] on icon at bounding box center [514, 59] width 6 height 6
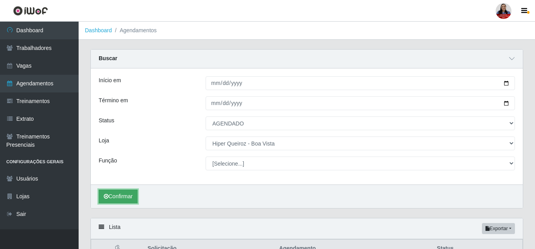
click at [127, 194] on button "Confirmar" at bounding box center [118, 197] width 39 height 14
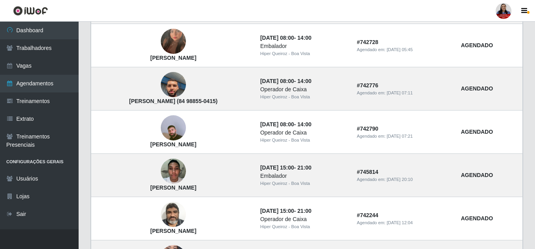
scroll to position [293, 0]
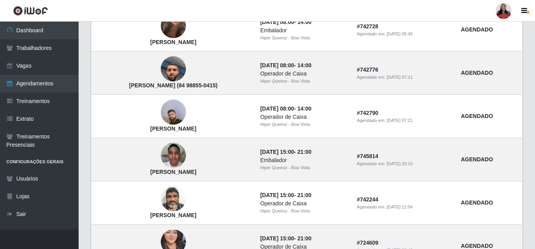
click at [504, 7] on div at bounding box center [504, 11] width 16 height 16
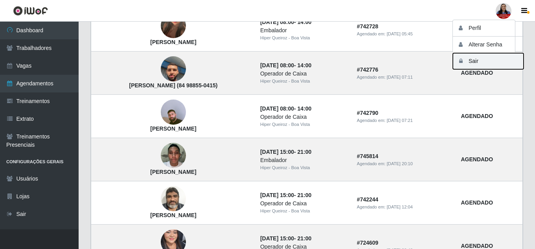
click at [471, 58] on button "Sair" at bounding box center [488, 61] width 71 height 16
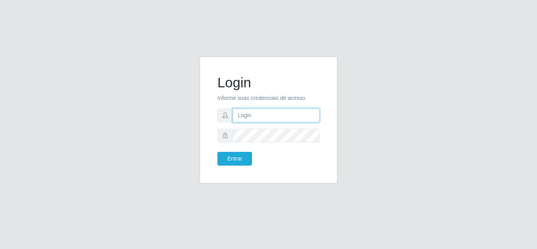
type input "[EMAIL_ADDRESS][DOMAIN_NAME]"
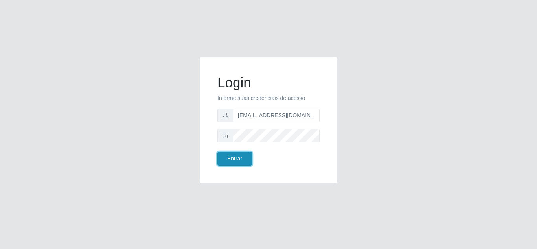
click at [235, 156] on button "Entrar" at bounding box center [234, 159] width 35 height 14
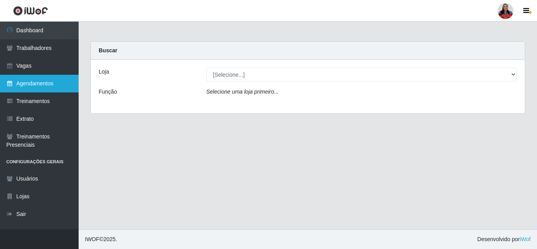
click at [24, 83] on link "Agendamentos" at bounding box center [39, 84] width 79 height 18
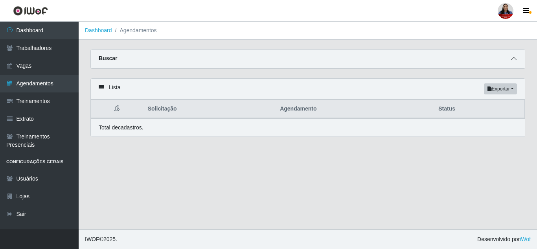
click at [514, 56] on span at bounding box center [513, 58] width 9 height 9
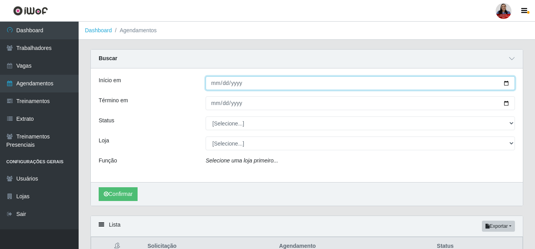
click at [507, 83] on input "Início em" at bounding box center [361, 83] width 310 height 14
type input "[DATE]"
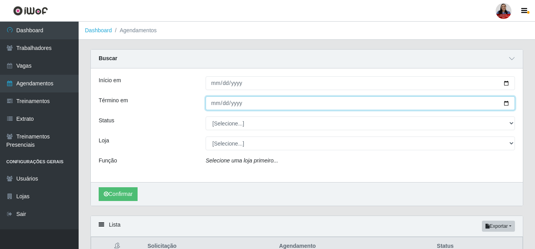
click at [506, 101] on input "Término em" at bounding box center [361, 103] width 310 height 14
type input "[DATE]"
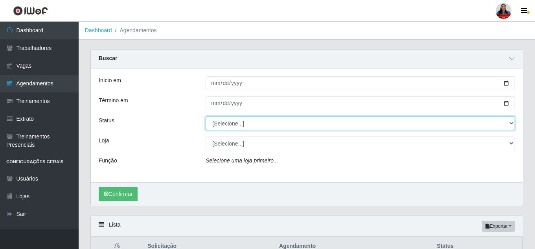
click at [214, 123] on select "[Selecione...] AGENDADO AGUARDANDO LIBERAR EM ANDAMENTO EM REVISÃO FINALIZADO C…" at bounding box center [361, 123] width 310 height 14
select select "AGENDADO"
click at [206, 117] on select "[Selecione...] AGENDADO AGUARDANDO LIBERAR EM ANDAMENTO EM REVISÃO FINALIZADO C…" at bounding box center [361, 123] width 310 height 14
click at [227, 122] on select "[Selecione...] AGENDADO AGUARDANDO LIBERAR EM ANDAMENTO EM REVISÃO FINALIZADO C…" at bounding box center [361, 123] width 310 height 14
click at [206, 117] on select "[Selecione...] AGENDADO AGUARDANDO LIBERAR EM ANDAMENTO EM REVISÃO FINALIZADO C…" at bounding box center [361, 123] width 310 height 14
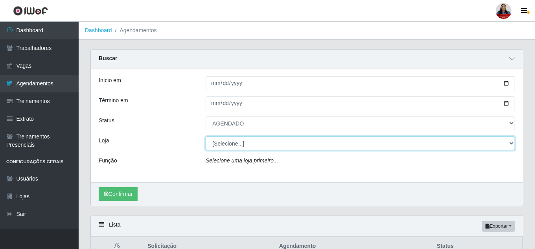
click at [225, 148] on select "[Selecione...] Hiper Queiroz - Alto da Conceição Hiper Queiroz - Boa Vista Hipe…" at bounding box center [361, 143] width 310 height 14
select select "514"
click at [206, 137] on select "[Selecione...] Hiper Queiroz - Alto da Conceição Hiper Queiroz - Boa Vista Hipe…" at bounding box center [361, 143] width 310 height 14
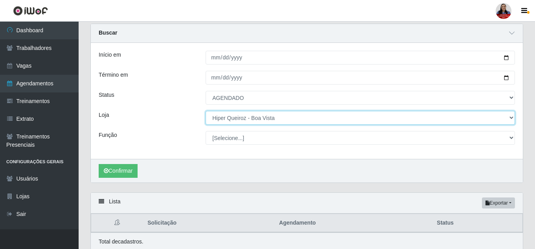
scroll to position [57, 0]
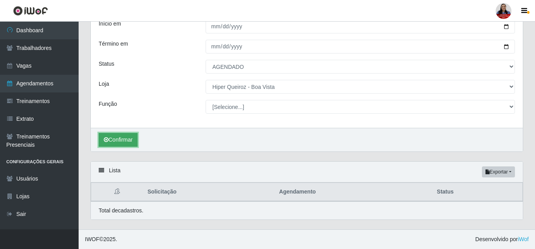
click at [132, 142] on button "Confirmar" at bounding box center [118, 140] width 39 height 14
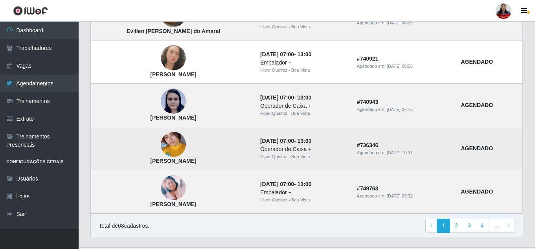
scroll to position [712, 0]
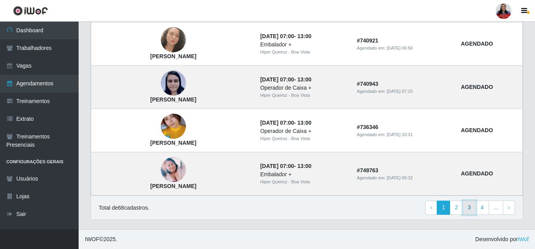
click at [472, 213] on link "3" at bounding box center [469, 208] width 13 height 14
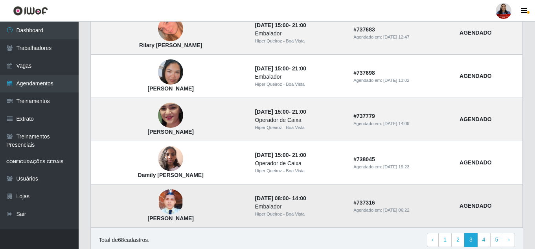
scroll to position [572, 0]
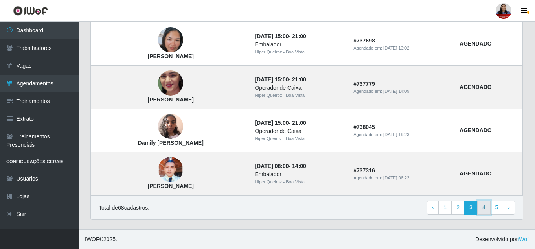
click at [483, 207] on link "4" at bounding box center [483, 208] width 13 height 14
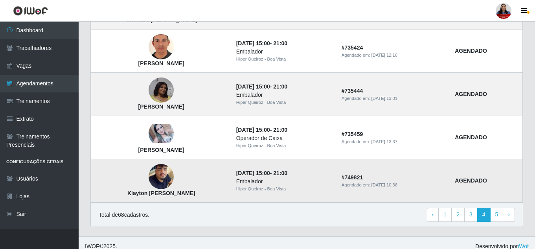
scroll to position [572, 0]
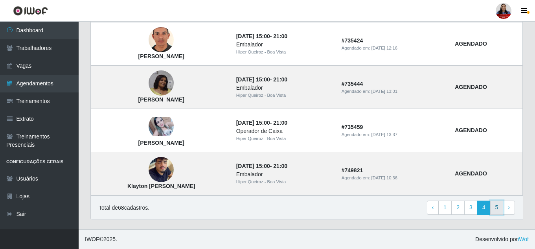
click at [496, 211] on link "5" at bounding box center [496, 208] width 13 height 14
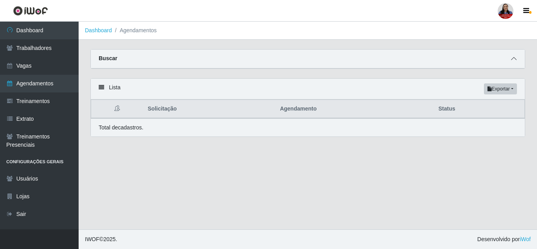
click at [514, 60] on icon at bounding box center [514, 59] width 6 height 6
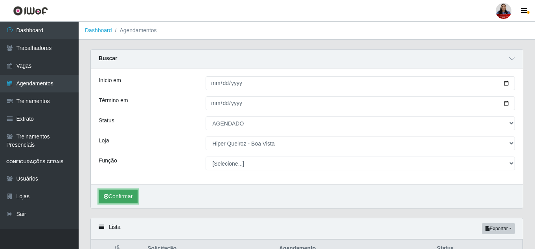
click at [131, 192] on button "Confirmar" at bounding box center [118, 197] width 39 height 14
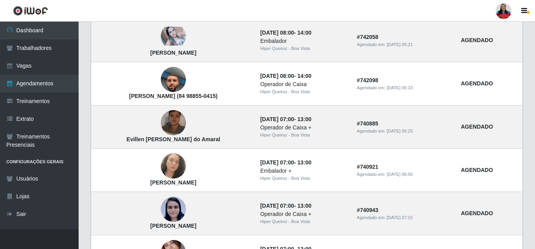
scroll to position [712, 0]
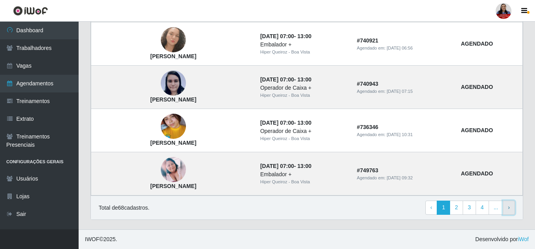
click at [508, 210] on link "› Next" at bounding box center [509, 208] width 12 height 14
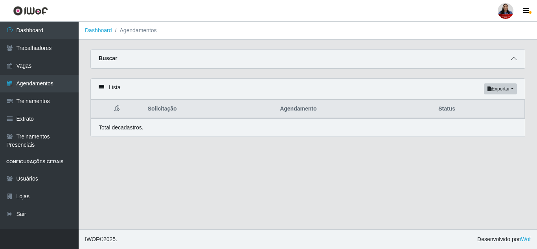
click at [514, 63] on span at bounding box center [513, 58] width 9 height 9
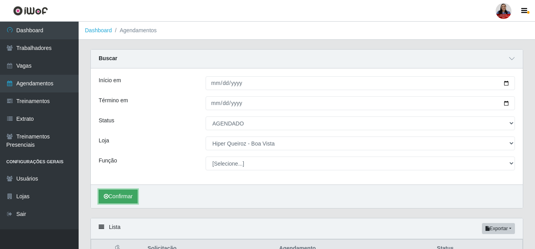
click at [127, 198] on button "Confirmar" at bounding box center [118, 197] width 39 height 14
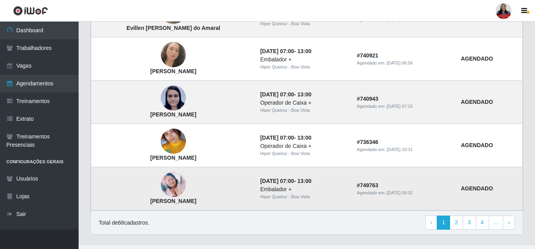
scroll to position [712, 0]
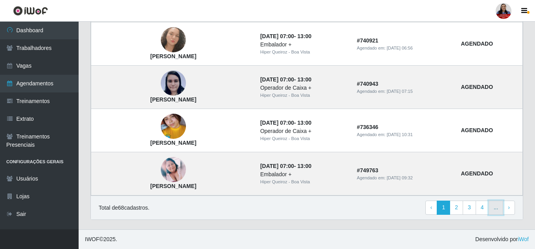
click at [496, 206] on link "..." at bounding box center [496, 208] width 15 height 14
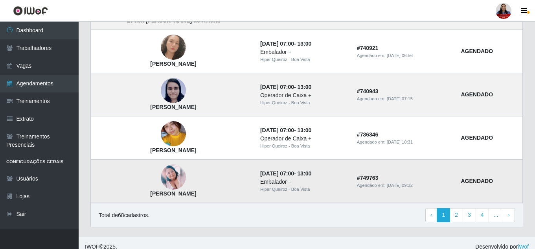
scroll to position [572, 0]
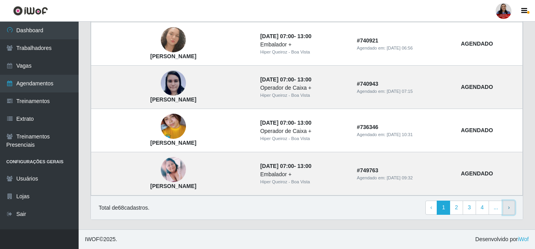
click at [510, 208] on link "› Next" at bounding box center [509, 208] width 12 height 14
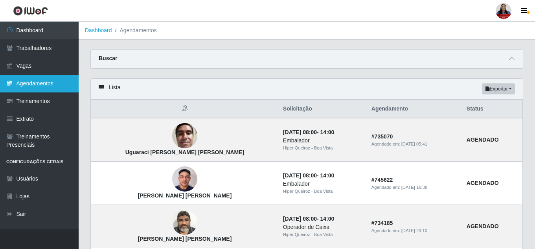
click at [59, 79] on link "Agendamentos" at bounding box center [39, 84] width 79 height 18
click at [57, 86] on link "Agendamentos" at bounding box center [39, 84] width 79 height 18
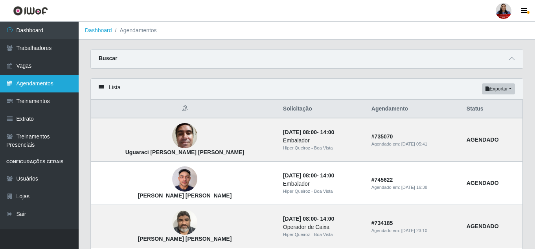
click at [57, 86] on link "Agendamentos" at bounding box center [39, 84] width 79 height 18
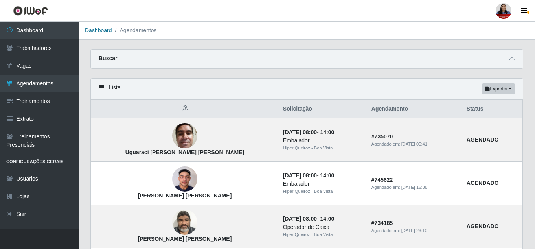
click at [94, 29] on link "Dashboard" at bounding box center [98, 30] width 27 height 6
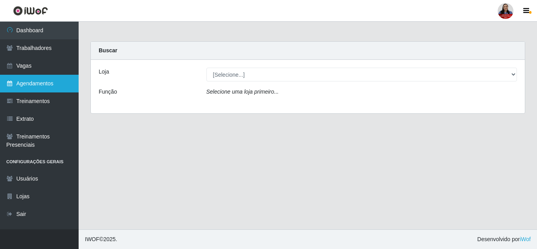
click at [34, 82] on link "Agendamentos" at bounding box center [39, 84] width 79 height 18
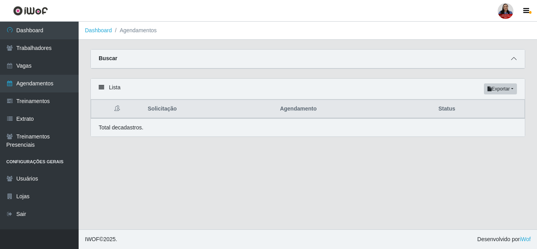
click at [514, 61] on icon at bounding box center [514, 59] width 6 height 6
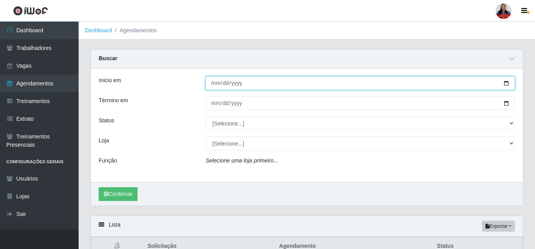
click at [504, 85] on input "Início em" at bounding box center [361, 83] width 310 height 14
type input "[DATE]"
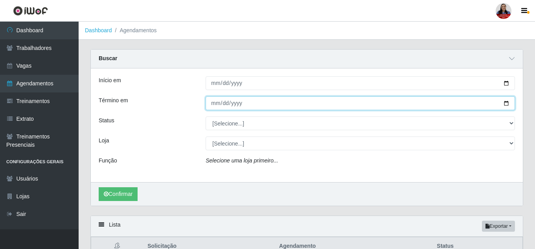
click at [507, 104] on input "Término em" at bounding box center [361, 103] width 310 height 14
type input "[DATE]"
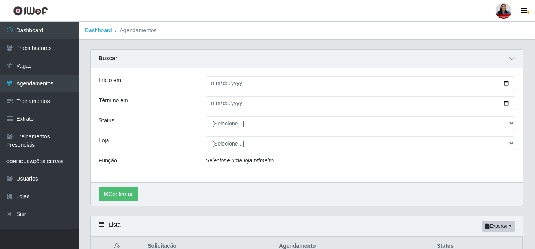
click at [167, 110] on div "Término em" at bounding box center [146, 103] width 107 height 14
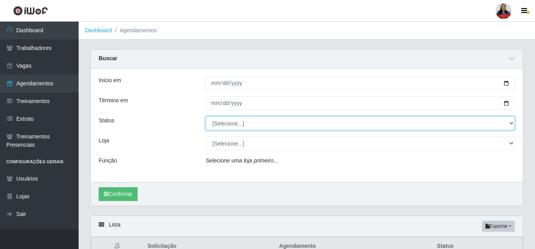
click at [223, 125] on select "[Selecione...] AGENDADO AGUARDANDO LIBERAR EM ANDAMENTO EM REVISÃO FINALIZADO C…" at bounding box center [361, 123] width 310 height 14
select select "AGENDADO"
click at [206, 117] on select "[Selecione...] AGENDADO AGUARDANDO LIBERAR EM ANDAMENTO EM REVISÃO FINALIZADO C…" at bounding box center [361, 123] width 310 height 14
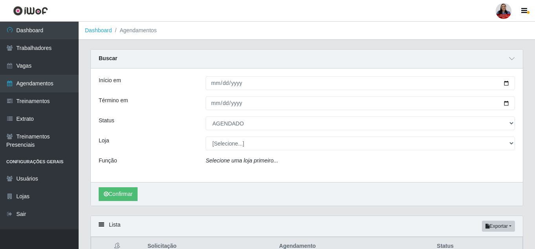
click at [160, 123] on div "Status" at bounding box center [146, 123] width 107 height 14
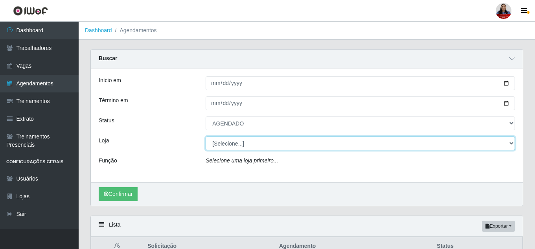
click at [241, 144] on select "[Selecione...] Hiper Queiroz - Alto da Conceição Hiper Queiroz - Boa Vista Hipe…" at bounding box center [361, 143] width 310 height 14
select select "513"
click at [206, 137] on select "[Selecione...] Hiper Queiroz - Alto da Conceição Hiper Queiroz - Boa Vista Hipe…" at bounding box center [361, 143] width 310 height 14
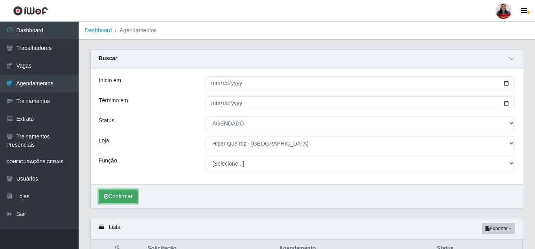
click at [129, 195] on button "Confirmar" at bounding box center [118, 197] width 39 height 14
click at [510, 59] on icon at bounding box center [512, 59] width 6 height 6
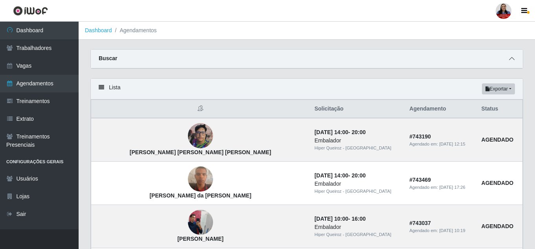
click at [510, 61] on icon at bounding box center [512, 59] width 6 height 6
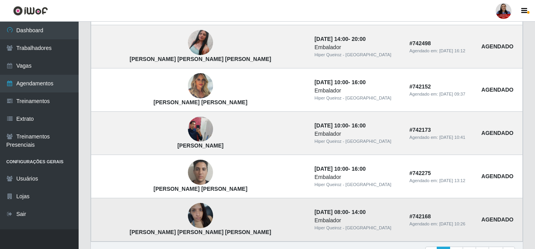
scroll to position [712, 0]
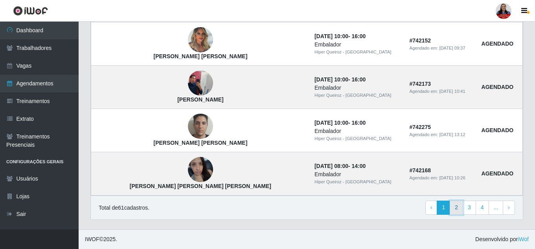
click at [459, 211] on link "2" at bounding box center [456, 208] width 13 height 14
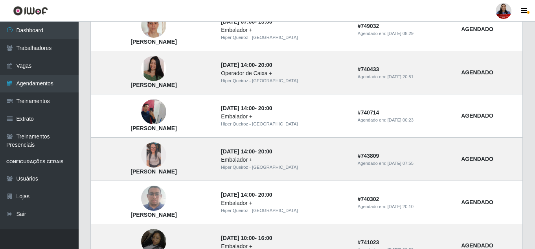
scroll to position [572, 0]
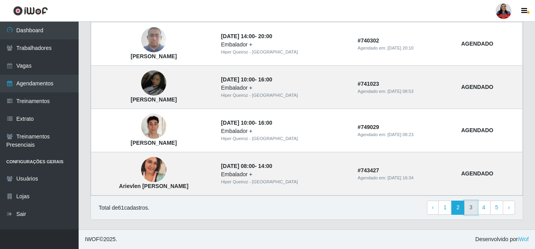
click at [470, 209] on link "3" at bounding box center [470, 208] width 13 height 14
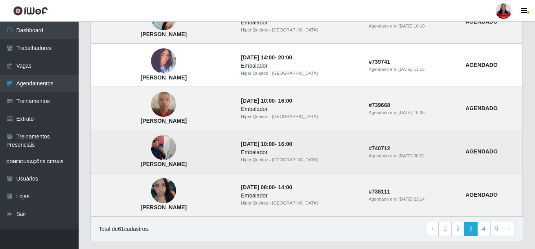
scroll to position [572, 0]
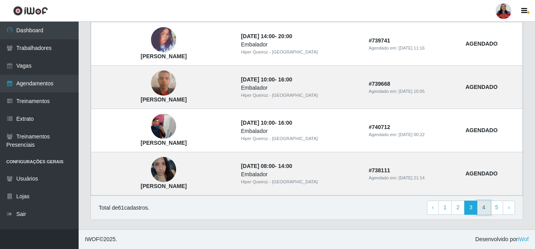
click at [486, 209] on link "4" at bounding box center [483, 208] width 13 height 14
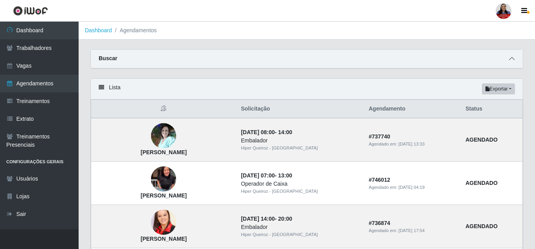
click at [512, 59] on icon at bounding box center [512, 59] width 6 height 6
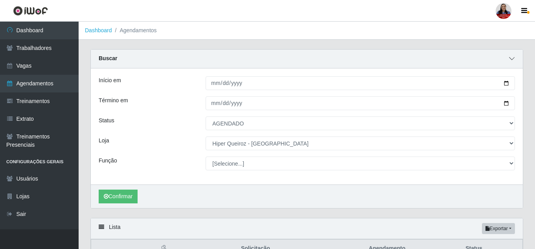
click at [511, 61] on icon at bounding box center [512, 59] width 6 height 6
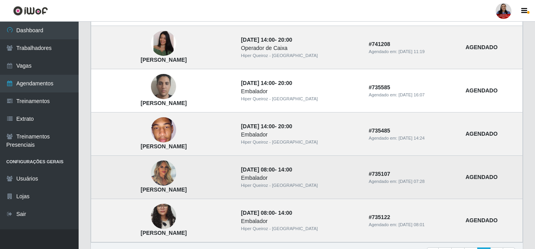
scroll to position [572, 0]
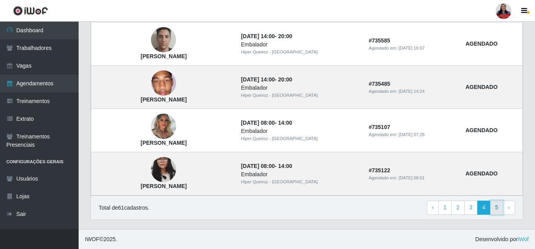
click at [495, 211] on link "5" at bounding box center [496, 208] width 13 height 14
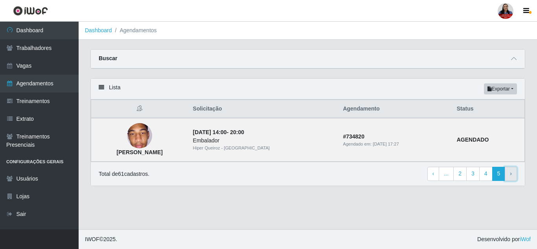
click at [512, 174] on link "› Next" at bounding box center [511, 174] width 12 height 14
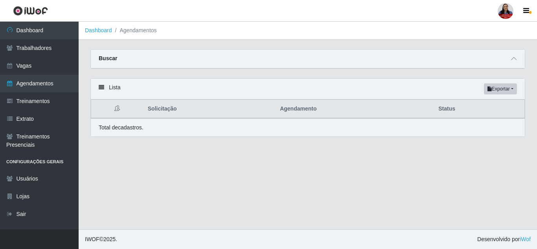
select select "AGENDADO"
select select "513"
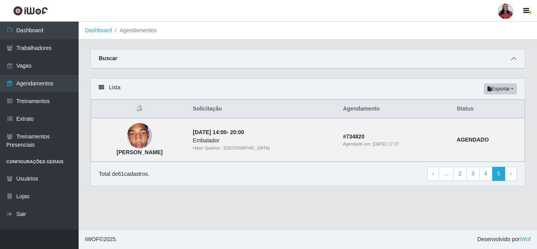
click at [518, 59] on span at bounding box center [513, 58] width 9 height 9
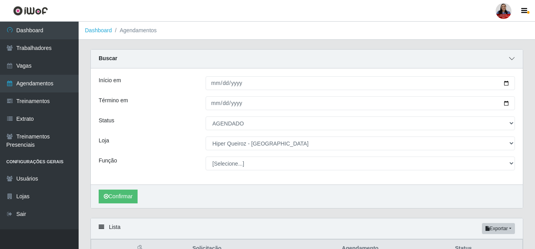
click at [512, 61] on icon at bounding box center [512, 59] width 6 height 6
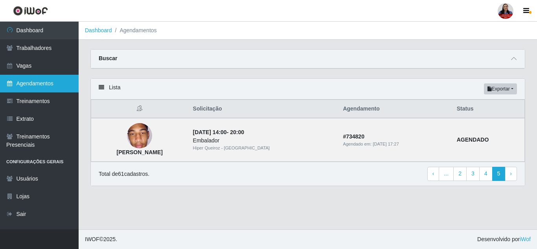
click at [43, 83] on link "Agendamentos" at bounding box center [39, 84] width 79 height 18
click at [57, 81] on link "Agendamentos" at bounding box center [39, 84] width 79 height 18
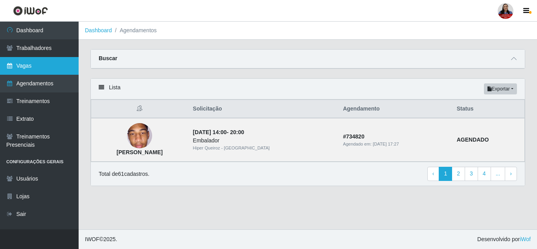
click at [51, 65] on link "Vagas" at bounding box center [39, 66] width 79 height 18
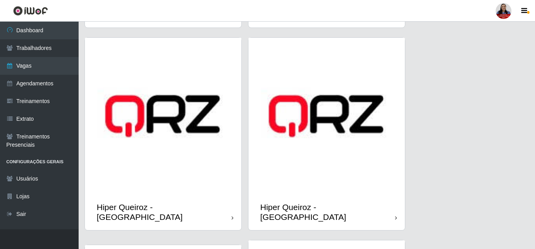
scroll to position [236, 0]
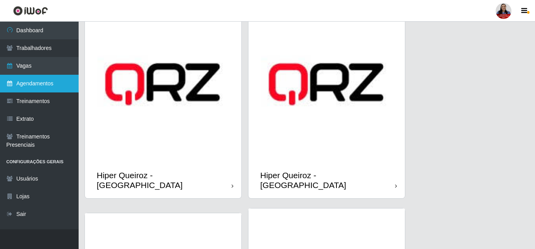
click at [50, 81] on link "Agendamentos" at bounding box center [39, 84] width 79 height 18
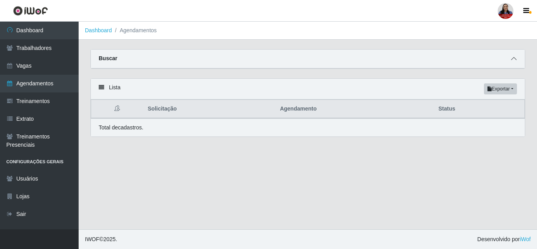
click at [513, 58] on icon at bounding box center [514, 59] width 6 height 6
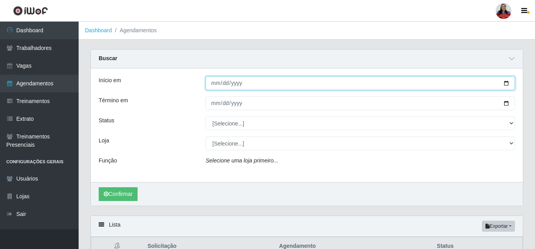
click at [509, 81] on input "Início em" at bounding box center [361, 83] width 310 height 14
type input "[DATE]"
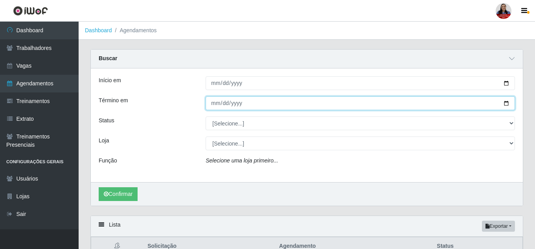
click at [507, 105] on input "Término em" at bounding box center [361, 103] width 310 height 14
type input "[DATE]"
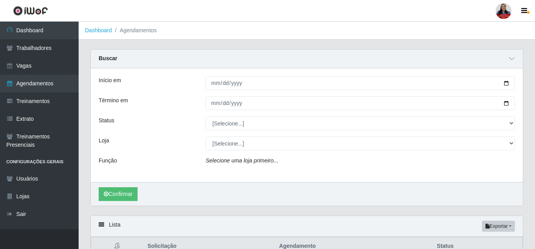
click at [165, 127] on div "Status" at bounding box center [146, 123] width 107 height 14
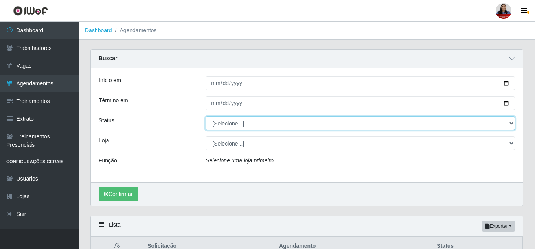
click at [244, 125] on select "[Selecione...] AGENDADO AGUARDANDO LIBERAR EM ANDAMENTO EM REVISÃO FINALIZADO C…" at bounding box center [361, 123] width 310 height 14
select select "AGENDADO"
click at [206, 117] on select "[Selecione...] AGENDADO AGUARDANDO LIBERAR EM ANDAMENTO EM REVISÃO FINALIZADO C…" at bounding box center [361, 123] width 310 height 14
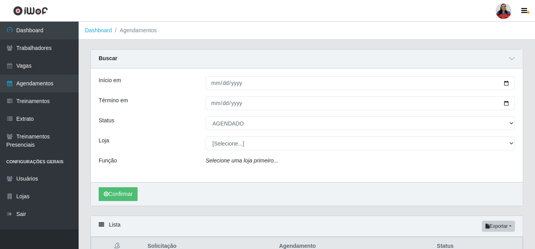
click at [168, 137] on div "Início em [DATE] Término em [DATE] Status [Selecione...] AGENDADO AGUARDANDO LI…" at bounding box center [307, 125] width 432 height 114
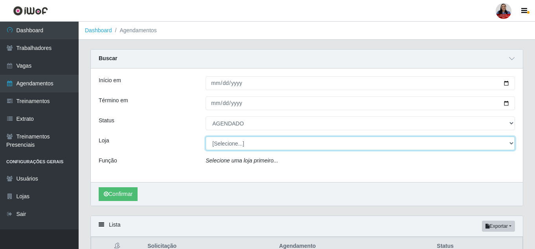
click at [216, 147] on select "[Selecione...] Hiper [GEOGRAPHIC_DATA] - [GEOGRAPHIC_DATA] Hiper Queiroz - Boa …" at bounding box center [361, 143] width 310 height 14
select select "497"
click at [206, 137] on select "[Selecione...] Hiper [GEOGRAPHIC_DATA] - [GEOGRAPHIC_DATA] Hiper Queiroz - Boa …" at bounding box center [361, 143] width 310 height 14
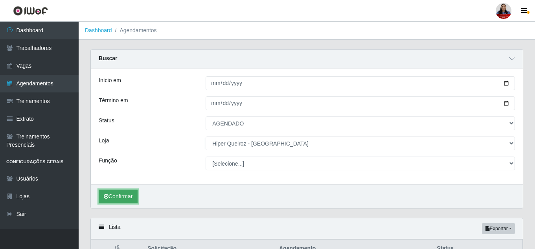
click at [133, 199] on button "Confirmar" at bounding box center [118, 197] width 39 height 14
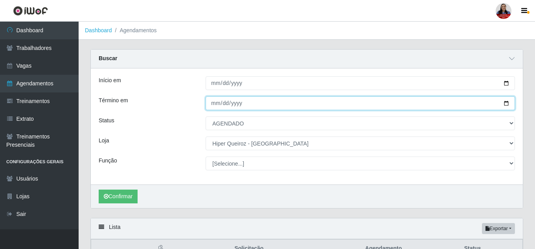
click at [507, 107] on input "[DATE]" at bounding box center [361, 103] width 310 height 14
type input "[DATE]"
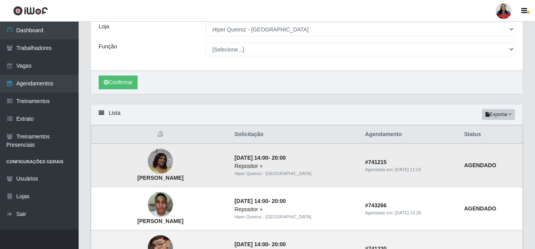
scroll to position [118, 0]
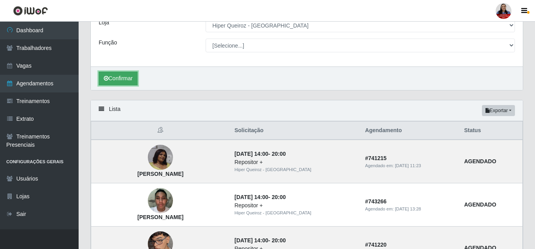
click at [111, 74] on button "Confirmar" at bounding box center [118, 79] width 39 height 14
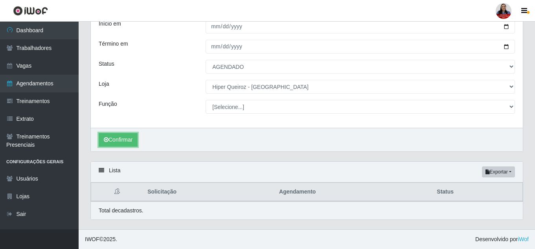
scroll to position [118, 0]
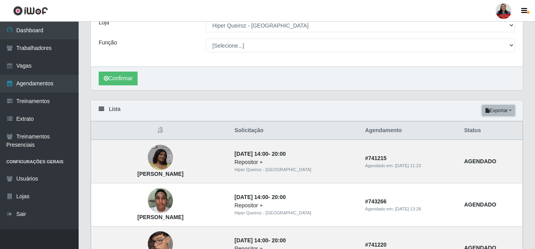
click at [508, 111] on button "Exportar" at bounding box center [498, 110] width 33 height 11
click at [465, 142] on button "Excel" at bounding box center [484, 142] width 62 height 16
